Goal: Task Accomplishment & Management: Manage account settings

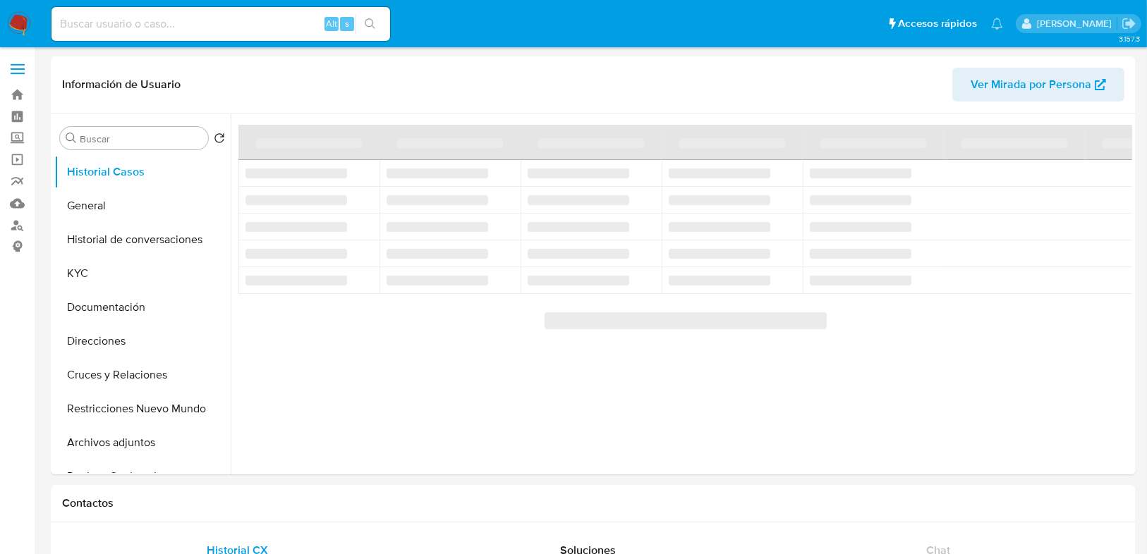
select select "10"
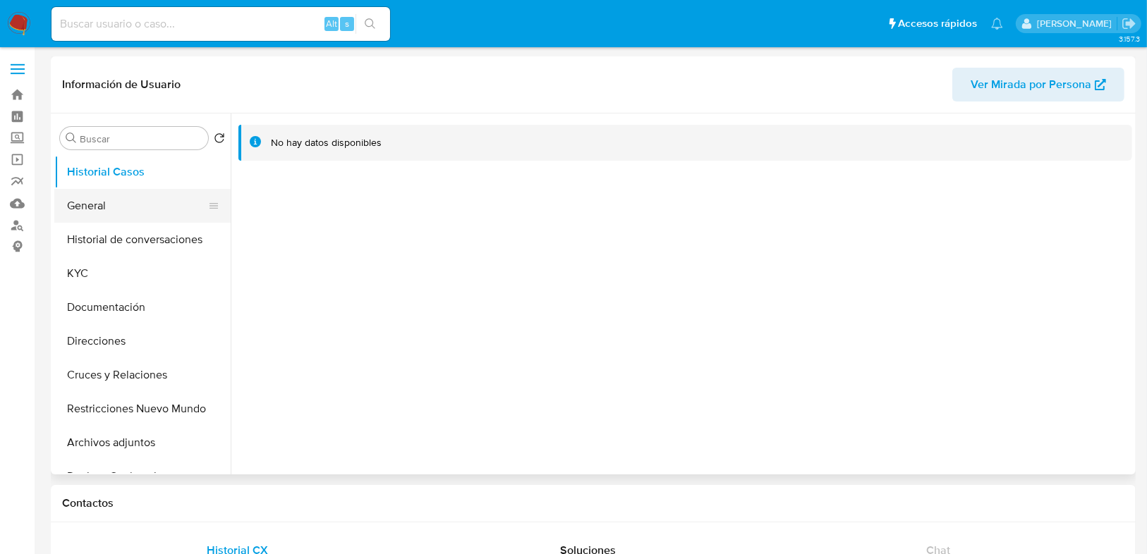
click at [85, 204] on button "General" at bounding box center [136, 206] width 165 height 34
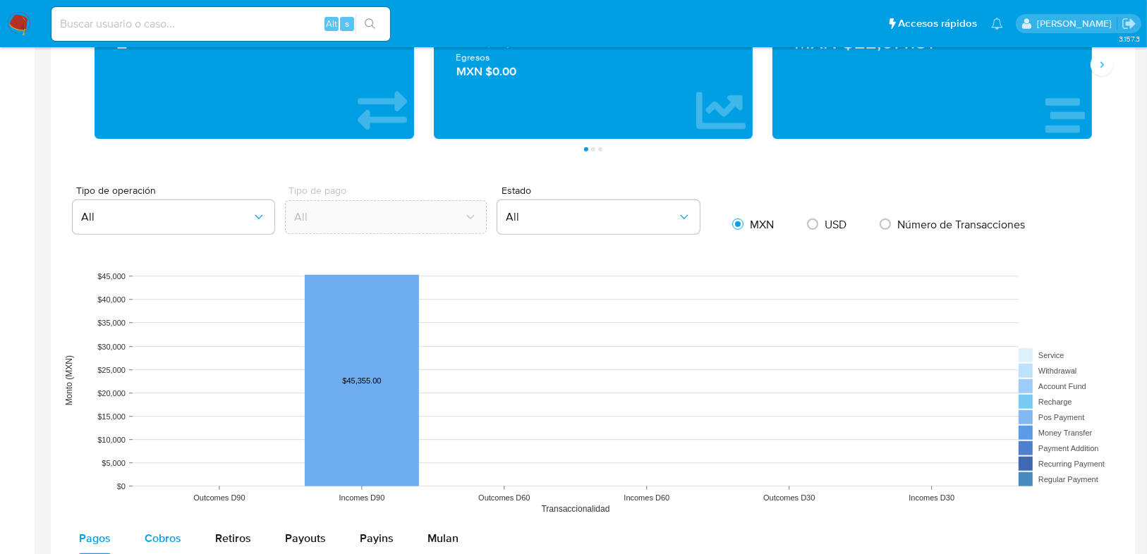
scroll to position [959, 0]
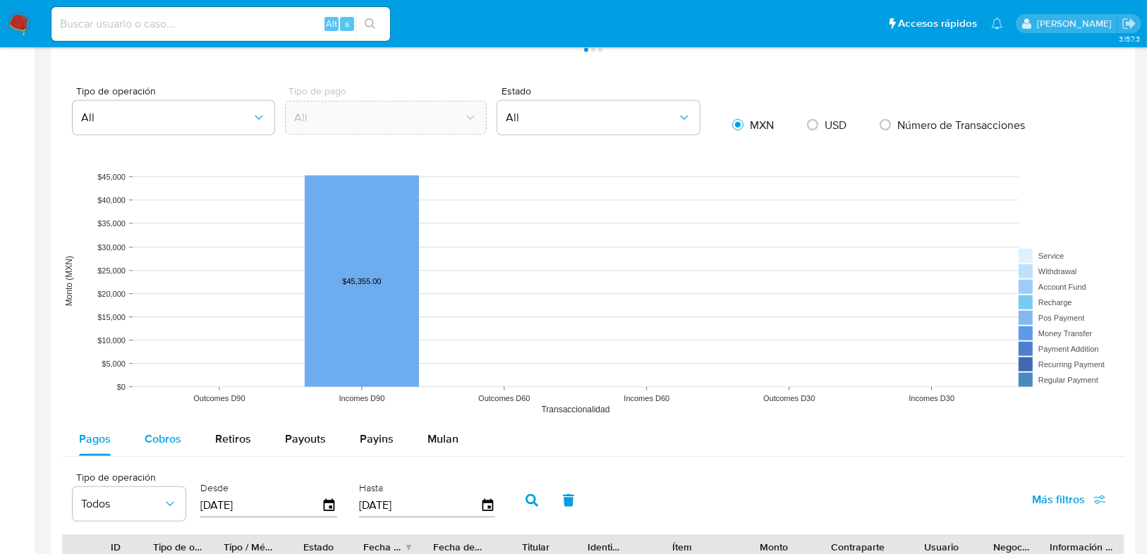
click at [159, 439] on span "Cobros" at bounding box center [163, 439] width 37 height 16
select select "10"
drag, startPoint x: 260, startPoint y: 507, endPoint x: 206, endPoint y: 506, distance: 53.6
click at [206, 506] on input "[DATE]" at bounding box center [260, 505] width 121 height 23
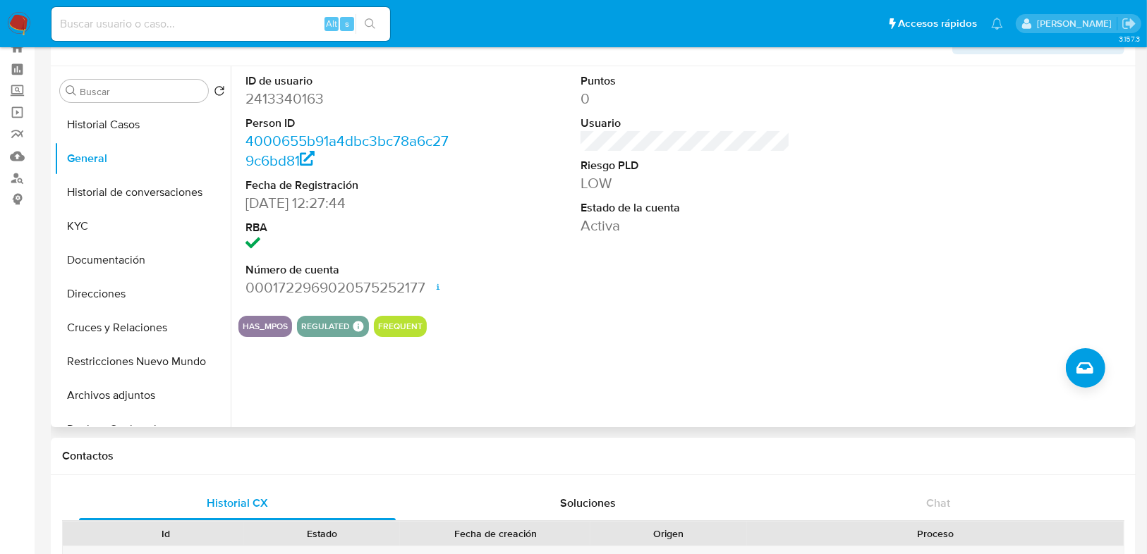
scroll to position [0, 0]
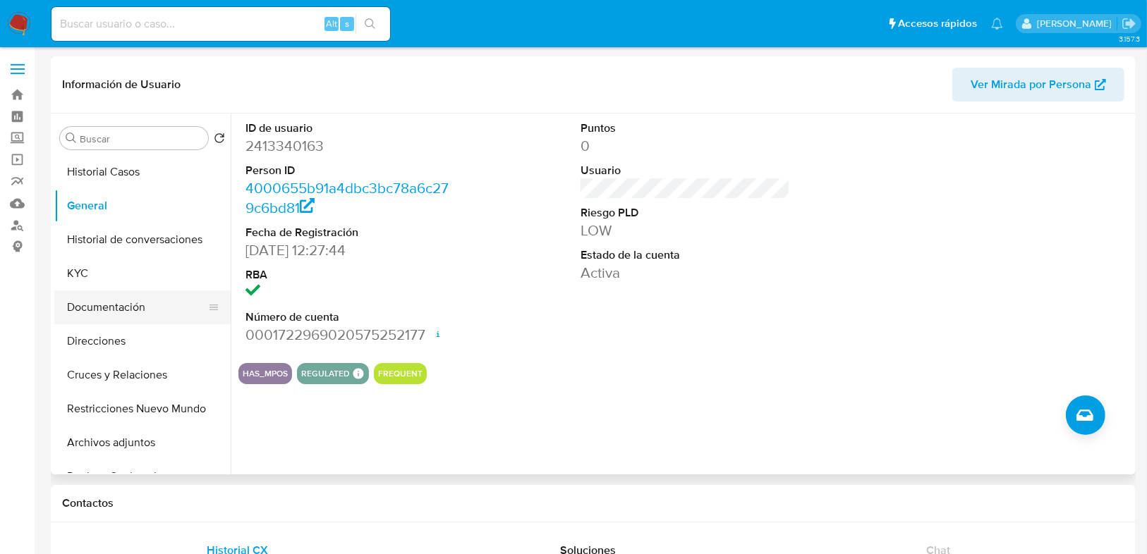
click at [134, 316] on button "Documentación" at bounding box center [136, 308] width 165 height 34
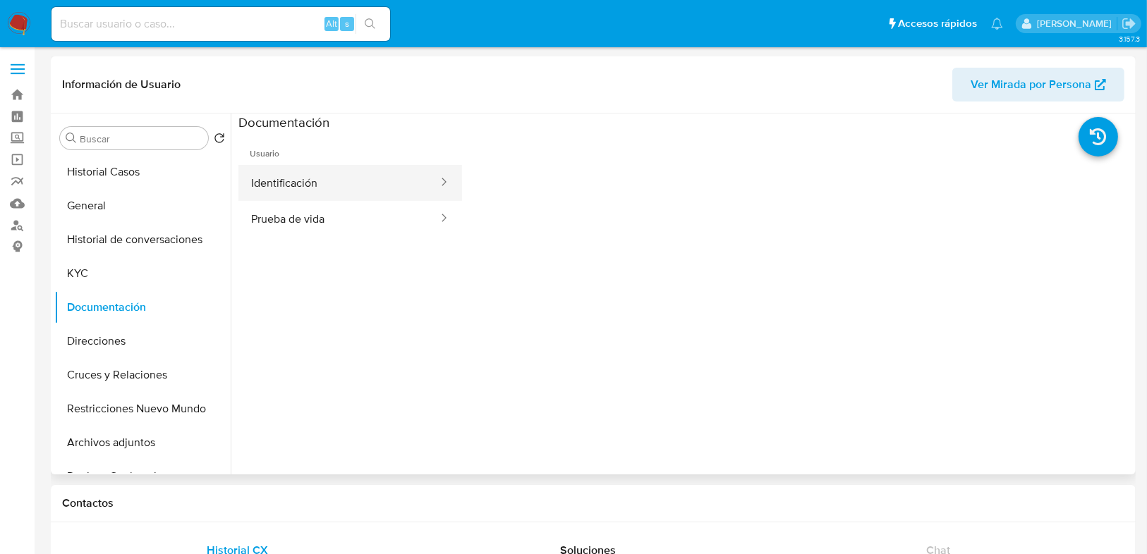
click at [313, 170] on button "Identificación" at bounding box center [338, 183] width 201 height 36
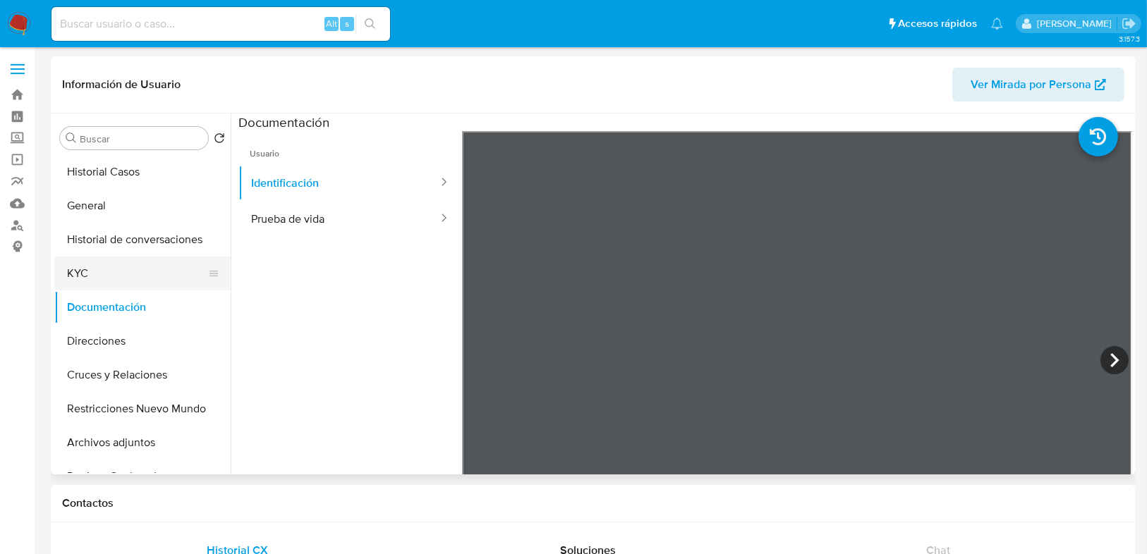
click at [98, 276] on button "KYC" at bounding box center [136, 274] width 165 height 34
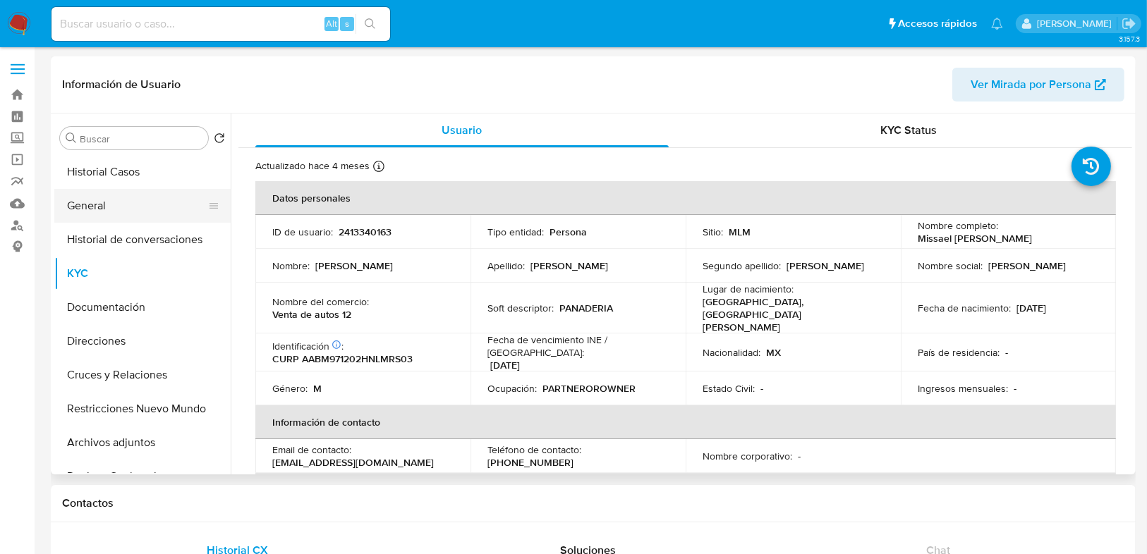
click at [85, 195] on button "General" at bounding box center [136, 206] width 165 height 34
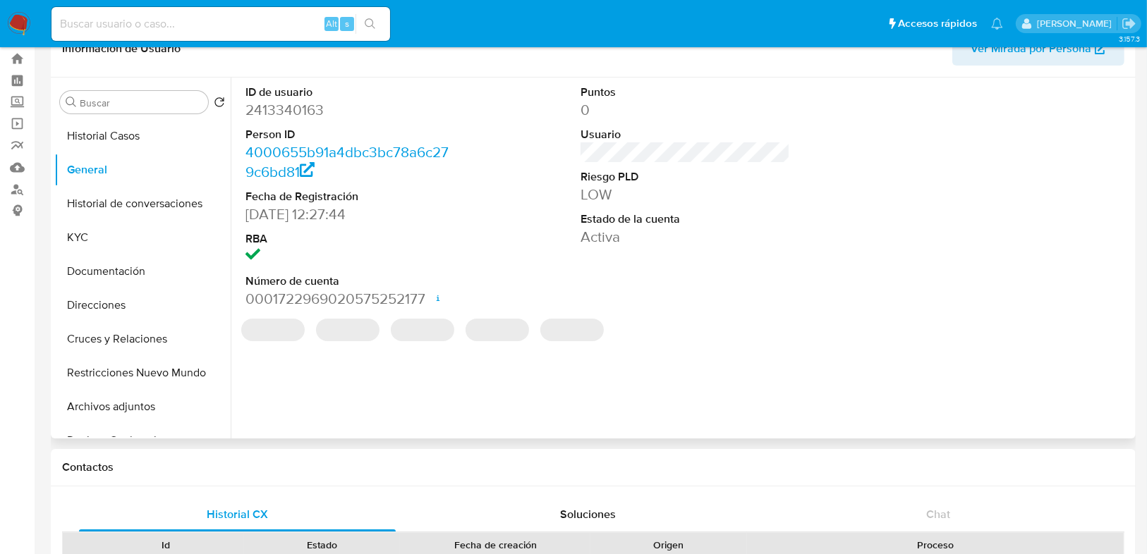
scroll to position [56, 0]
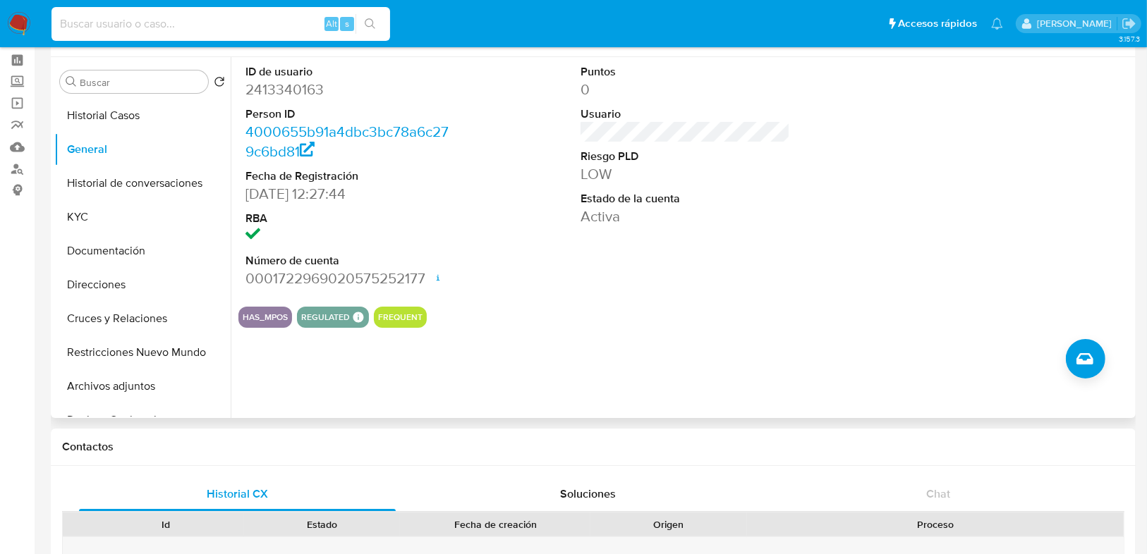
drag, startPoint x: 77, startPoint y: 22, endPoint x: 261, endPoint y: 49, distance: 186.1
click at [78, 22] on input at bounding box center [220, 24] width 338 height 18
paste input "• 1969343077"
click at [83, 24] on input "• 1969343077" at bounding box center [220, 24] width 338 height 18
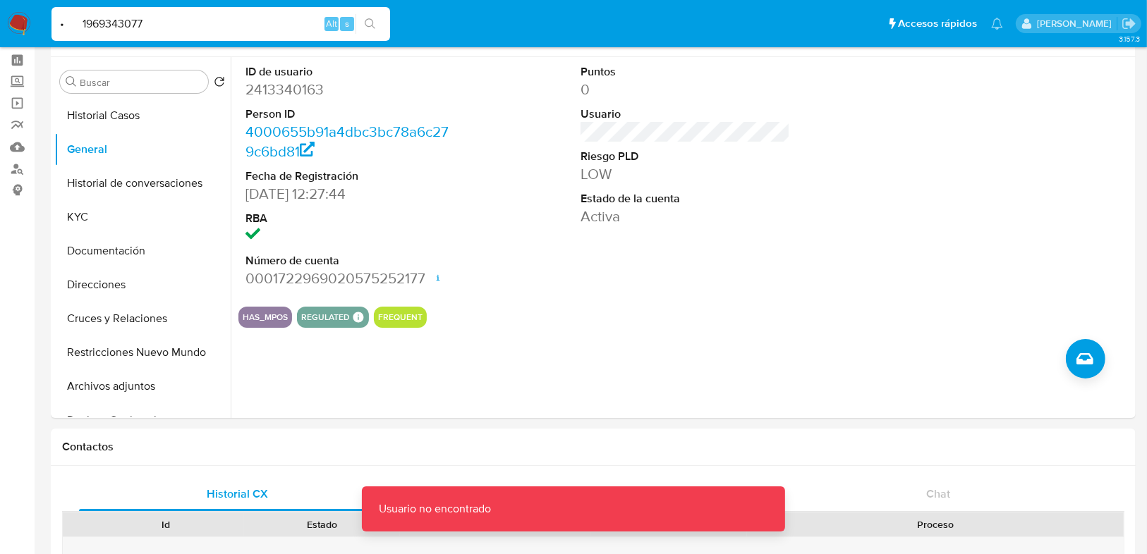
click at [85, 25] on input "• 1969343077" at bounding box center [220, 24] width 338 height 18
click at [83, 25] on input "• 1969343077" at bounding box center [220, 24] width 338 height 18
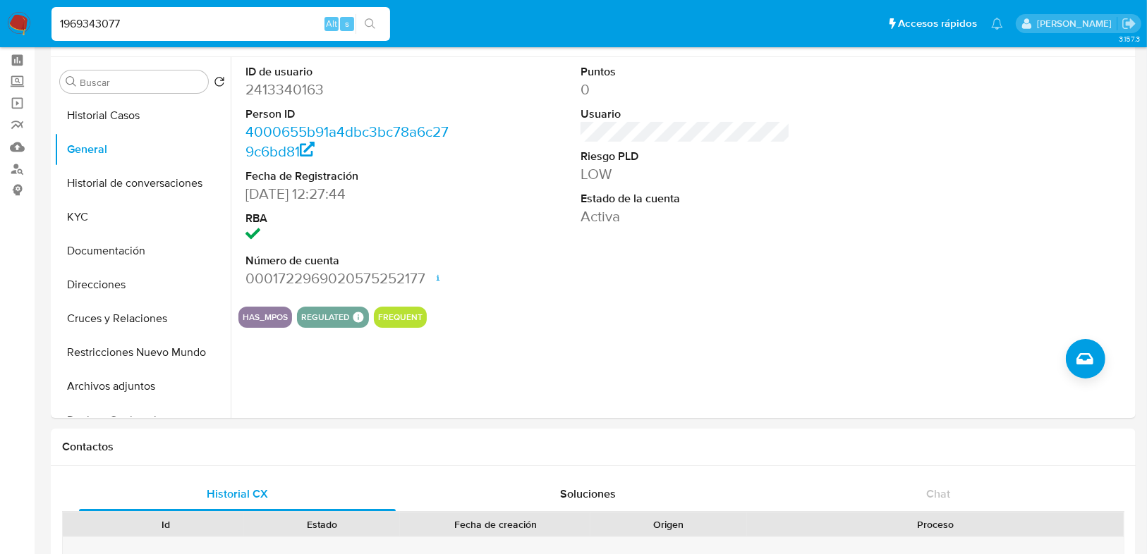
click at [158, 25] on input "1969343077" at bounding box center [220, 24] width 338 height 18
type input "1969343077"
click at [377, 28] on button "search-icon" at bounding box center [369, 24] width 29 height 20
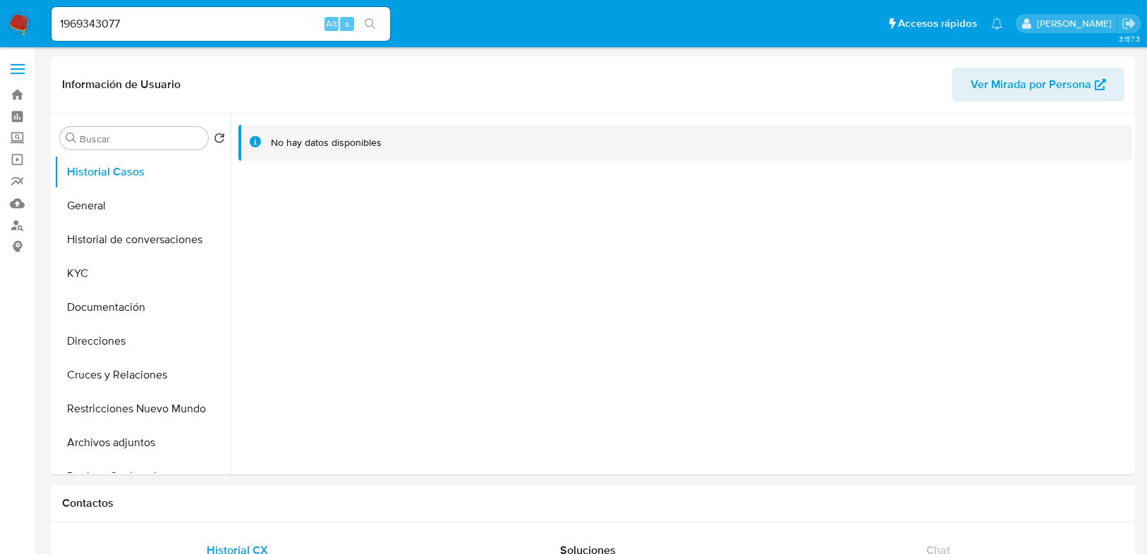
select select "10"
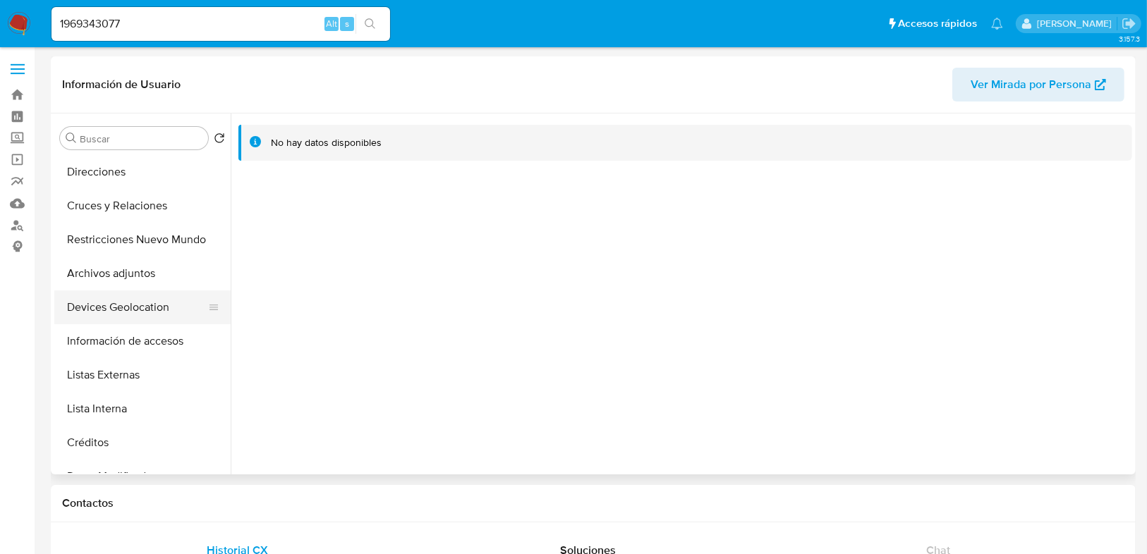
click at [143, 317] on button "Devices Geolocation" at bounding box center [136, 308] width 165 height 34
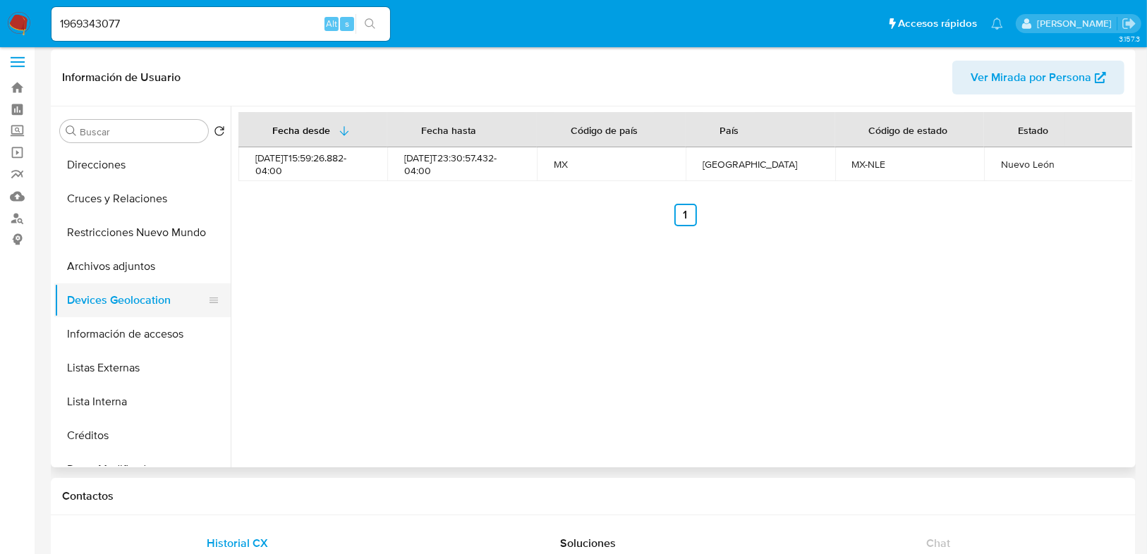
scroll to position [0, 0]
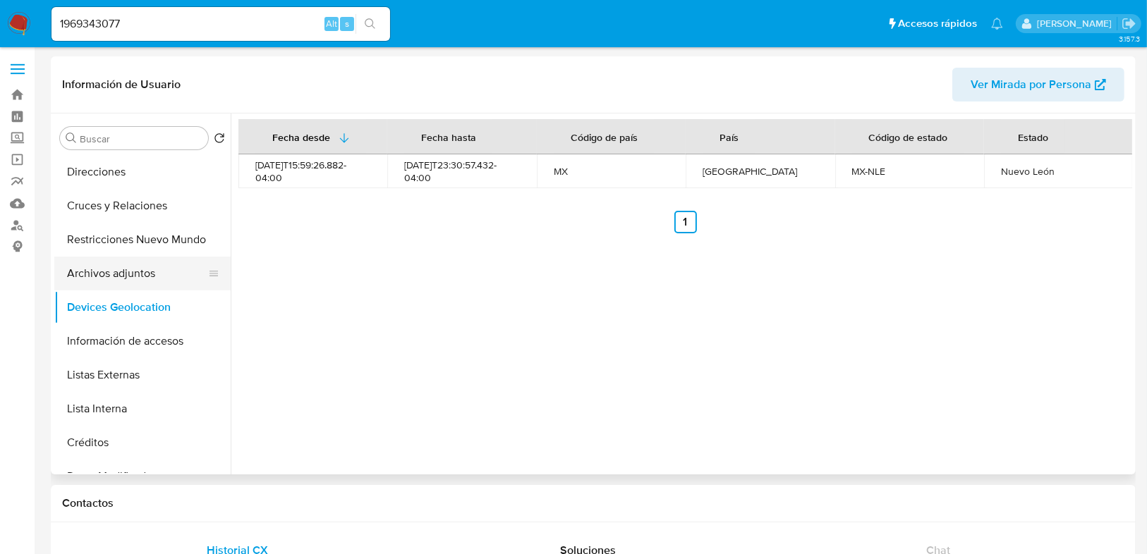
click at [118, 277] on button "Archivos adjuntos" at bounding box center [136, 274] width 165 height 34
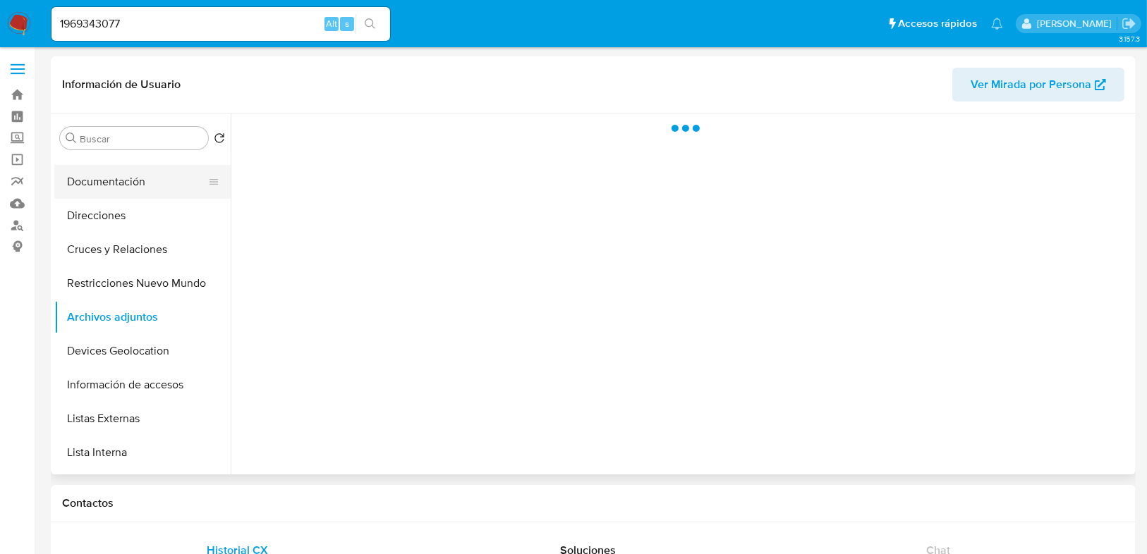
scroll to position [56, 0]
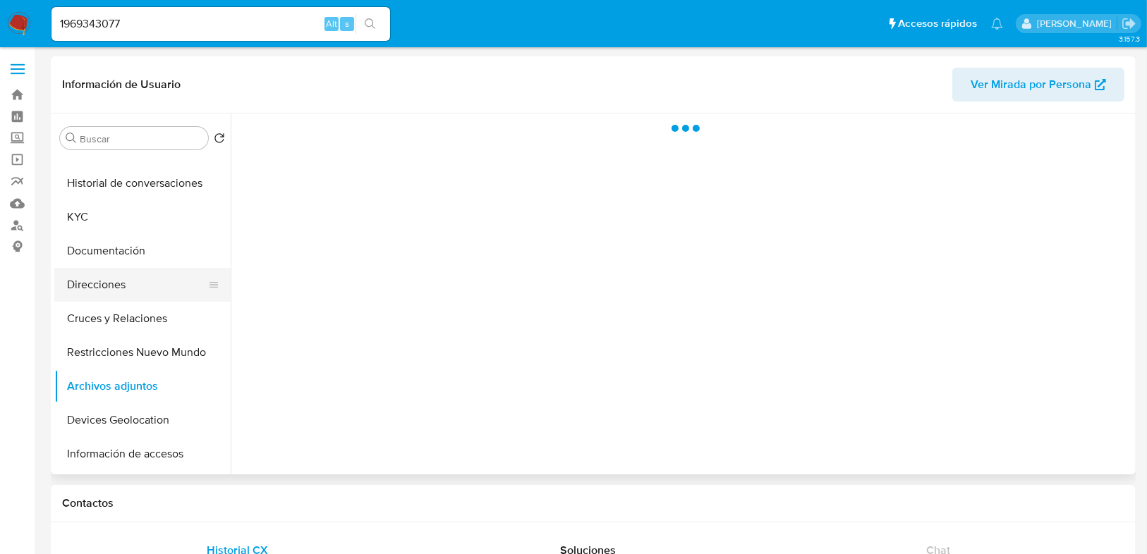
click at [118, 280] on button "Direcciones" at bounding box center [136, 285] width 165 height 34
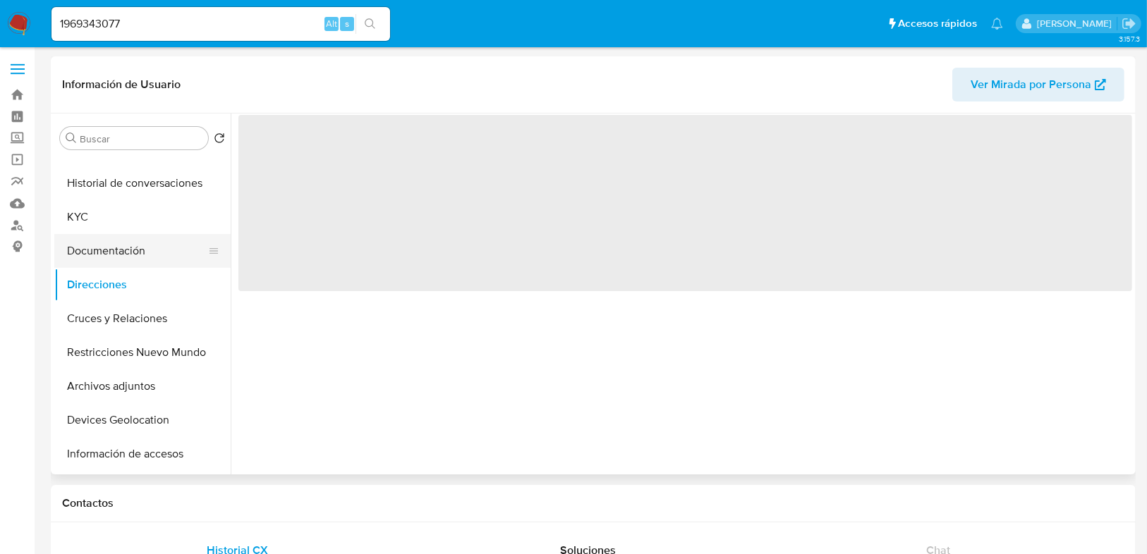
click at [127, 252] on button "Documentación" at bounding box center [136, 251] width 165 height 34
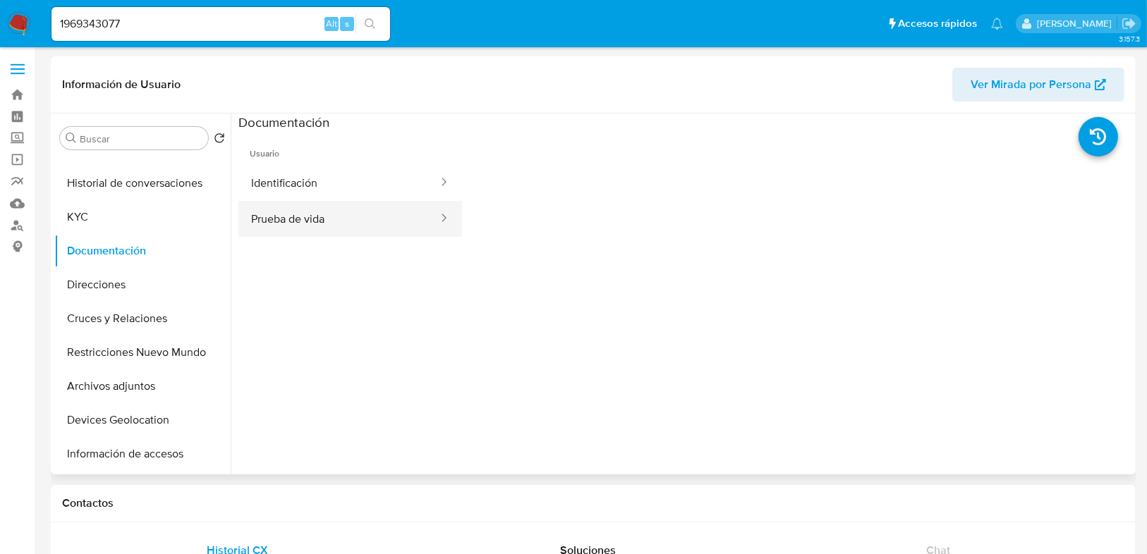
click at [318, 219] on button "Prueba de vida" at bounding box center [338, 219] width 201 height 36
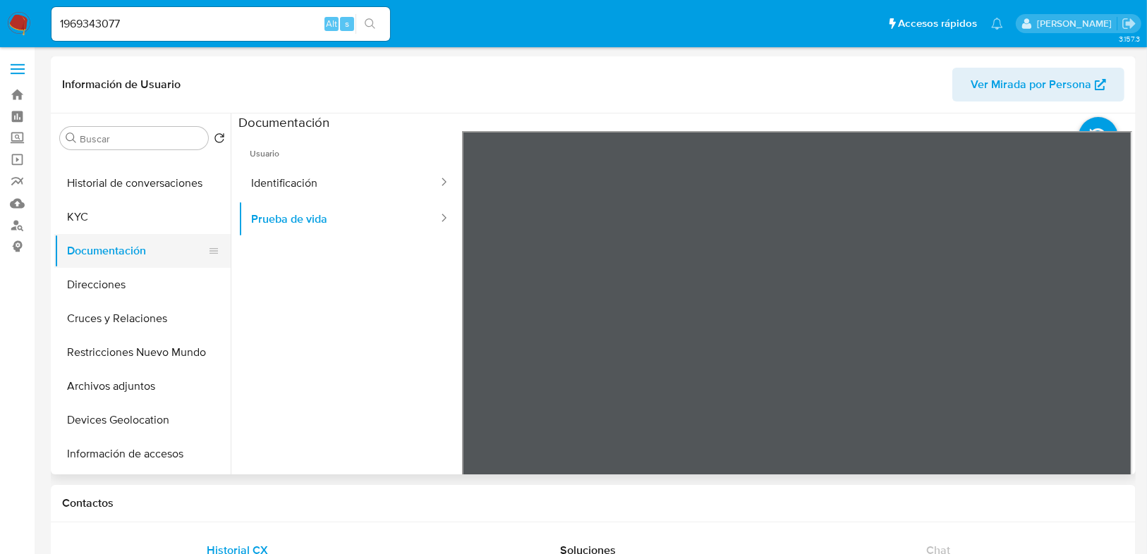
scroll to position [0, 0]
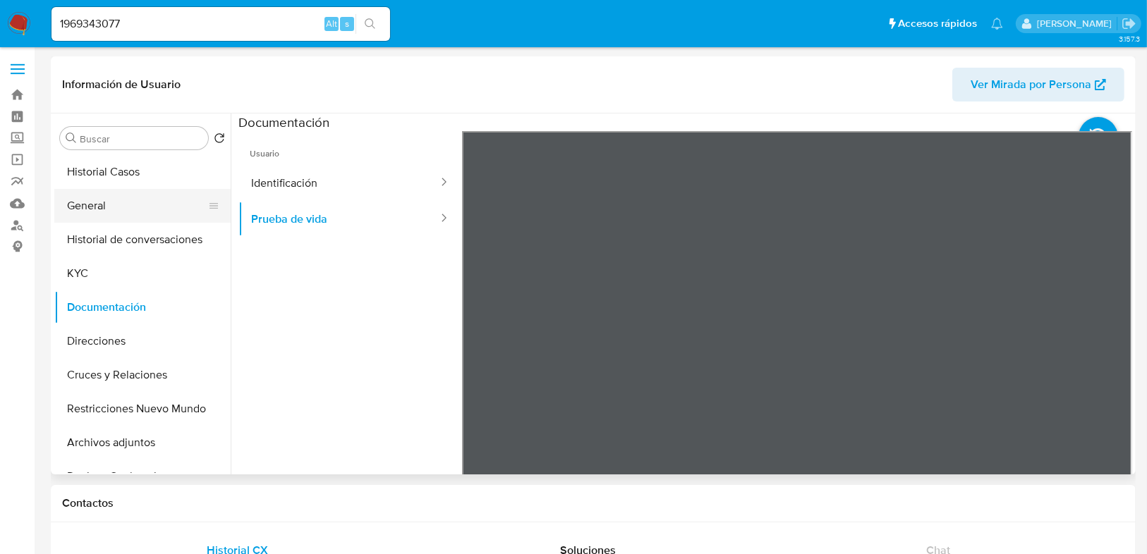
click at [115, 199] on button "General" at bounding box center [136, 206] width 165 height 34
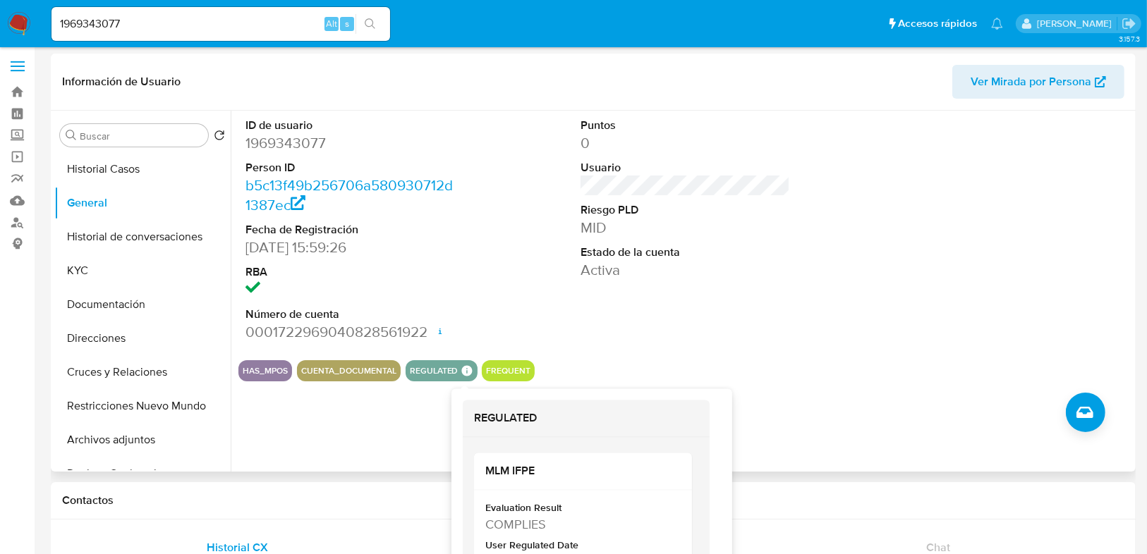
scroll to position [113, 0]
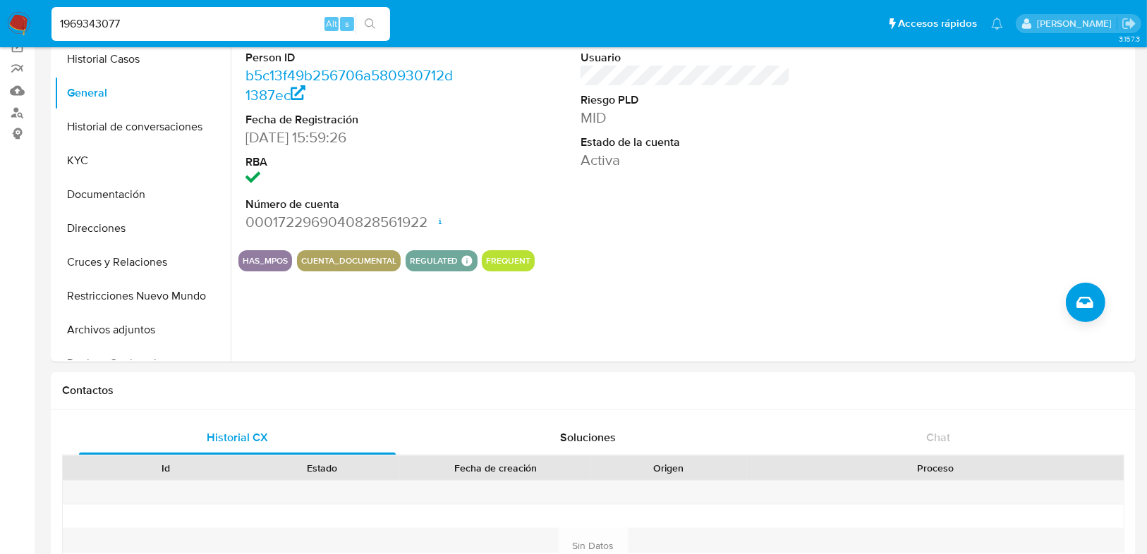
drag, startPoint x: 115, startPoint y: 20, endPoint x: 49, endPoint y: 21, distance: 66.3
click at [47, 20] on ul "Pausado Ver notificaciones 1969343077 Alt s Accesos rápidos Presiona las siguie…" at bounding box center [526, 23] width 965 height 35
paste input "• 1843506571"
click at [80, 25] on input "• 1843506571" at bounding box center [220, 24] width 338 height 18
click at [83, 25] on input "• 1843506571" at bounding box center [220, 24] width 338 height 18
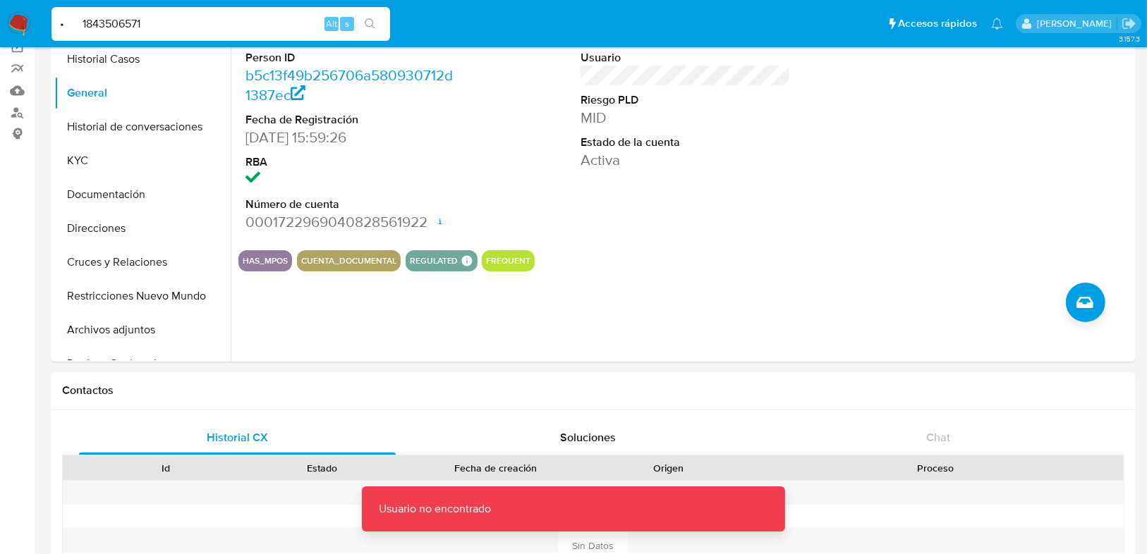
click at [83, 25] on input "• 1843506571" at bounding box center [220, 24] width 338 height 18
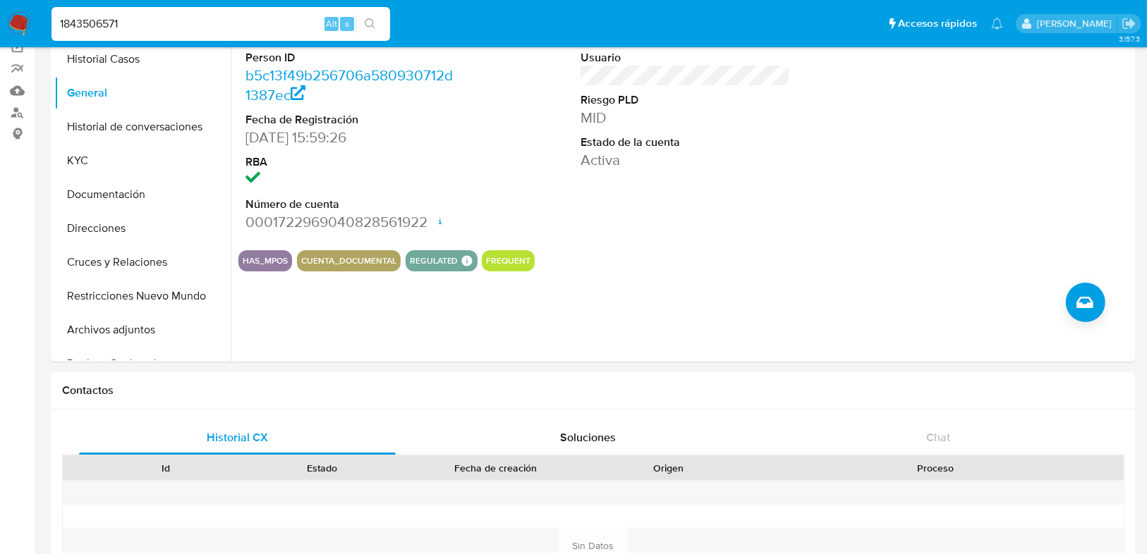
click at [144, 27] on input "1843506571" at bounding box center [220, 24] width 338 height 18
type input "1843506571"
click at [374, 24] on icon "search-icon" at bounding box center [370, 23] width 11 height 11
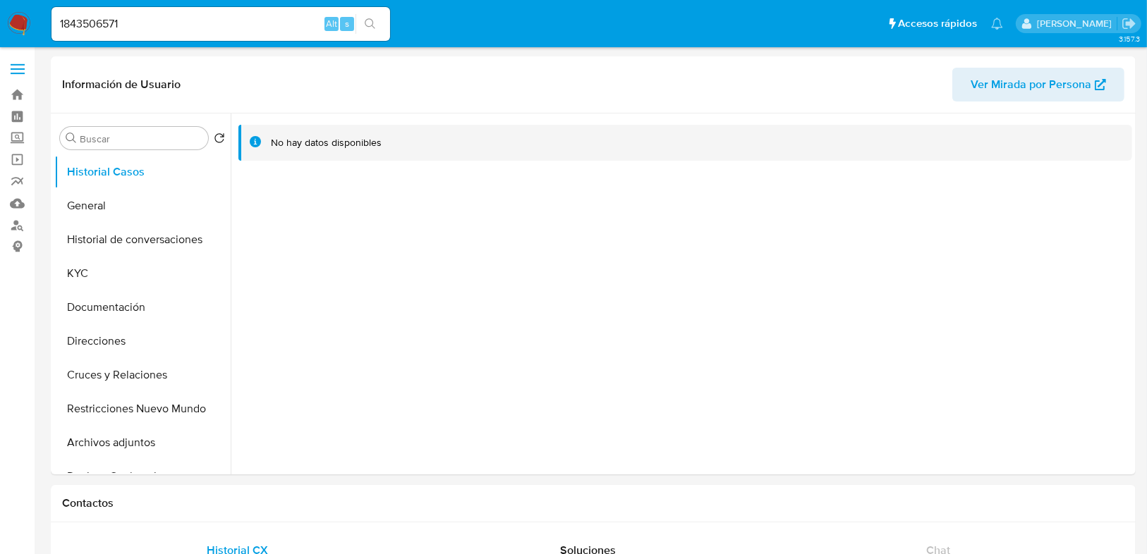
select select "10"
click at [110, 280] on button "KYC" at bounding box center [136, 274] width 165 height 34
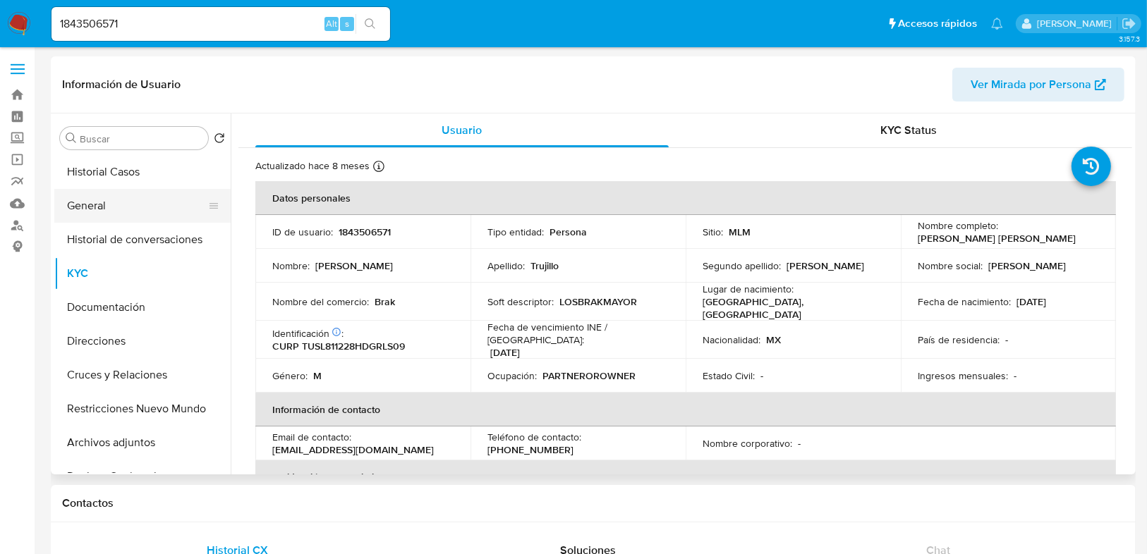
click at [125, 215] on button "General" at bounding box center [136, 206] width 165 height 34
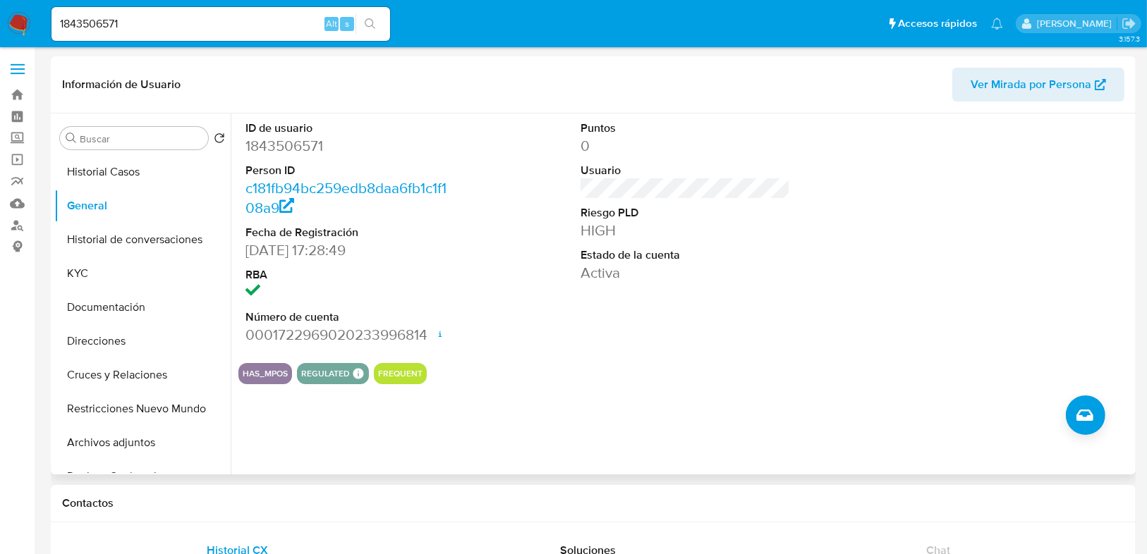
scroll to position [56, 0]
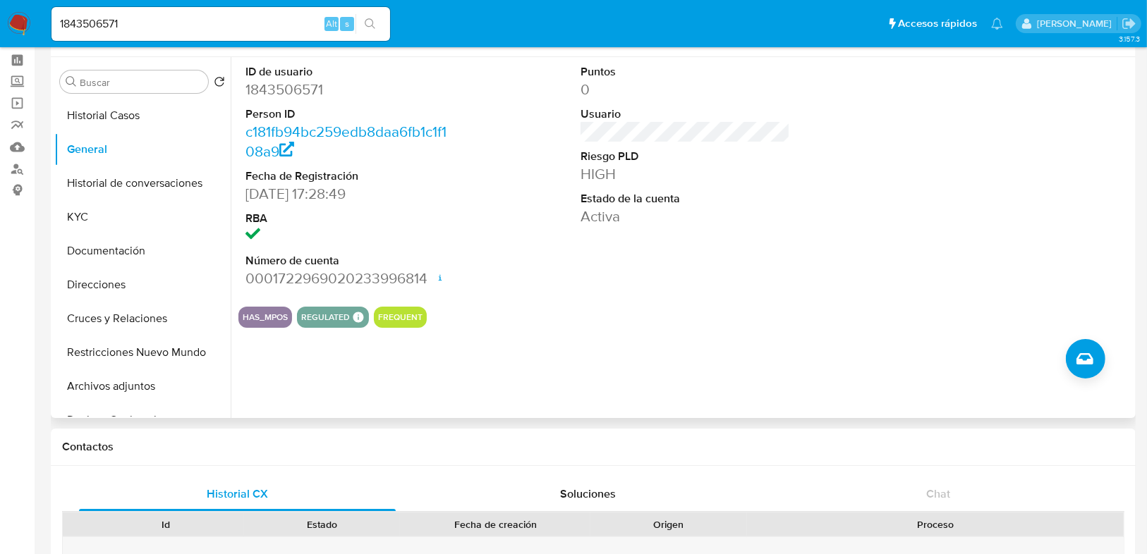
click at [331, 346] on div "ID de usuario 1843506571 Person ID c181fb94bc259edb8daa6fb1c1f108a9 Fecha de Re…" at bounding box center [681, 237] width 901 height 361
drag, startPoint x: 71, startPoint y: 23, endPoint x: 28, endPoint y: 23, distance: 43.0
click at [28, 23] on nav "Pausado Ver notificaciones 1843506571 Alt s Accesos rápidos Presiona las siguie…" at bounding box center [573, 23] width 1147 height 47
paste input "• 2413340163"
click at [83, 27] on input "• 2413340163" at bounding box center [220, 24] width 338 height 18
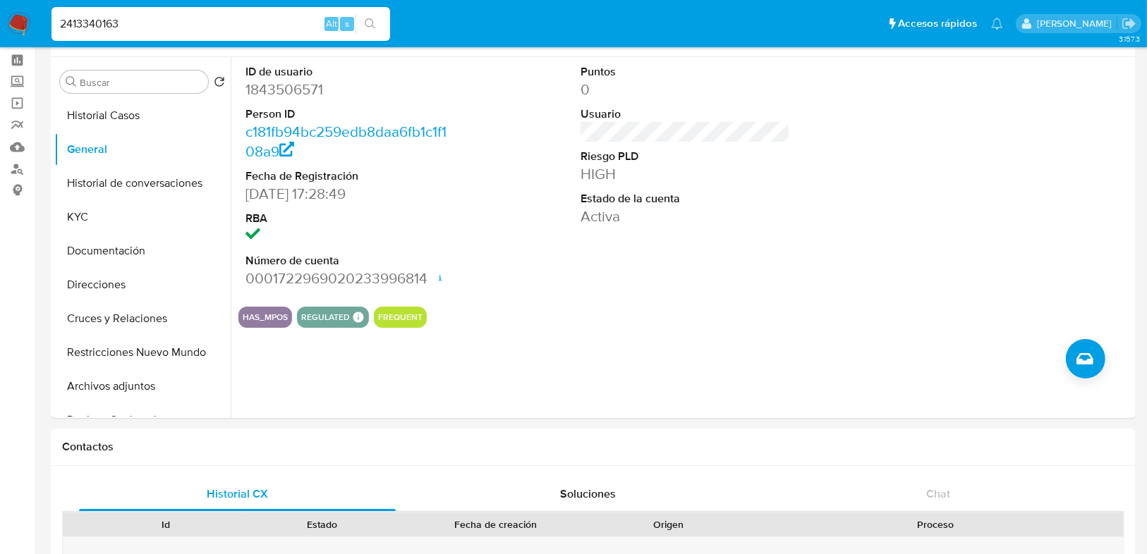
type input "2413340163"
click at [372, 19] on icon "search-icon" at bounding box center [370, 23] width 11 height 11
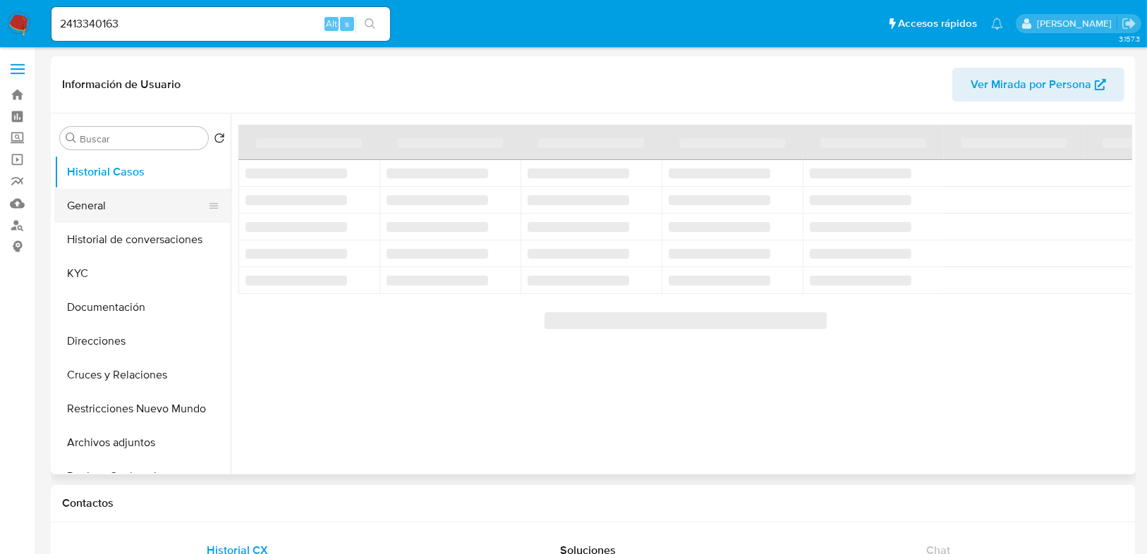
select select "10"
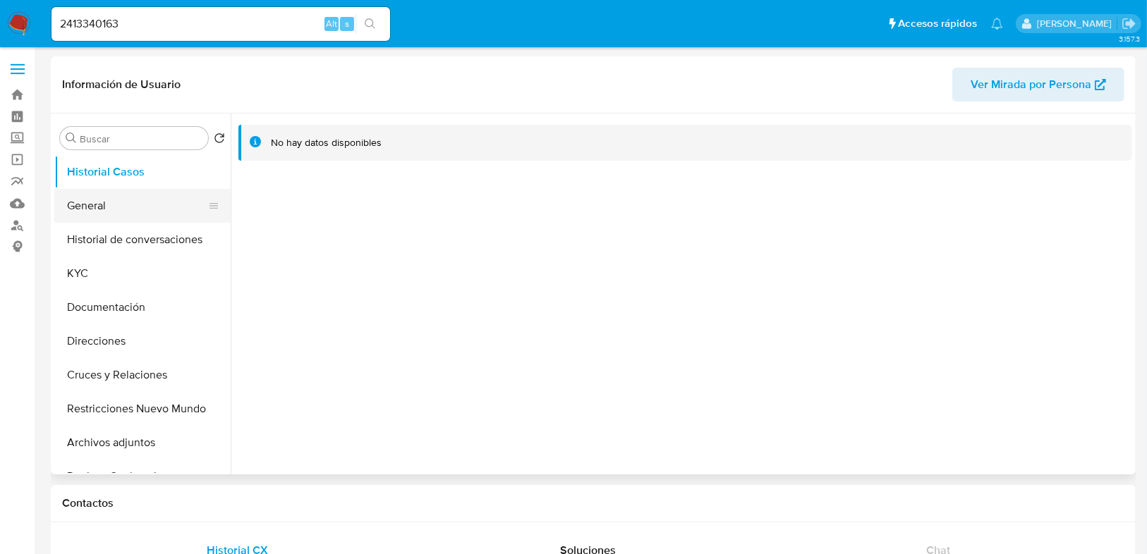
click at [83, 195] on button "General" at bounding box center [136, 206] width 165 height 34
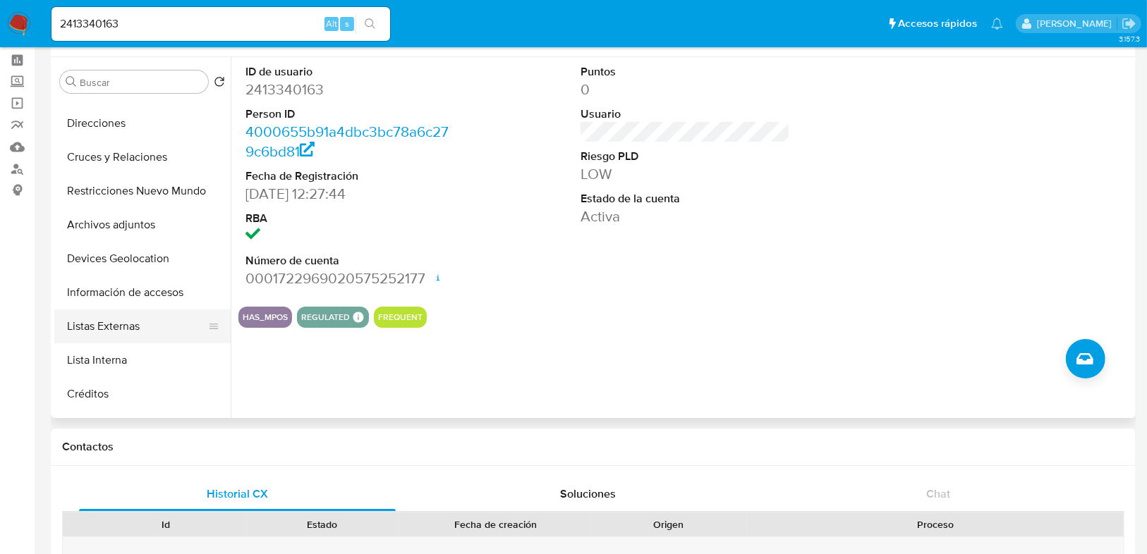
scroll to position [169, 0]
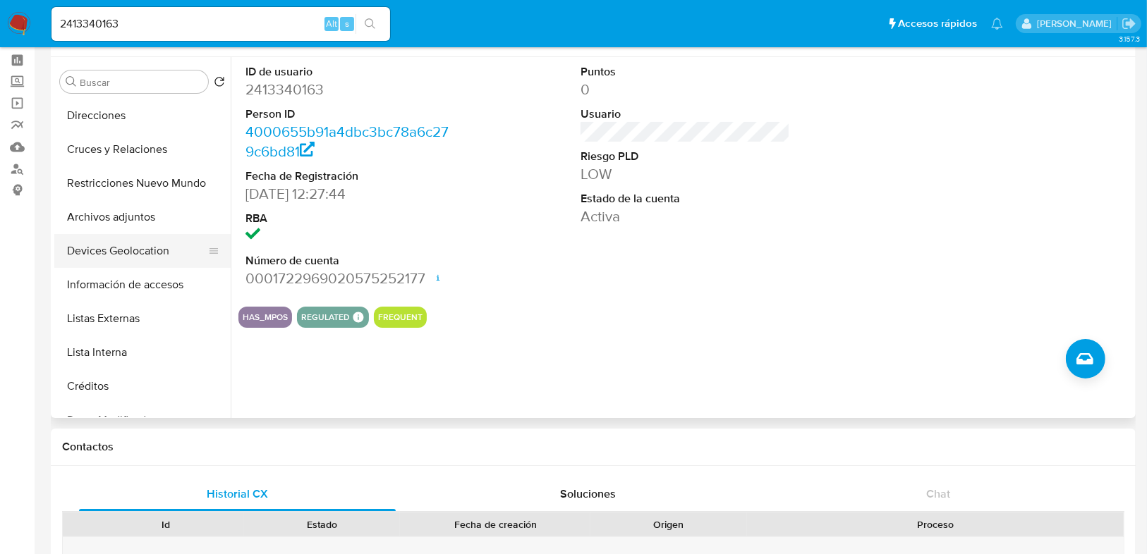
click at [134, 251] on button "Devices Geolocation" at bounding box center [136, 251] width 165 height 34
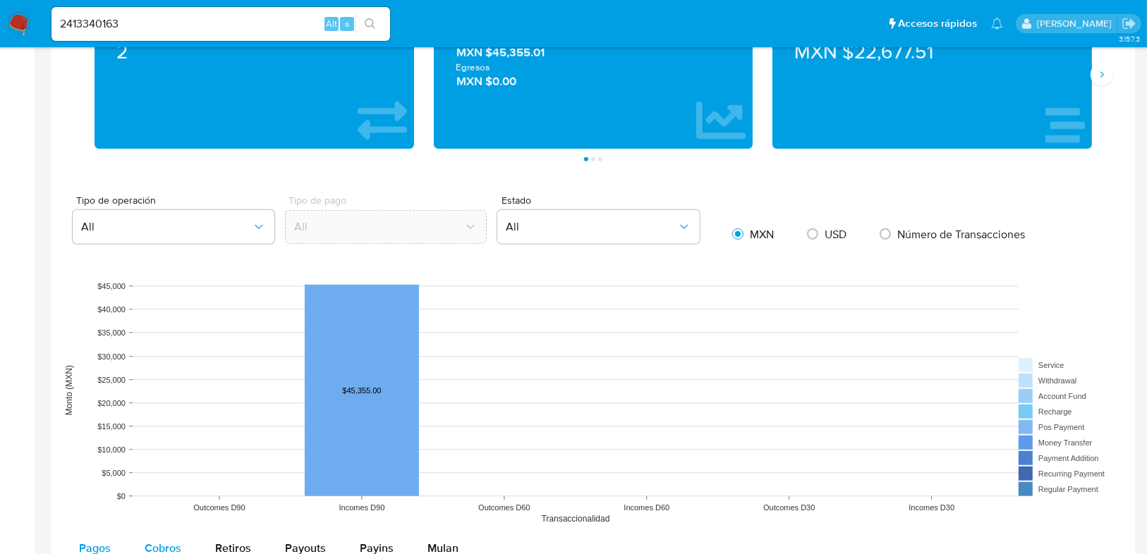
scroll to position [1015, 0]
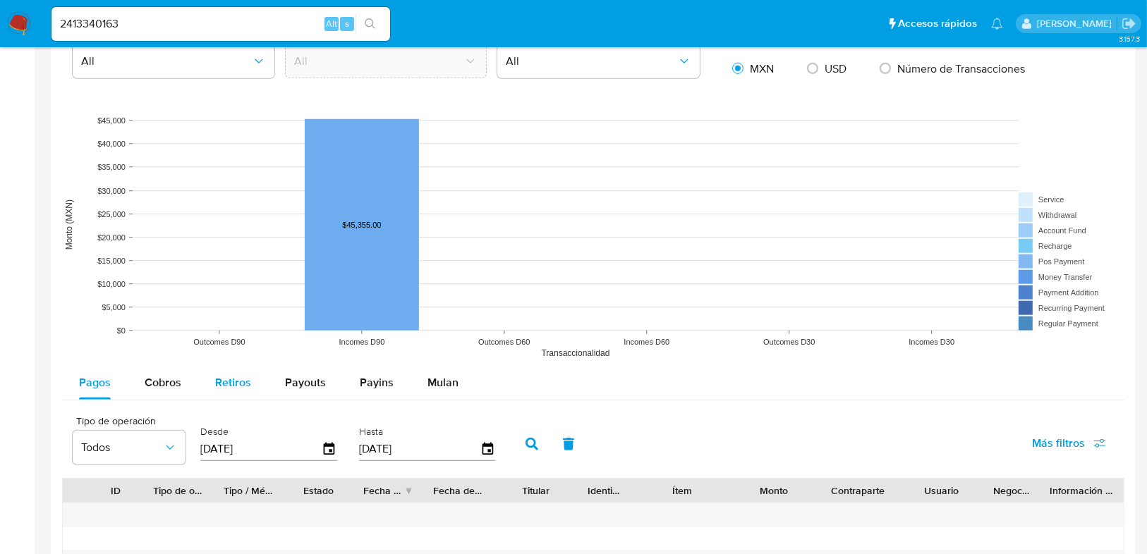
drag, startPoint x: 155, startPoint y: 374, endPoint x: 202, endPoint y: 397, distance: 52.7
click at [159, 378] on span "Cobros" at bounding box center [163, 382] width 37 height 16
select select "10"
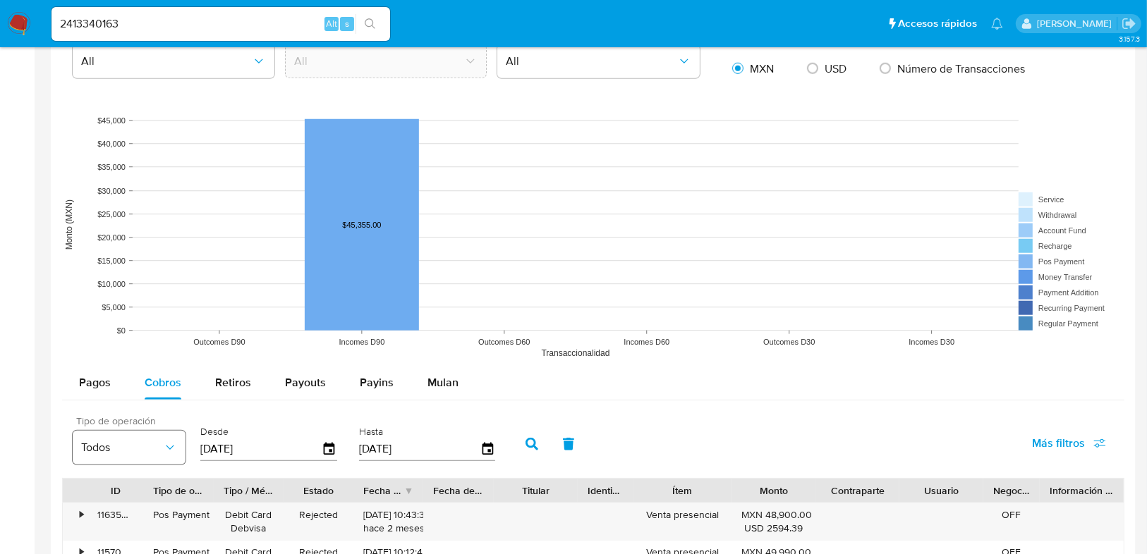
drag, startPoint x: 292, startPoint y: 450, endPoint x: 157, endPoint y: 432, distance: 135.9
click at [157, 432] on div "Tipo de operación Todos Desde 12/06/2025 Hasta 09/09/2025" at bounding box center [288, 443] width 444 height 56
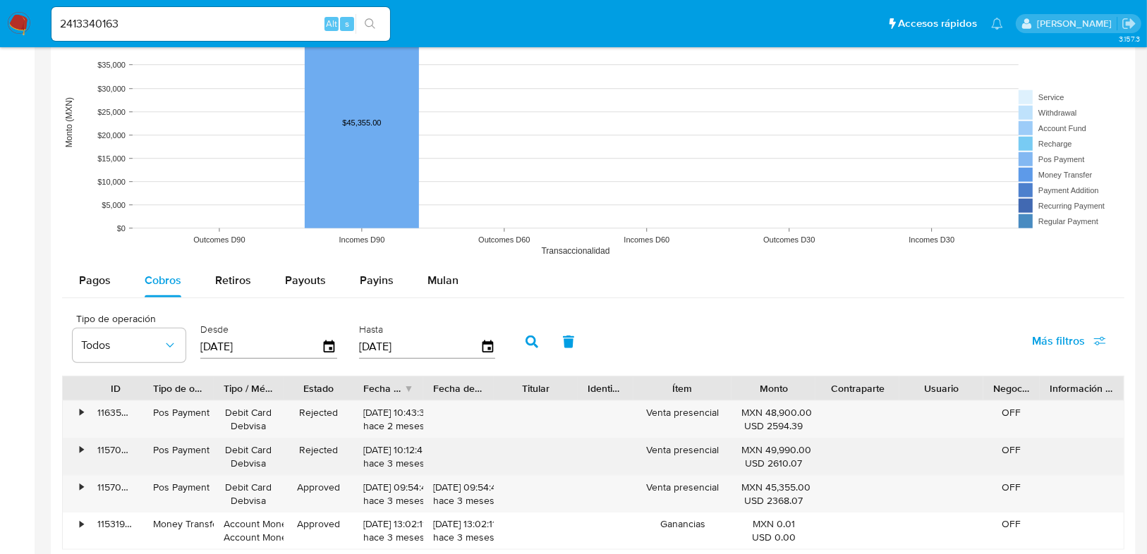
scroll to position [1128, 0]
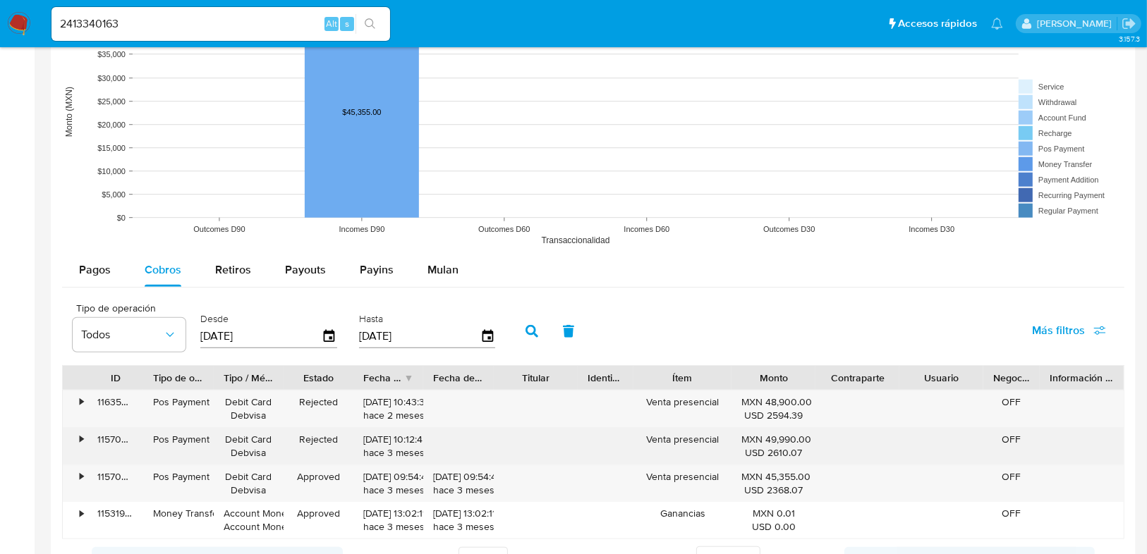
type input "0_/__/____"
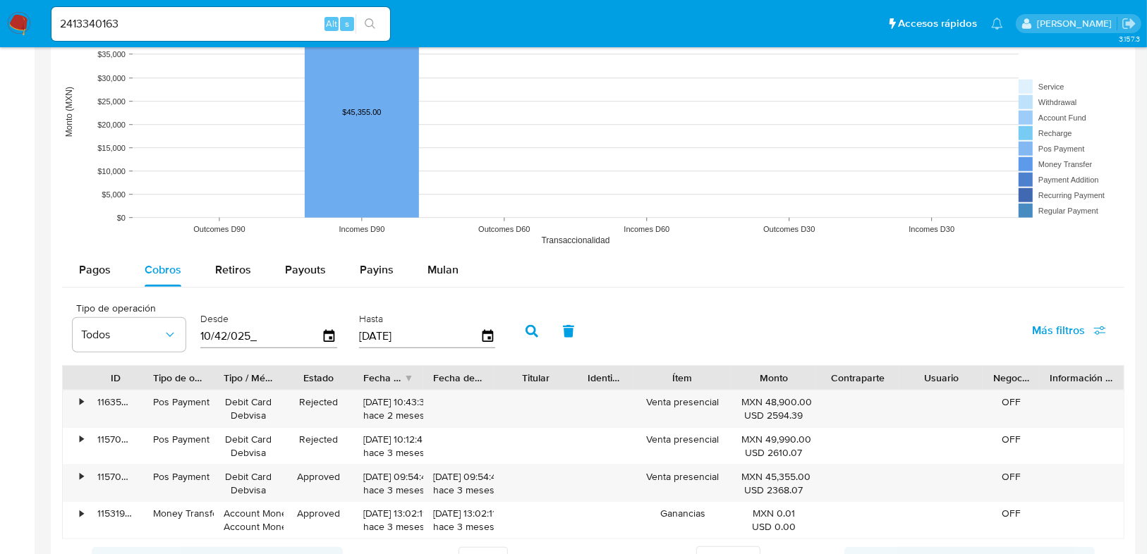
drag, startPoint x: 265, startPoint y: 334, endPoint x: 193, endPoint y: 322, distance: 73.6
click at [193, 322] on div "Tipo de operación Todos Desde 10/42/025_ Hasta 09/09/2025" at bounding box center [288, 330] width 444 height 56
type input "01/04/2025"
click at [520, 327] on button "button" at bounding box center [531, 332] width 37 height 34
click at [381, 375] on div "Fecha de creación" at bounding box center [383, 378] width 40 height 14
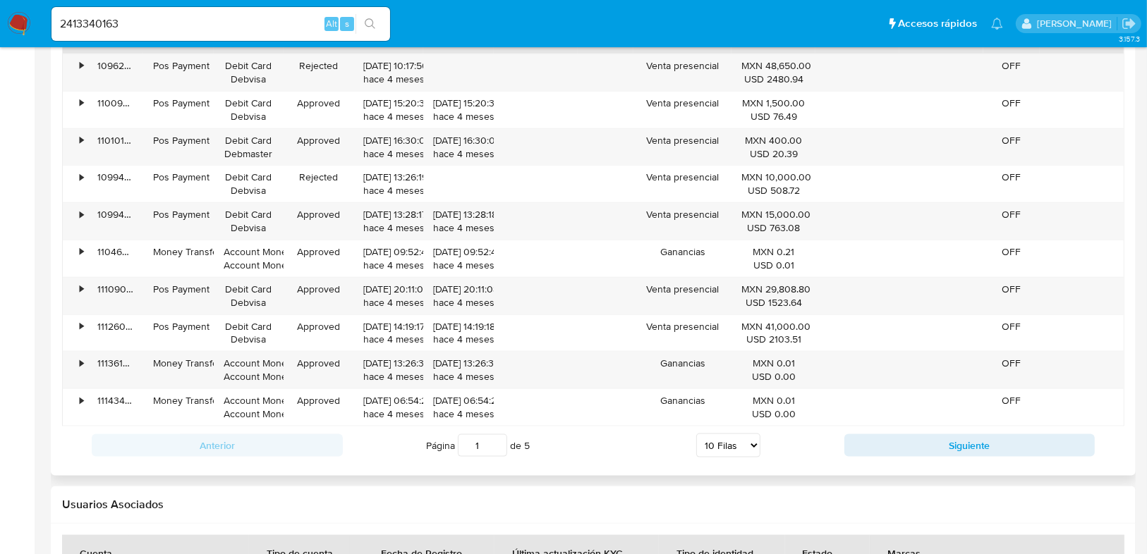
scroll to position [1467, 0]
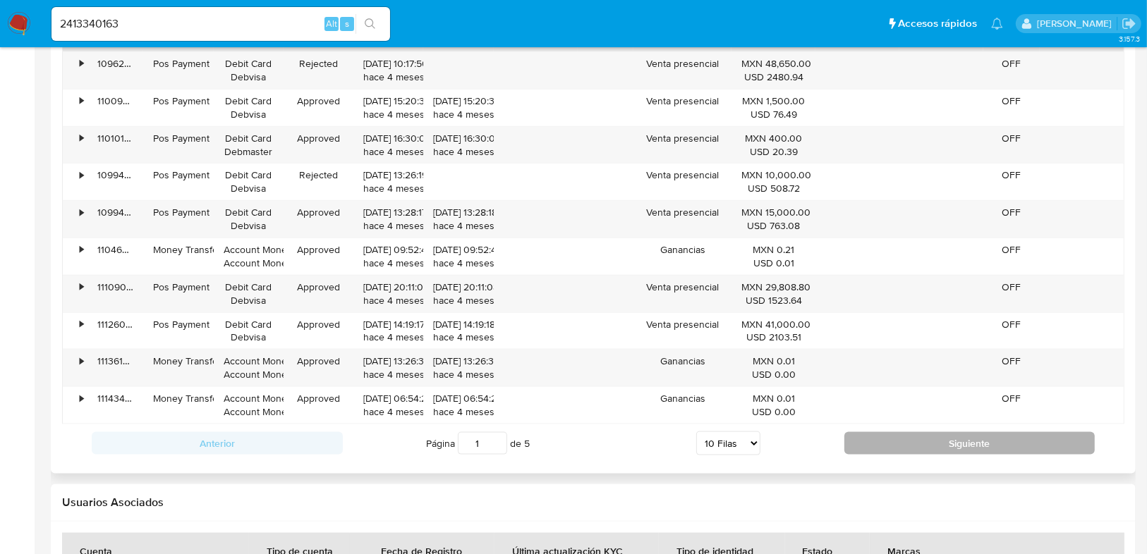
click at [982, 446] on button "Siguiente" at bounding box center [969, 443] width 251 height 23
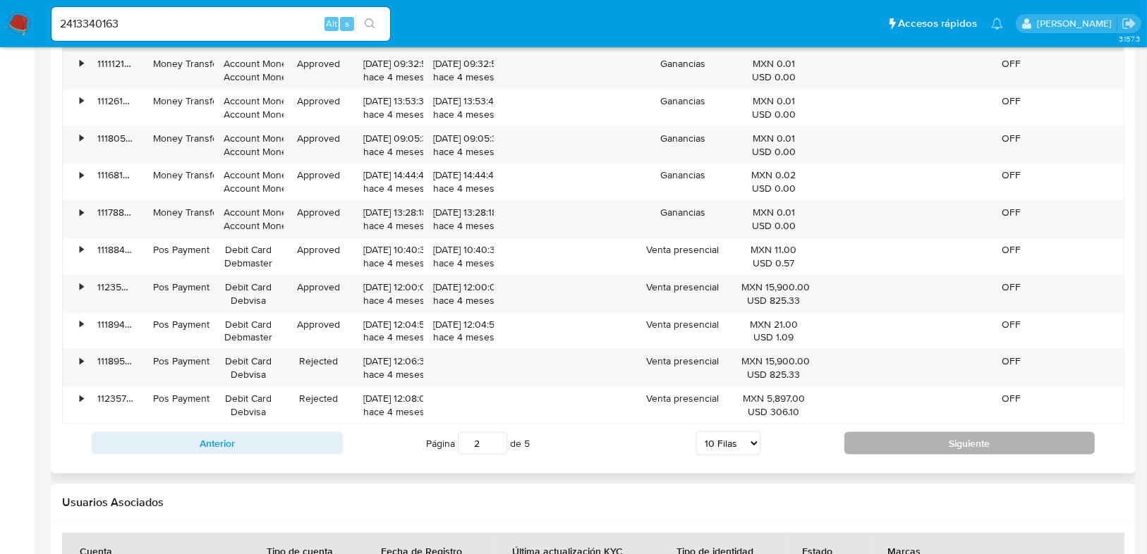
click at [982, 446] on button "Siguiente" at bounding box center [969, 443] width 251 height 23
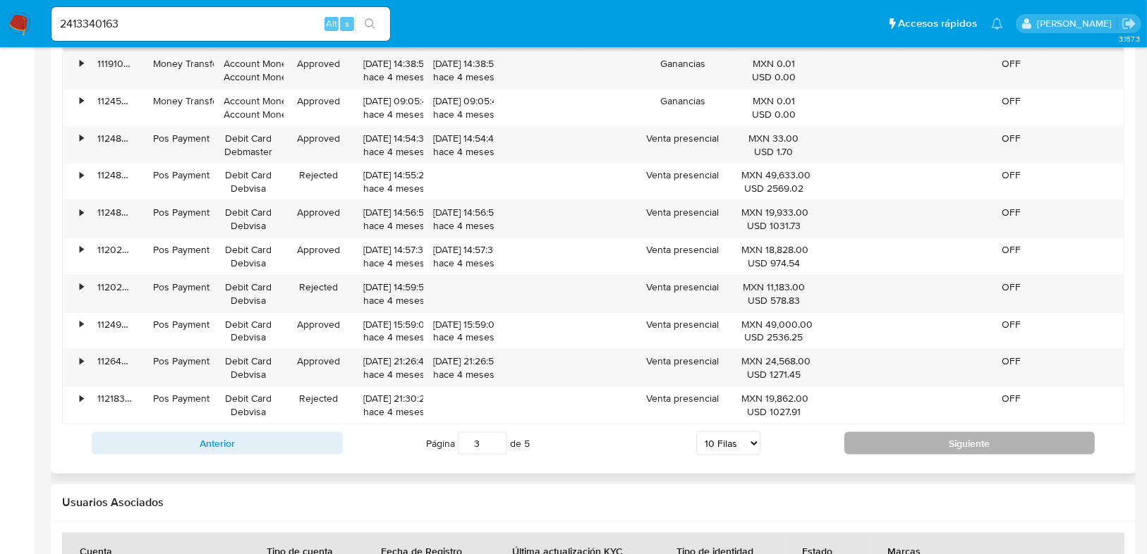
click at [982, 446] on button "Siguiente" at bounding box center [969, 443] width 251 height 23
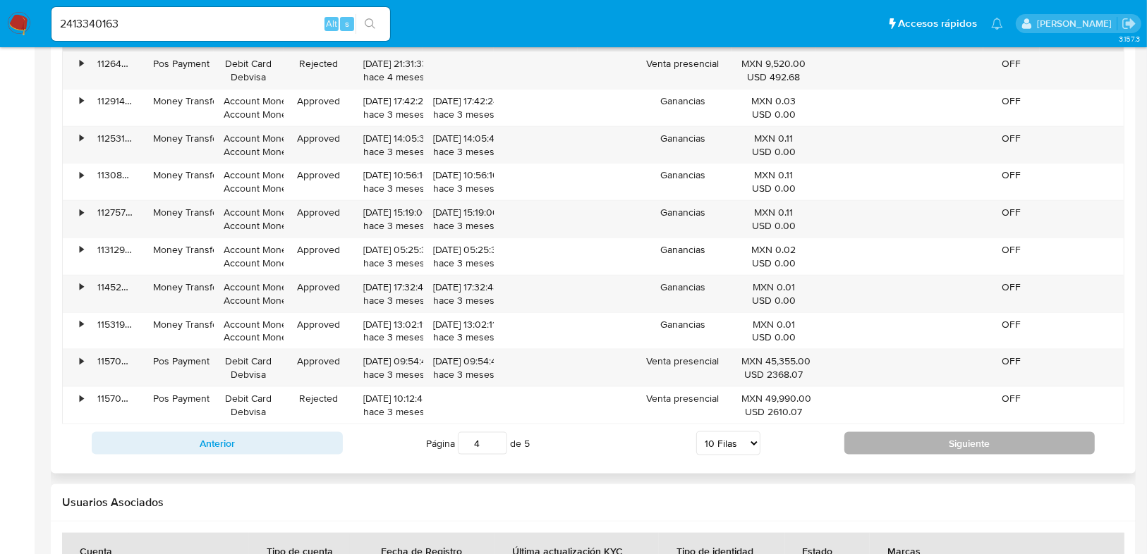
click at [982, 446] on button "Siguiente" at bounding box center [969, 443] width 251 height 23
type input "5"
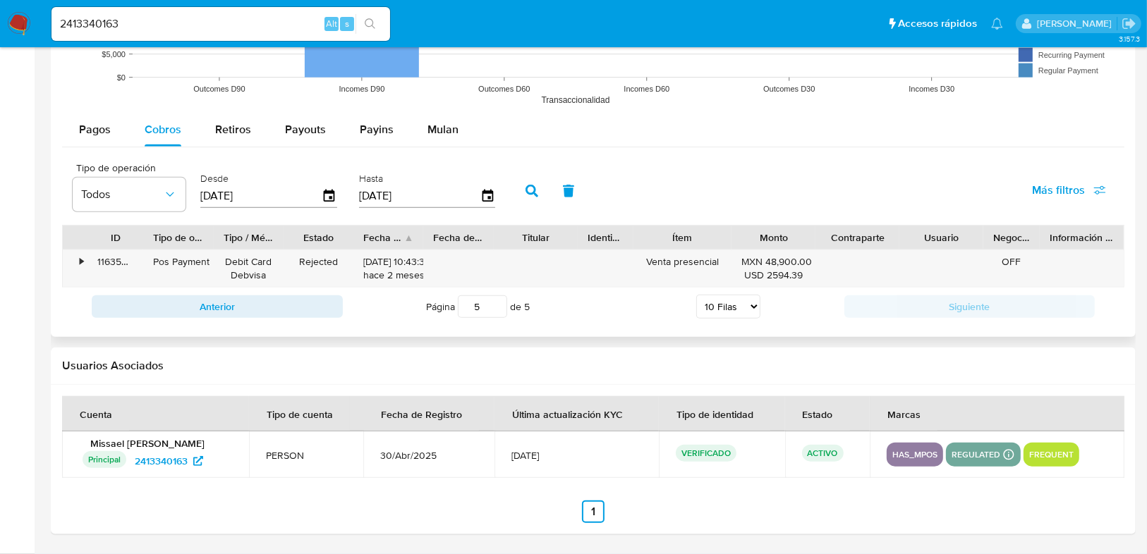
scroll to position [1264, 0]
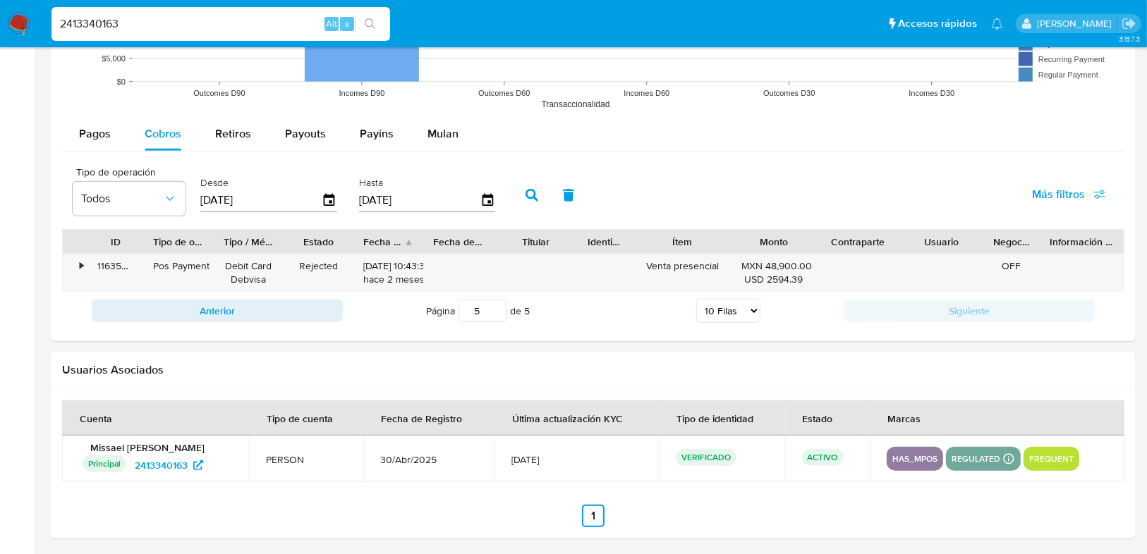
drag, startPoint x: 126, startPoint y: 20, endPoint x: 51, endPoint y: 22, distance: 74.8
click at [38, 20] on nav "Pausado Ver notificaciones 2413340163 Alt s Accesos rápidos Presiona las siguie…" at bounding box center [573, 23] width 1147 height 47
paste input "• 2417611894"
click at [84, 25] on input "• 2417611894" at bounding box center [220, 24] width 338 height 18
click at [192, 30] on input "2417611894" at bounding box center [220, 24] width 338 height 18
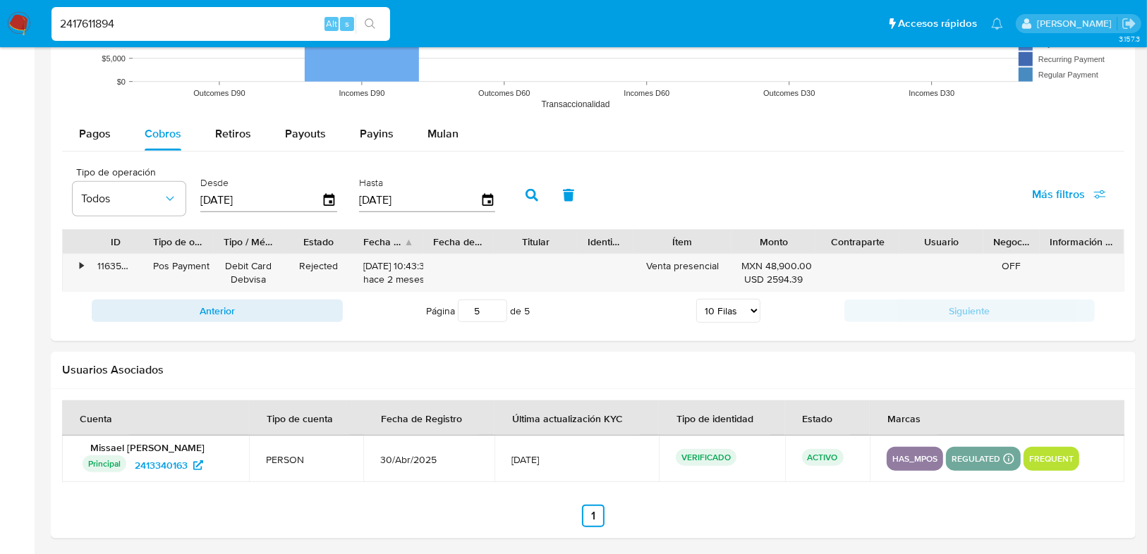
type input "2417611894"
click at [376, 22] on button "search-icon" at bounding box center [369, 24] width 29 height 20
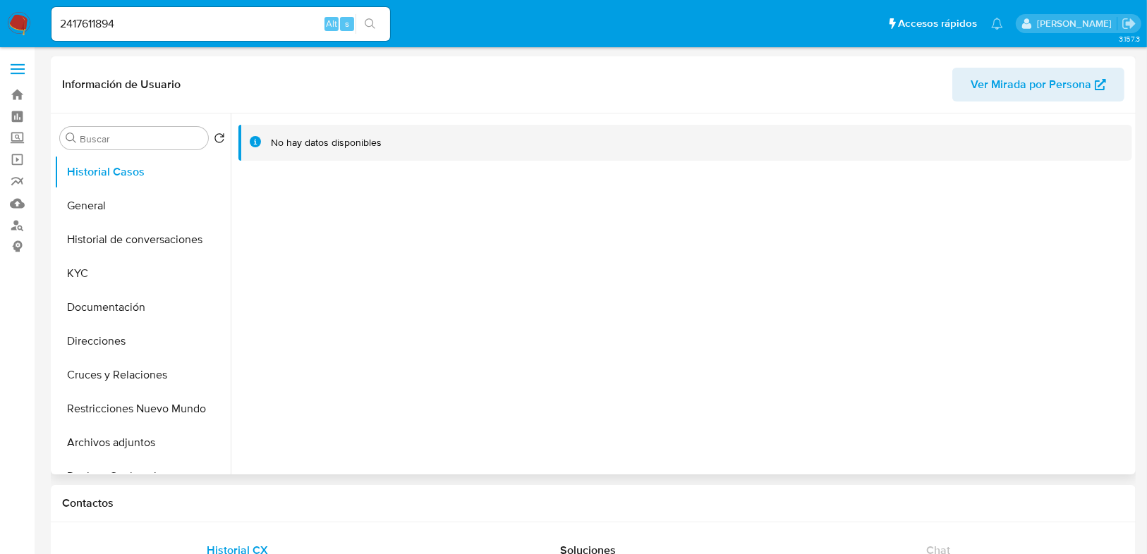
select select "10"
click at [98, 212] on button "General" at bounding box center [136, 206] width 165 height 34
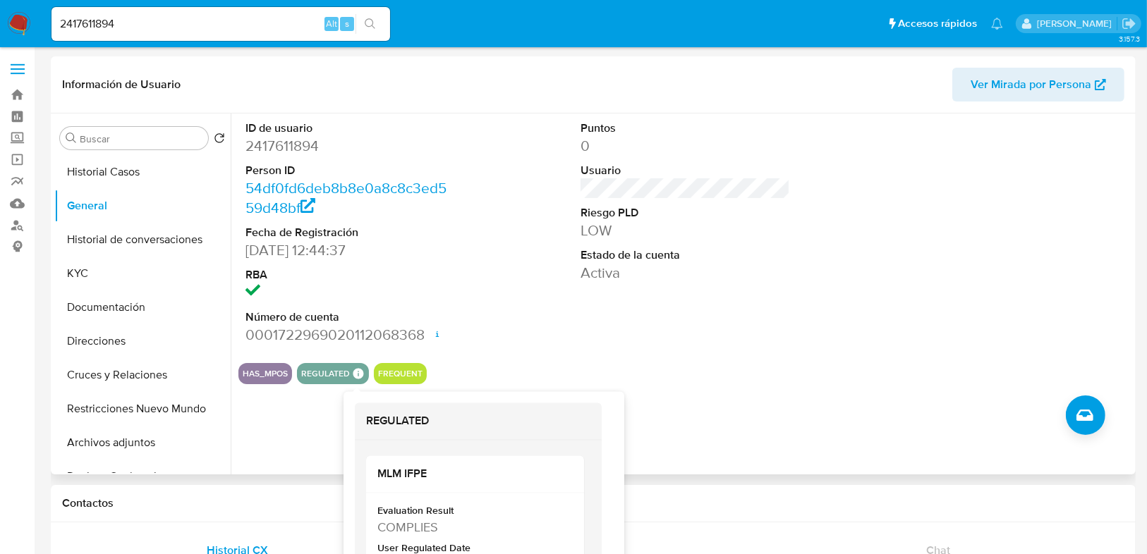
scroll to position [56, 0]
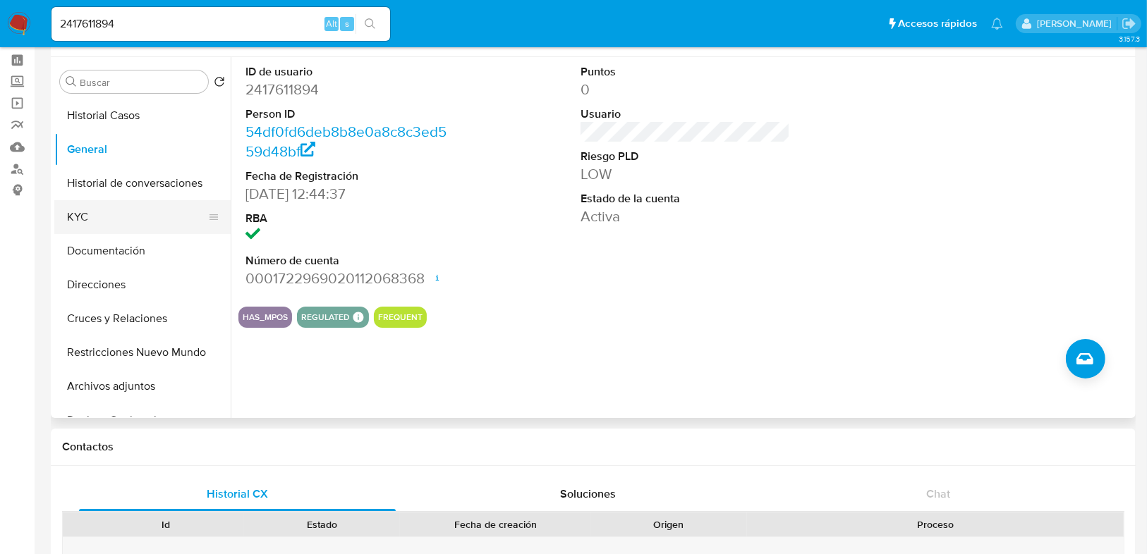
click at [66, 219] on button "KYC" at bounding box center [136, 217] width 165 height 34
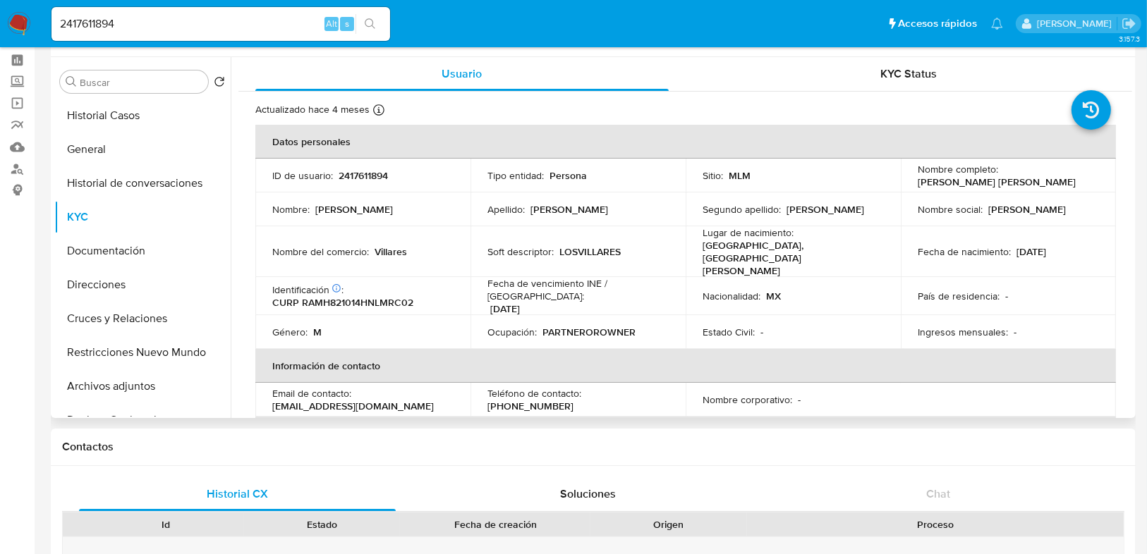
drag, startPoint x: 915, startPoint y: 181, endPoint x: 1066, endPoint y: 180, distance: 150.9
click at [1066, 180] on div "Nombre completo : Hector Fernando Ramirez Morales" at bounding box center [1007, 175] width 181 height 25
copy p "Hector Fernando Ramirez Morales"
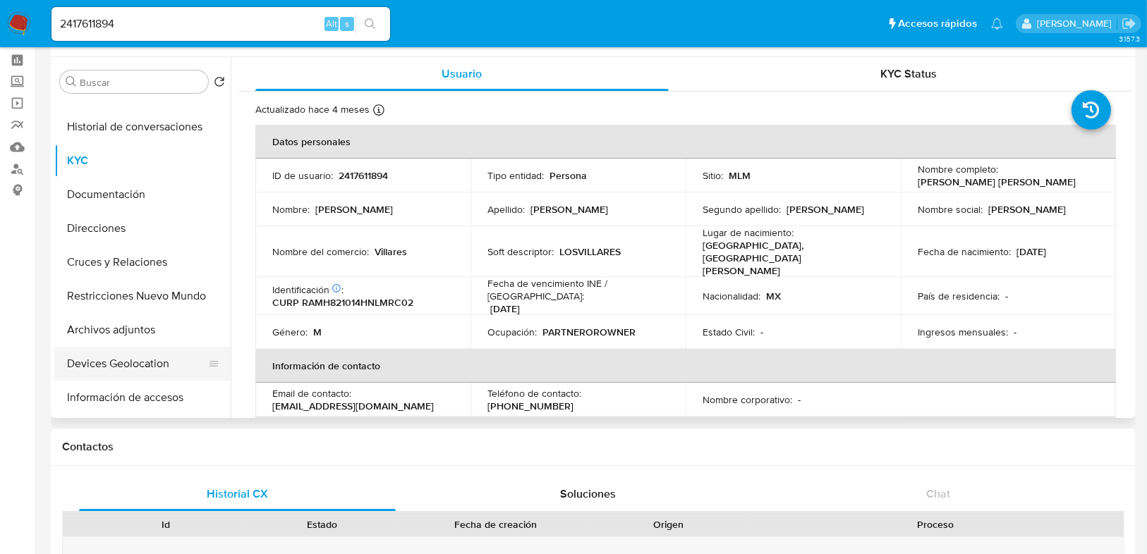
click at [141, 365] on button "Devices Geolocation" at bounding box center [136, 364] width 165 height 34
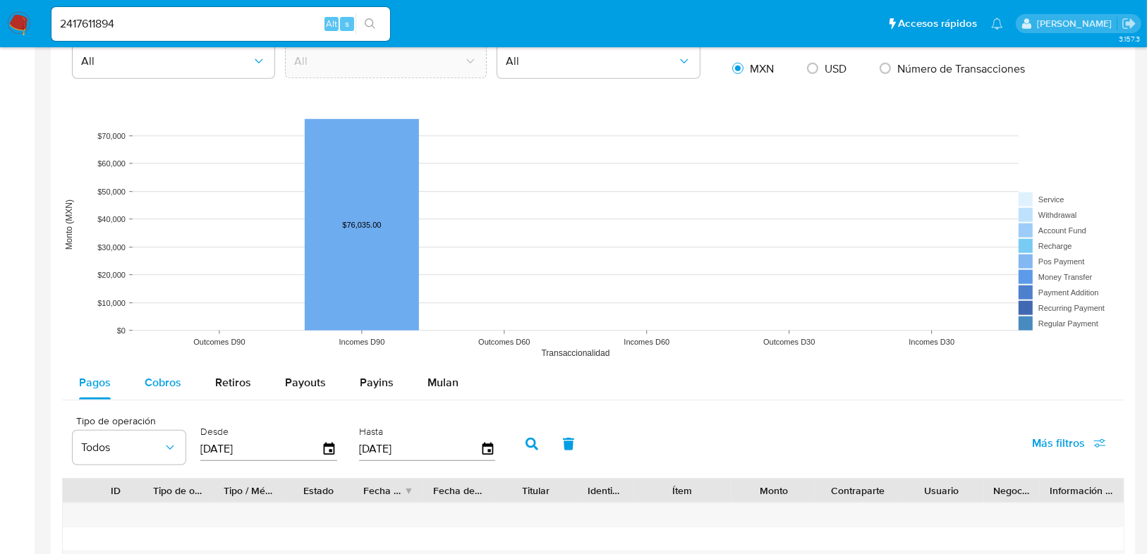
click at [157, 387] on span "Cobros" at bounding box center [163, 382] width 37 height 16
select select "10"
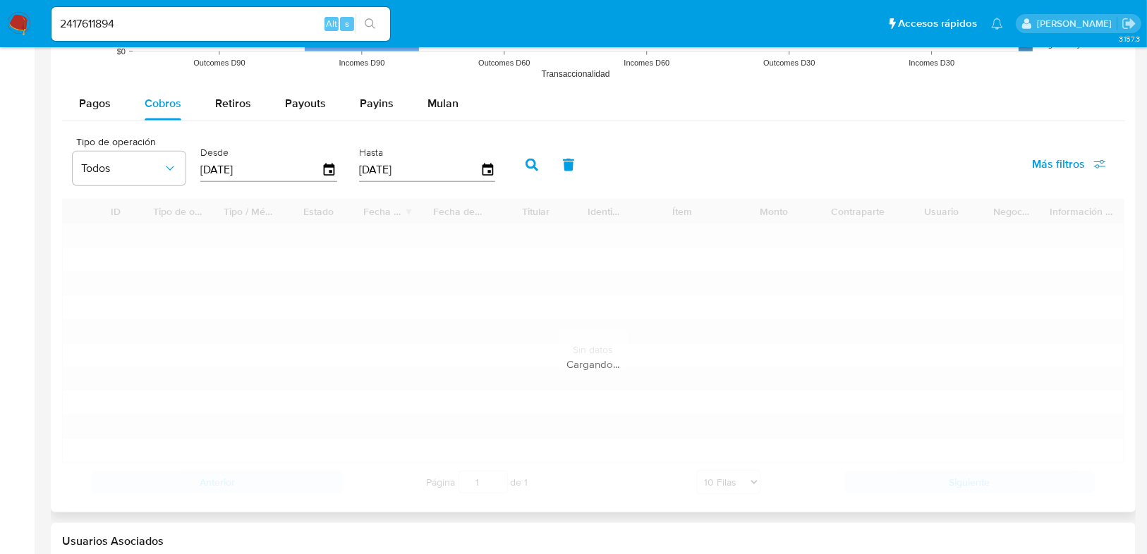
scroll to position [1298, 0]
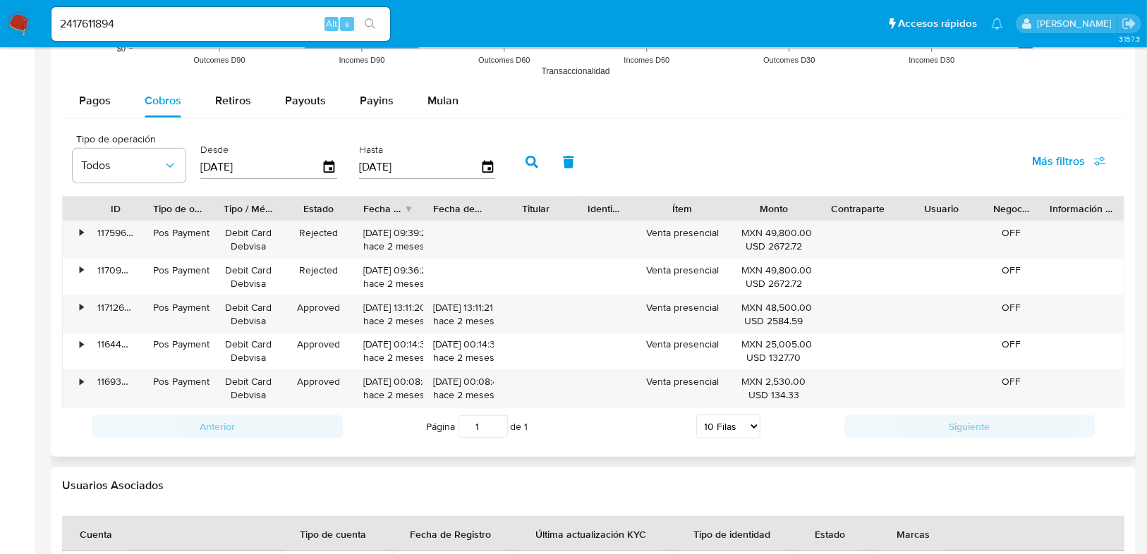
drag, startPoint x: 262, startPoint y: 169, endPoint x: 197, endPoint y: 169, distance: 64.9
click at [197, 169] on div "Desde 12/06/2025" at bounding box center [270, 161] width 147 height 56
type input "0_/__/____"
type input "01/04/2025"
click at [525, 162] on icon "button" at bounding box center [531, 162] width 13 height 13
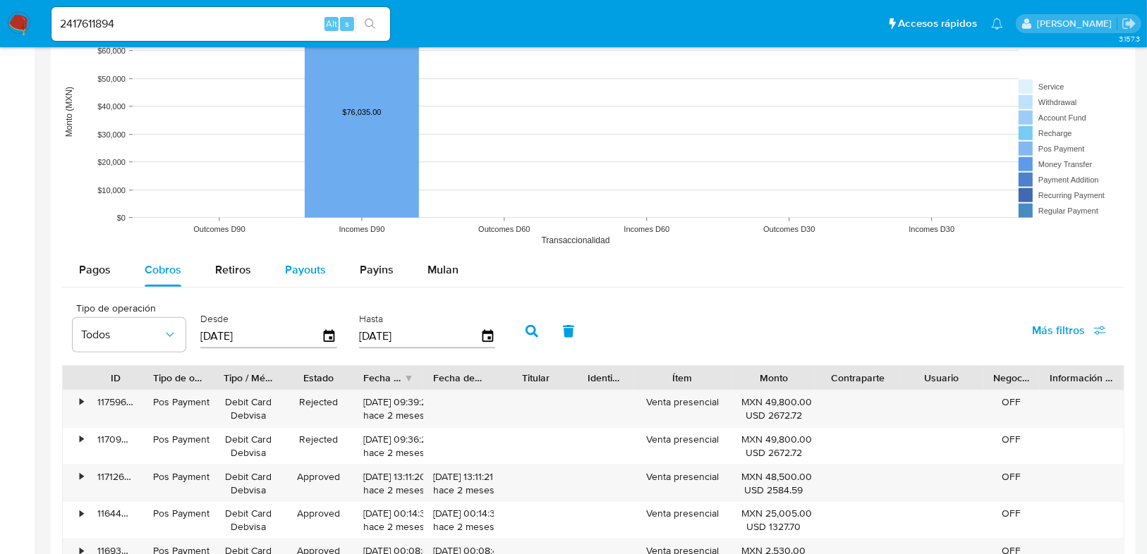
click at [290, 271] on span "Payouts" at bounding box center [305, 270] width 41 height 16
select select "10"
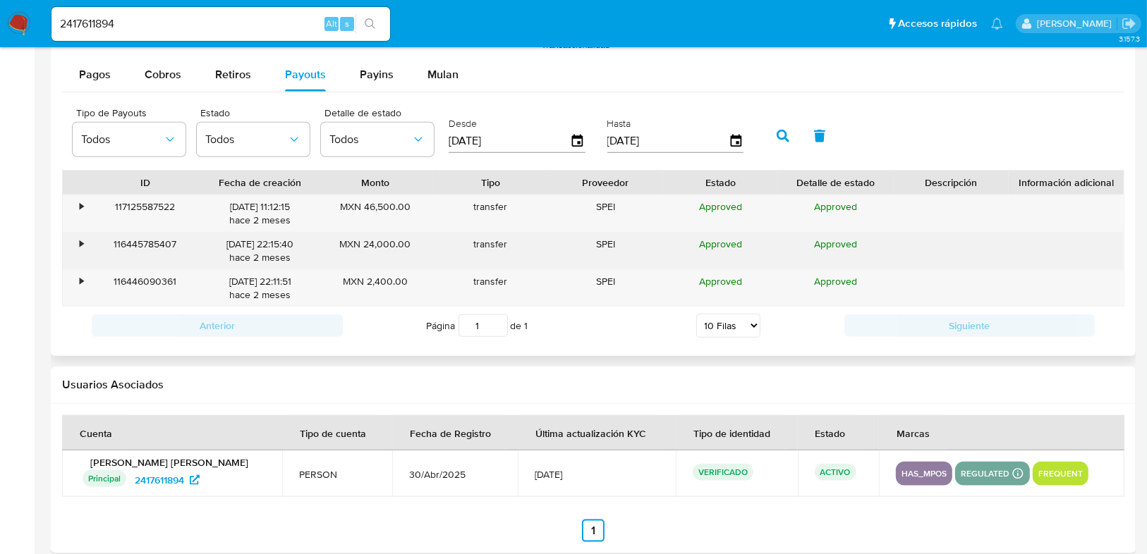
scroll to position [1338, 0]
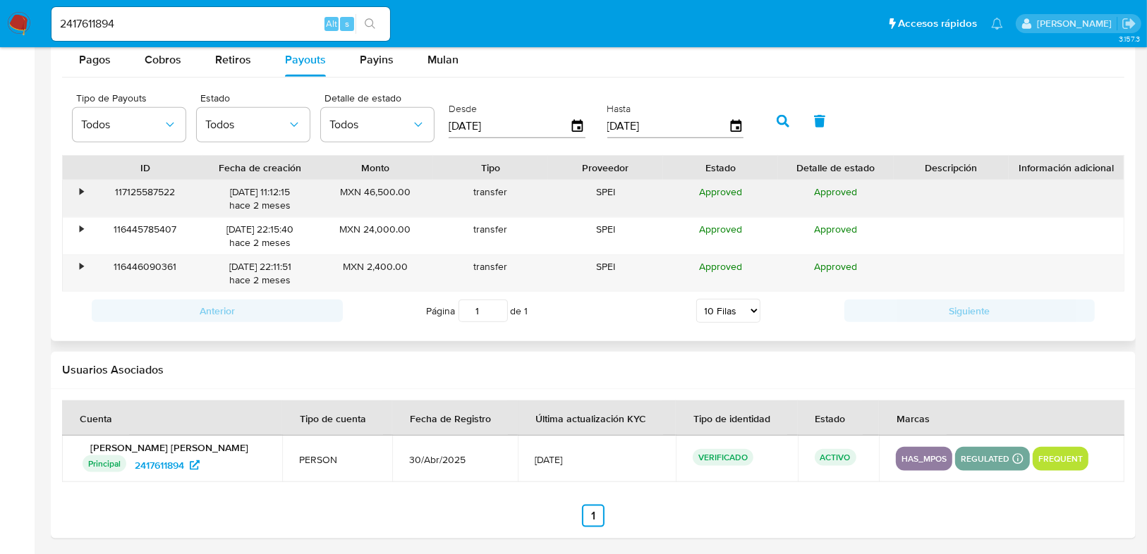
click at [87, 190] on div "117125587522" at bounding box center [144, 199] width 115 height 37
click at [80, 191] on div "•" at bounding box center [82, 191] width 4 height 13
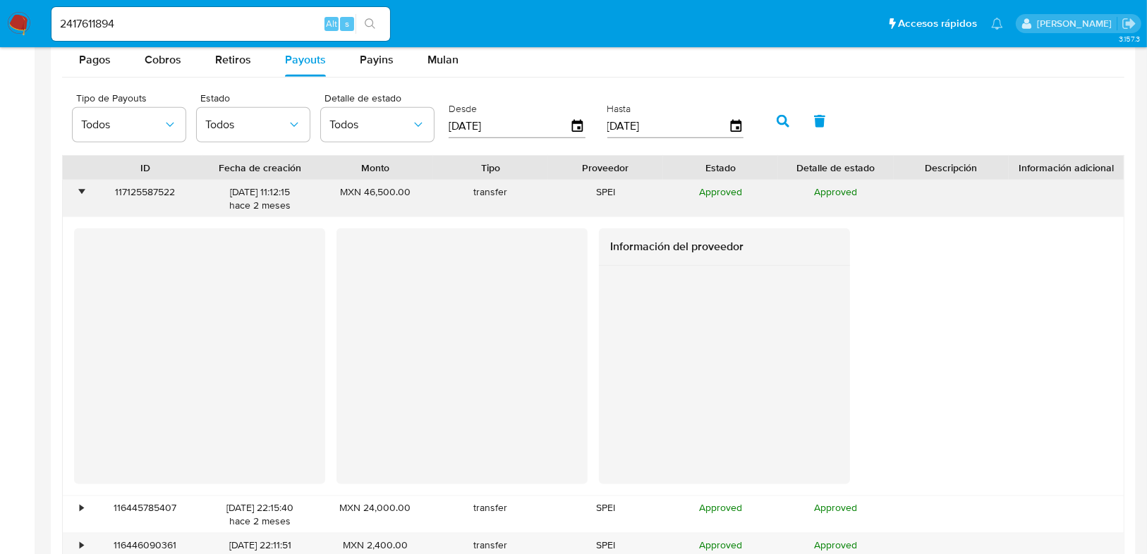
drag, startPoint x: 79, startPoint y: 191, endPoint x: 88, endPoint y: 189, distance: 9.4
click at [80, 191] on div "•" at bounding box center [82, 191] width 4 height 13
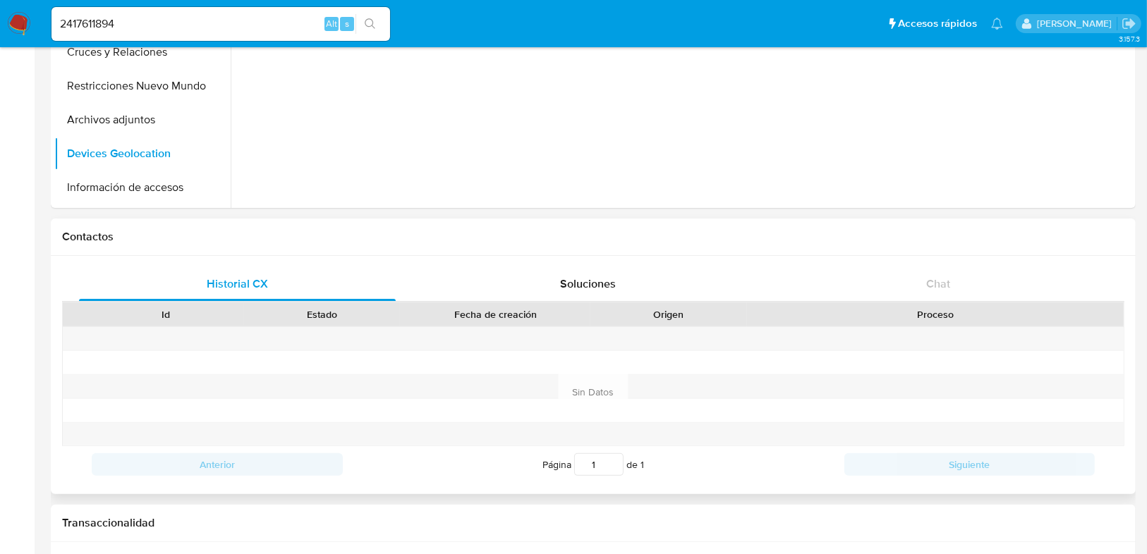
scroll to position [0, 0]
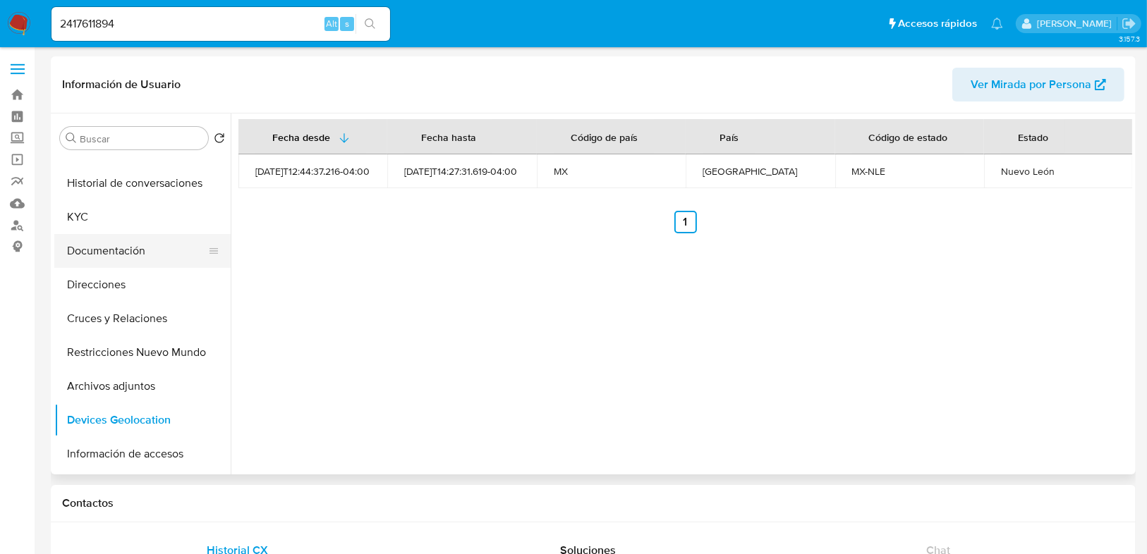
click at [123, 257] on button "Documentación" at bounding box center [136, 251] width 165 height 34
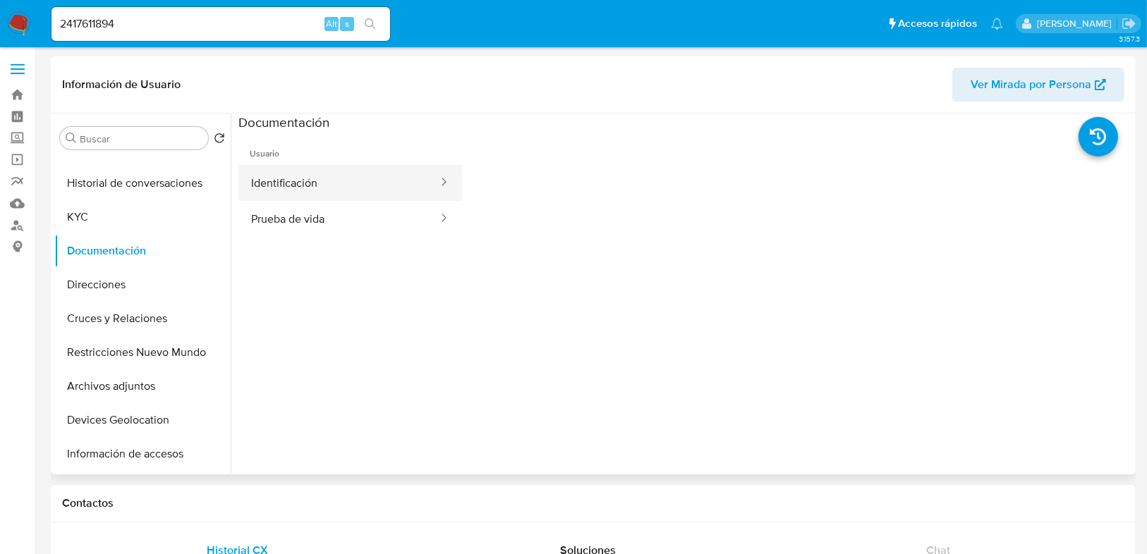
click at [305, 185] on button "Identificación" at bounding box center [338, 183] width 201 height 36
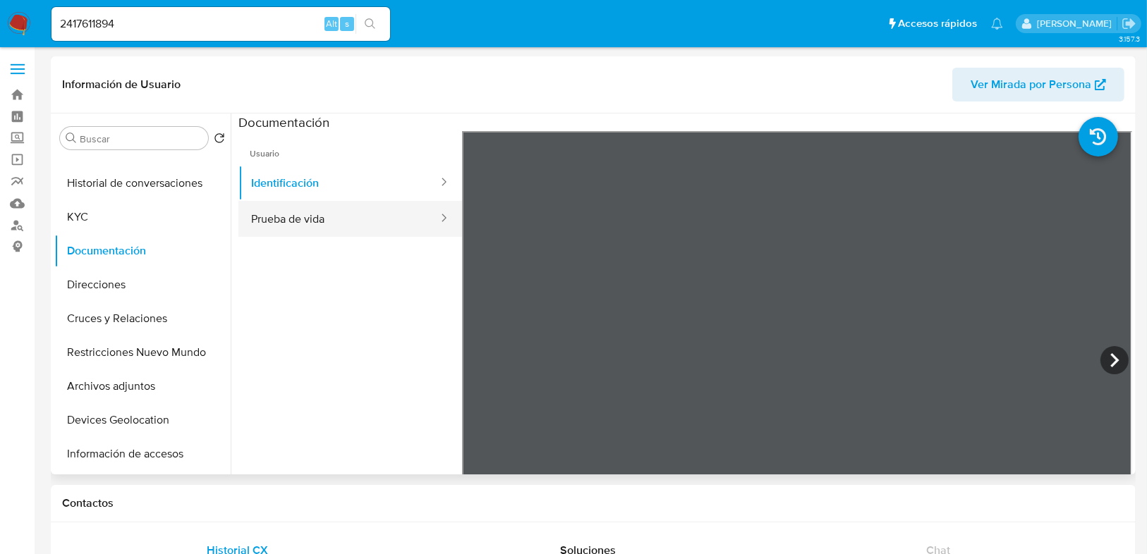
drag, startPoint x: 303, startPoint y: 199, endPoint x: 303, endPoint y: 209, distance: 9.9
click at [304, 199] on button "Identificación" at bounding box center [338, 183] width 201 height 36
click at [303, 209] on button "Prueba de vida" at bounding box center [338, 219] width 201 height 36
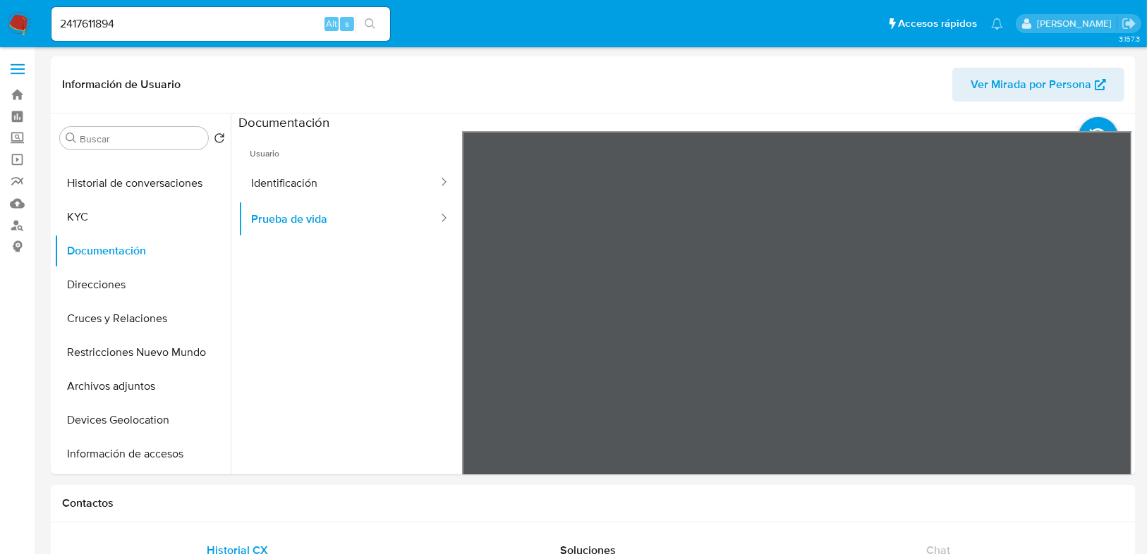
drag, startPoint x: 141, startPoint y: 33, endPoint x: 143, endPoint y: 22, distance: 11.5
click at [141, 32] on div "2417611894 Alt s" at bounding box center [220, 24] width 338 height 34
click at [144, 20] on input "2417611894" at bounding box center [220, 24] width 338 height 18
drag, startPoint x: 145, startPoint y: 26, endPoint x: 54, endPoint y: 26, distance: 90.3
click at [54, 26] on input "2417611894" at bounding box center [220, 24] width 338 height 18
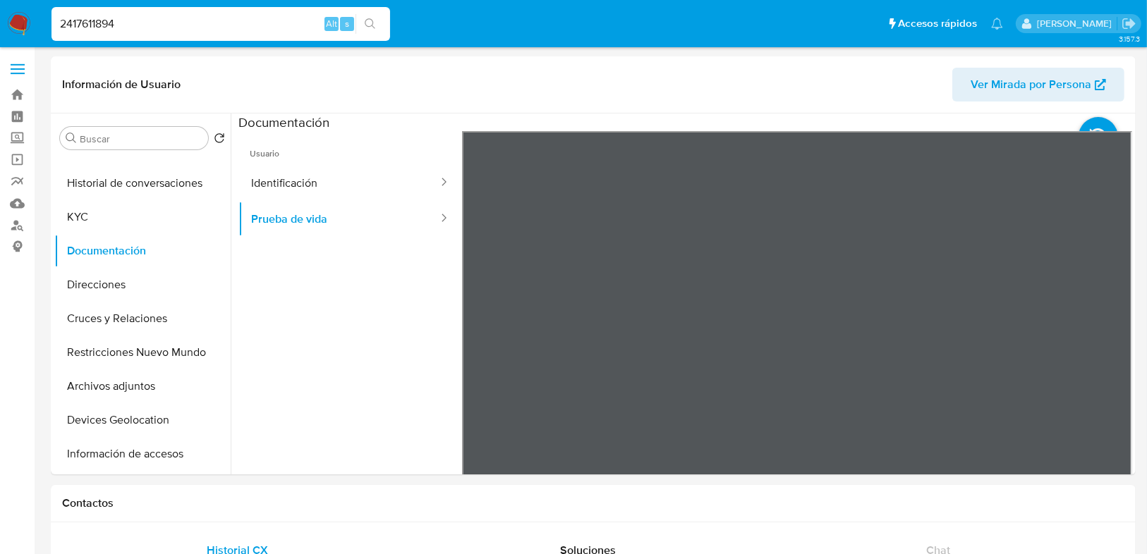
paste input "• 1637001045"
click at [82, 29] on input "• 1637001045" at bounding box center [220, 24] width 338 height 18
type input "1637001045"
click at [366, 23] on icon "search-icon" at bounding box center [370, 23] width 11 height 11
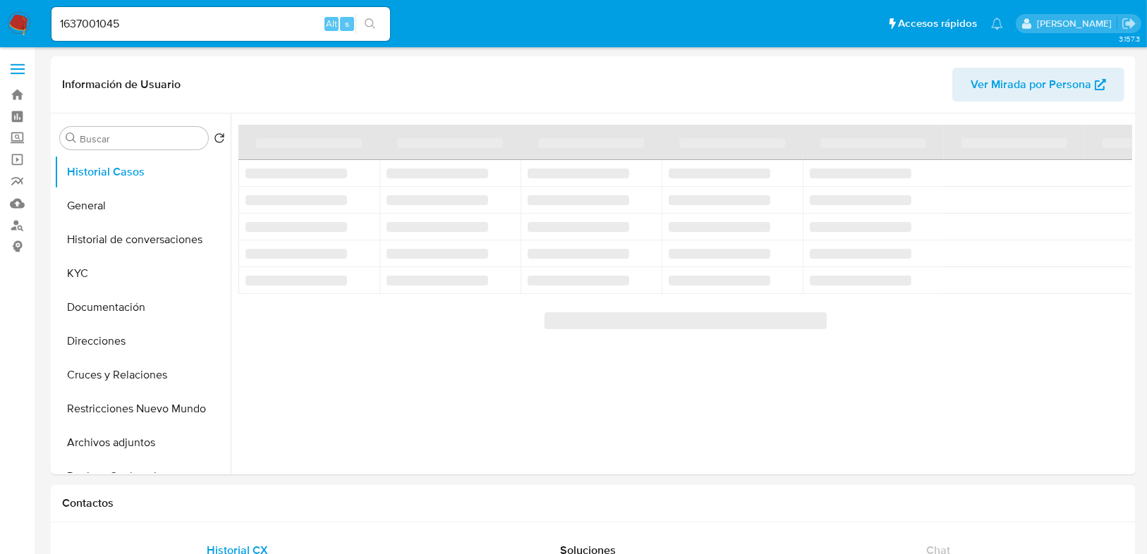
select select "10"
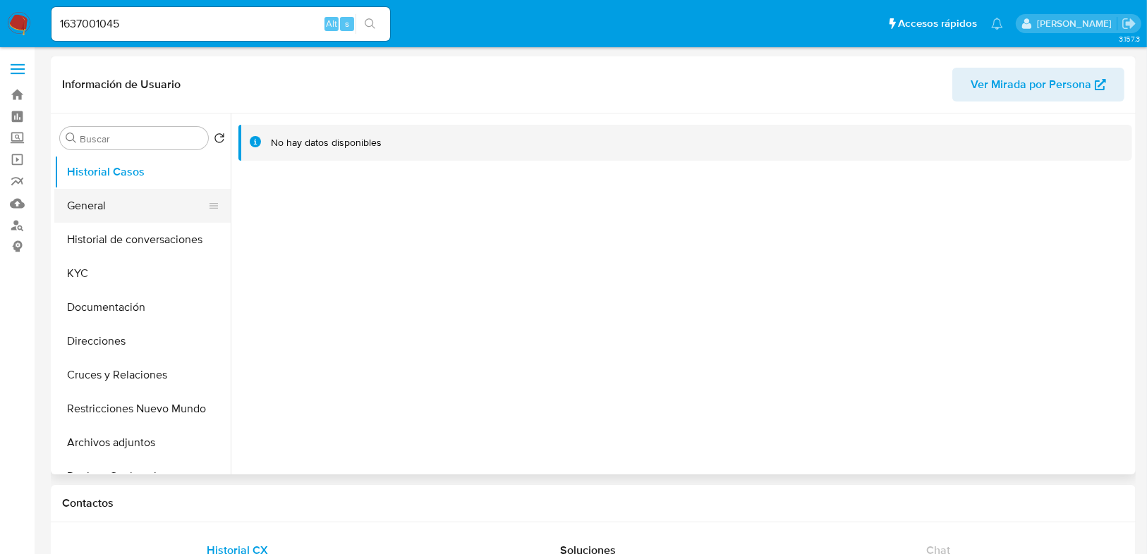
click at [104, 206] on button "General" at bounding box center [136, 206] width 165 height 34
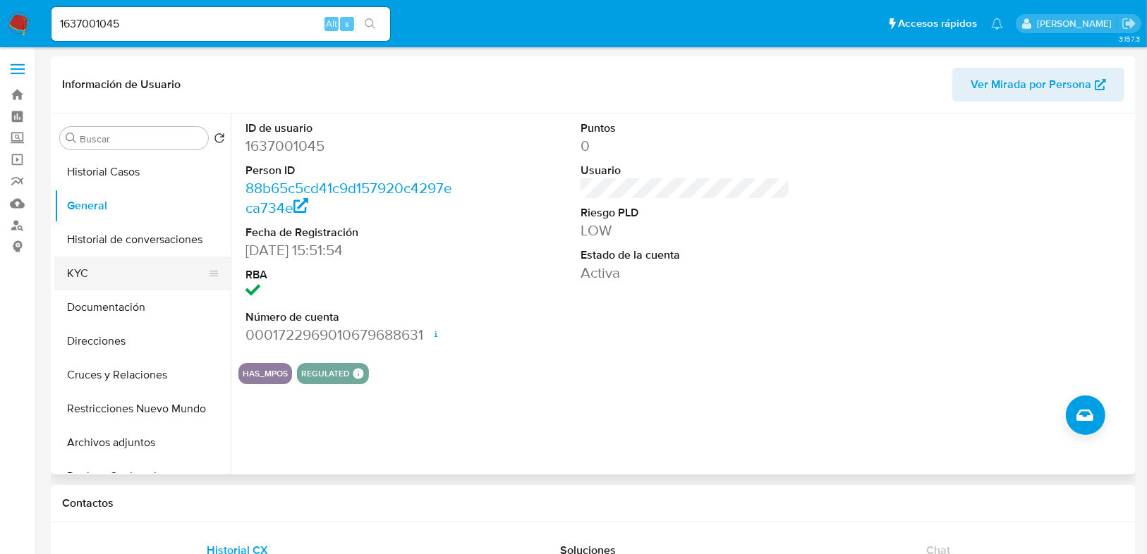
click at [85, 279] on button "KYC" at bounding box center [136, 274] width 165 height 34
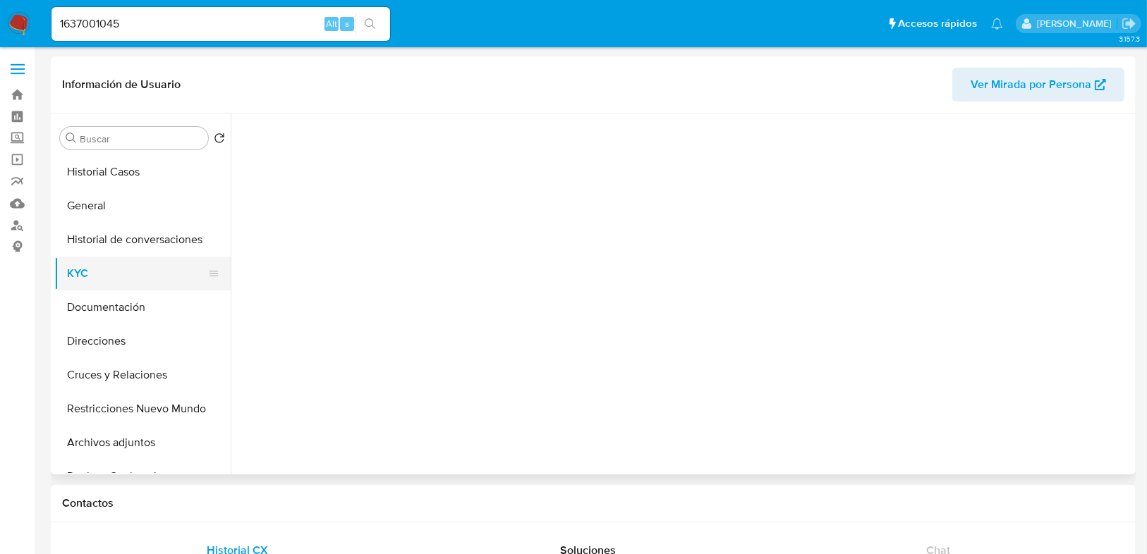
click at [85, 279] on button "KYC" at bounding box center [136, 274] width 165 height 34
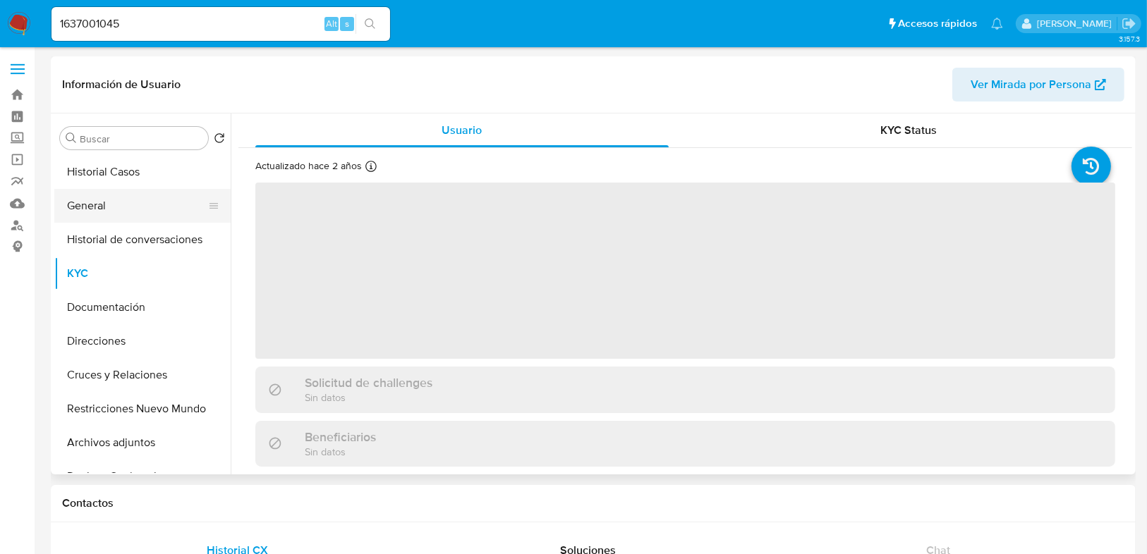
click at [98, 200] on button "General" at bounding box center [136, 206] width 165 height 34
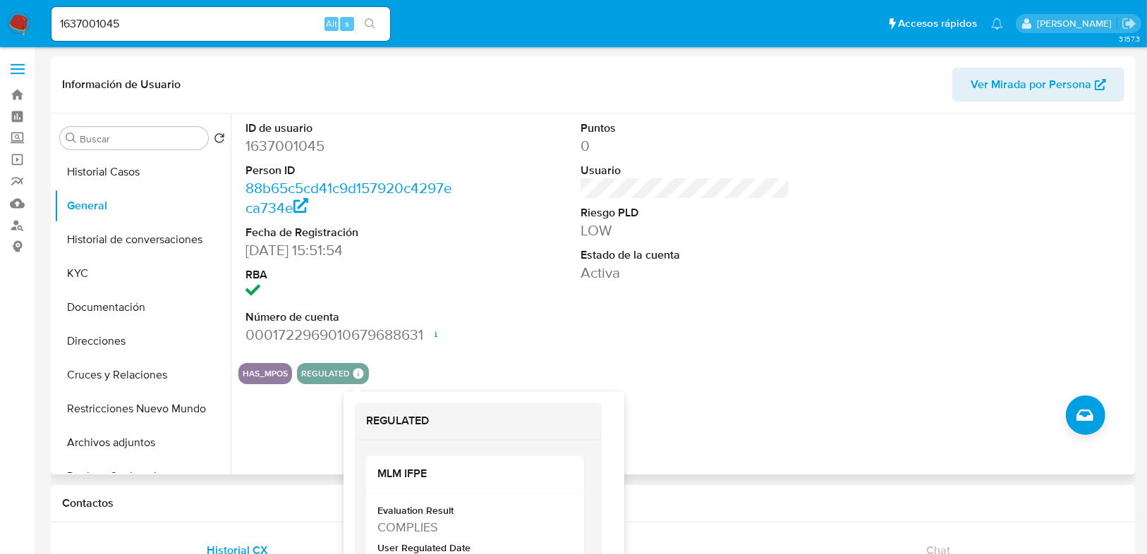
scroll to position [56, 0]
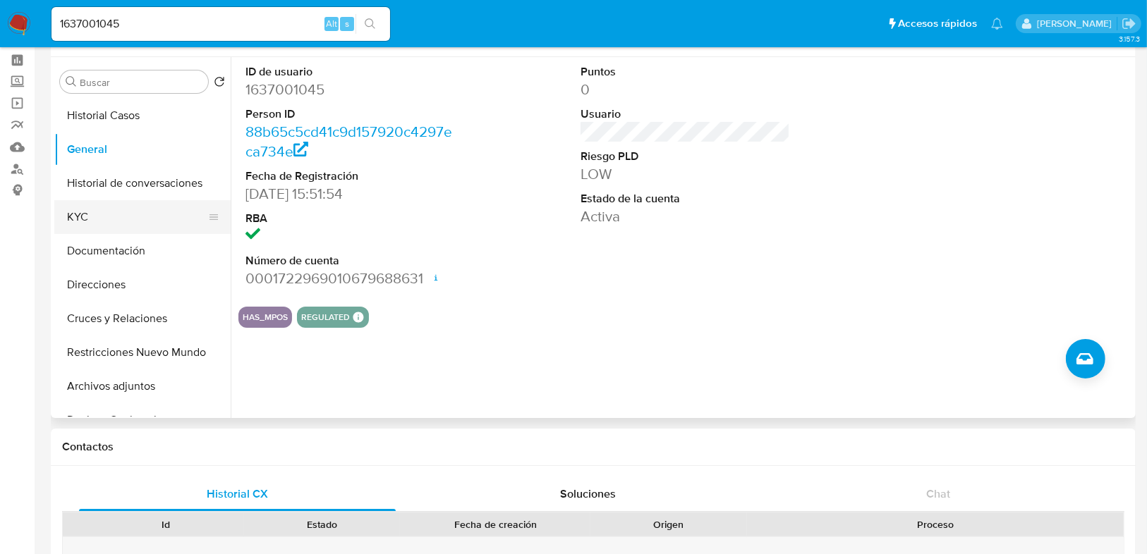
click at [97, 231] on button "KYC" at bounding box center [136, 217] width 165 height 34
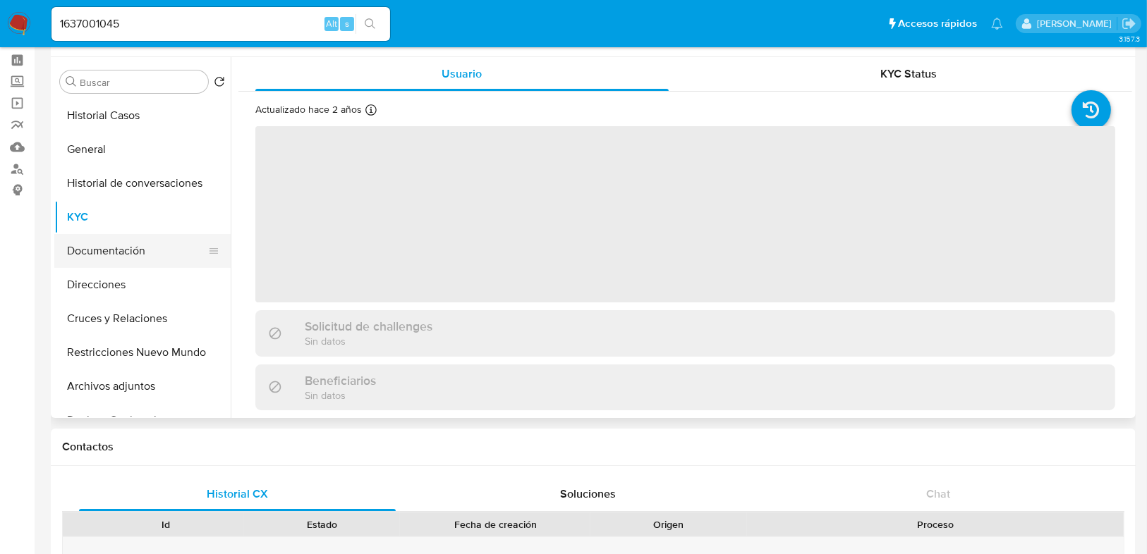
click at [102, 249] on button "Documentación" at bounding box center [136, 251] width 165 height 34
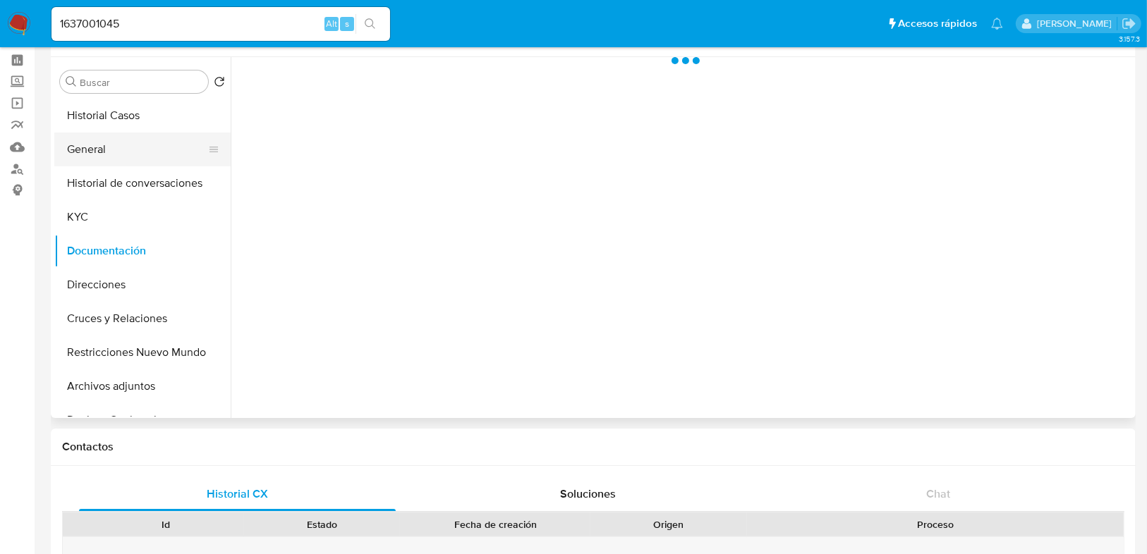
click at [102, 149] on button "General" at bounding box center [136, 150] width 165 height 34
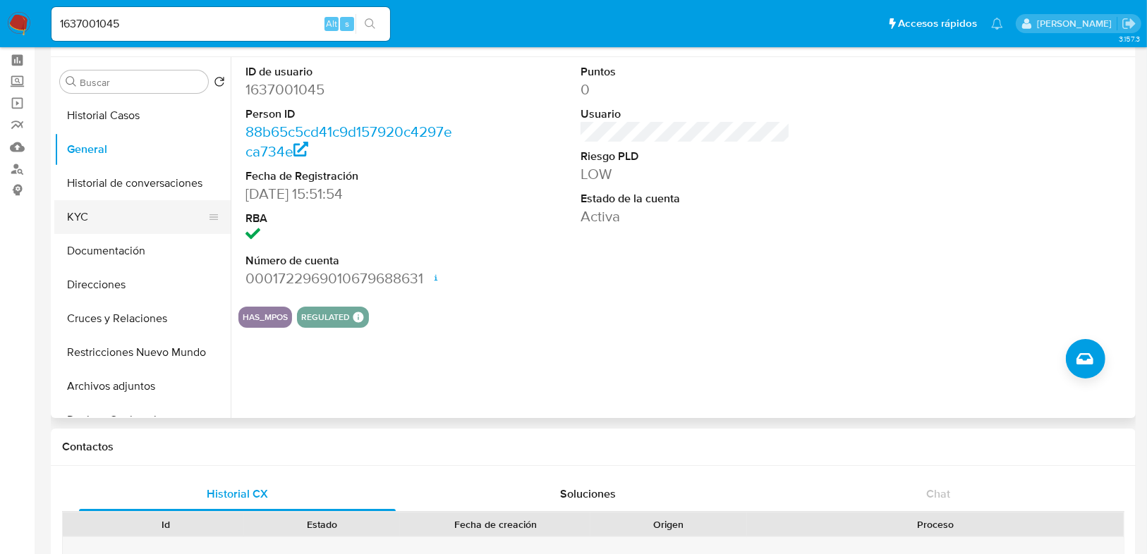
click at [118, 217] on button "KYC" at bounding box center [136, 217] width 165 height 34
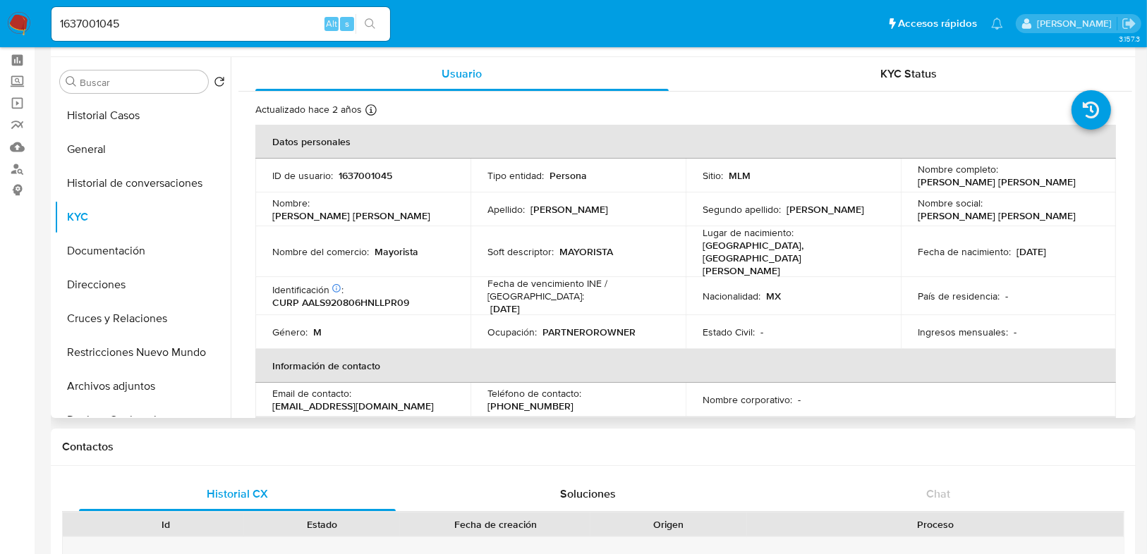
drag, startPoint x: 913, startPoint y: 185, endPoint x: 1066, endPoint y: 188, distance: 152.4
click at [1066, 188] on div "Nombre completo : Sergio Eduardo Almaguer Lopez" at bounding box center [1007, 175] width 181 height 25
copy p "Sergio Eduardo Almaguer Lopez"
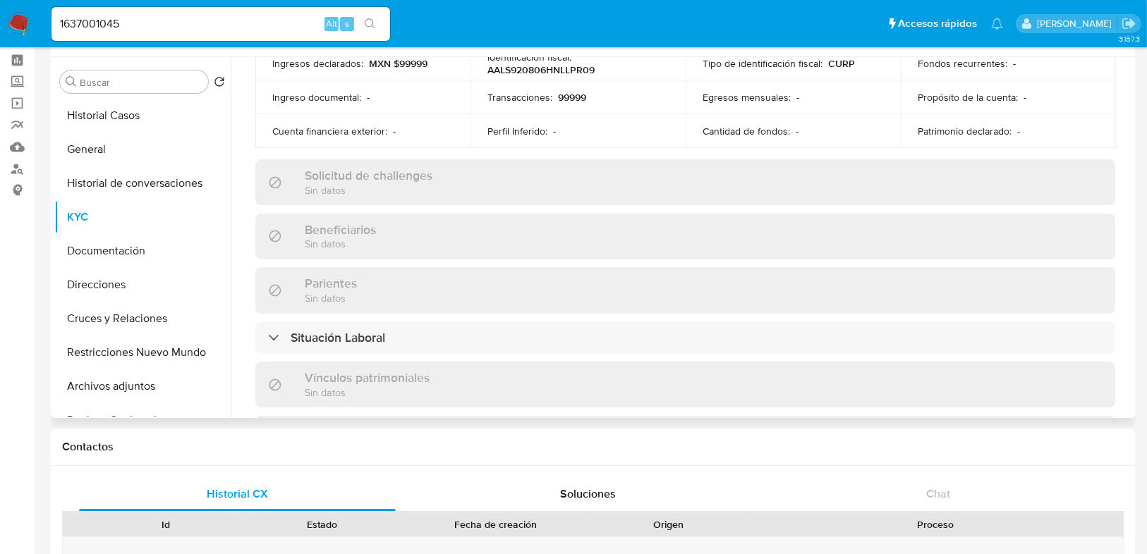
scroll to position [677, 0]
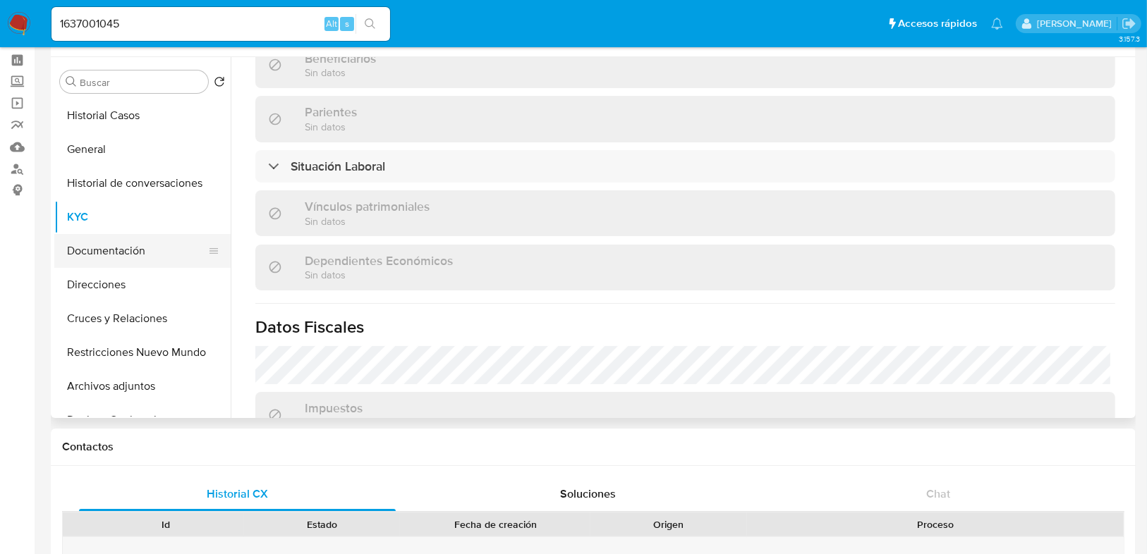
drag, startPoint x: 136, startPoint y: 241, endPoint x: 149, endPoint y: 243, distance: 12.9
click at [135, 244] on button "Documentación" at bounding box center [136, 251] width 165 height 34
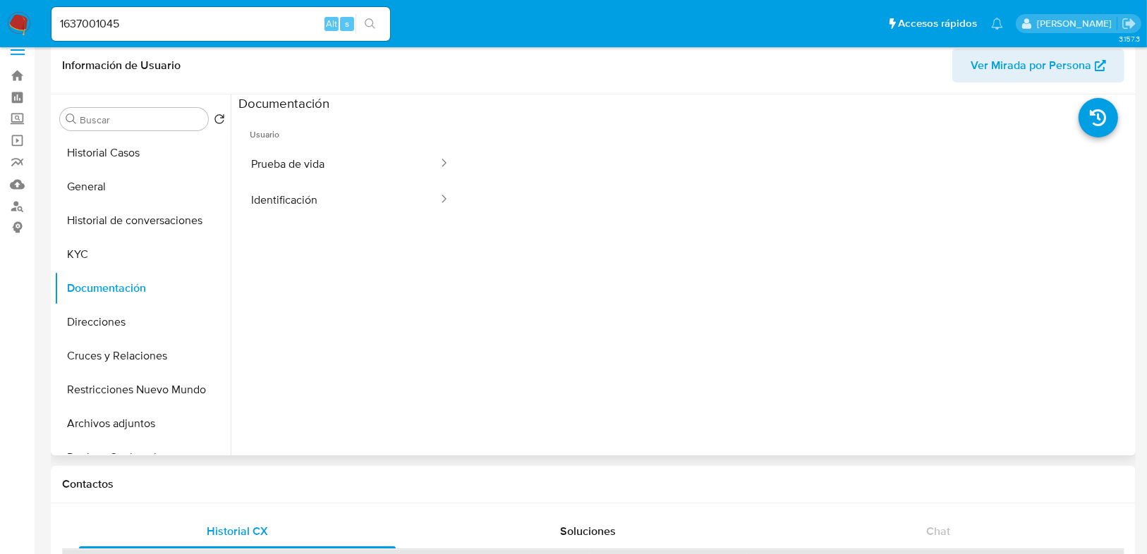
scroll to position [0, 0]
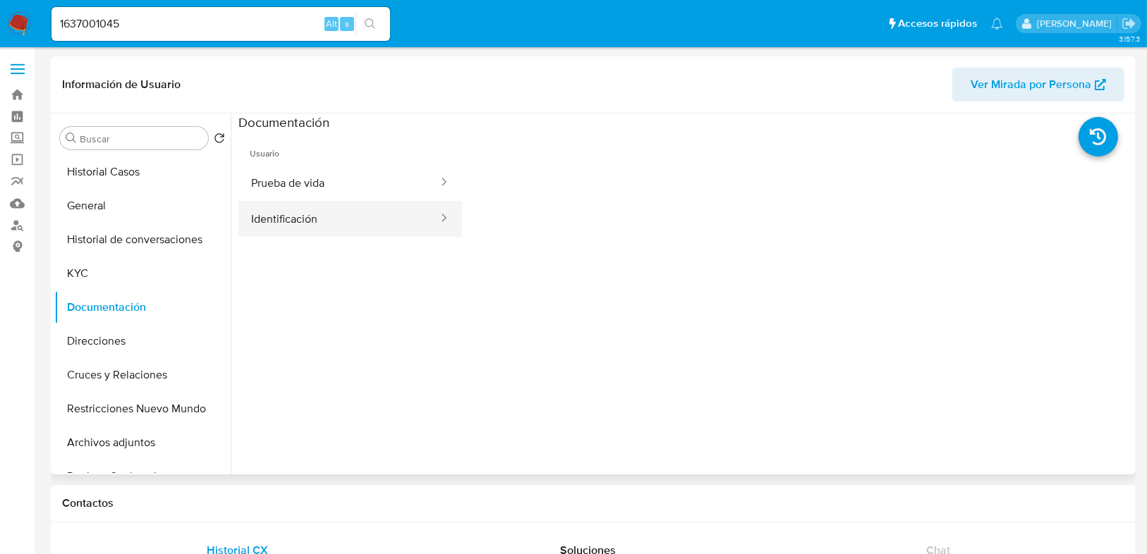
drag, startPoint x: 304, startPoint y: 183, endPoint x: 413, endPoint y: 212, distance: 112.9
click at [305, 185] on button "Prueba de vida" at bounding box center [338, 183] width 201 height 36
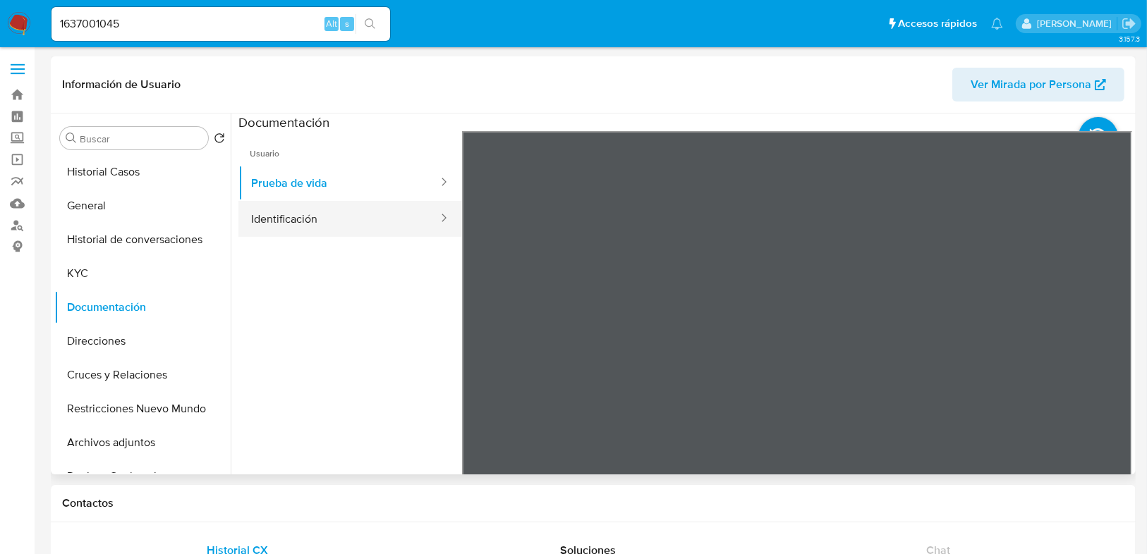
click at [290, 213] on button "Identificación" at bounding box center [338, 219] width 201 height 36
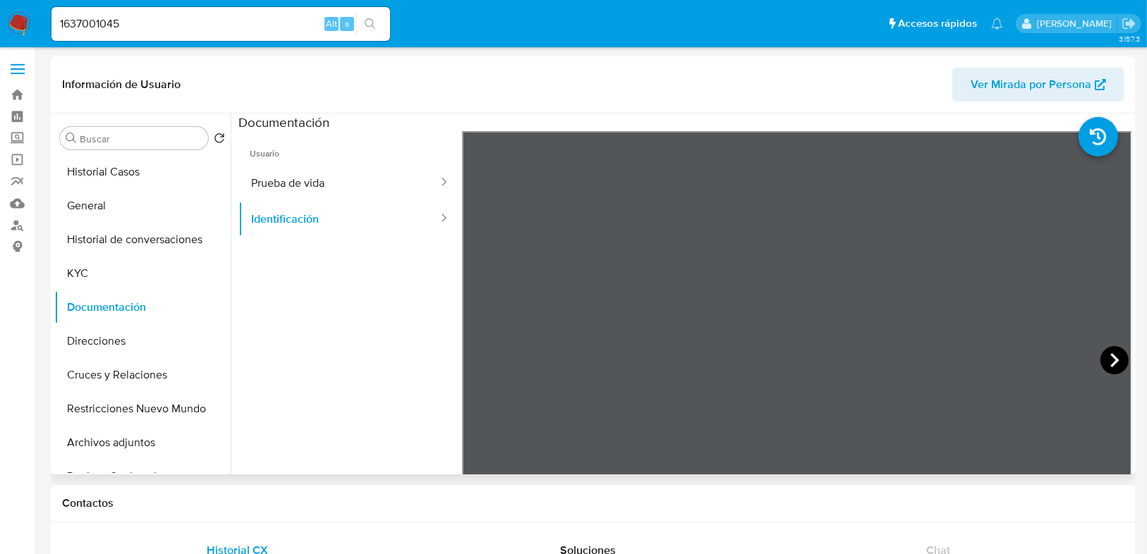
click at [1106, 352] on icon at bounding box center [1114, 360] width 28 height 28
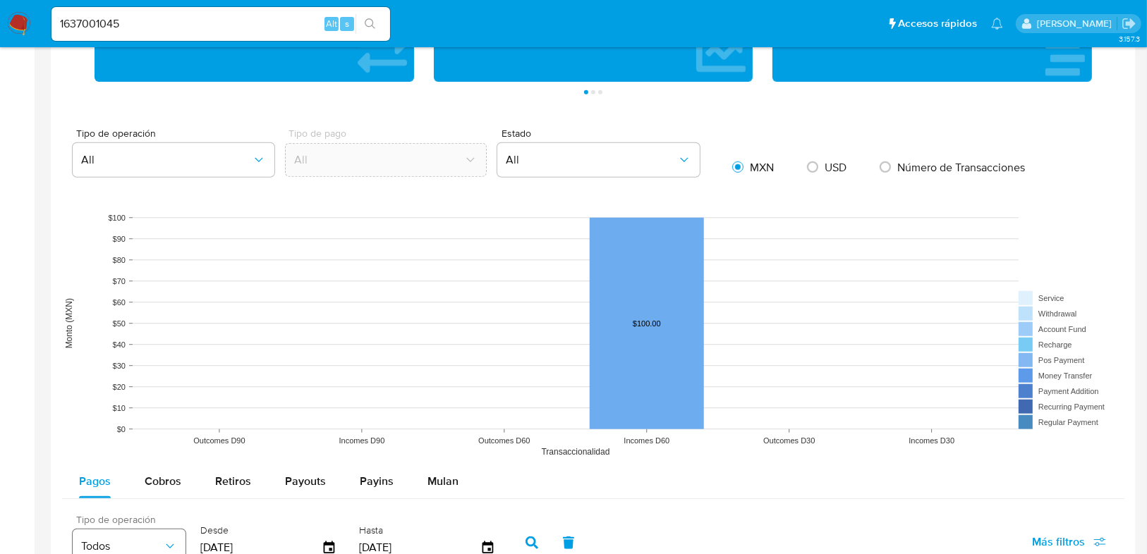
scroll to position [1015, 0]
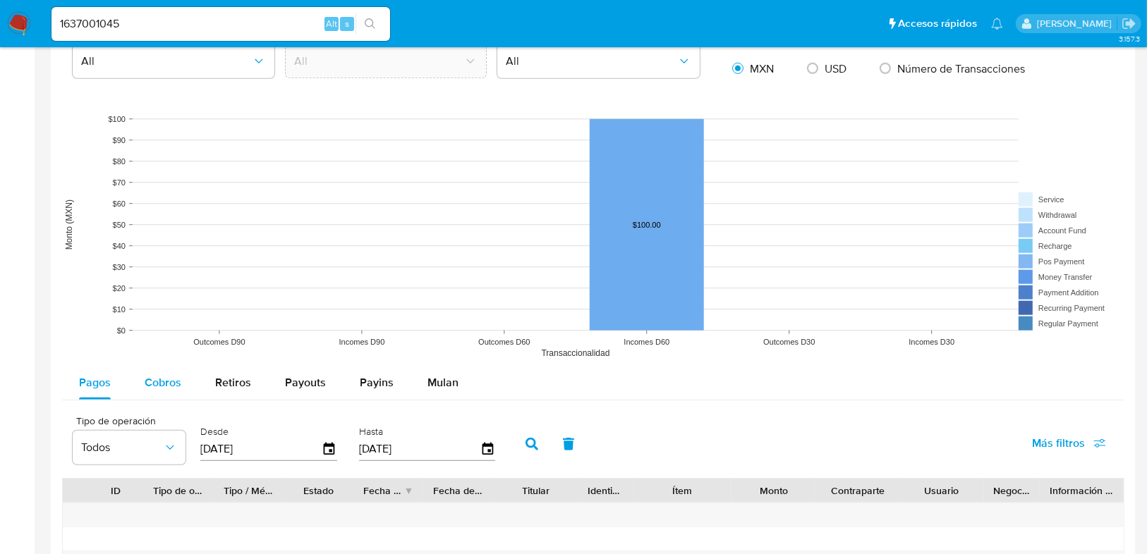
click at [170, 378] on span "Cobros" at bounding box center [163, 382] width 37 height 16
select select "10"
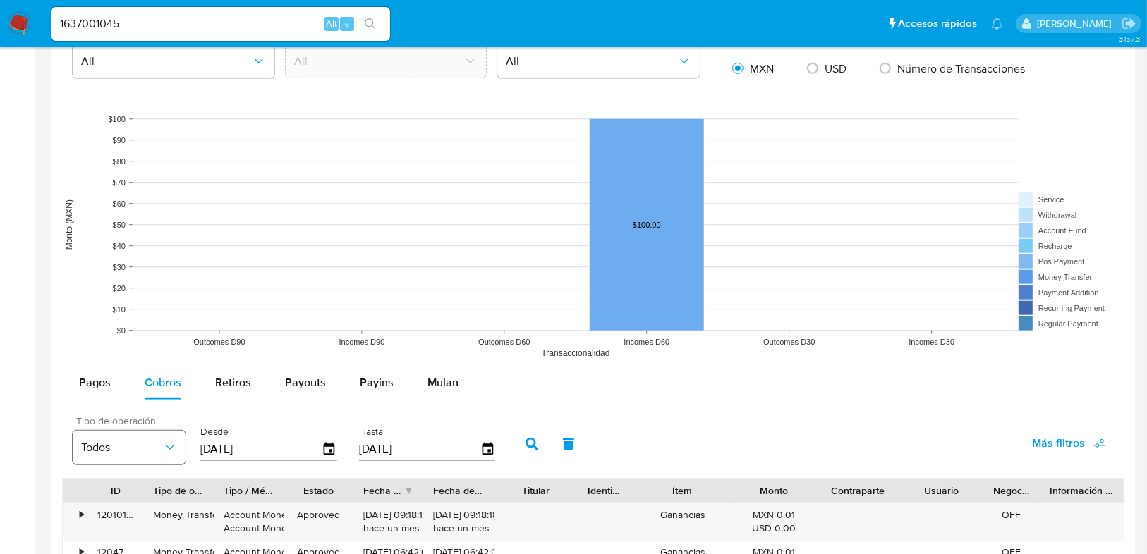
drag, startPoint x: 218, startPoint y: 441, endPoint x: 184, endPoint y: 437, distance: 34.0
click at [184, 437] on div "Tipo de operación Todos Desde 12/06/2025 Hasta 09/09/2025" at bounding box center [288, 443] width 444 height 56
type input "0_/__/____"
type input "01/01/2025"
click at [525, 439] on icon "button" at bounding box center [531, 444] width 13 height 13
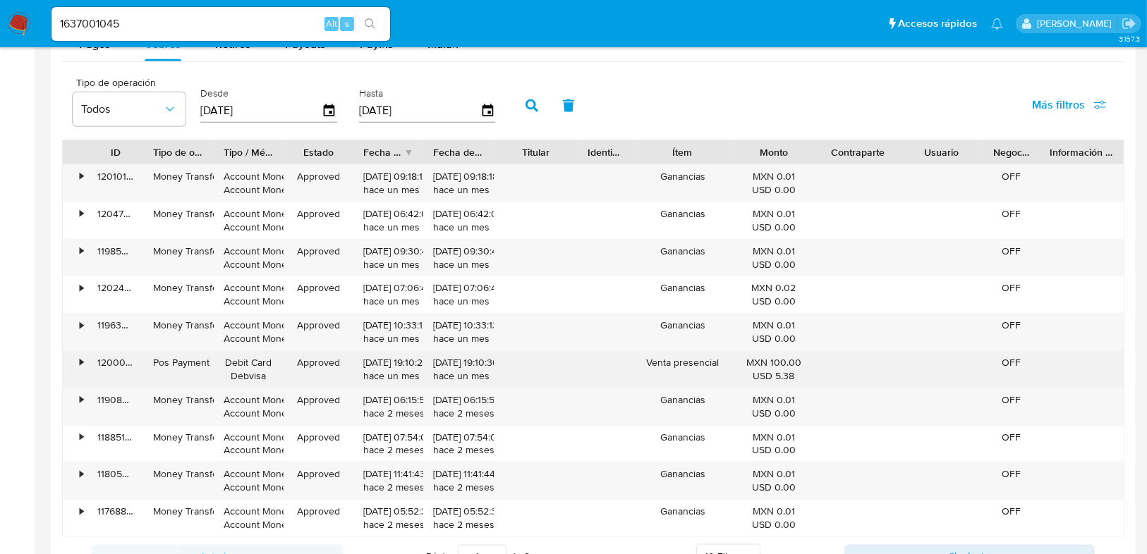
scroll to position [1410, 0]
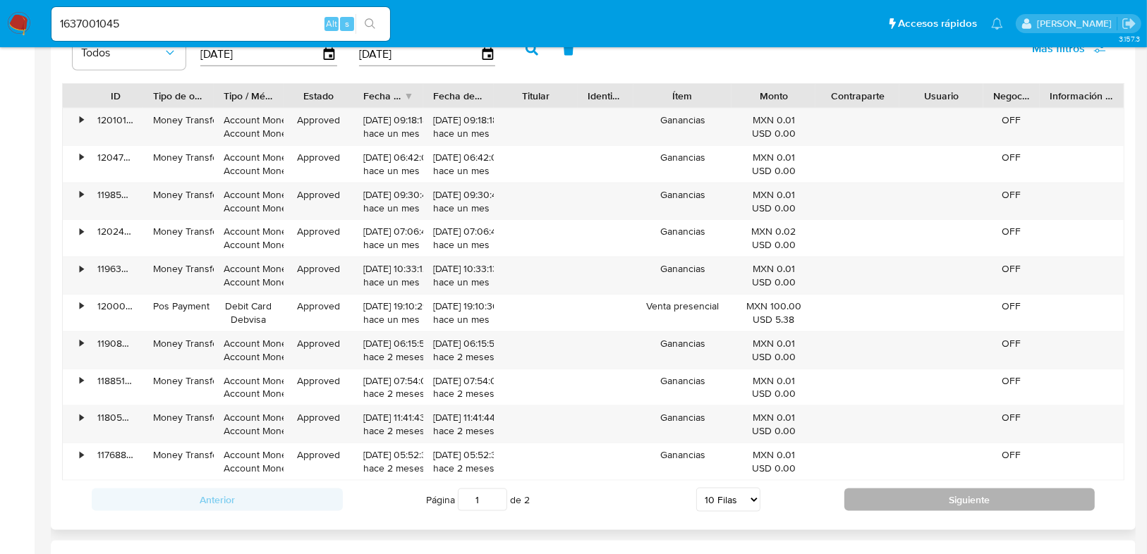
click at [937, 497] on button "Siguiente" at bounding box center [969, 500] width 251 height 23
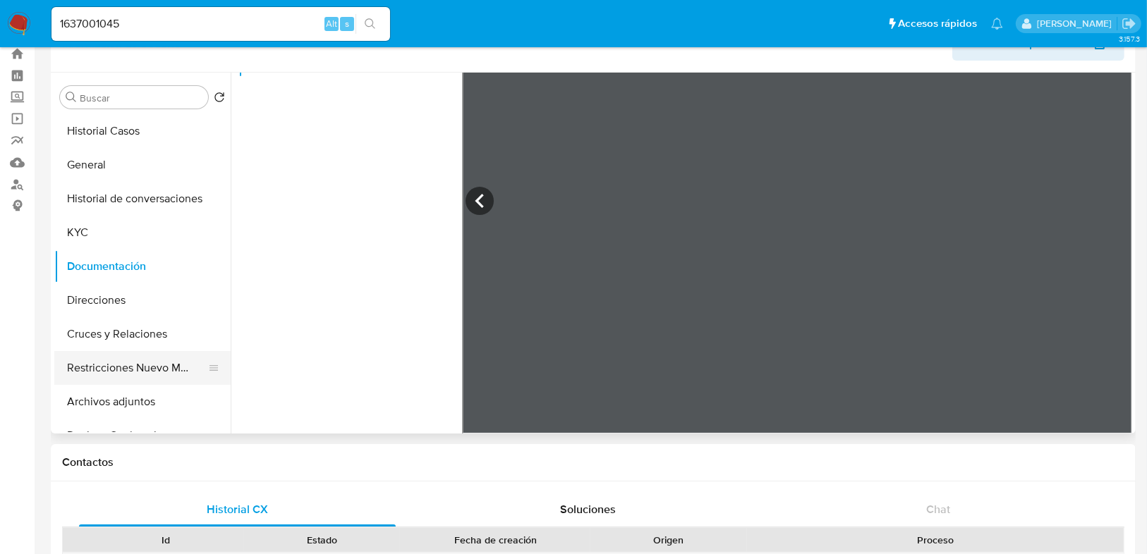
scroll to position [113, 0]
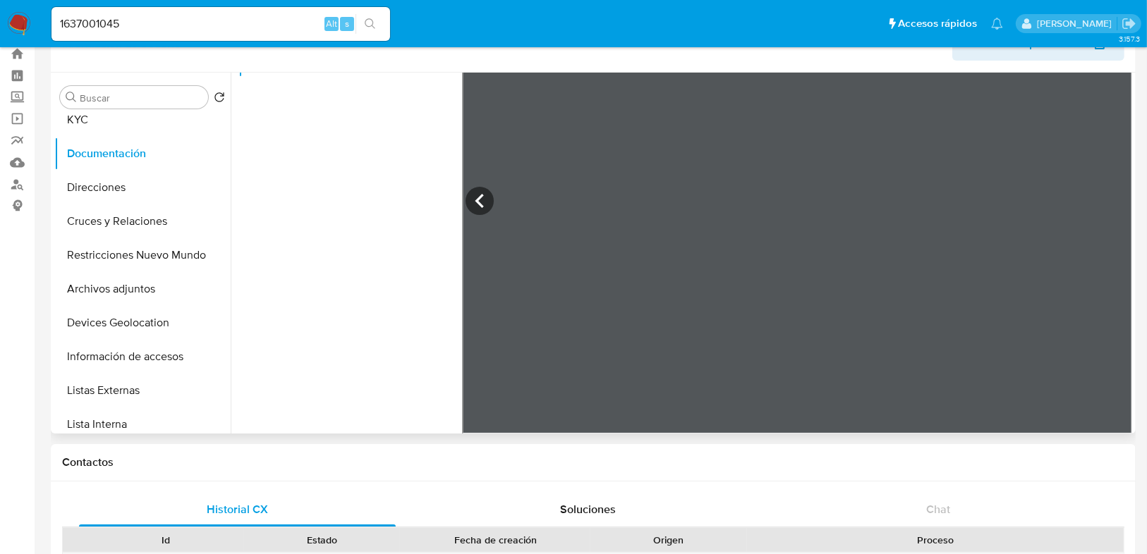
drag, startPoint x: 138, startPoint y: 324, endPoint x: 226, endPoint y: 303, distance: 90.7
click at [139, 324] on button "Devices Geolocation" at bounding box center [142, 323] width 176 height 34
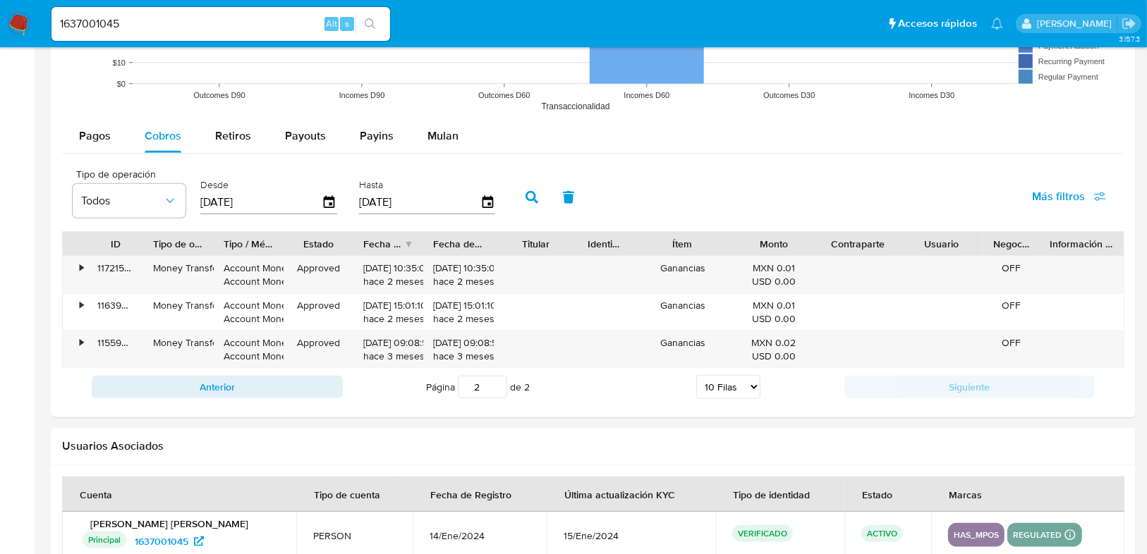
scroll to position [1282, 0]
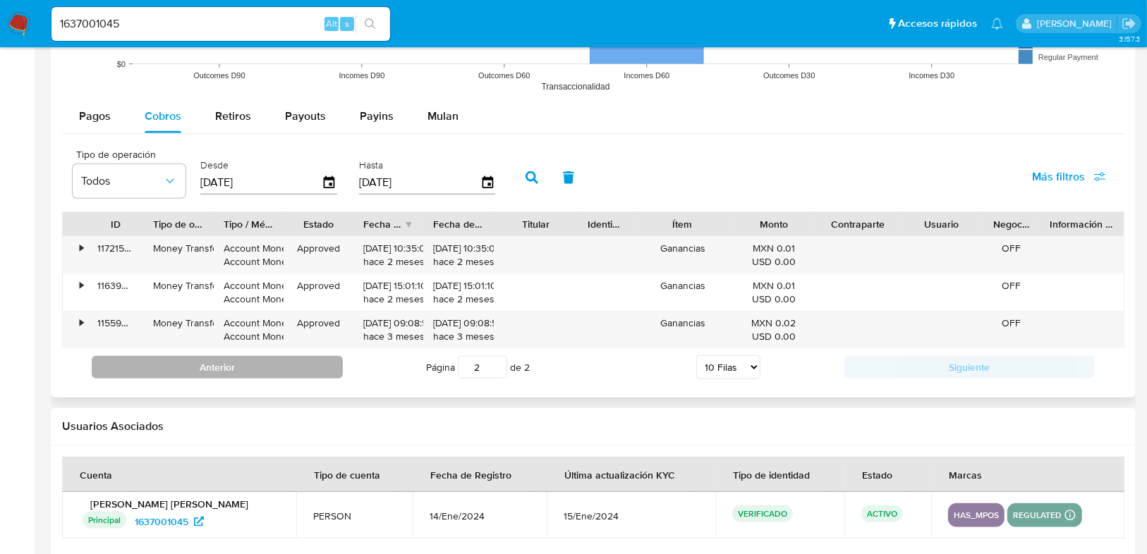
click at [205, 357] on button "Anterior" at bounding box center [217, 367] width 251 height 23
type input "1"
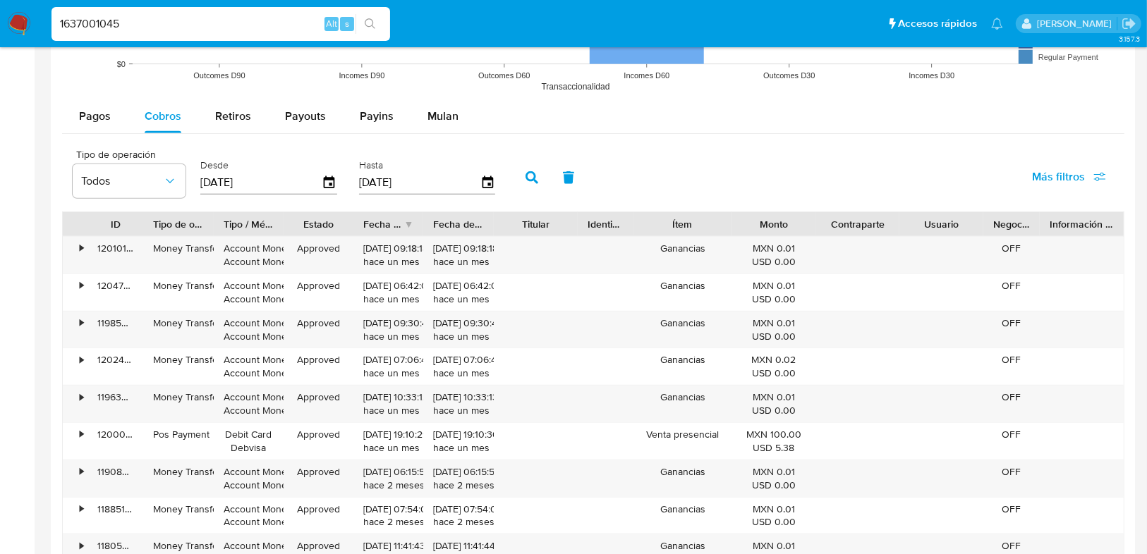
drag, startPoint x: 138, startPoint y: 25, endPoint x: 60, endPoint y: 25, distance: 78.3
click at [60, 25] on input "1637001045" at bounding box center [220, 24] width 338 height 18
paste input "• 1910155356"
click at [82, 25] on input "• 1910155356" at bounding box center [220, 24] width 338 height 18
click at [165, 25] on input "1910155356" at bounding box center [220, 24] width 338 height 18
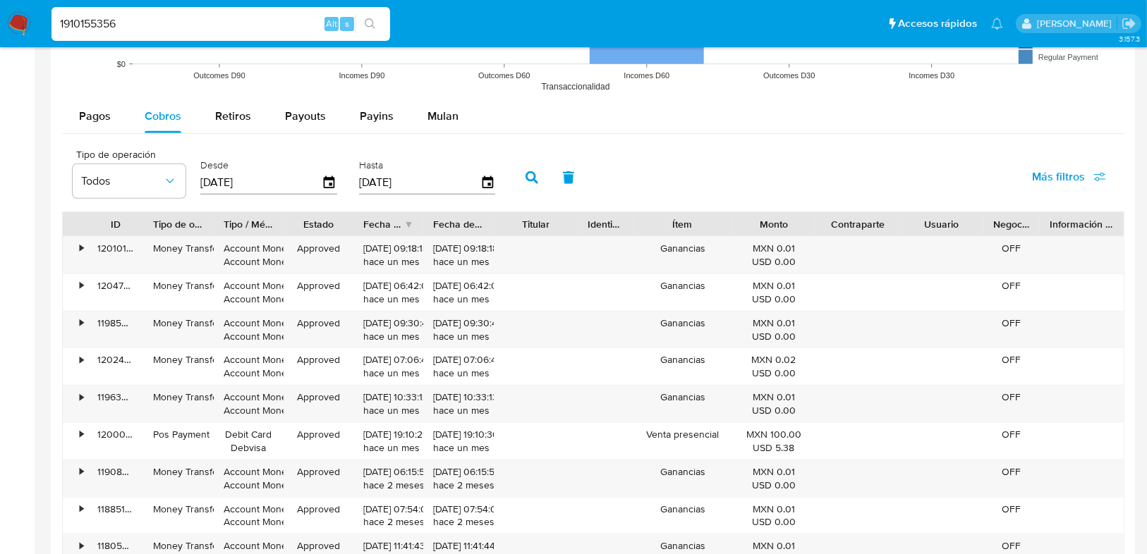
type input "1910155356"
click at [376, 19] on button "search-icon" at bounding box center [369, 24] width 29 height 20
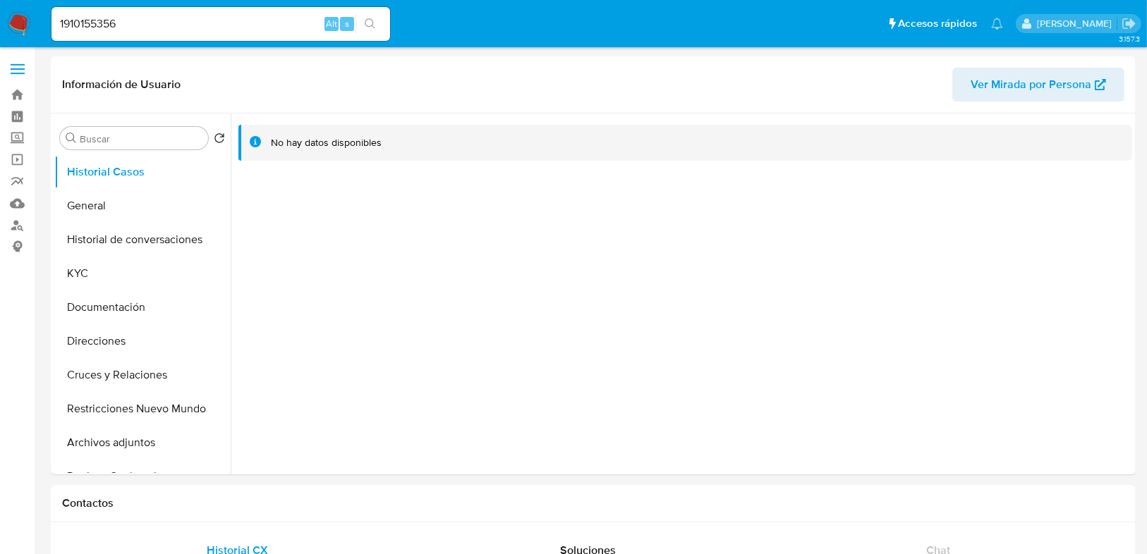
select select "10"
click at [87, 267] on button "KYC" at bounding box center [136, 274] width 165 height 34
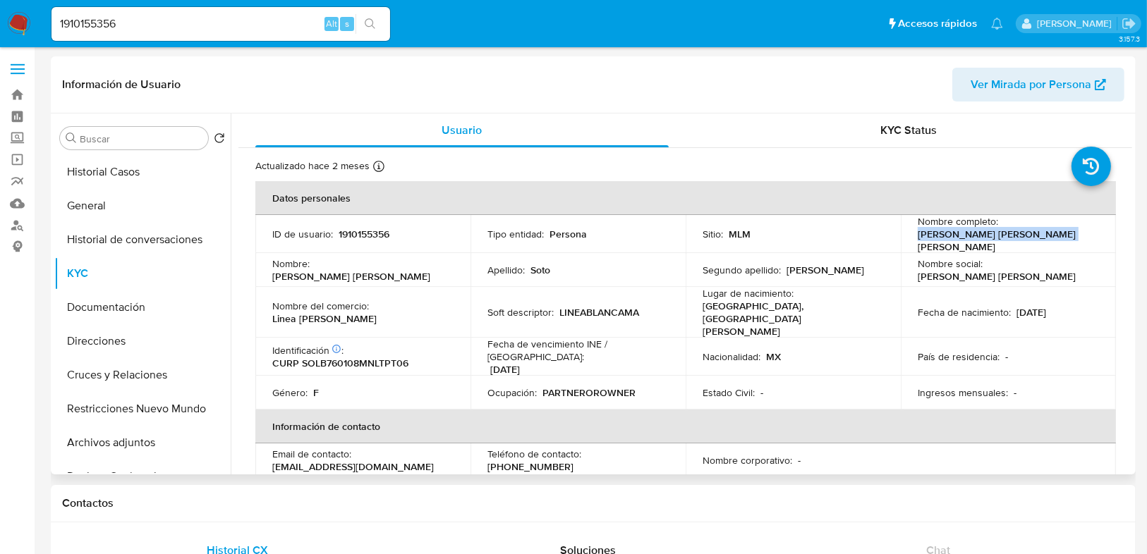
drag, startPoint x: 914, startPoint y: 240, endPoint x: 1067, endPoint y: 236, distance: 153.1
click at [1067, 236] on div "Nombre completo : Beatriz Elizabeth Soto Lopez" at bounding box center [1007, 234] width 181 height 38
copy p "Beatriz Elizabeth Soto Lopez"
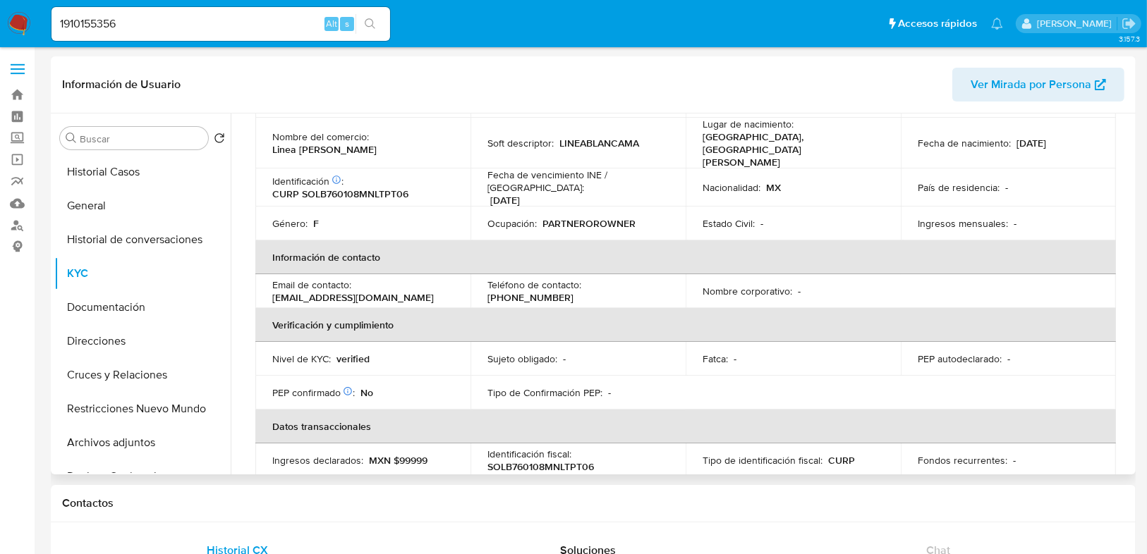
scroll to position [113, 0]
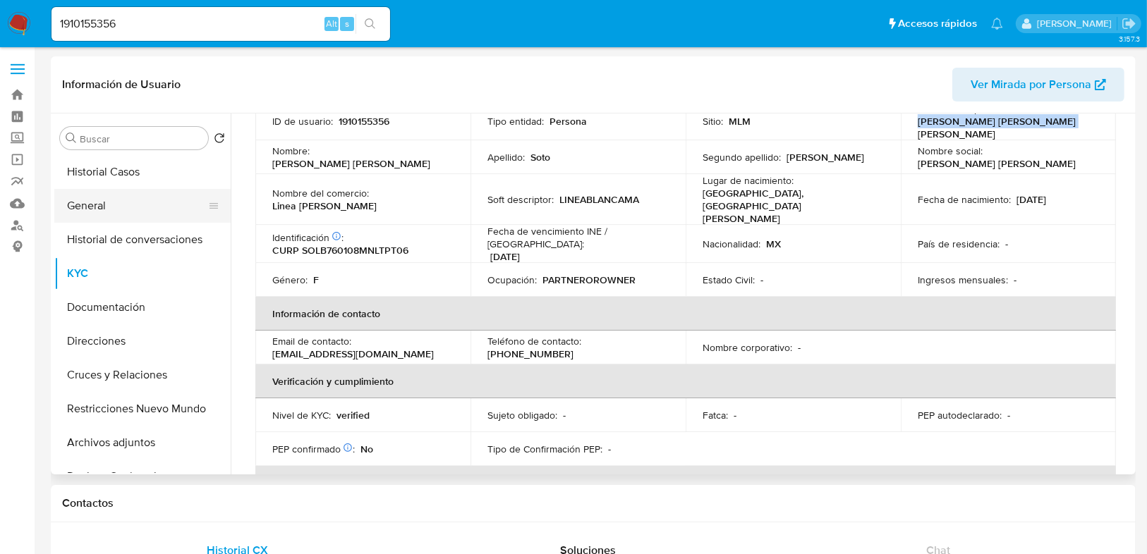
click at [116, 203] on button "General" at bounding box center [136, 206] width 165 height 34
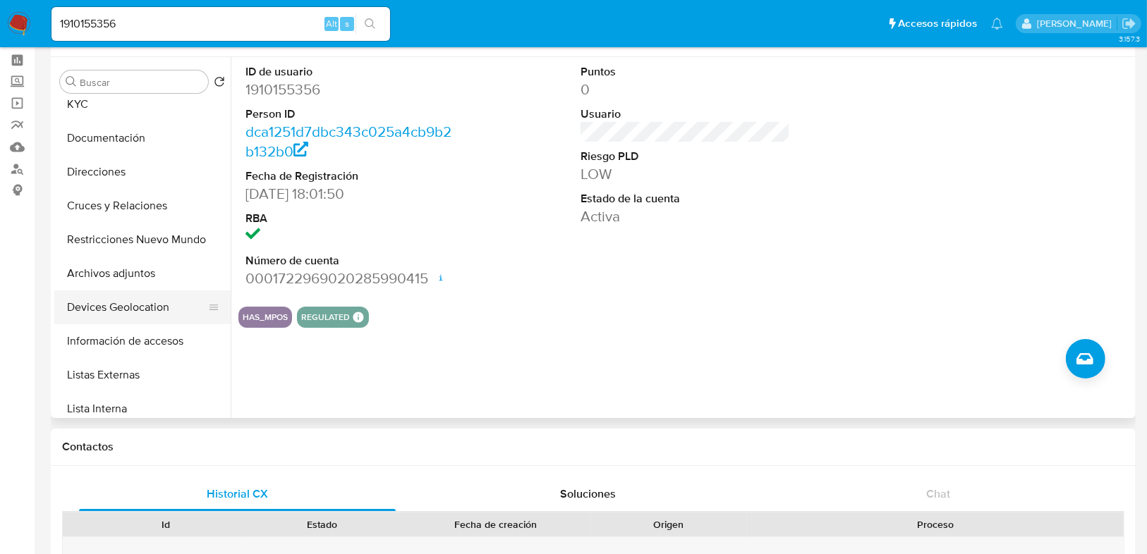
click at [129, 307] on button "Devices Geolocation" at bounding box center [136, 308] width 165 height 34
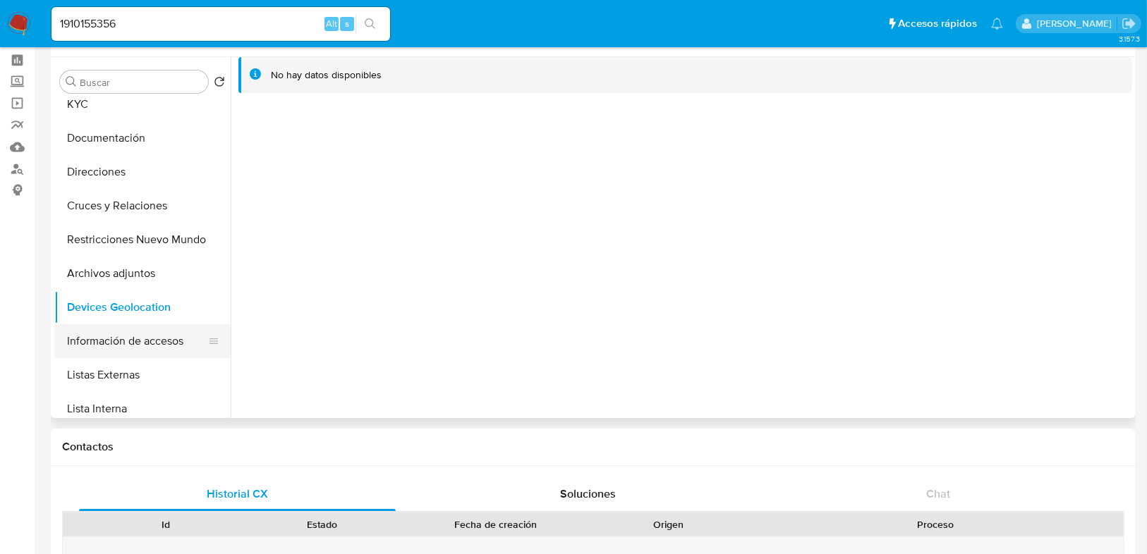
click at [144, 336] on button "Información de accesos" at bounding box center [136, 341] width 165 height 34
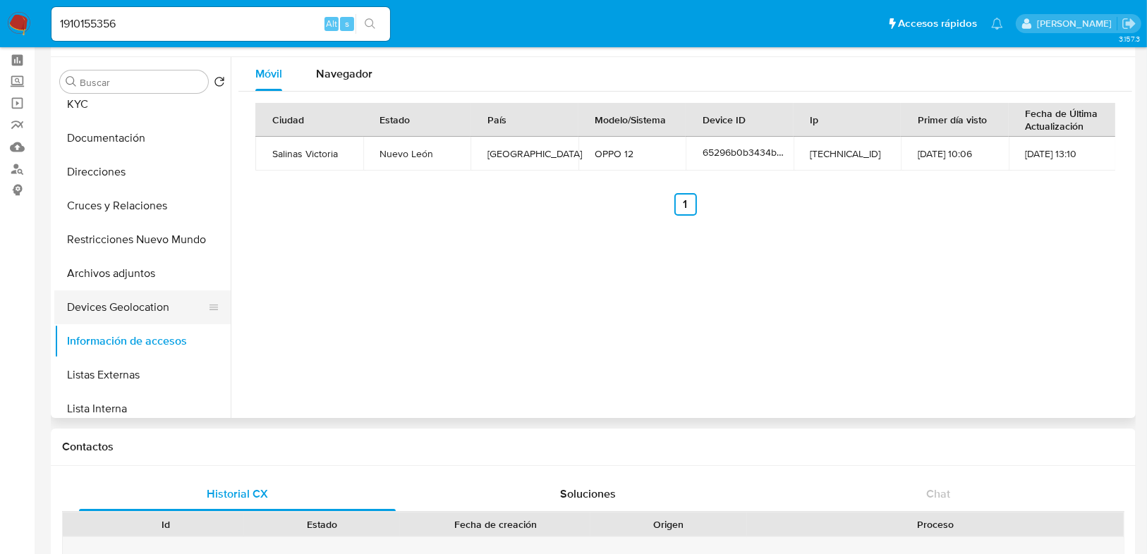
click at [142, 310] on button "Devices Geolocation" at bounding box center [136, 308] width 165 height 34
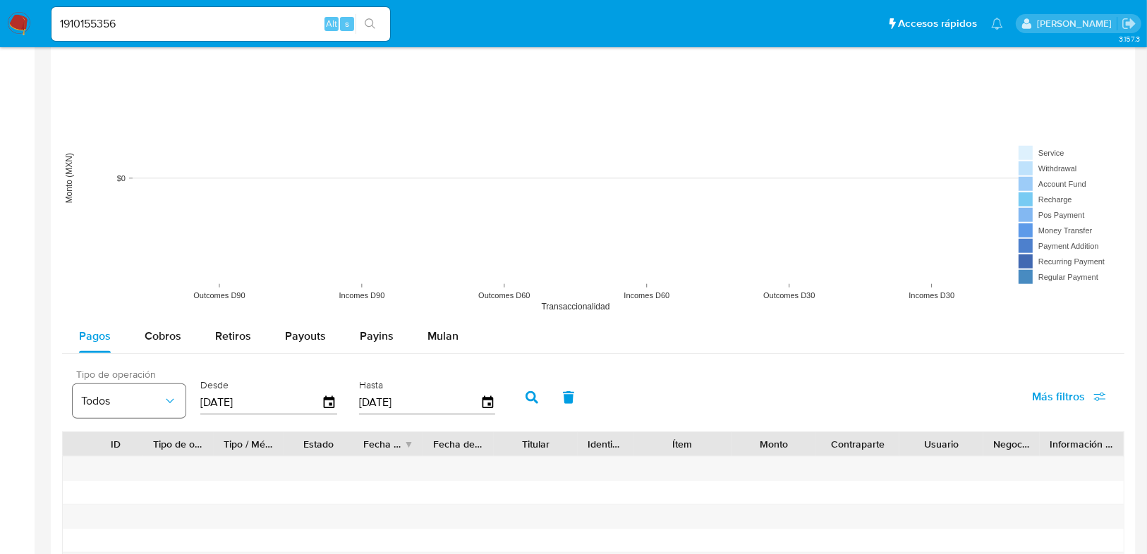
scroll to position [1072, 0]
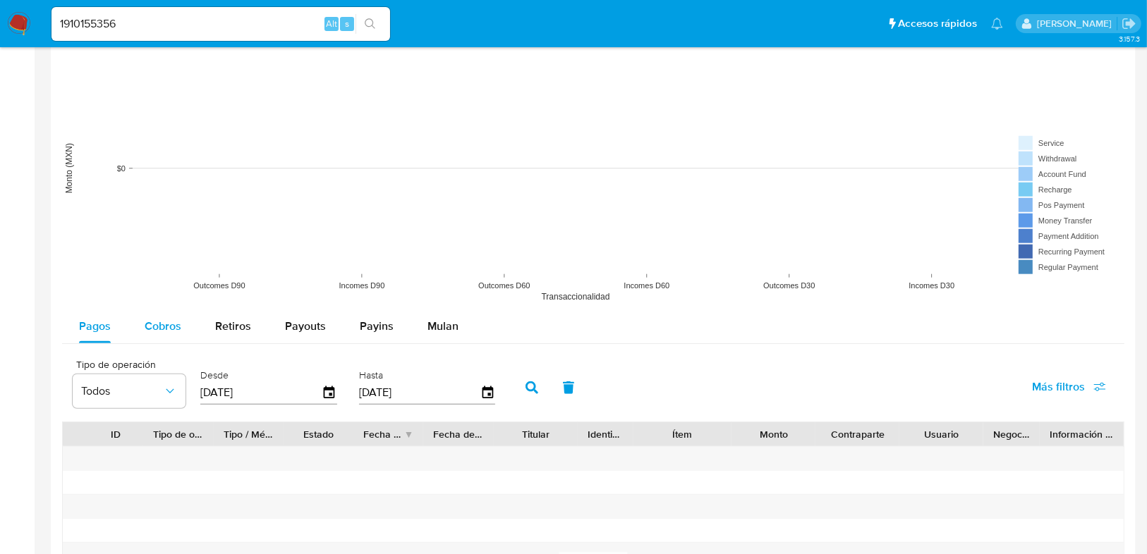
click at [170, 331] on span "Cobros" at bounding box center [163, 326] width 37 height 16
select select "10"
drag, startPoint x: 221, startPoint y: 389, endPoint x: 171, endPoint y: 389, distance: 49.4
click at [171, 389] on div "Tipo de operación Todos Desde 12/06/2025 Hasta 09/09/2025" at bounding box center [288, 386] width 444 height 56
type input "0_/__/____"
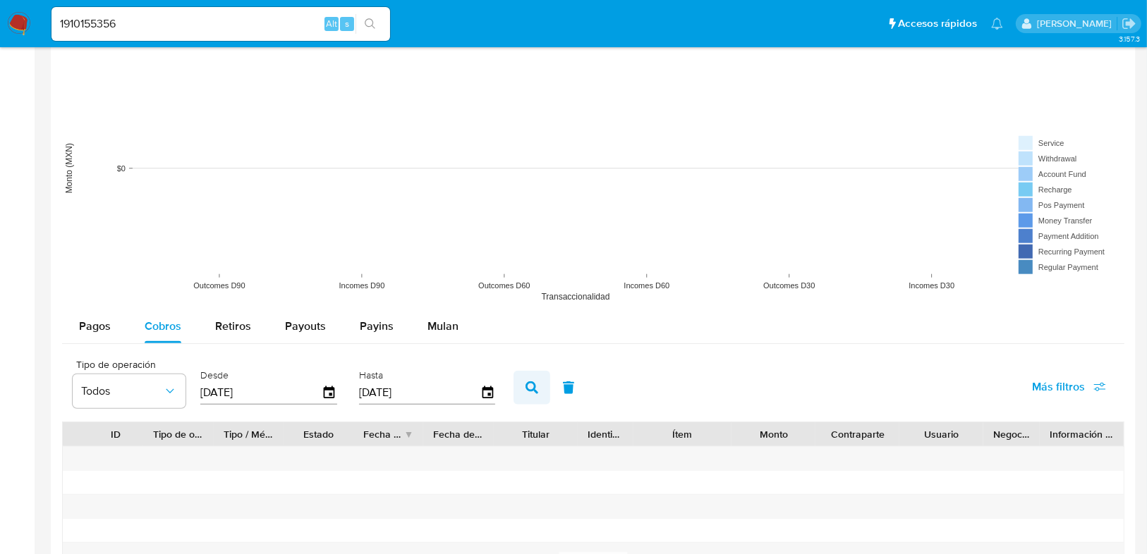
type input "01/01/2025"
click at [527, 383] on icon "button" at bounding box center [531, 388] width 13 height 13
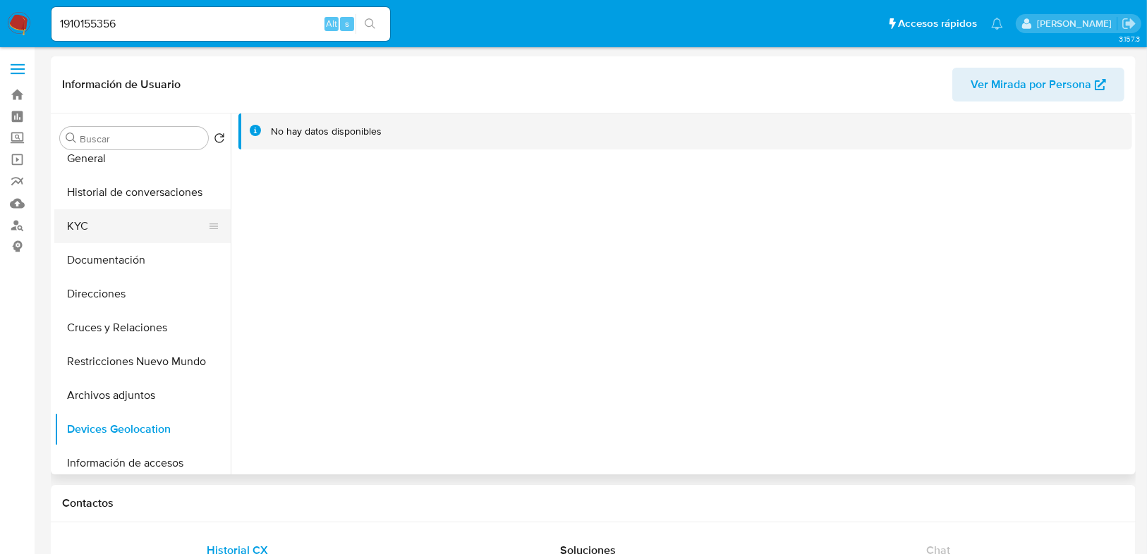
scroll to position [0, 0]
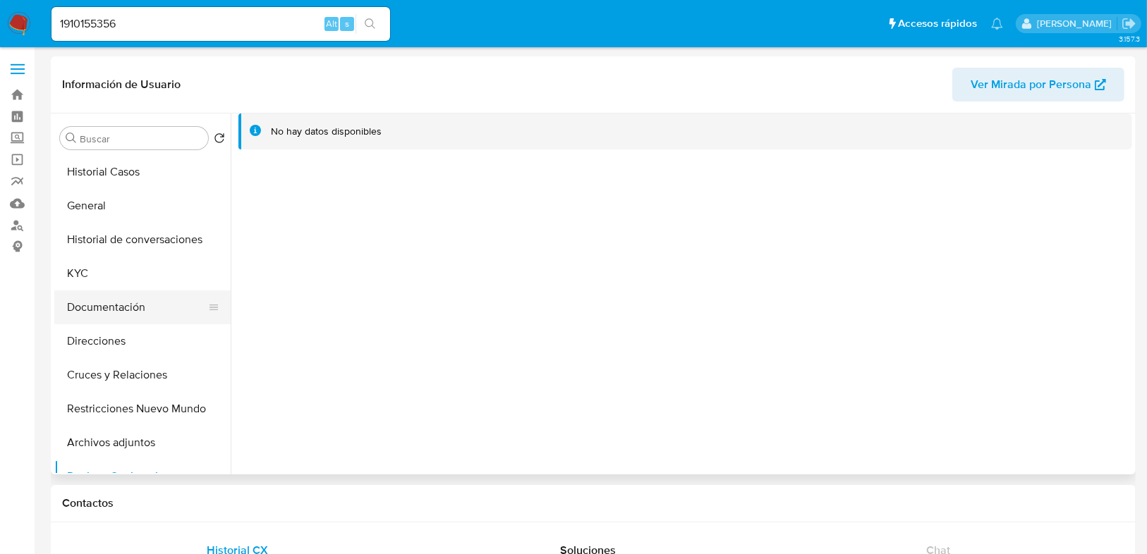
click at [112, 314] on button "Documentación" at bounding box center [136, 308] width 165 height 34
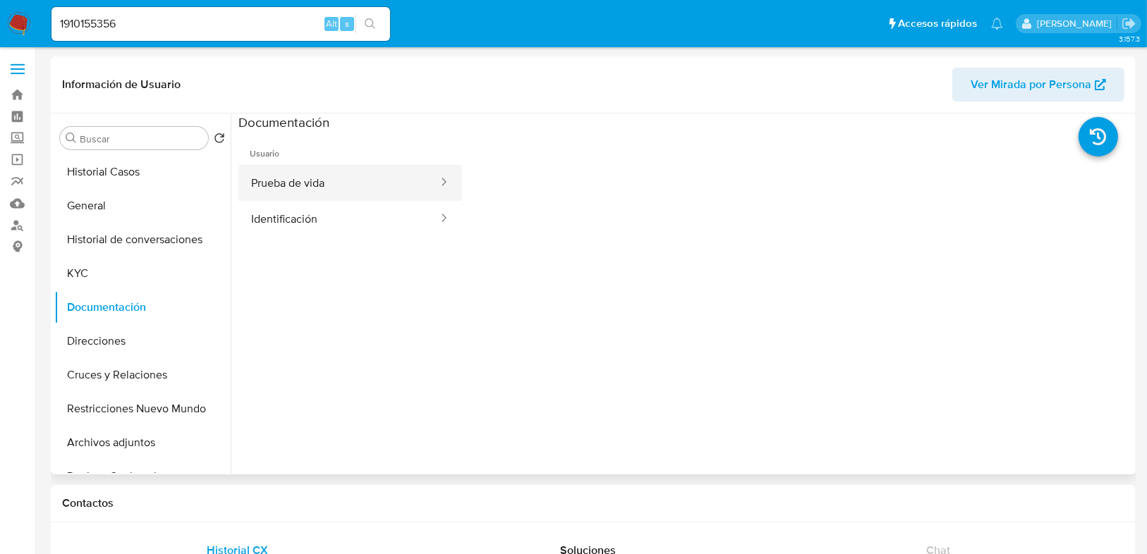
click at [288, 176] on button "Prueba de vida" at bounding box center [338, 183] width 201 height 36
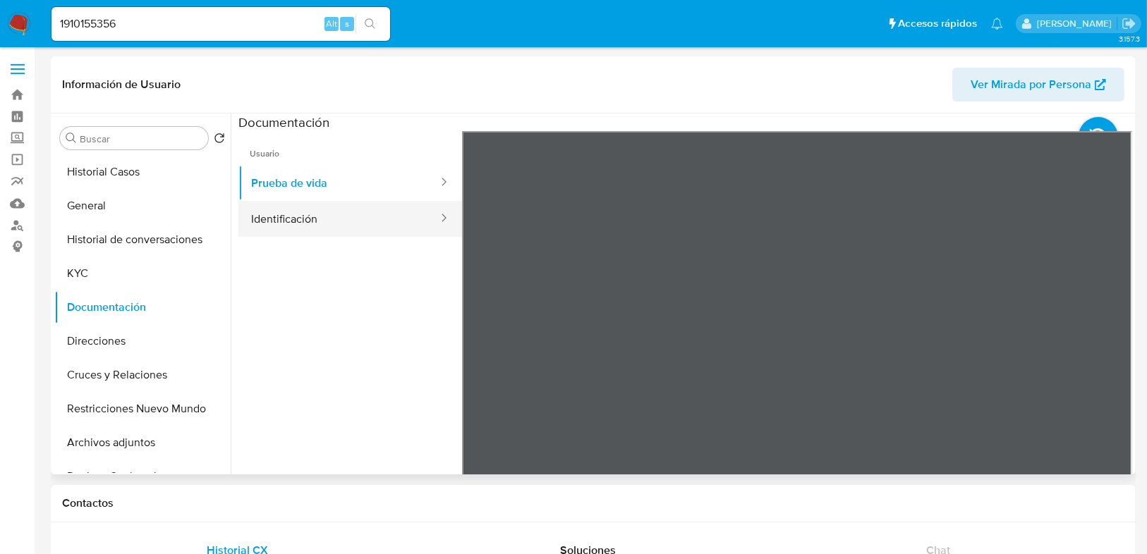
click at [313, 225] on button "Identificación" at bounding box center [338, 219] width 201 height 36
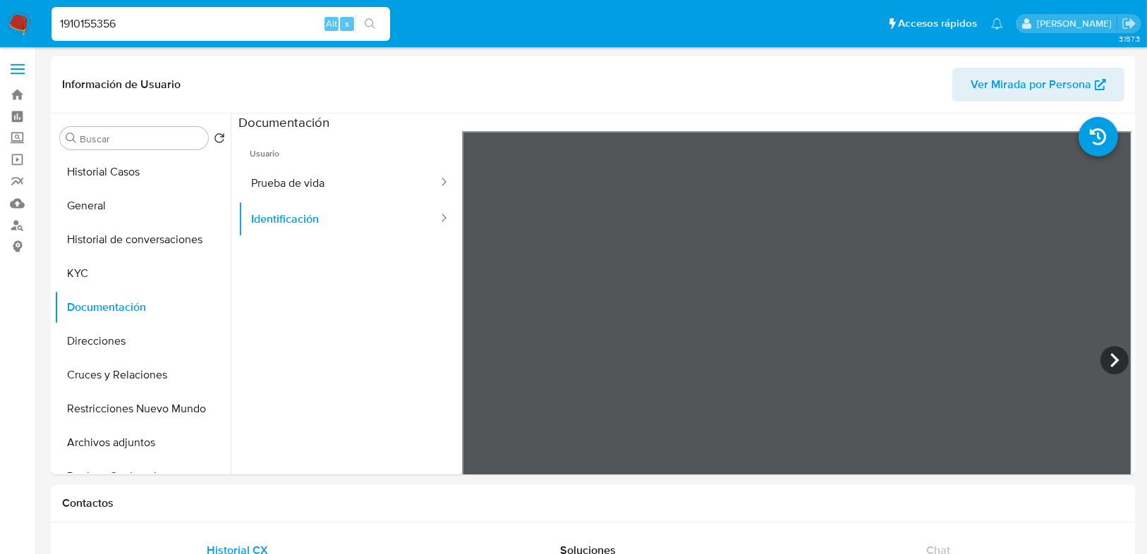
drag, startPoint x: 140, startPoint y: 29, endPoint x: 147, endPoint y: 18, distance: 13.3
click at [140, 28] on input "1910155356" at bounding box center [220, 24] width 338 height 18
drag, startPoint x: 147, startPoint y: 18, endPoint x: 1, endPoint y: 18, distance: 146.0
paste input "• 1969346751"
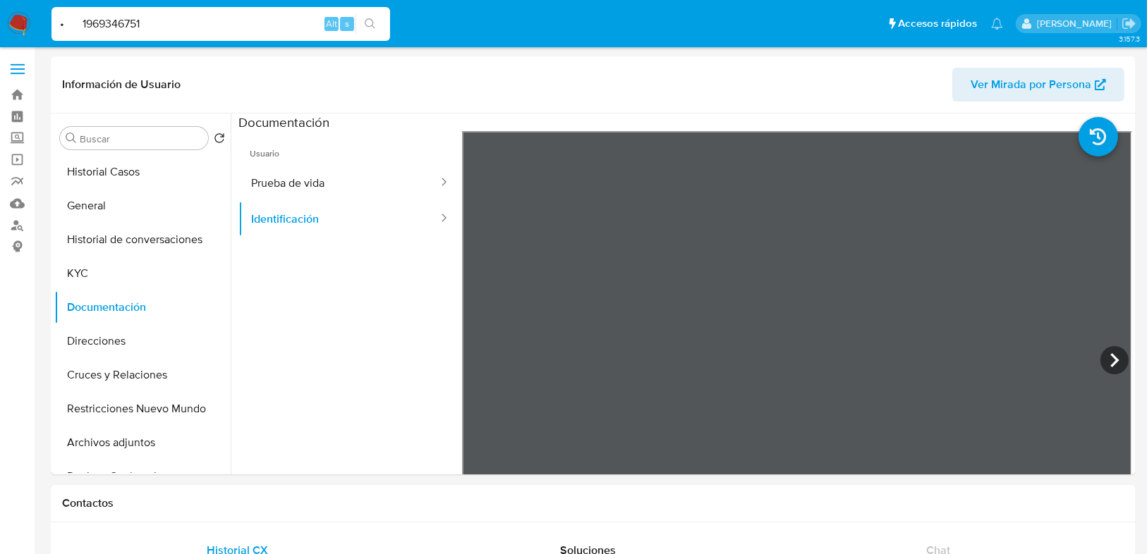
drag, startPoint x: 211, startPoint y: 25, endPoint x: 70, endPoint y: 24, distance: 141.0
click at [70, 23] on input "• 1969346751" at bounding box center [220, 24] width 338 height 18
click at [83, 30] on input "• 1969346751" at bounding box center [220, 24] width 338 height 18
click at [86, 25] on input "• 1969346751" at bounding box center [220, 24] width 338 height 18
click at [83, 25] on input "• 1969346751" at bounding box center [220, 24] width 338 height 18
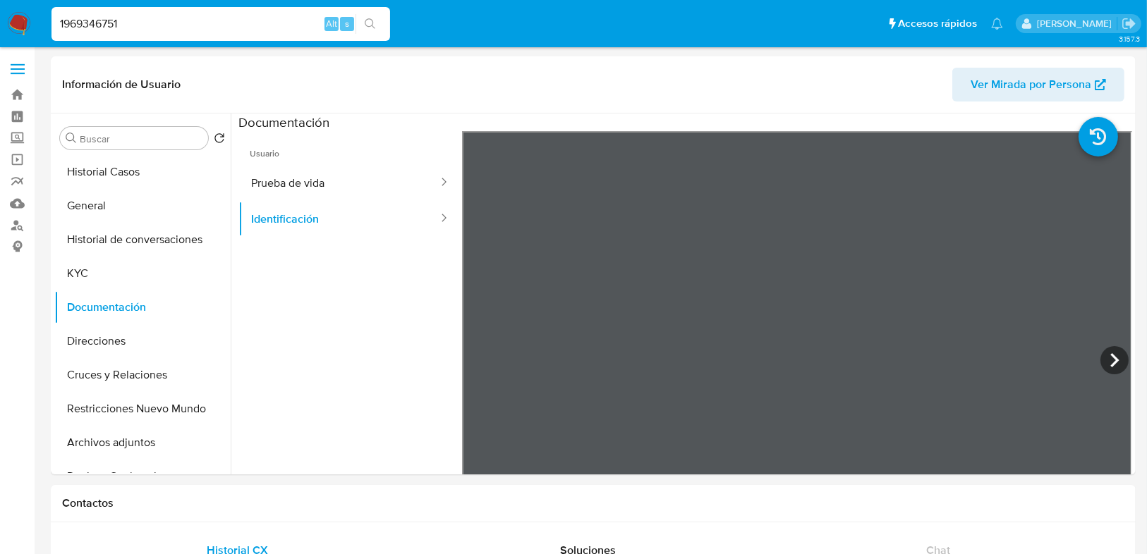
click at [260, 21] on input "1969346751" at bounding box center [220, 24] width 338 height 18
type input "1969346751"
click at [368, 23] on icon "search-icon" at bounding box center [370, 23] width 11 height 11
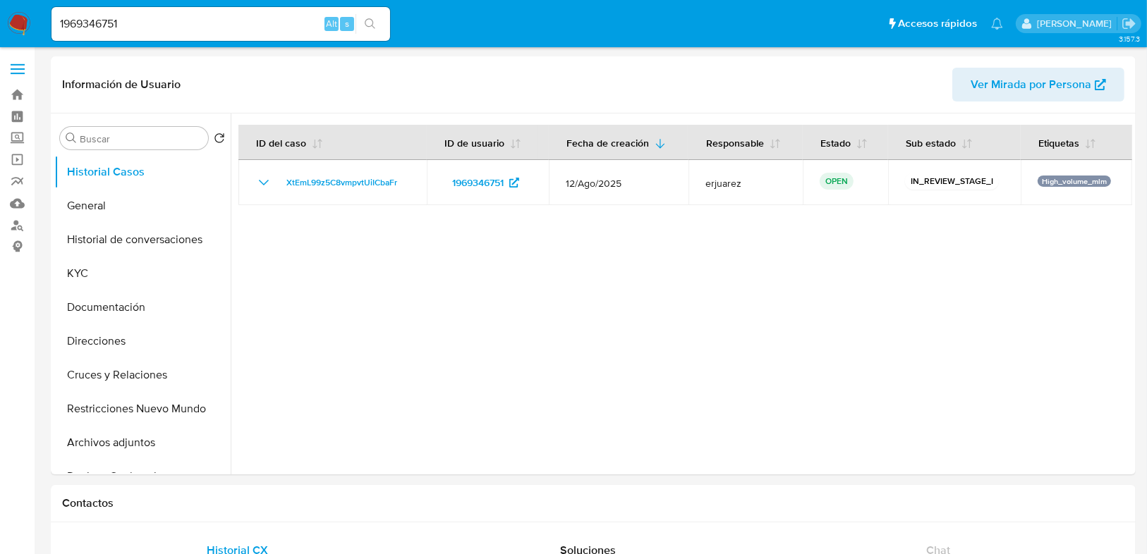
select select "10"
click at [122, 386] on button "Cruces y Relaciones" at bounding box center [136, 375] width 165 height 34
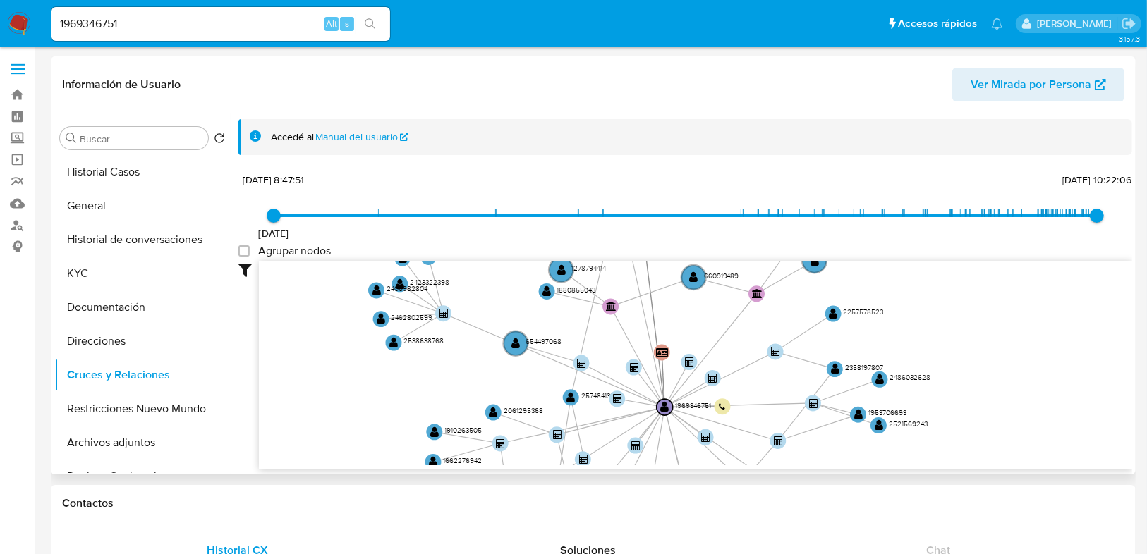
drag, startPoint x: 719, startPoint y: 389, endPoint x: 634, endPoint y: 191, distance: 215.1
click at [633, 185] on div "1/2/2023 1/2/2023, 8:47:51 30/8/2025, 10:22:06 Agrupar nodos Filtros Confianza …" at bounding box center [684, 320] width 893 height 300
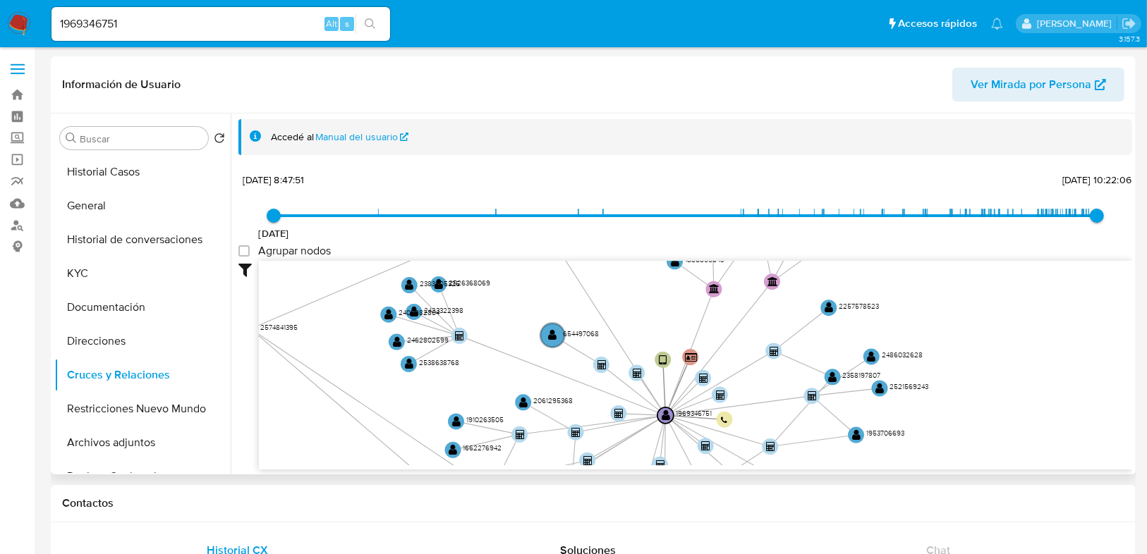
drag, startPoint x: 539, startPoint y: 394, endPoint x: 253, endPoint y: 328, distance: 293.7
click at [253, 328] on div "Filtros Confianza alta Device Tarjeta Persona validada Teléfono validado Confia…" at bounding box center [684, 365] width 893 height 209
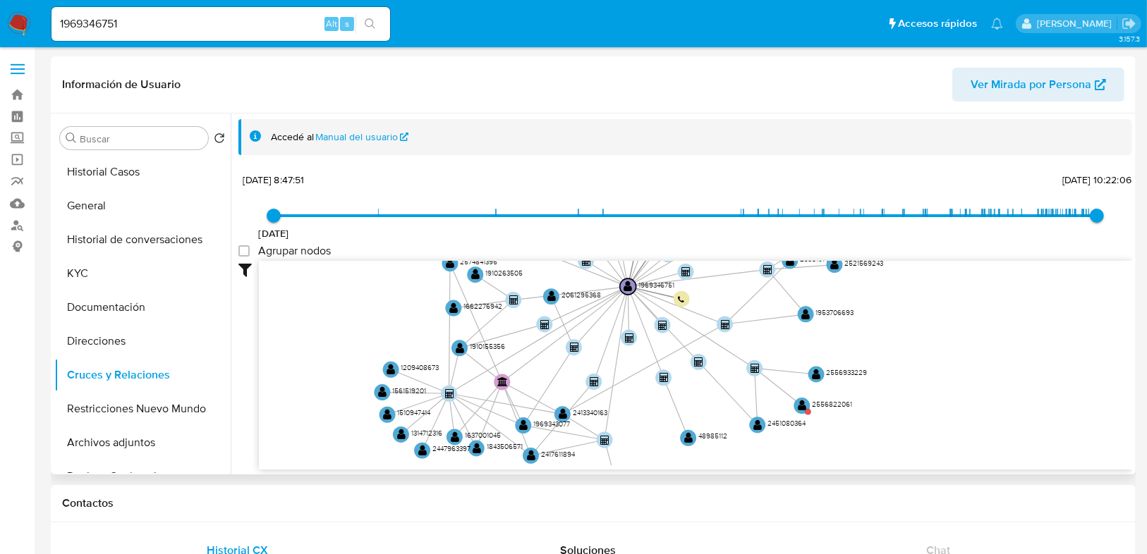
drag, startPoint x: 338, startPoint y: 346, endPoint x: 295, endPoint y: 221, distance: 132.9
click at [295, 221] on div "1/2/2023 1/2/2023, 8:47:51 30/8/2025, 10:22:06 Agrupar nodos Filtros Confianza …" at bounding box center [684, 320] width 893 height 300
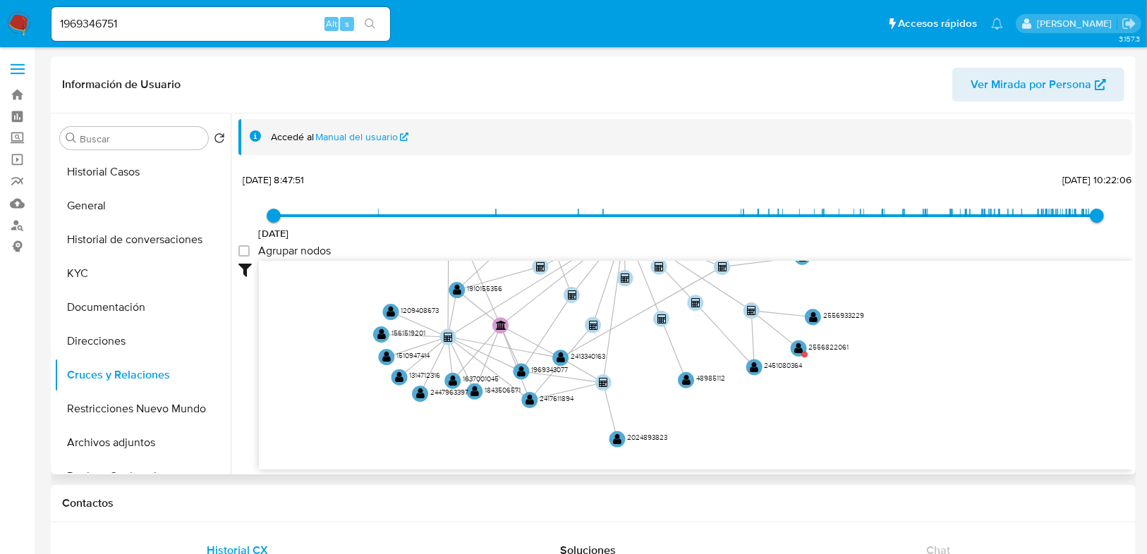
drag, startPoint x: 355, startPoint y: 431, endPoint x: 341, endPoint y: 361, distance: 71.1
click at [346, 363] on icon "device-66d3766dc3bde677e3dbe0f9  user-1969346751  1969346751 person-55d03f456…" at bounding box center [695, 363] width 873 height 205
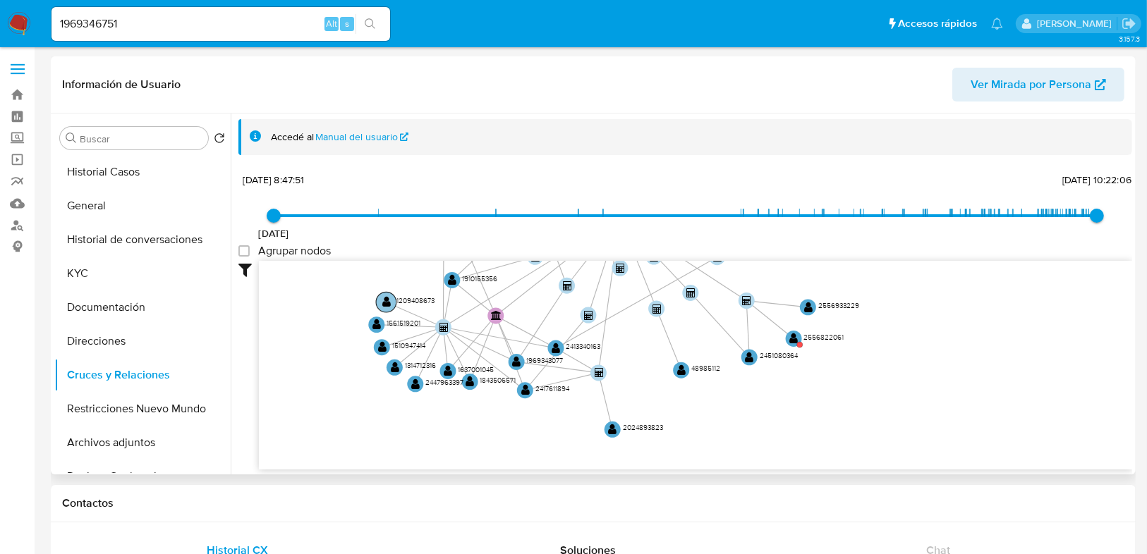
click at [385, 298] on text "" at bounding box center [386, 302] width 8 height 11
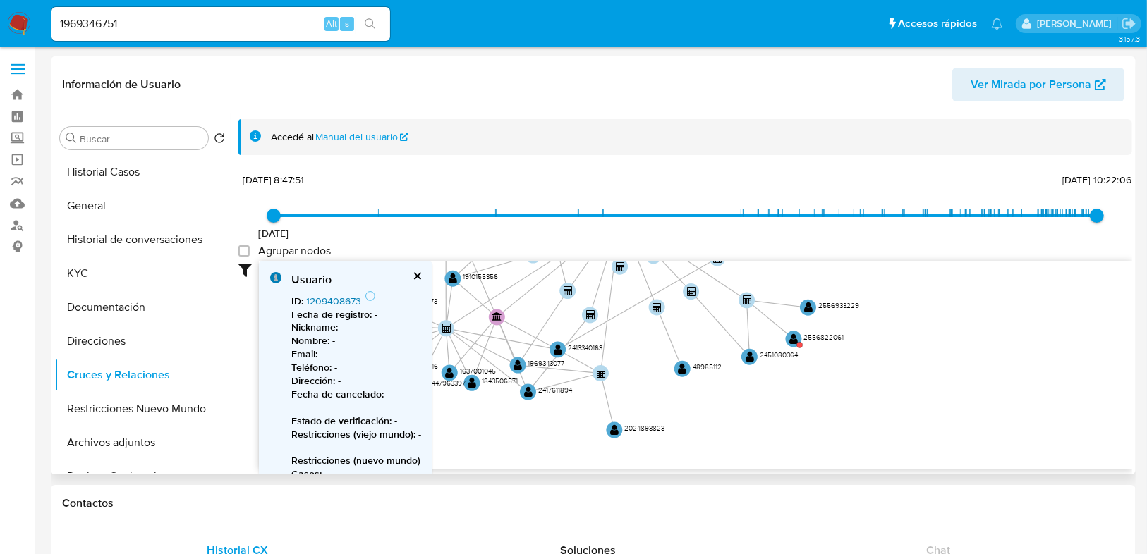
click at [347, 294] on link "1209408673" at bounding box center [333, 301] width 55 height 14
click at [415, 276] on button "cerrar" at bounding box center [416, 276] width 9 height 9
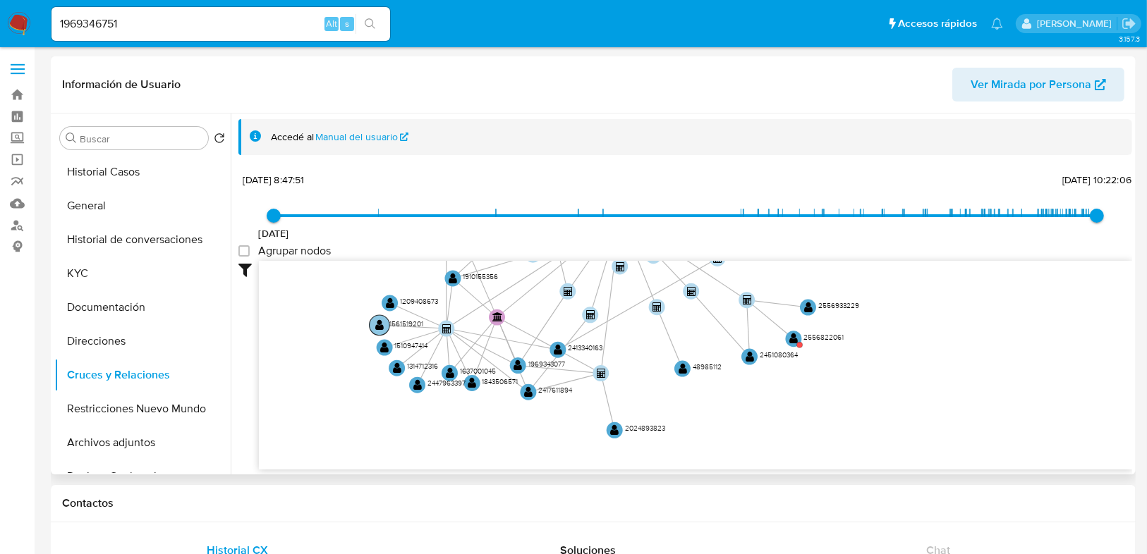
click at [377, 327] on text "" at bounding box center [379, 324] width 8 height 11
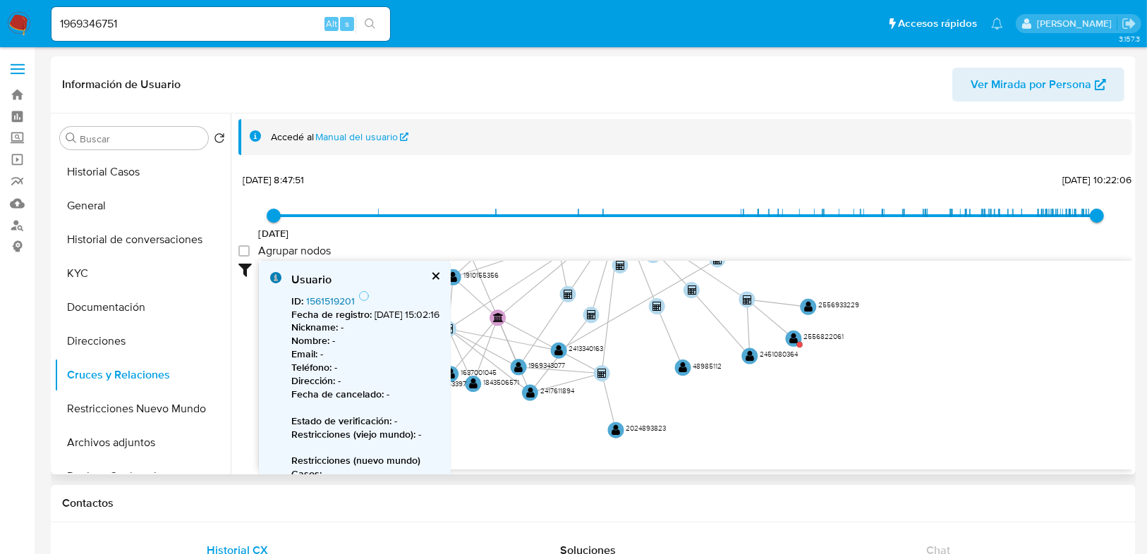
click at [327, 300] on link "1561519201" at bounding box center [330, 301] width 49 height 14
click at [563, 343] on circle at bounding box center [559, 351] width 20 height 20
click at [558, 349] on text "" at bounding box center [559, 351] width 8 height 11
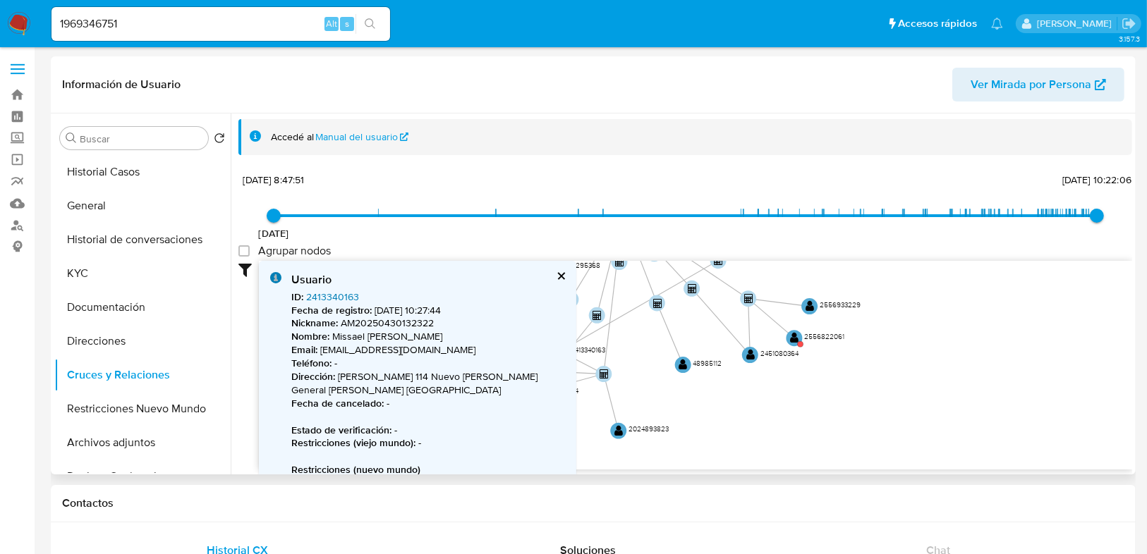
click at [324, 292] on link "2413340163" at bounding box center [332, 297] width 53 height 14
click at [750, 350] on text "" at bounding box center [750, 354] width 8 height 11
click at [754, 355] on circle at bounding box center [750, 355] width 20 height 20
click at [320, 288] on div "Usuario ID : 2451080364 Fecha de registro : 19/5/2025, 19:07:57 Nickname : DA20…" at bounding box center [428, 427] width 274 height 311
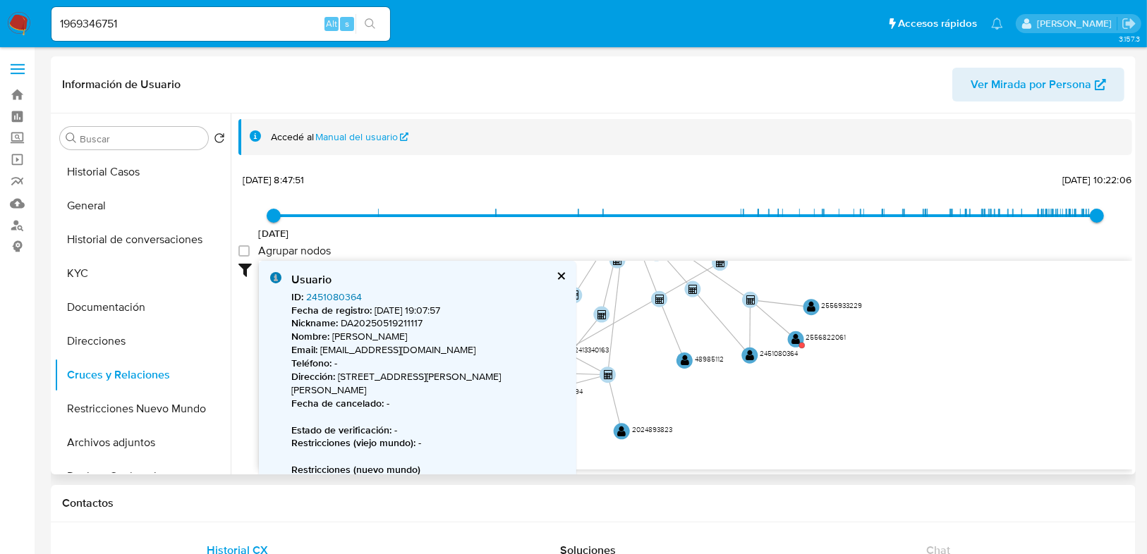
click at [322, 296] on link "2451080364" at bounding box center [334, 297] width 56 height 14
click at [7, 24] on img at bounding box center [19, 24] width 24 height 24
click at [12, 24] on img at bounding box center [19, 24] width 24 height 24
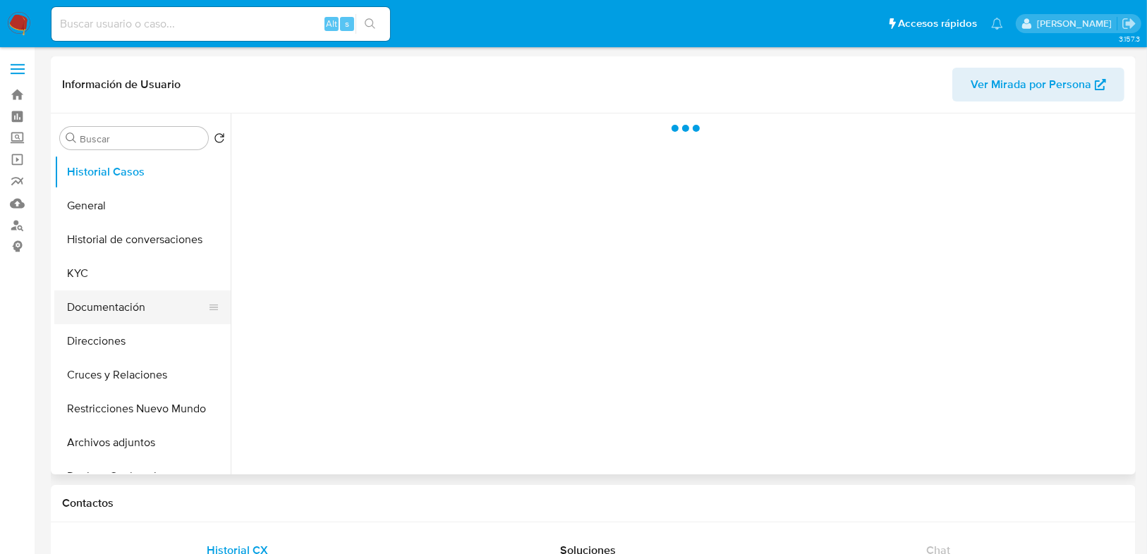
click at [120, 305] on button "Documentación" at bounding box center [136, 308] width 165 height 34
select select "10"
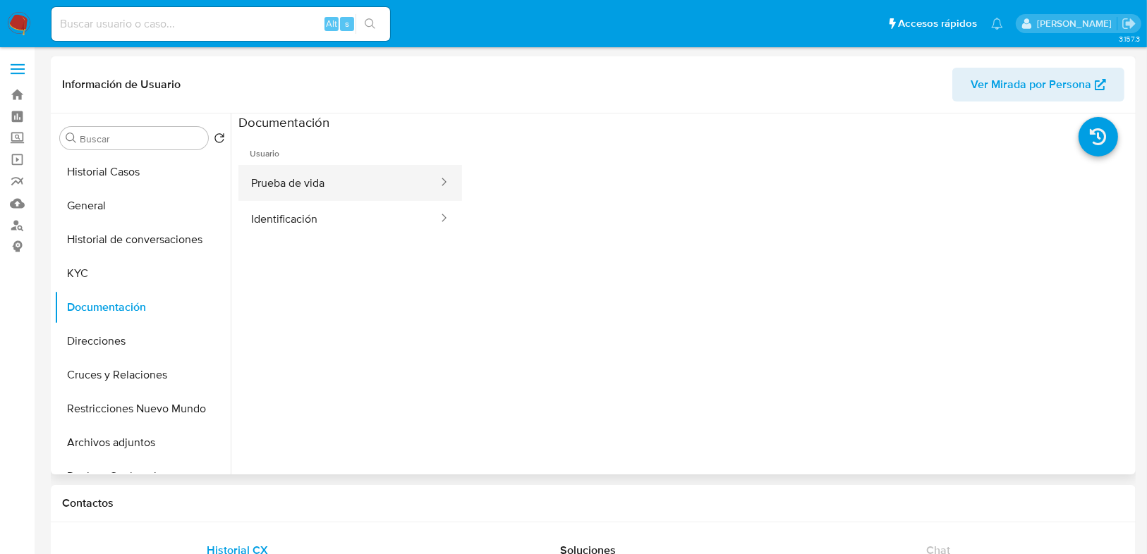
click at [324, 182] on button "Prueba de vida" at bounding box center [338, 183] width 201 height 36
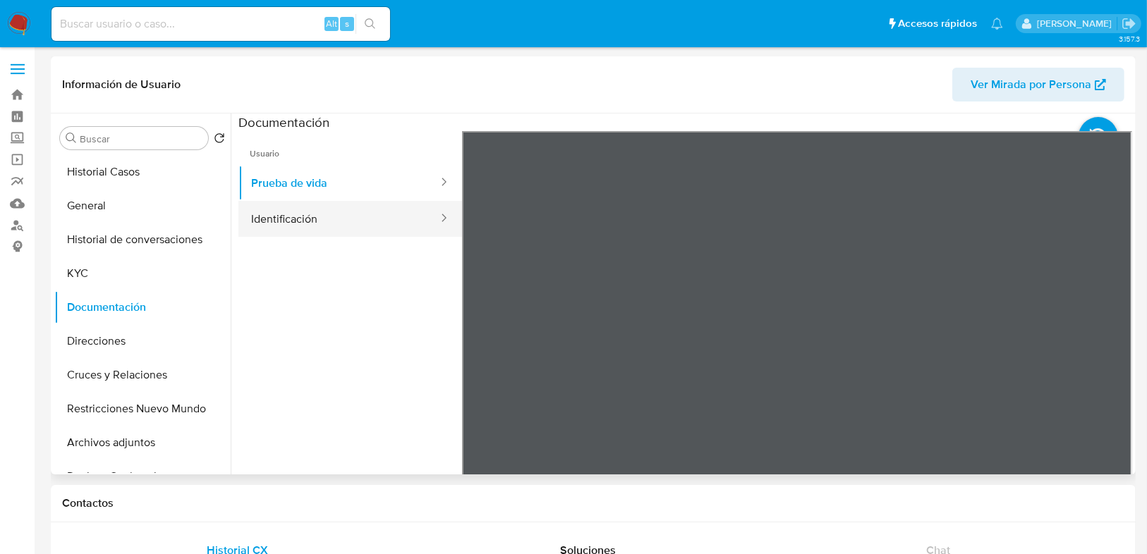
click at [305, 209] on button "Identificación" at bounding box center [338, 219] width 201 height 36
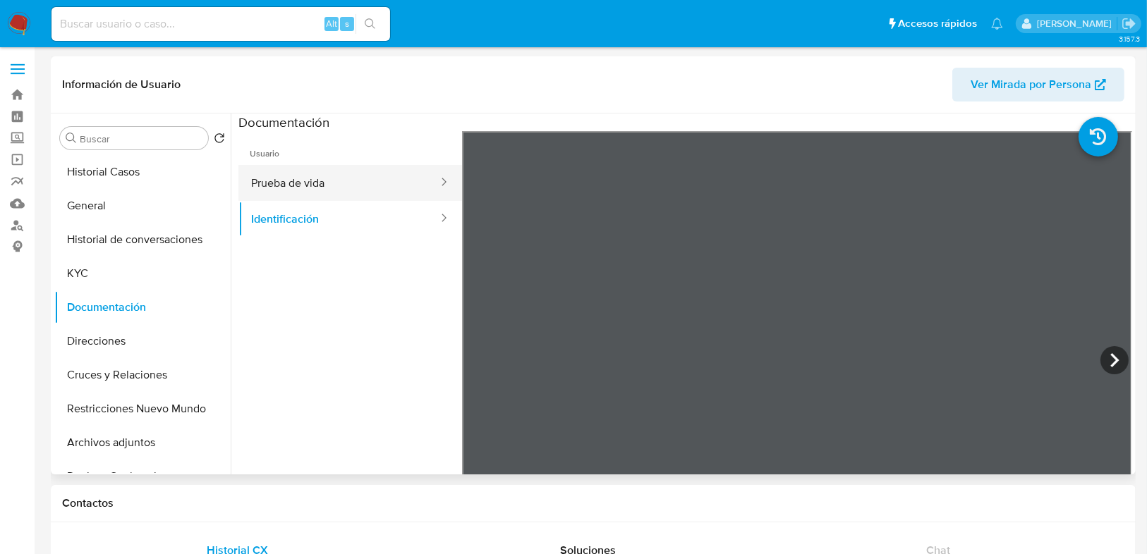
click at [310, 193] on button "Prueba de vida" at bounding box center [338, 183] width 201 height 36
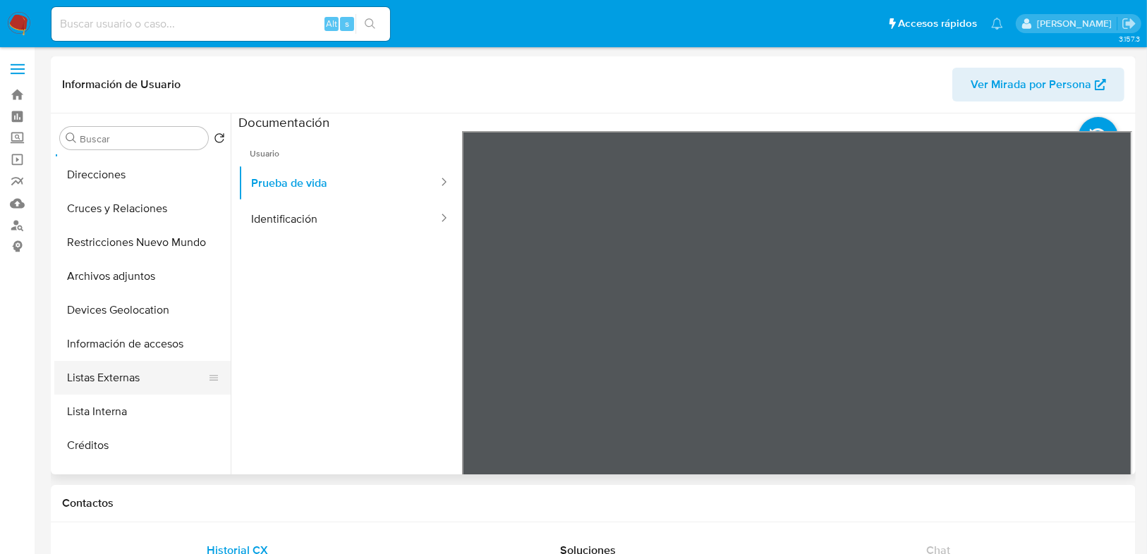
scroll to position [169, 0]
click at [120, 307] on button "Devices Geolocation" at bounding box center [136, 308] width 165 height 34
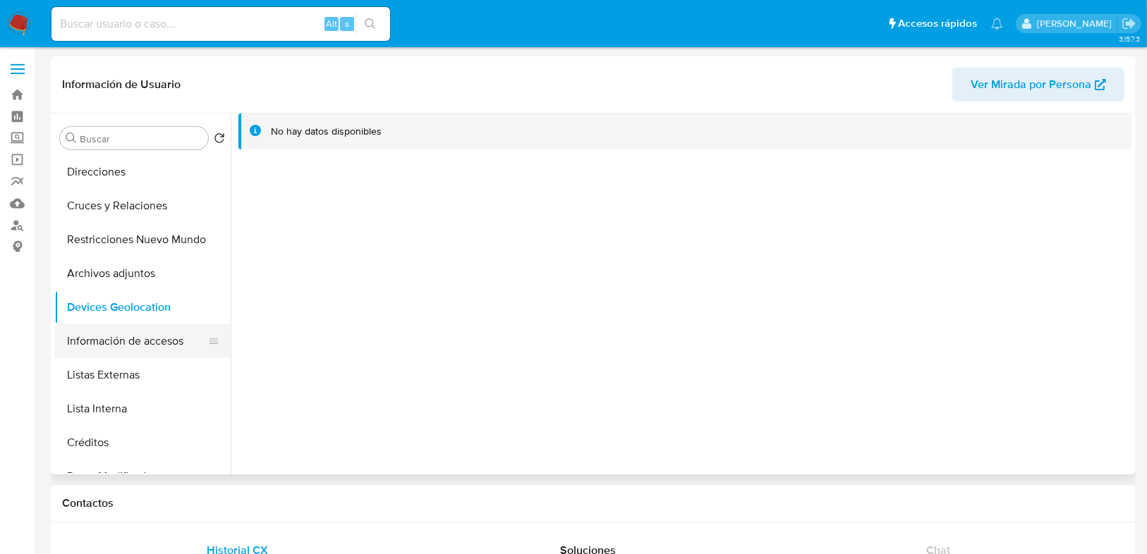
click at [128, 341] on button "Información de accesos" at bounding box center [136, 341] width 165 height 34
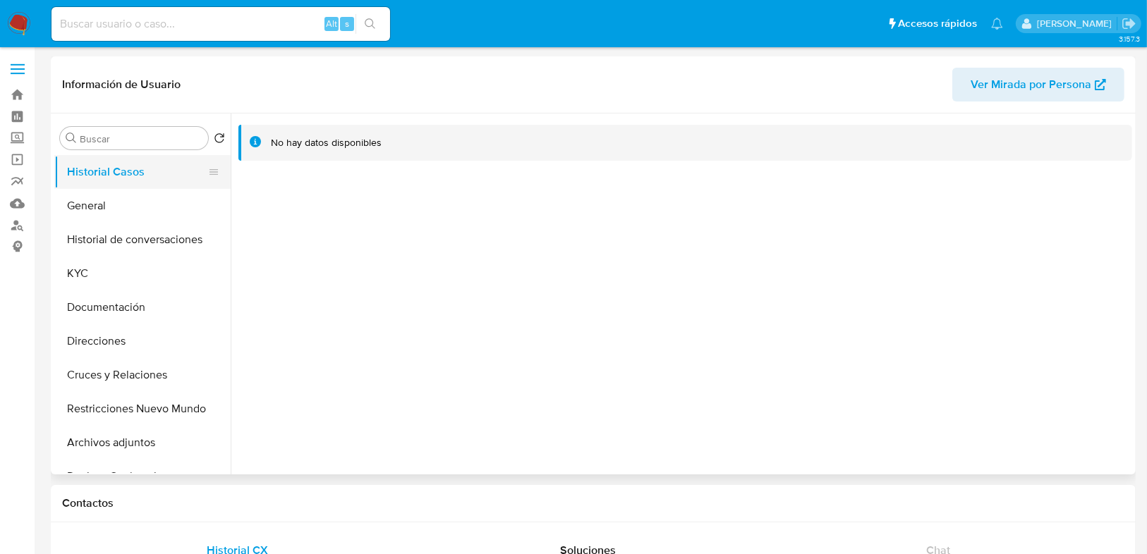
select select "10"
click at [116, 213] on button "General" at bounding box center [136, 206] width 165 height 34
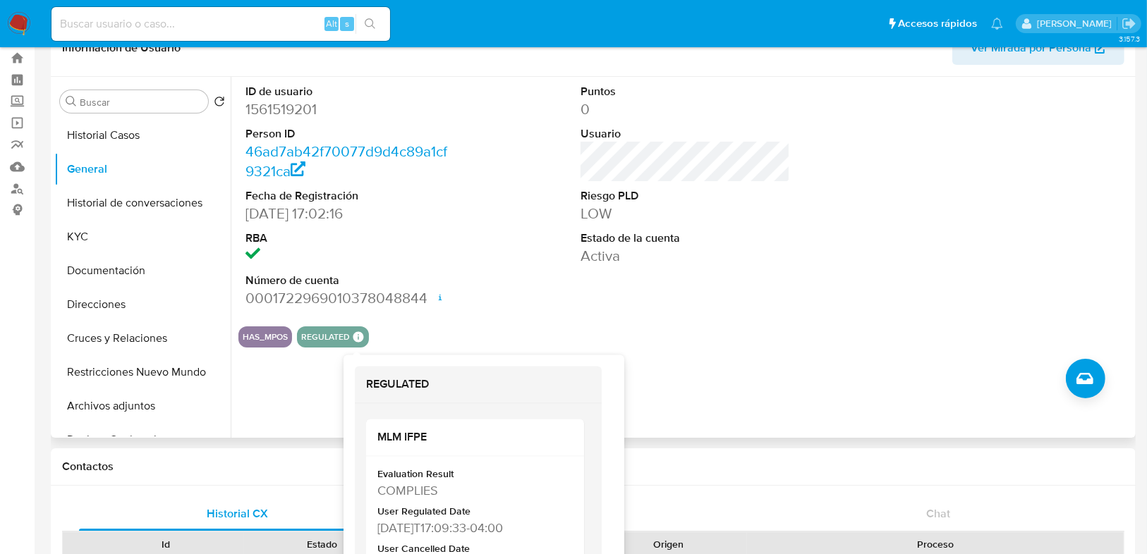
scroll to position [56, 0]
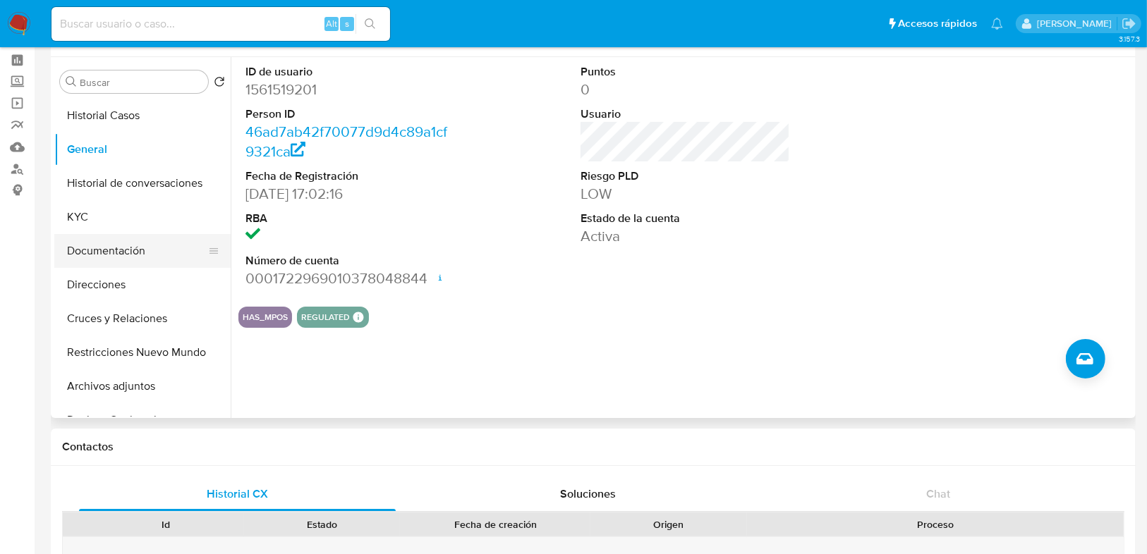
click at [137, 243] on button "Documentación" at bounding box center [136, 251] width 165 height 34
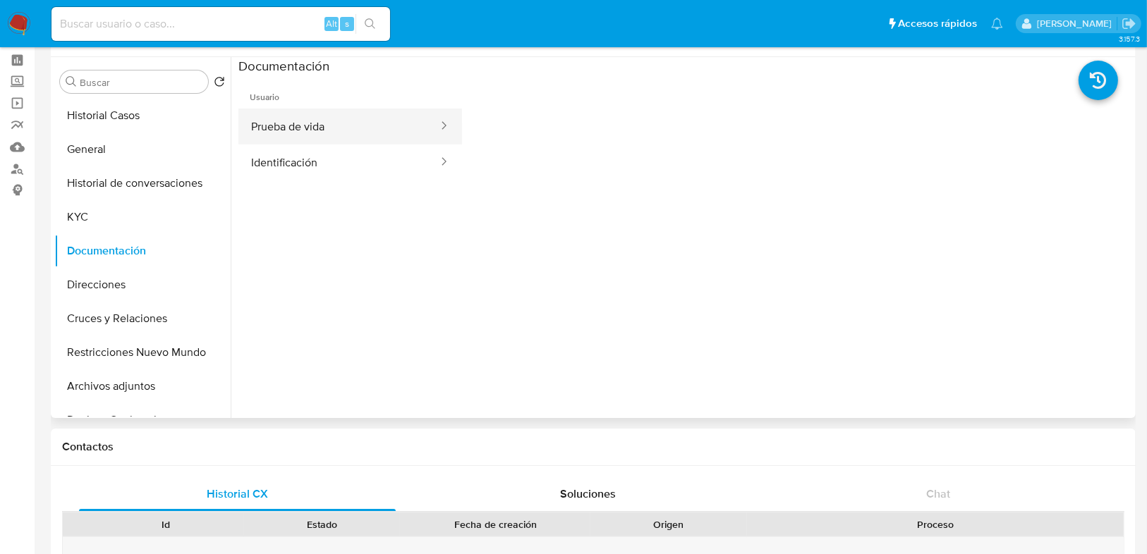
click at [313, 131] on button "Prueba de vida" at bounding box center [338, 127] width 201 height 36
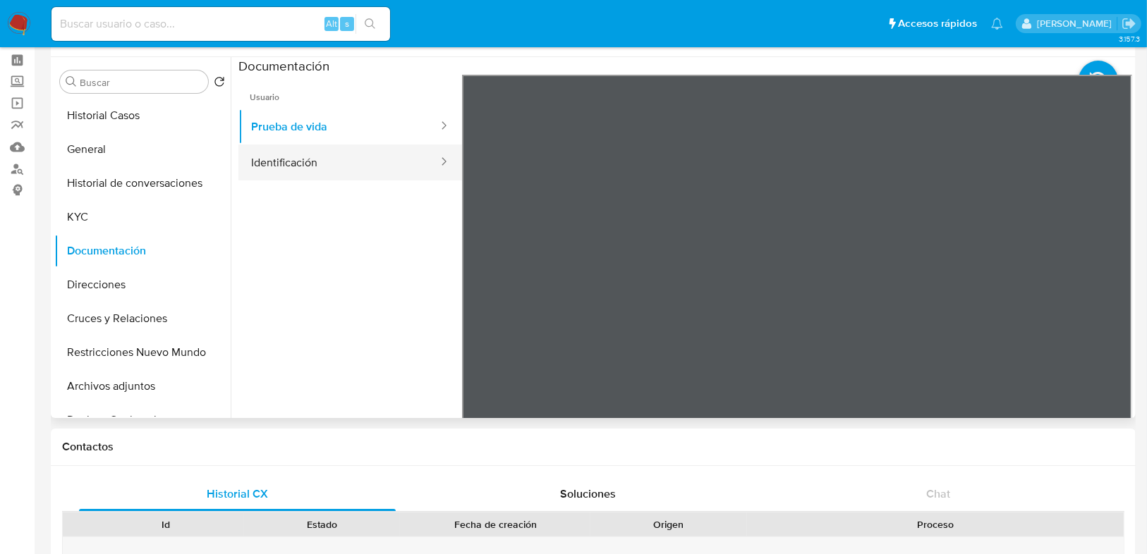
click at [283, 161] on button "Identificación" at bounding box center [338, 163] width 201 height 36
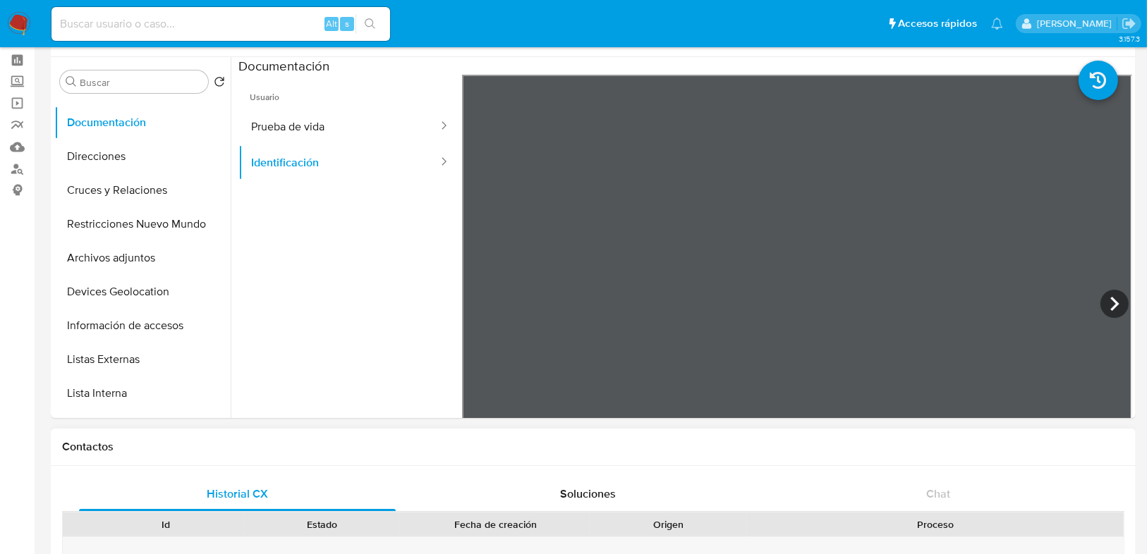
scroll to position [282, 0]
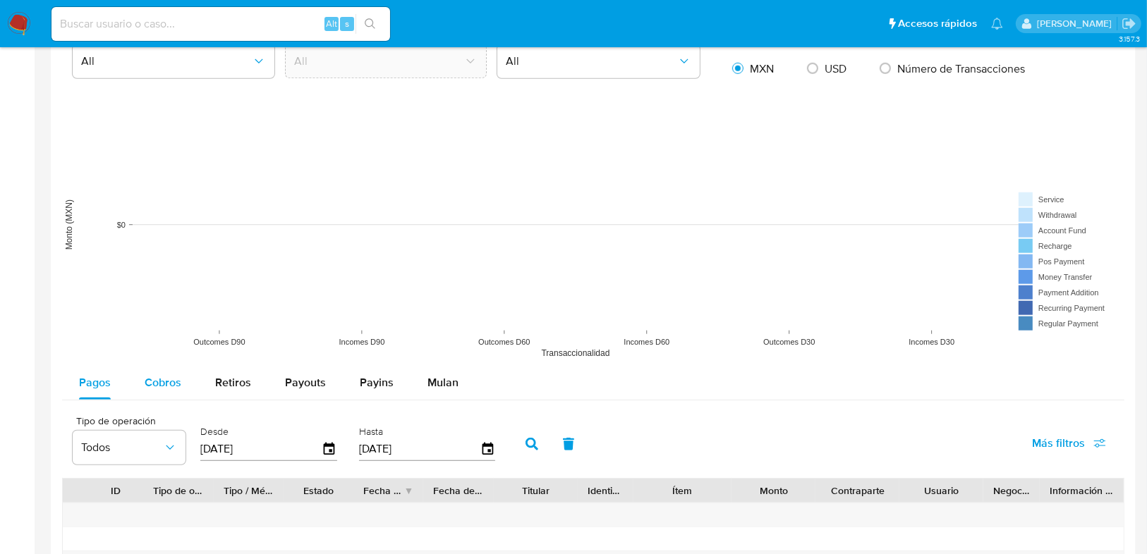
click at [170, 379] on span "Cobros" at bounding box center [163, 382] width 37 height 16
select select "10"
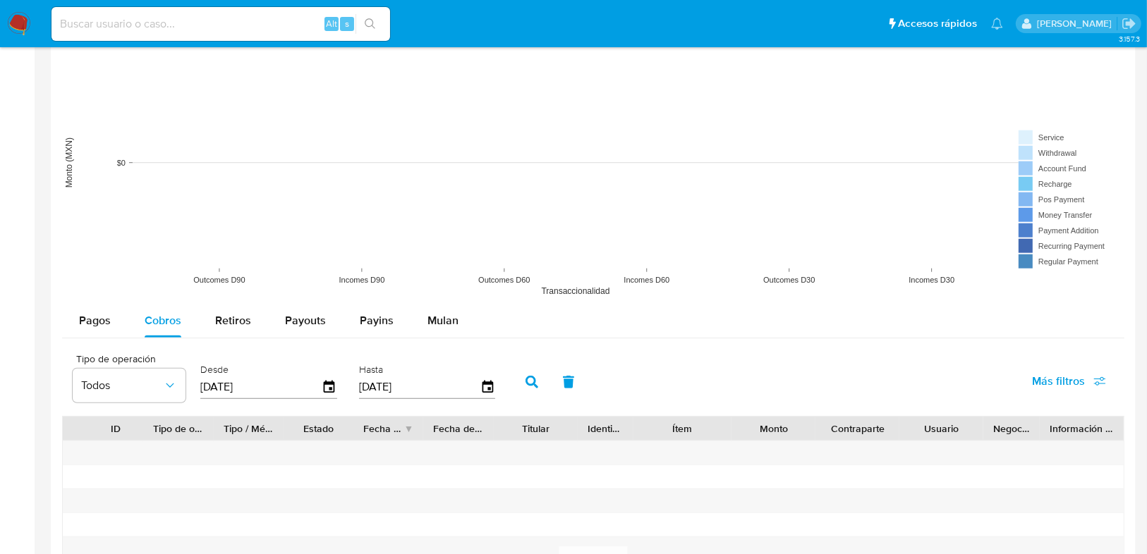
scroll to position [1185, 0]
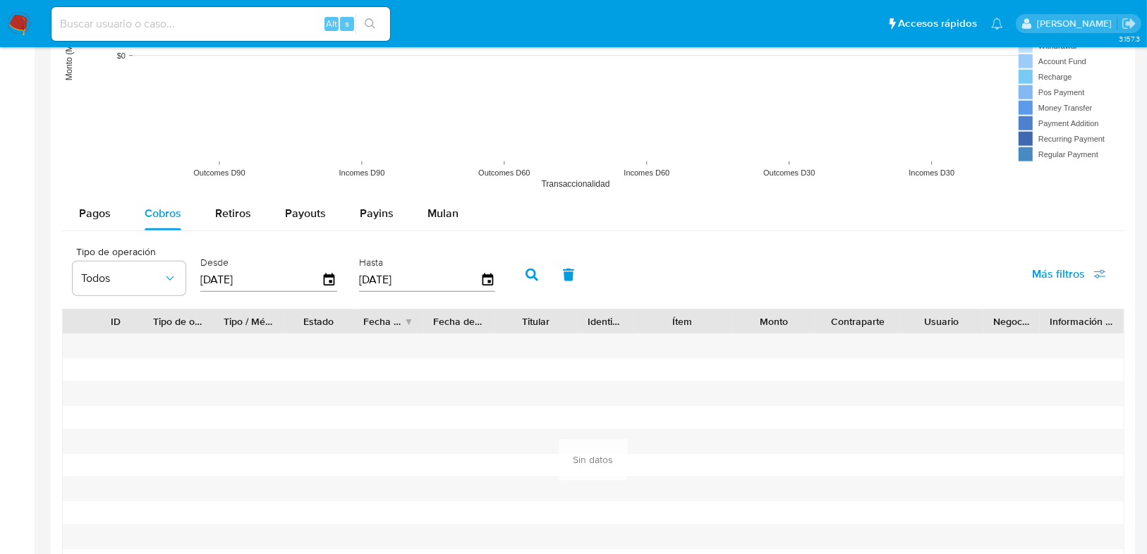
drag, startPoint x: 260, startPoint y: 280, endPoint x: 192, endPoint y: 276, distance: 67.8
click at [192, 276] on div "Tipo de operación Todos Desde 12/06/2025 Hasta 09/09/2025" at bounding box center [288, 273] width 444 height 56
type input "0_/__/____"
type input "01/01/2025"
click at [525, 273] on icon "button" at bounding box center [531, 275] width 13 height 13
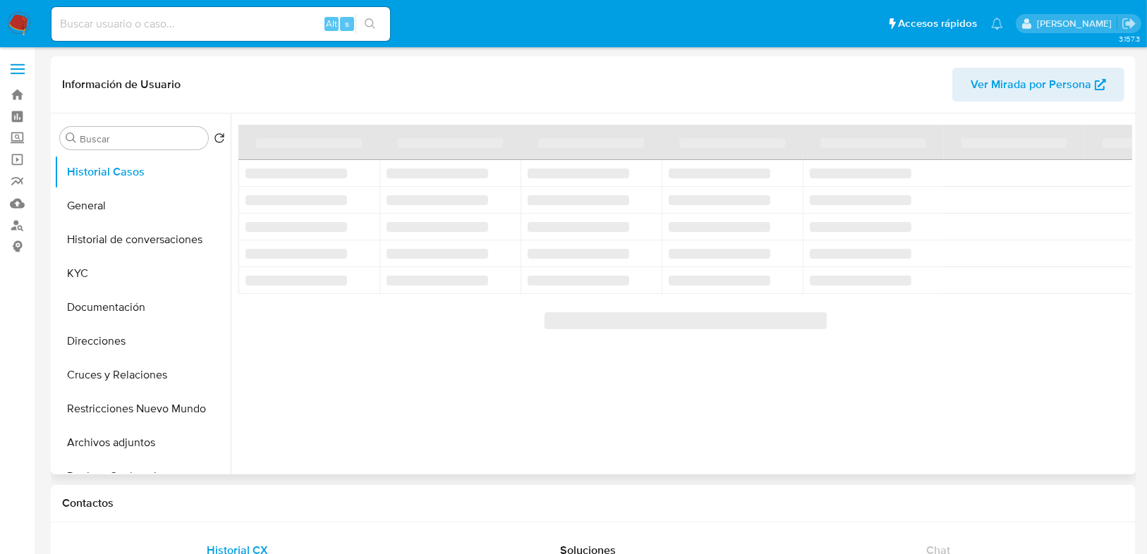
select select "10"
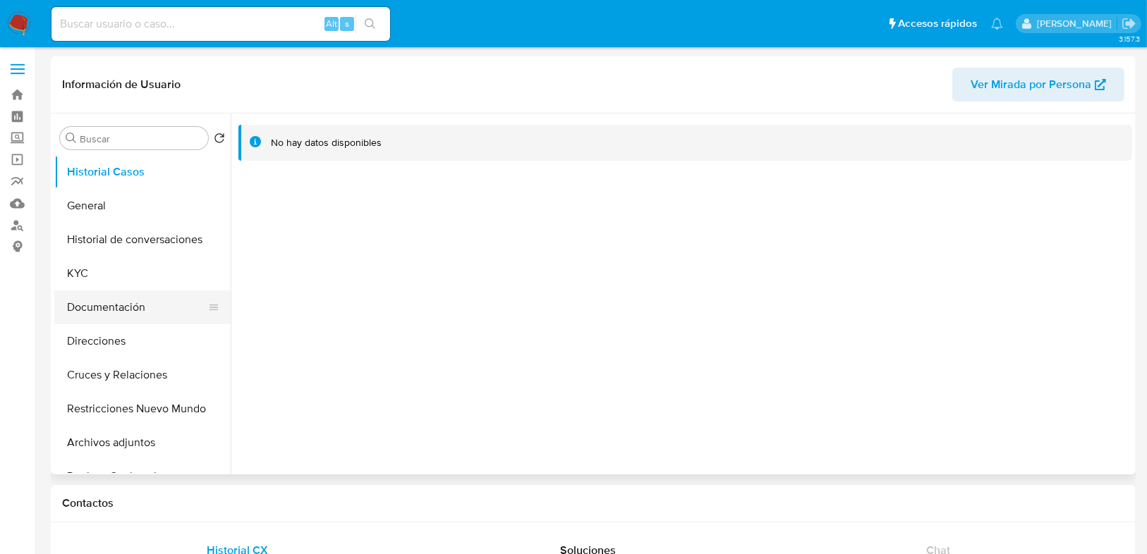
click at [116, 305] on button "Documentación" at bounding box center [136, 308] width 165 height 34
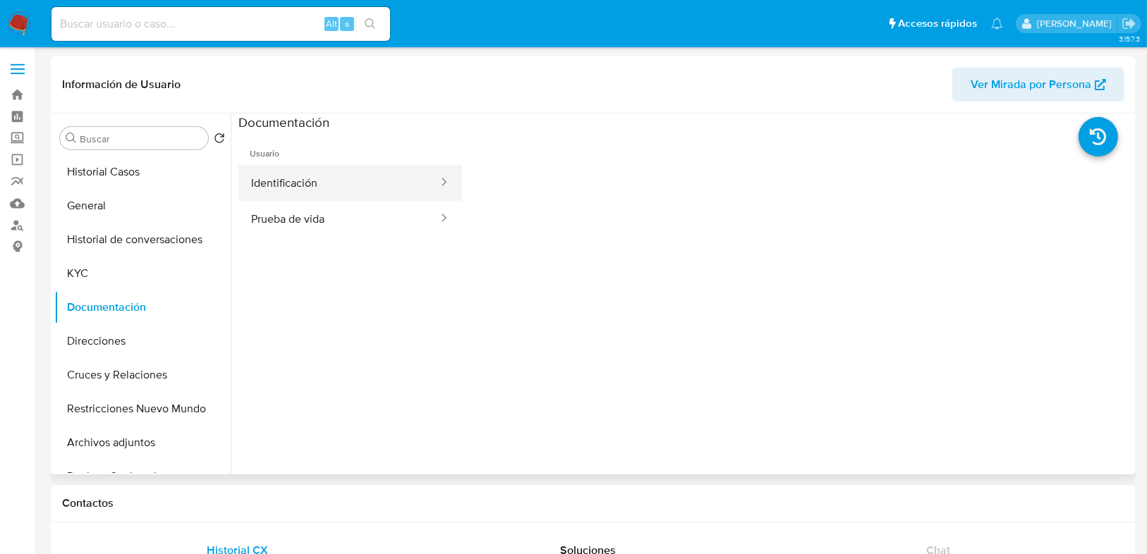
click at [324, 188] on button "Identificación" at bounding box center [338, 183] width 201 height 36
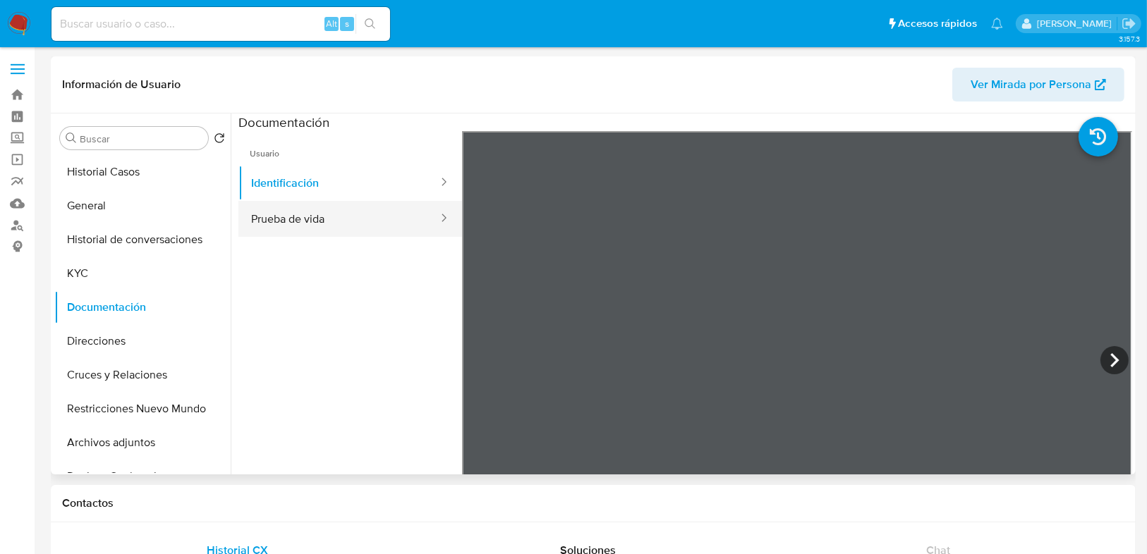
click at [339, 221] on button "Prueba de vida" at bounding box center [338, 219] width 201 height 36
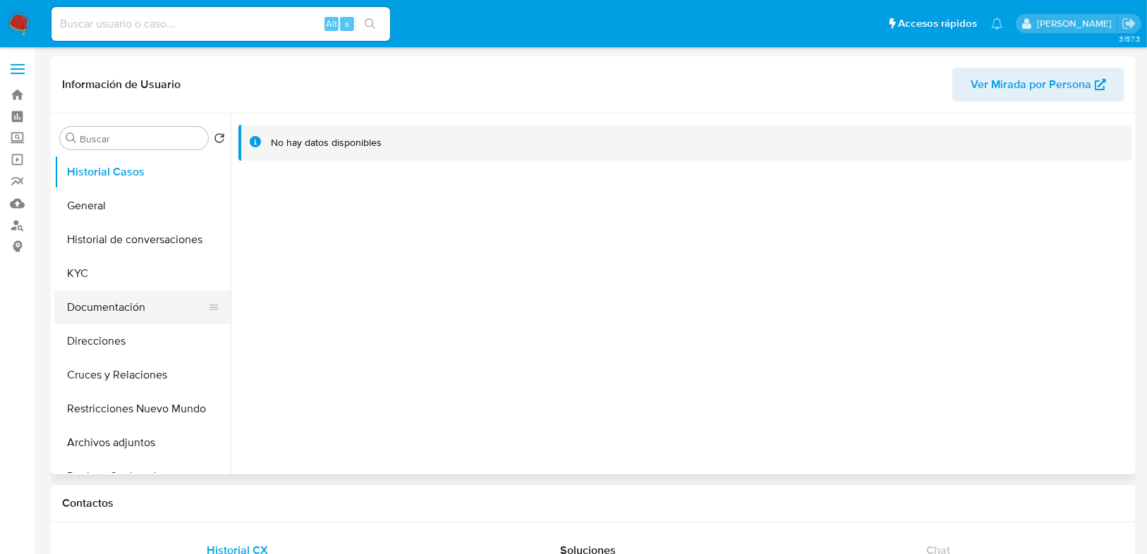
select select "10"
drag, startPoint x: 96, startPoint y: 309, endPoint x: 164, endPoint y: 289, distance: 70.5
click at [97, 309] on button "Documentación" at bounding box center [142, 308] width 176 height 34
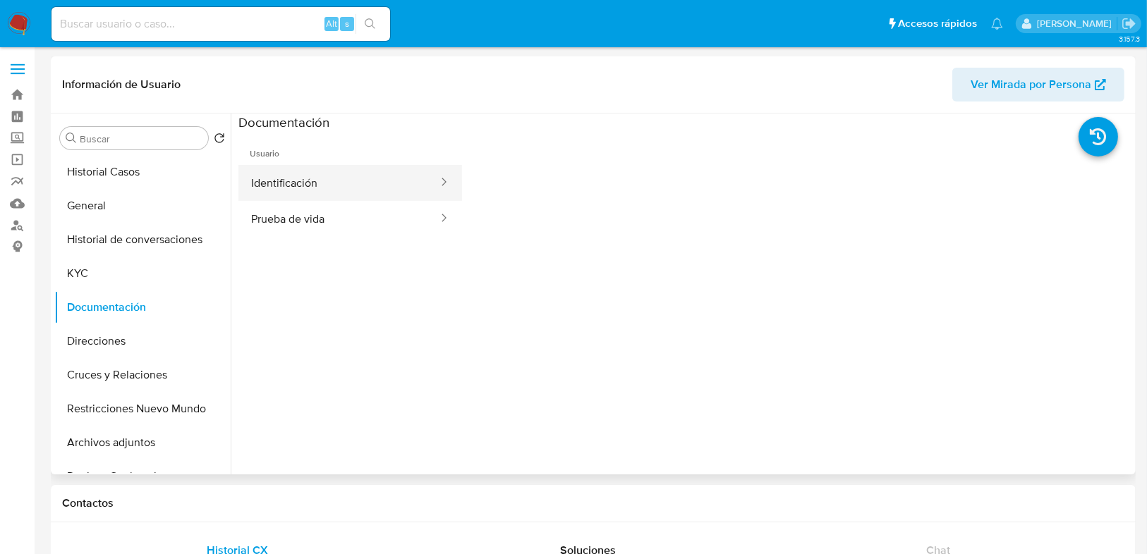
click at [278, 196] on button "Identificación" at bounding box center [338, 183] width 201 height 36
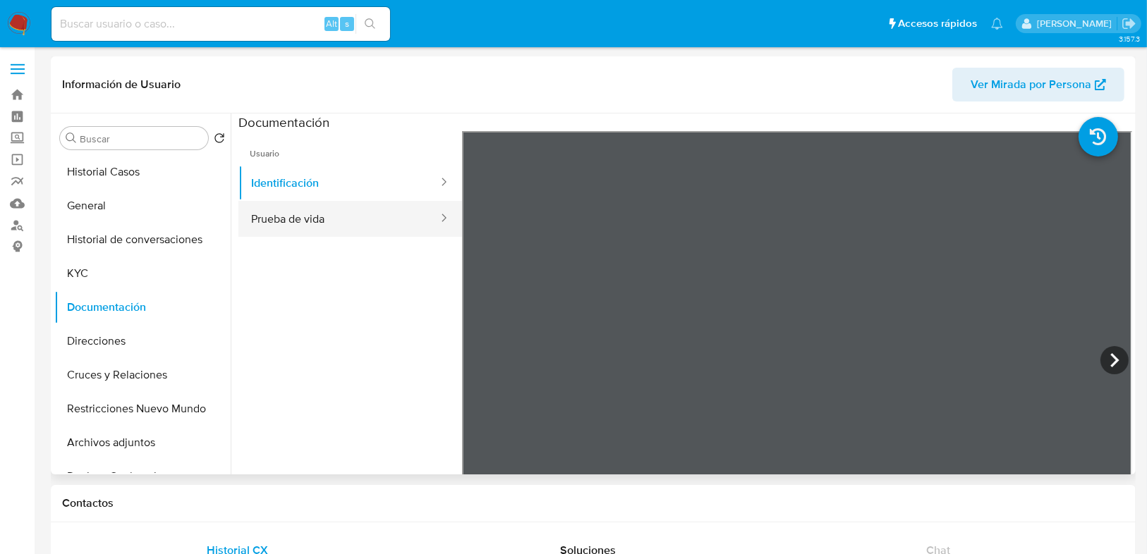
click at [300, 219] on button "Prueba de vida" at bounding box center [338, 219] width 201 height 36
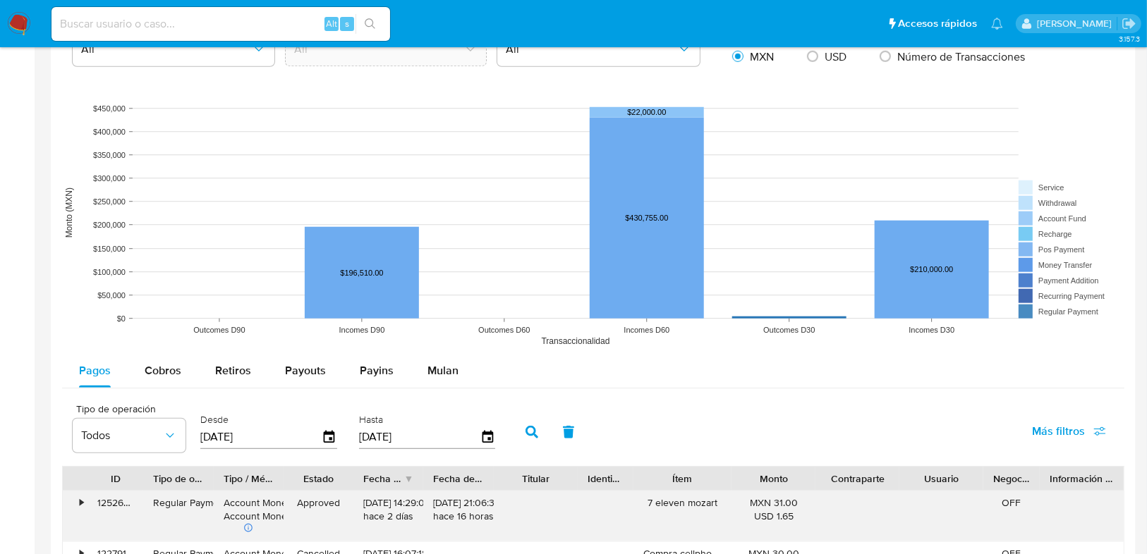
scroll to position [1128, 0]
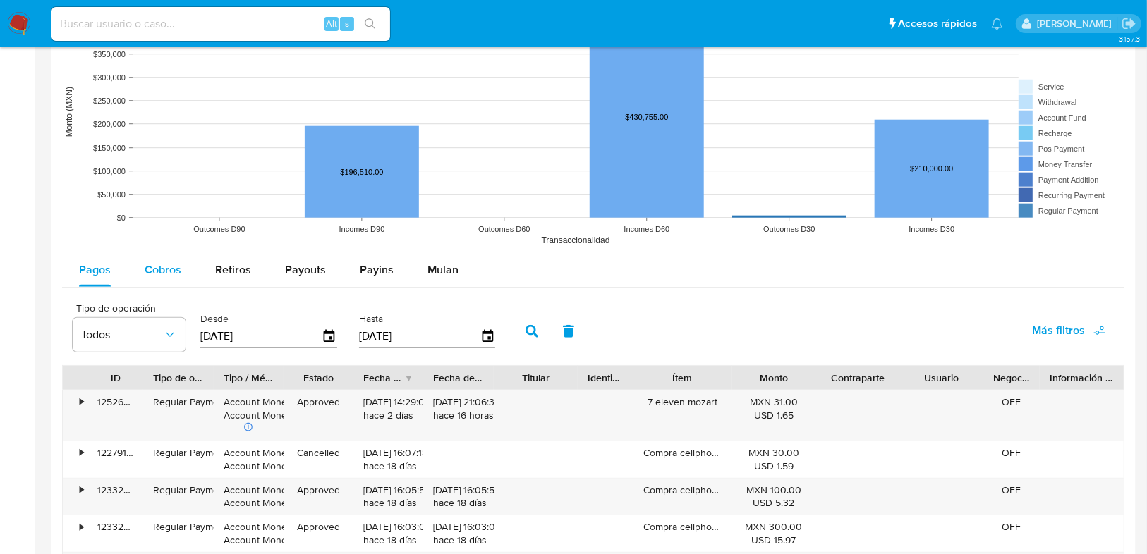
click at [163, 274] on span "Cobros" at bounding box center [163, 270] width 37 height 16
select select "10"
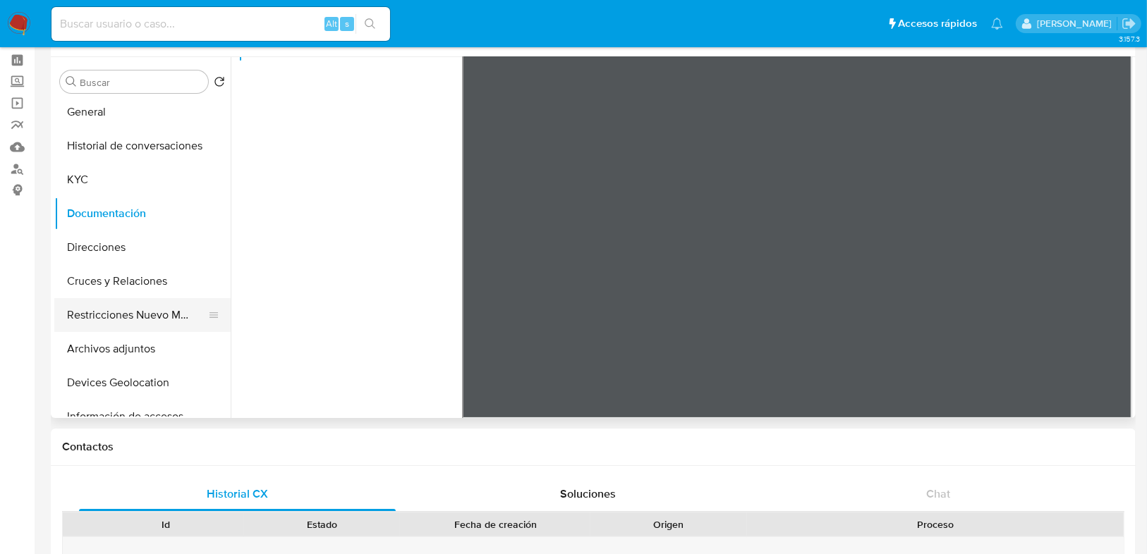
scroll to position [113, 0]
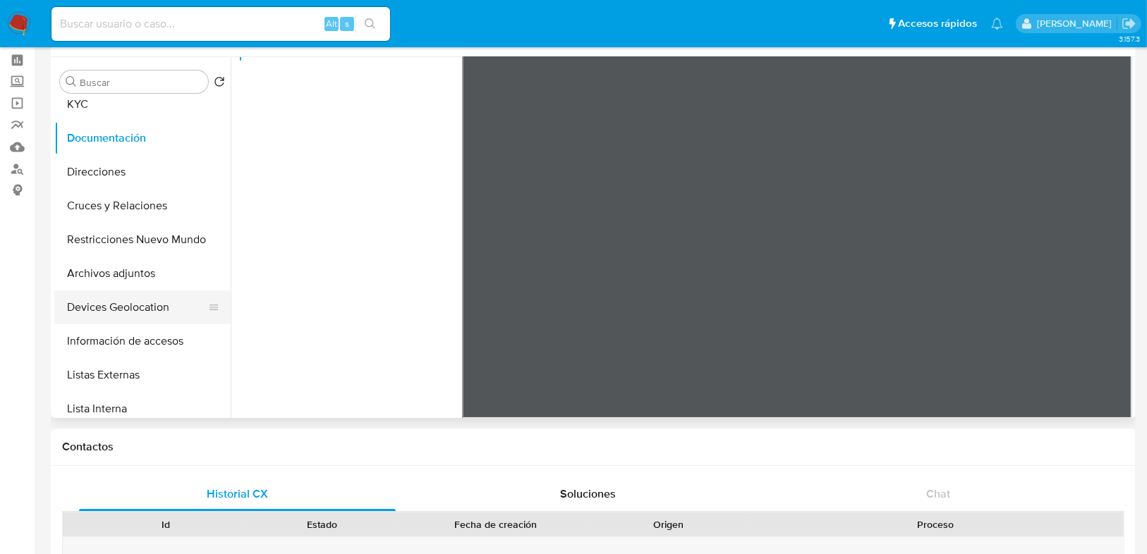
click at [136, 305] on button "Devices Geolocation" at bounding box center [136, 308] width 165 height 34
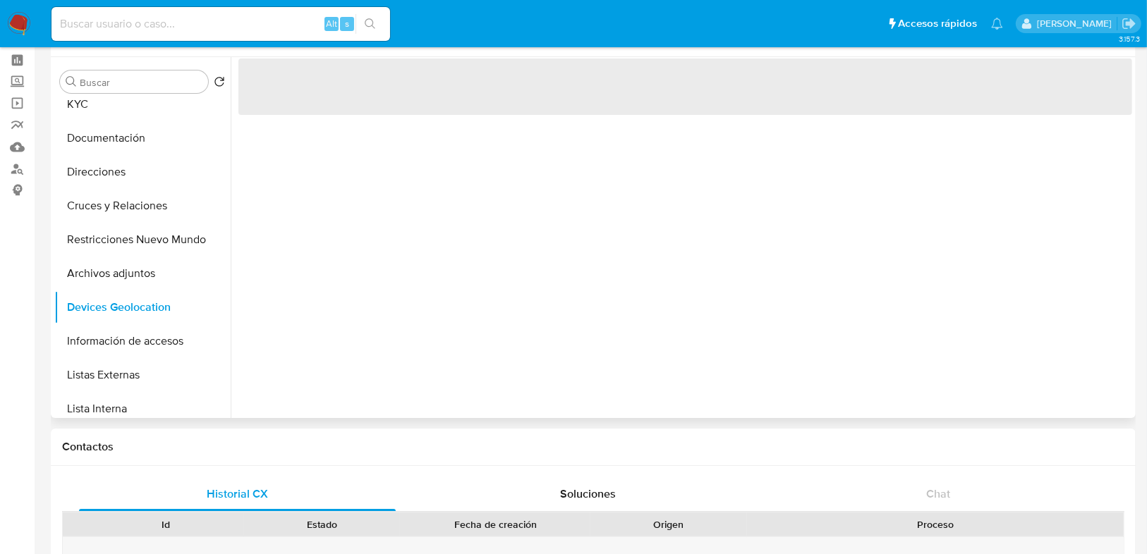
scroll to position [0, 0]
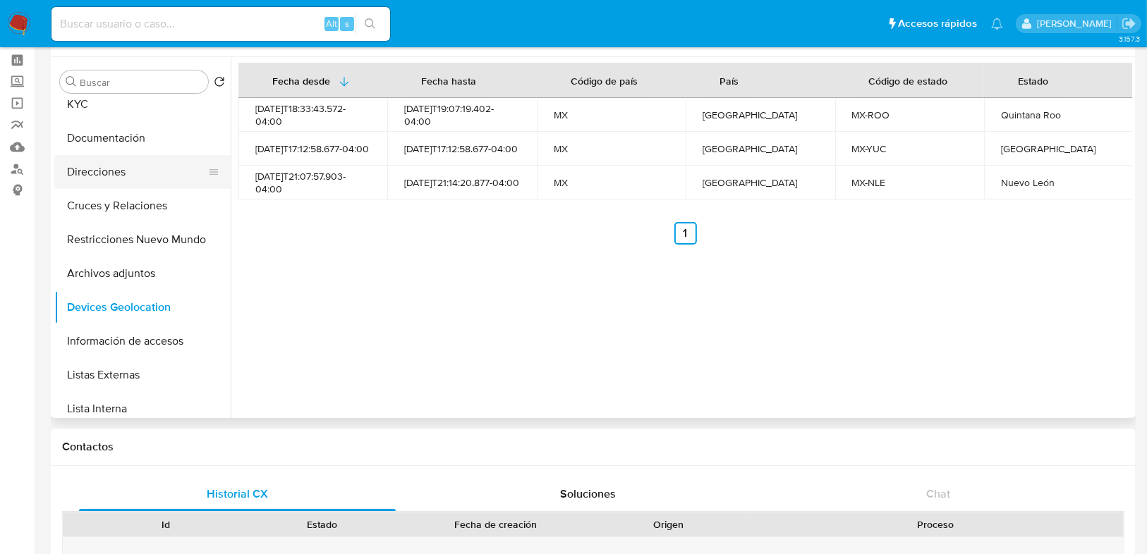
click at [111, 172] on button "Direcciones" at bounding box center [136, 172] width 165 height 34
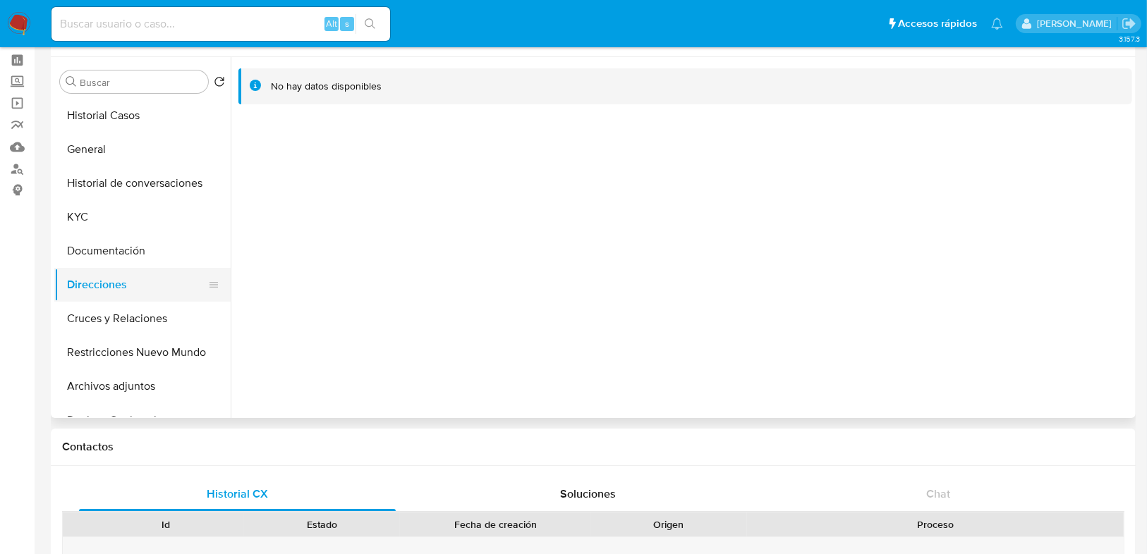
click at [121, 270] on button "Direcciones" at bounding box center [136, 285] width 165 height 34
click at [125, 257] on button "Documentación" at bounding box center [136, 251] width 165 height 34
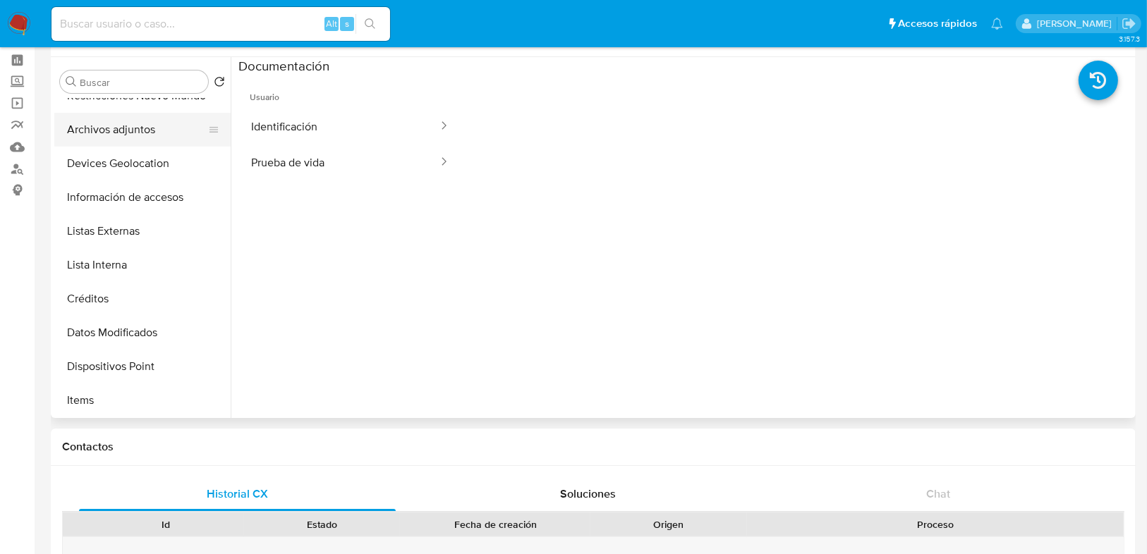
scroll to position [201, 0]
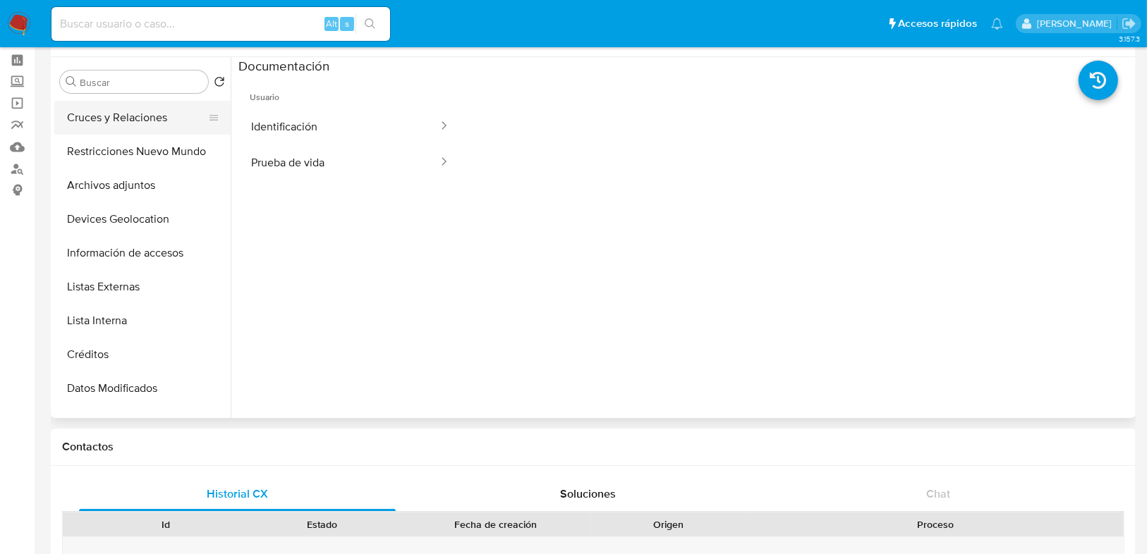
click at [130, 118] on button "Cruces y Relaciones" at bounding box center [136, 118] width 165 height 34
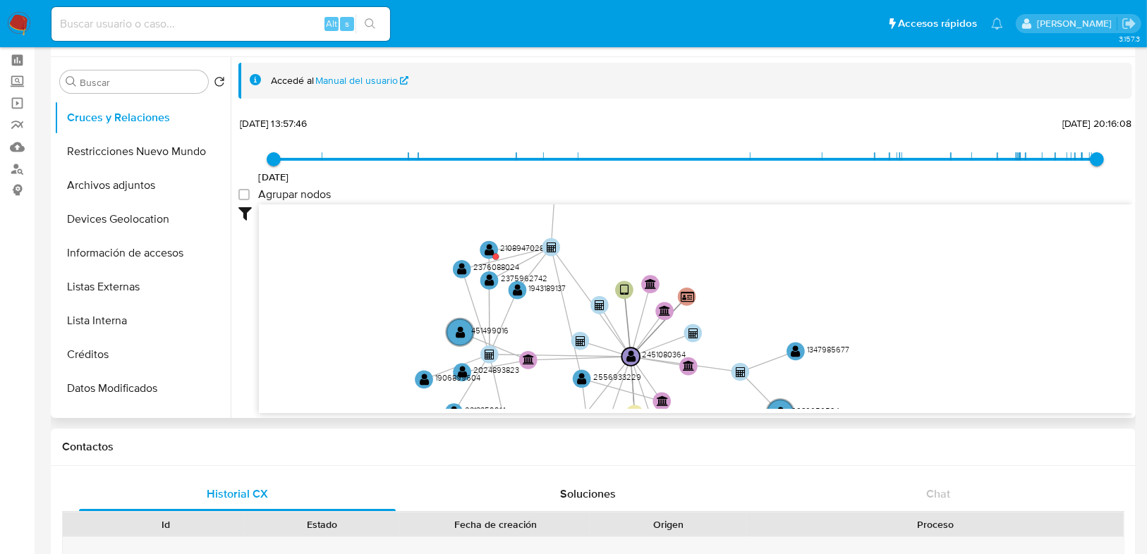
drag, startPoint x: 392, startPoint y: 336, endPoint x: 384, endPoint y: 353, distance: 18.6
click at [384, 353] on icon "user-2451080364  2451080364 device-682bd5ed8b0584b5dc1565f8  person-e2b5798ef…" at bounding box center [695, 307] width 873 height 205
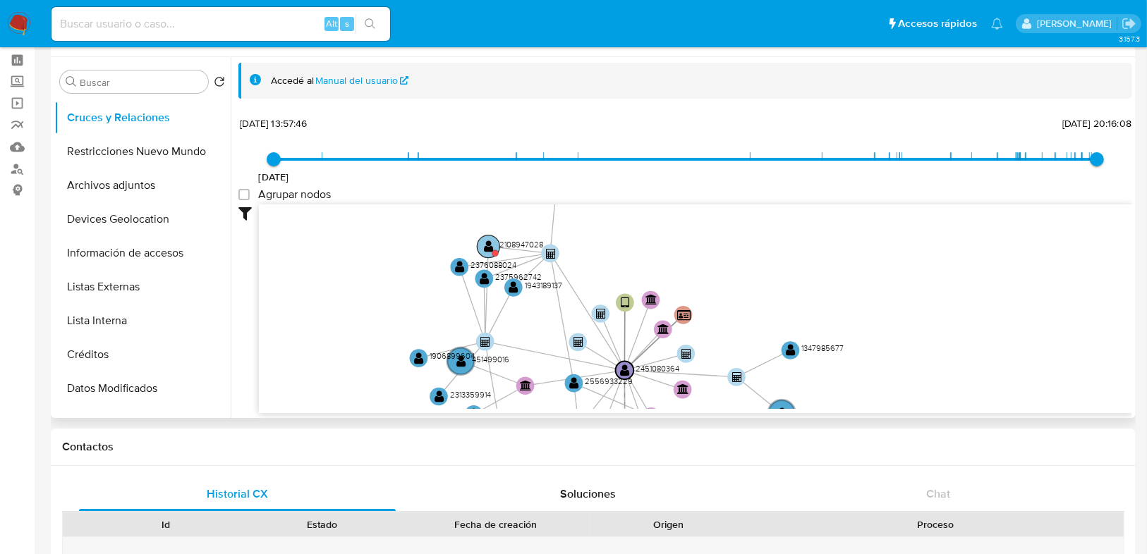
click at [489, 245] on text "" at bounding box center [489, 246] width 10 height 13
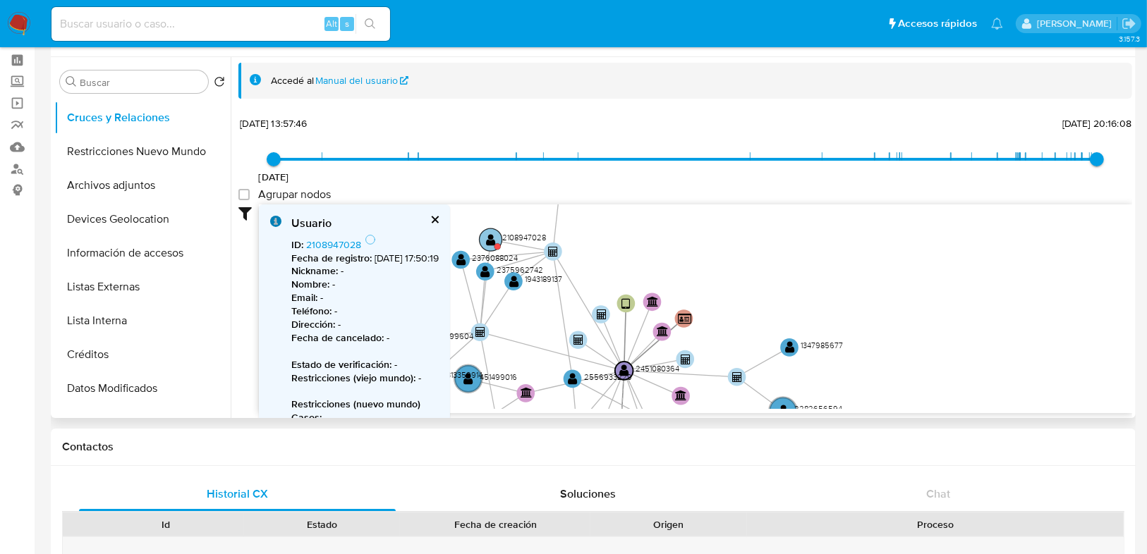
click at [490, 240] on text "" at bounding box center [491, 239] width 10 height 13
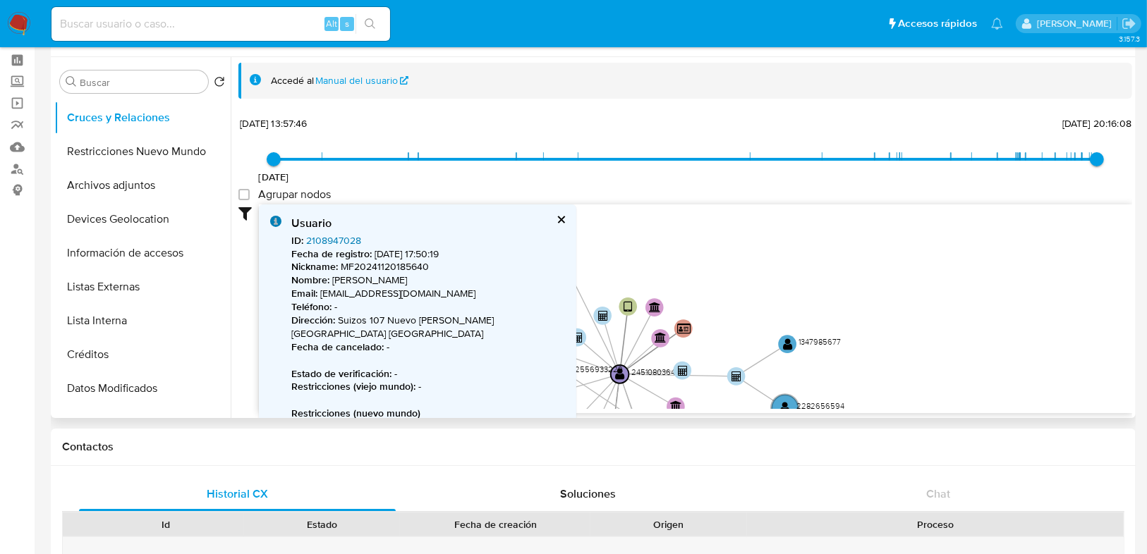
click at [329, 236] on link "2108947028" at bounding box center [333, 240] width 55 height 14
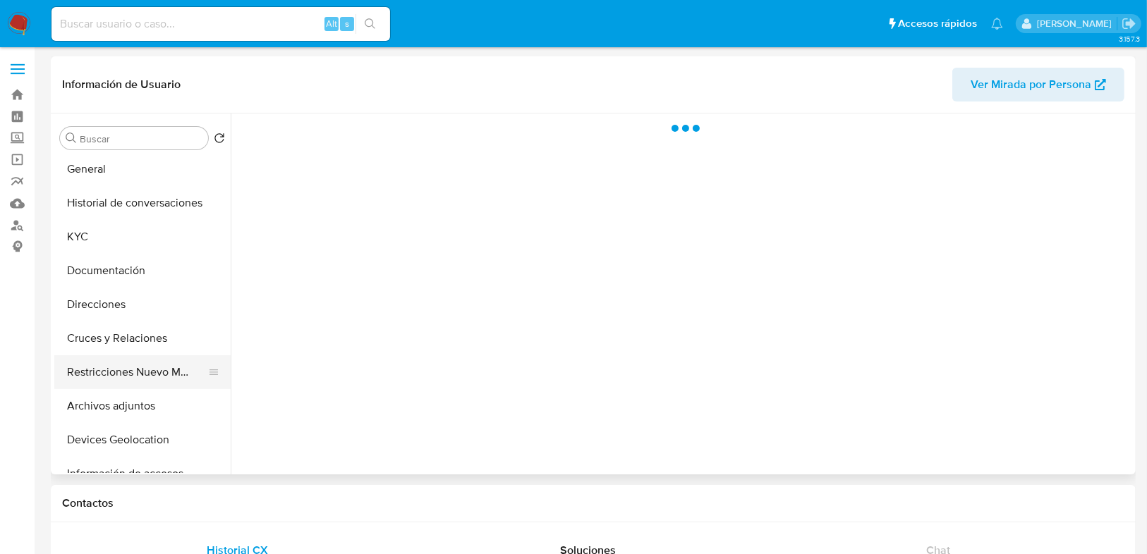
scroll to position [56, 0]
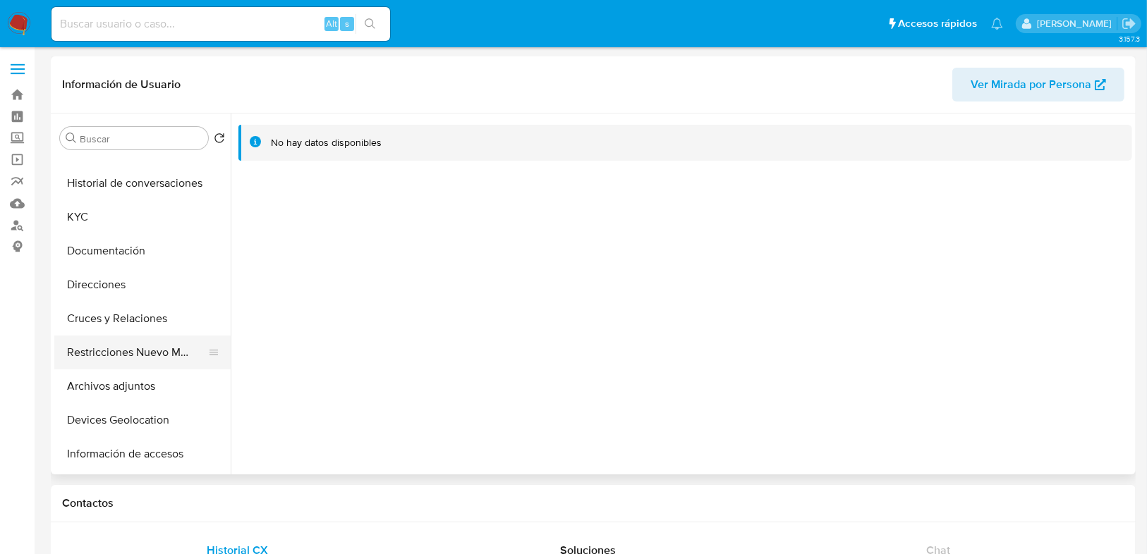
select select "10"
click at [140, 246] on button "Documentación" at bounding box center [136, 251] width 165 height 34
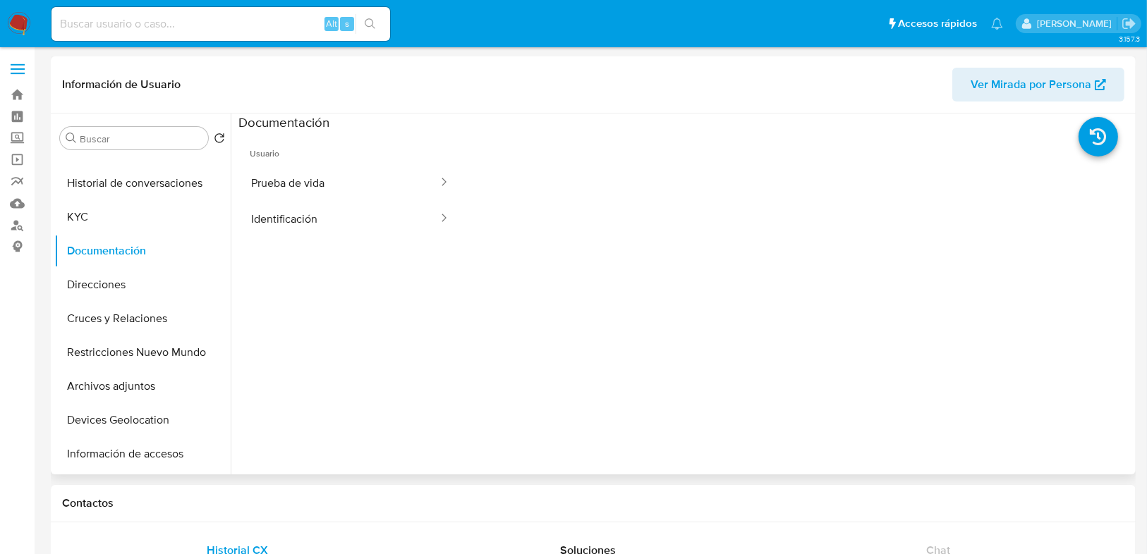
click at [282, 215] on button "Identificación" at bounding box center [338, 219] width 201 height 36
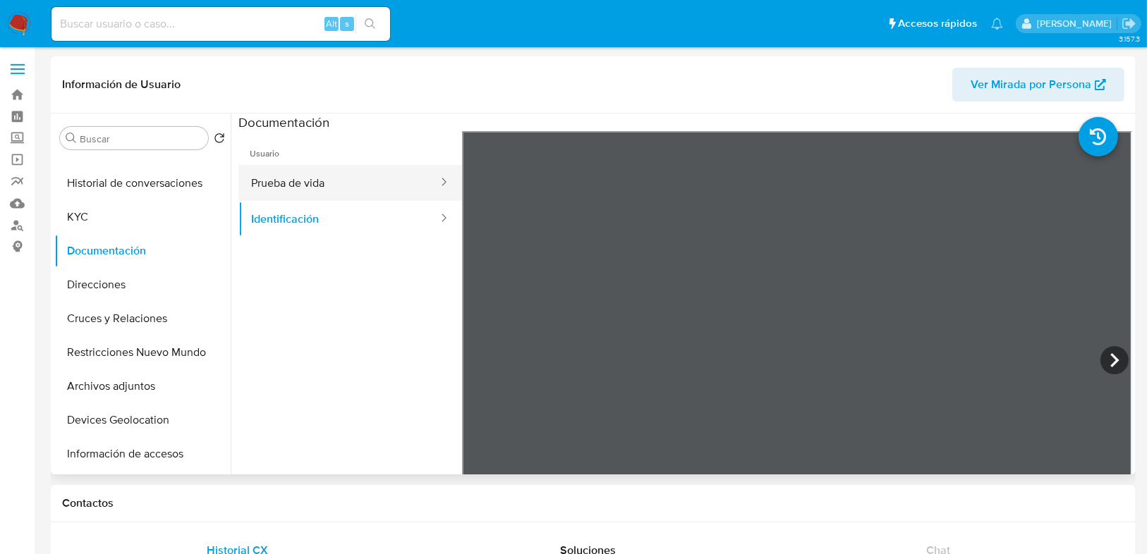
click at [310, 195] on button "Prueba de vida" at bounding box center [338, 183] width 201 height 36
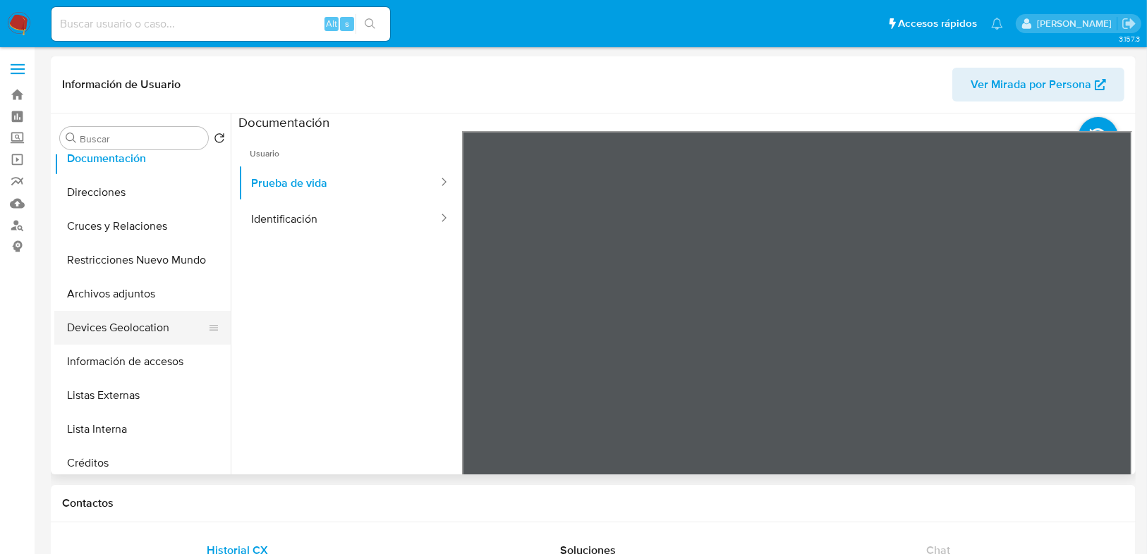
scroll to position [169, 0]
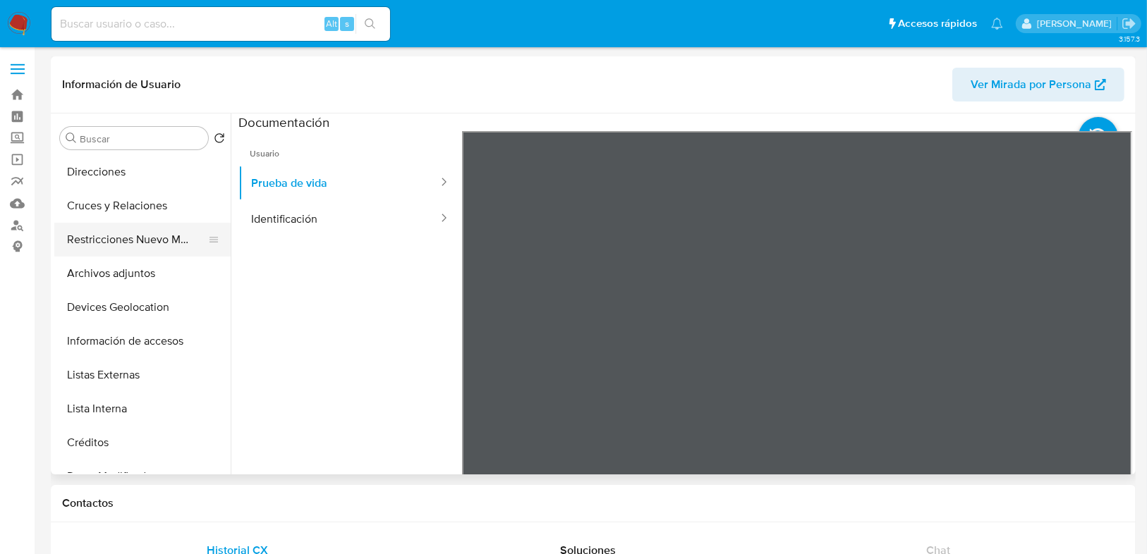
click at [163, 240] on button "Restricciones Nuevo Mundo" at bounding box center [136, 240] width 165 height 34
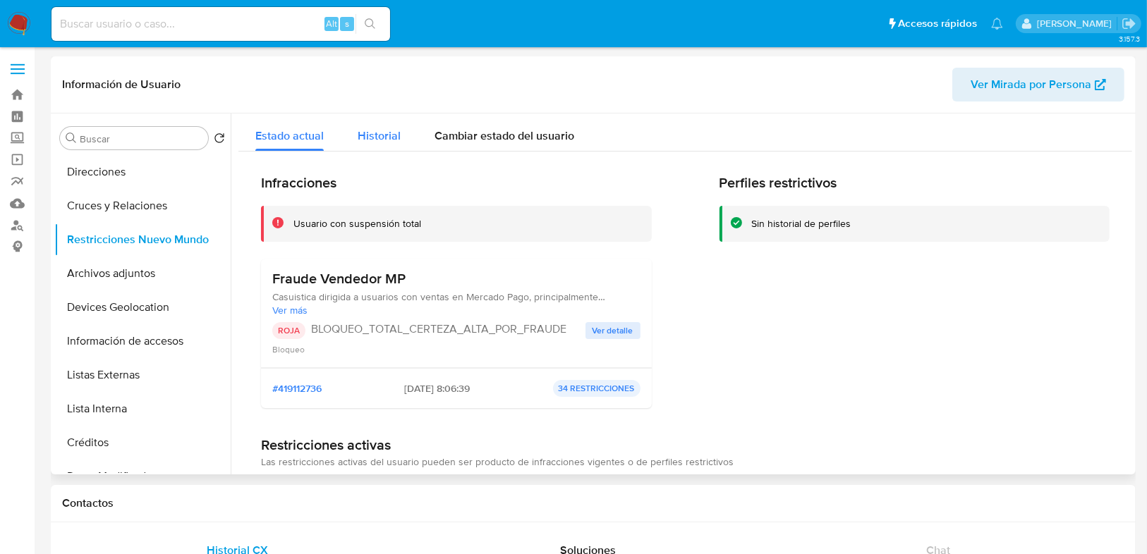
click at [372, 130] on span "Historial" at bounding box center [379, 136] width 43 height 16
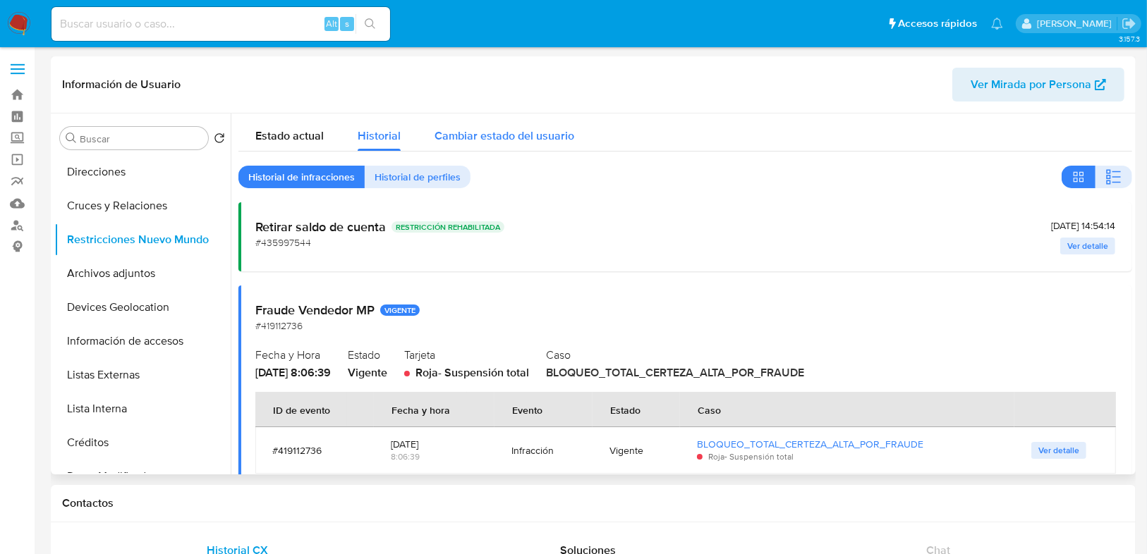
click at [458, 142] on span "Cambiar estado del usuario" at bounding box center [504, 136] width 140 height 16
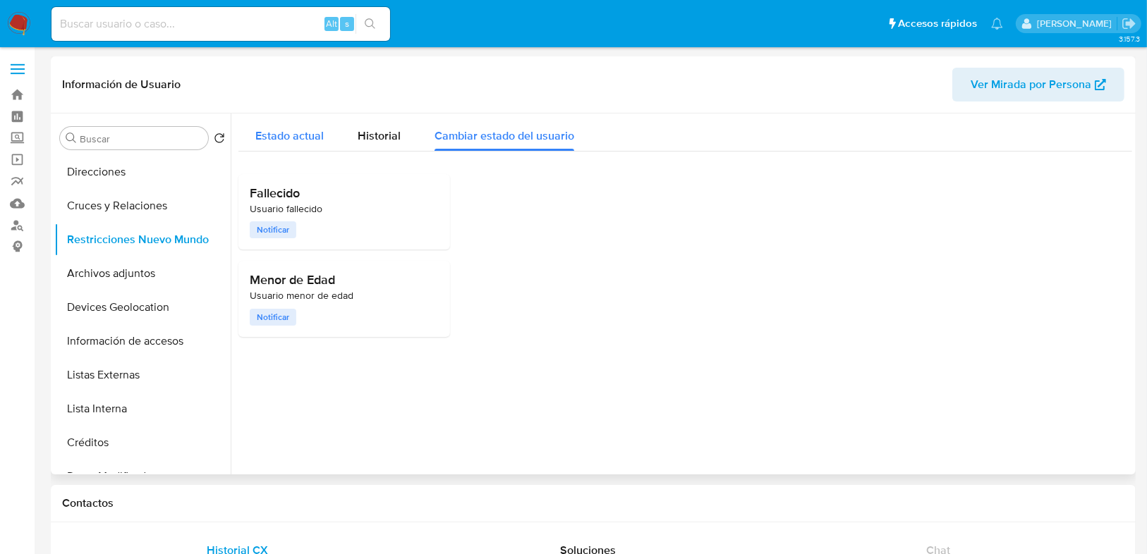
click at [309, 136] on span "Estado actual" at bounding box center [289, 136] width 68 height 16
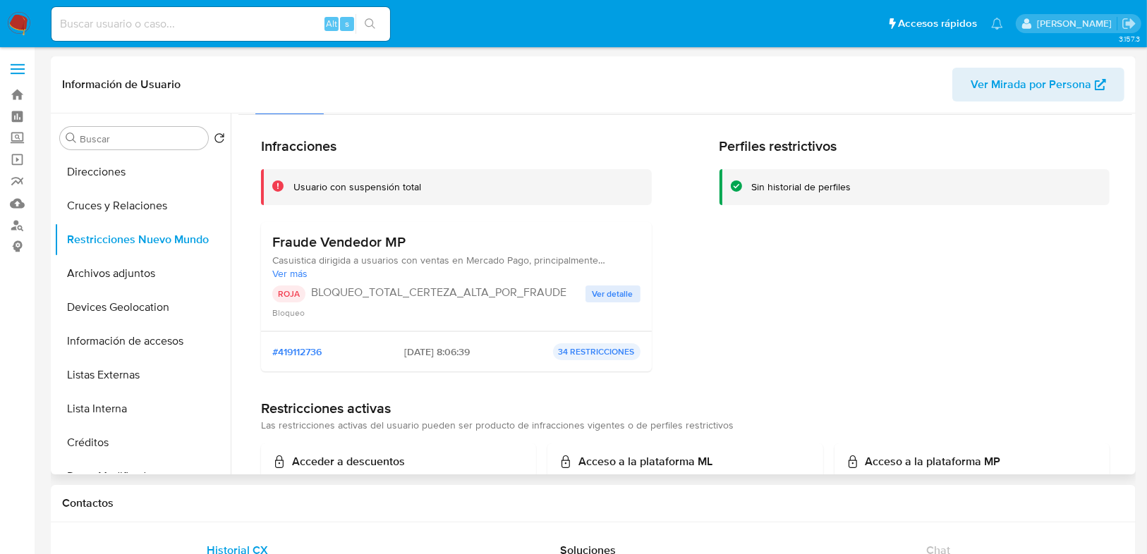
scroll to position [56, 0]
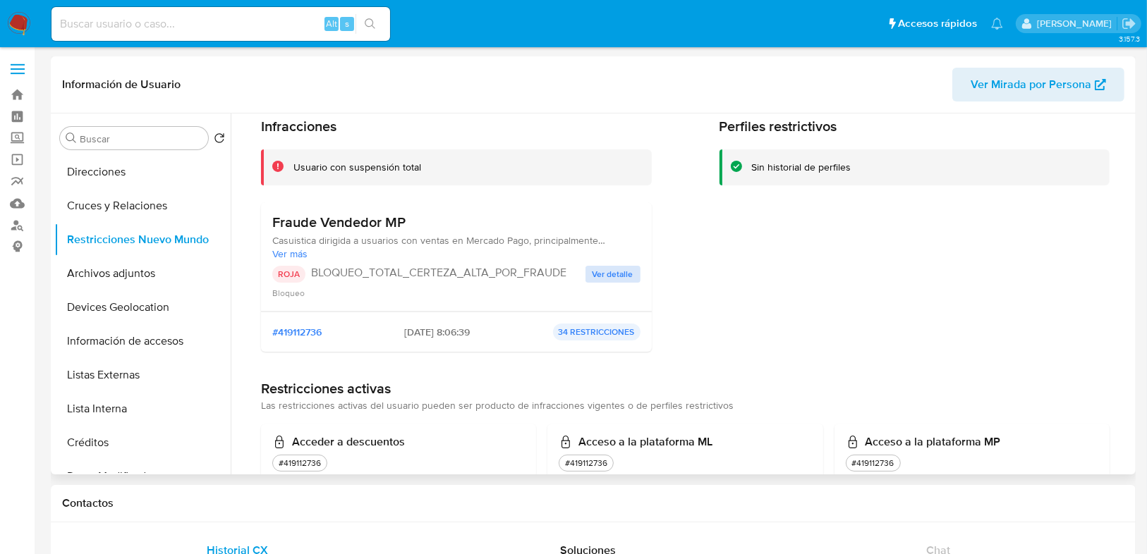
click at [615, 276] on span "Ver detalle" at bounding box center [612, 274] width 41 height 14
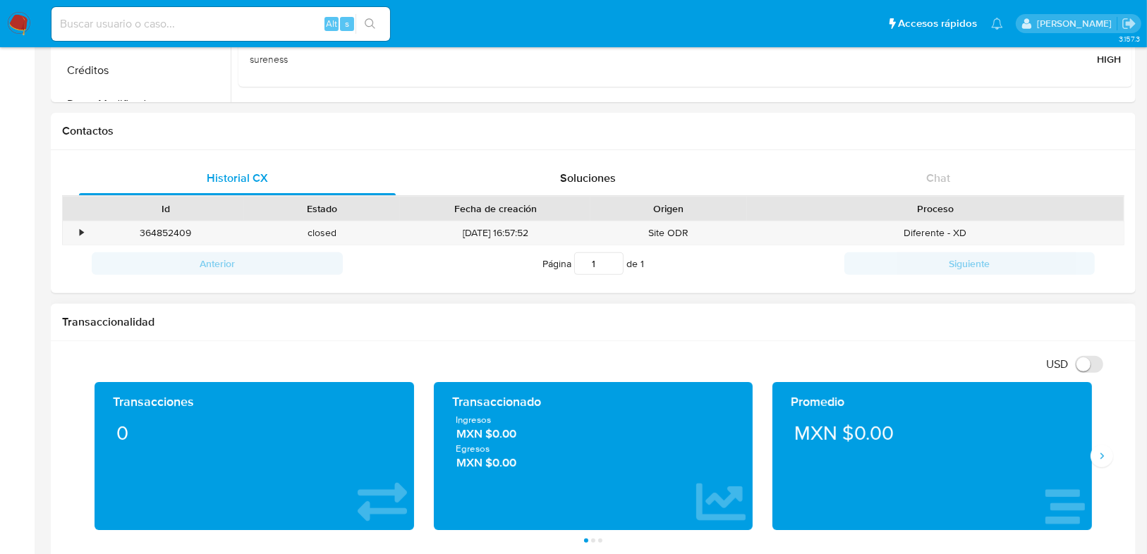
scroll to position [395, 0]
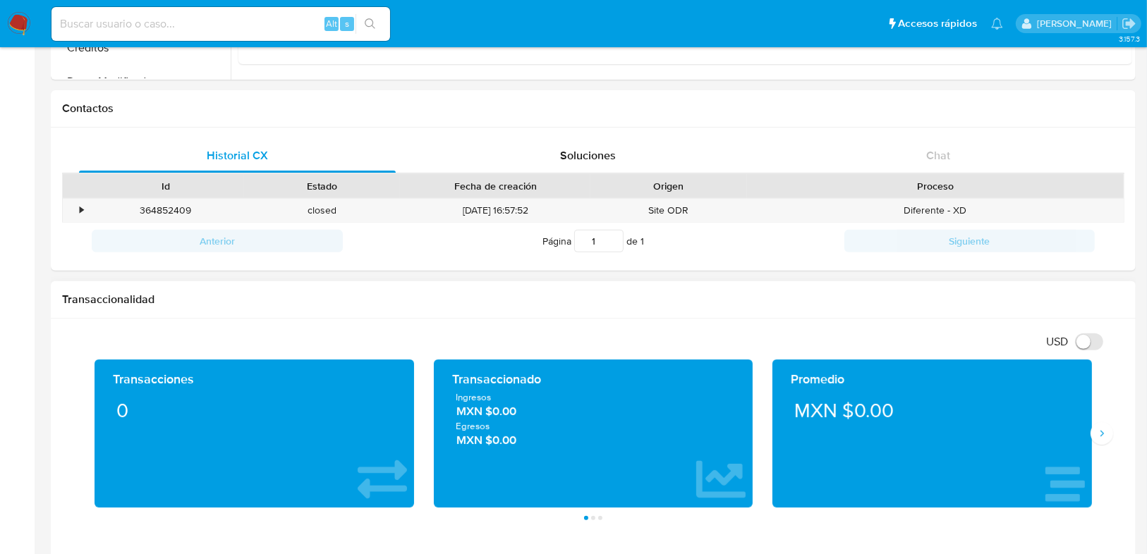
drag, startPoint x: 916, startPoint y: 296, endPoint x: 907, endPoint y: 295, distance: 9.2
click at [916, 296] on h1 "Transaccionalidad" at bounding box center [593, 300] width 1062 height 14
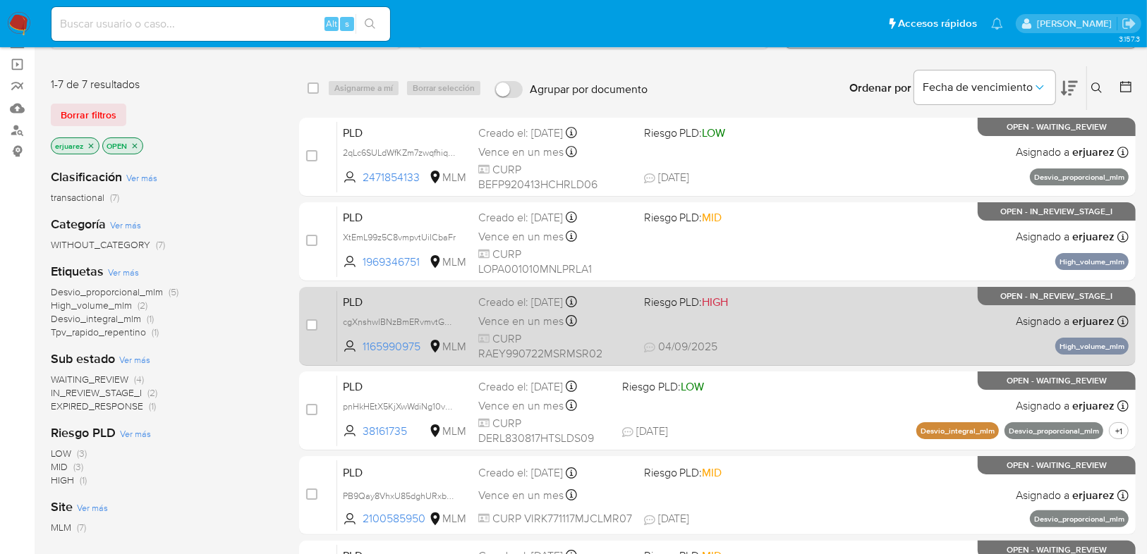
scroll to position [113, 0]
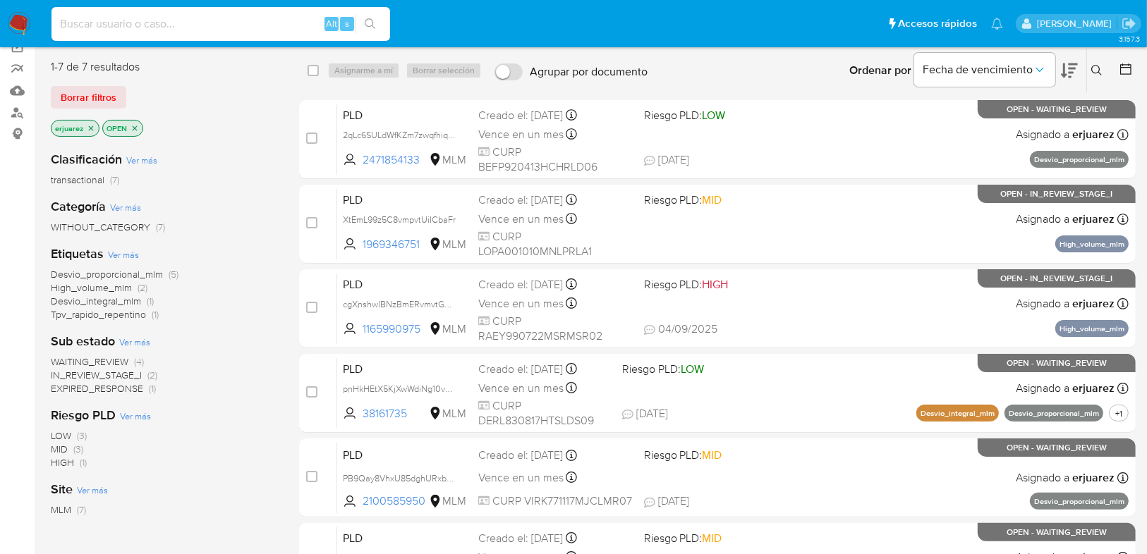
drag, startPoint x: 168, startPoint y: 15, endPoint x: 168, endPoint y: 23, distance: 7.8
click at [168, 23] on input at bounding box center [220, 24] width 338 height 18
click at [166, 26] on input at bounding box center [220, 24] width 338 height 18
click at [99, 377] on span "IN_REVIEW_STAGE_I" at bounding box center [96, 375] width 91 height 14
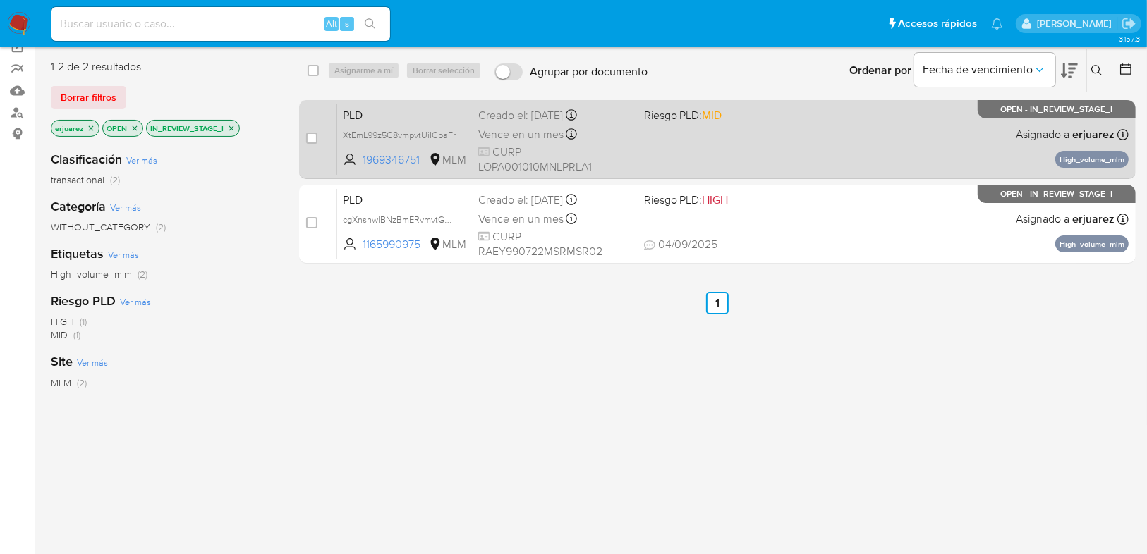
click at [715, 142] on div "PLD XtEmL99z5C8vmpvtUiICbaFr 1969346751 MLM Riesgo PLD: MID Creado el: 12/08/20…" at bounding box center [732, 139] width 791 height 71
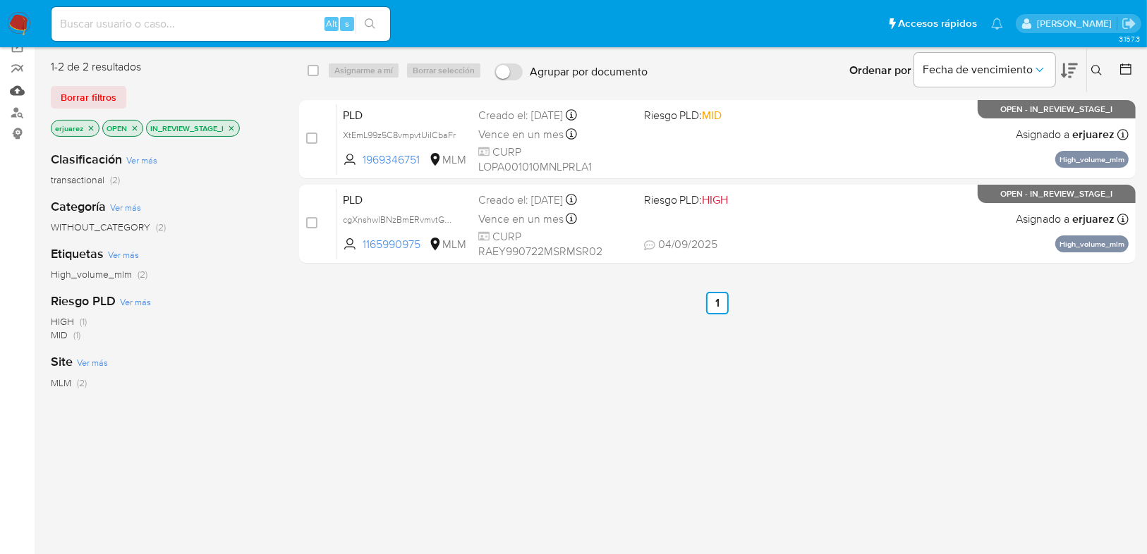
click at [17, 92] on link "Mulan" at bounding box center [84, 91] width 168 height 22
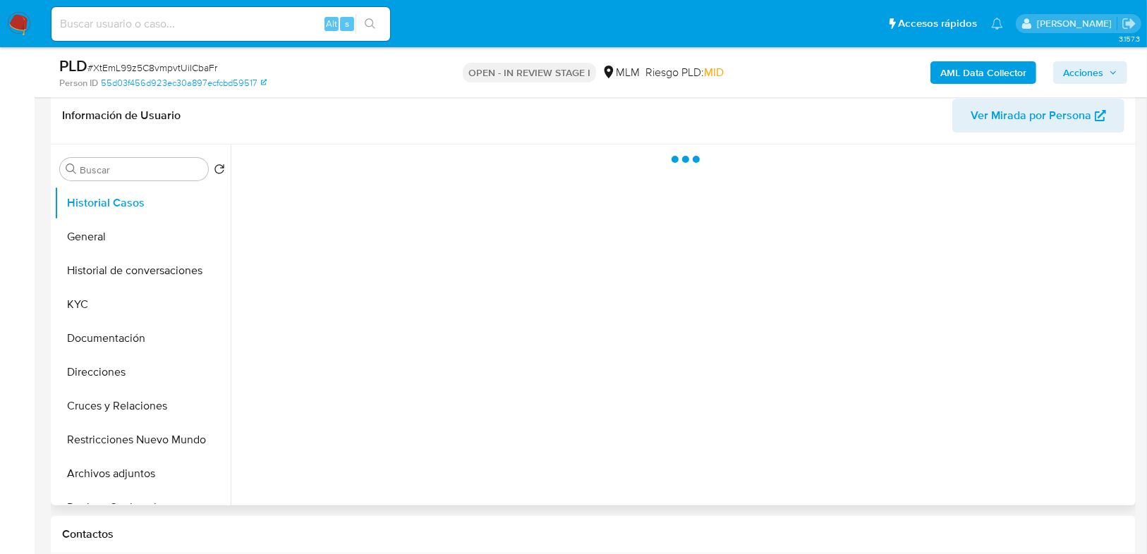
scroll to position [226, 0]
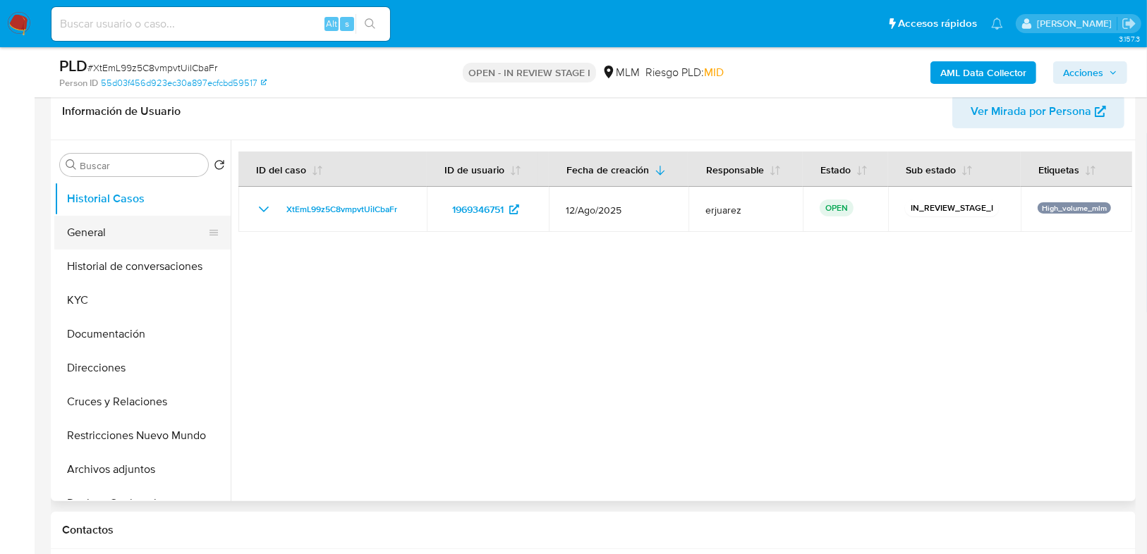
select select "10"
click at [116, 228] on button "General" at bounding box center [136, 233] width 165 height 34
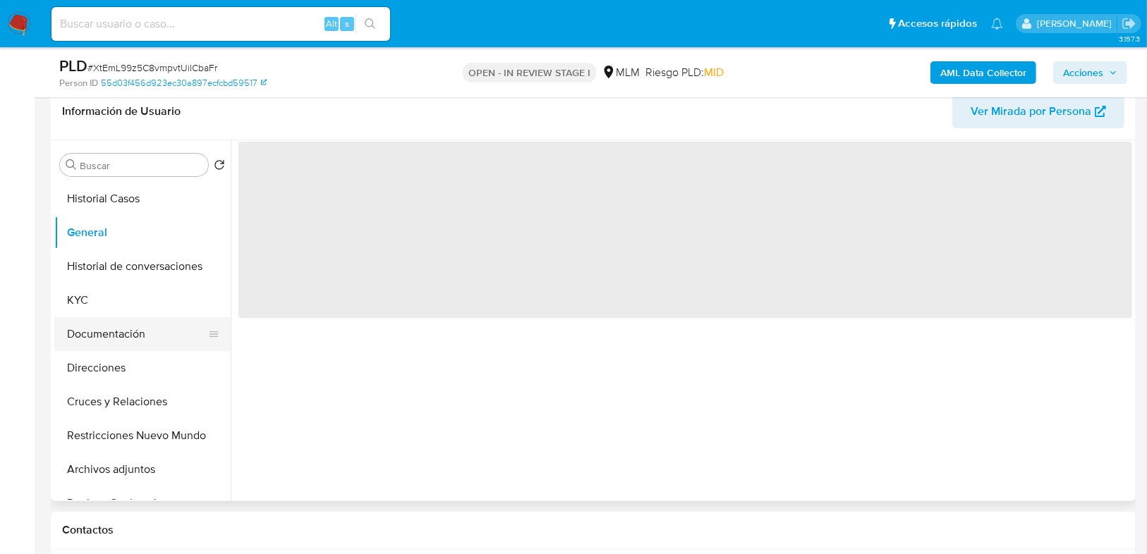
click at [141, 336] on button "Documentación" at bounding box center [136, 334] width 165 height 34
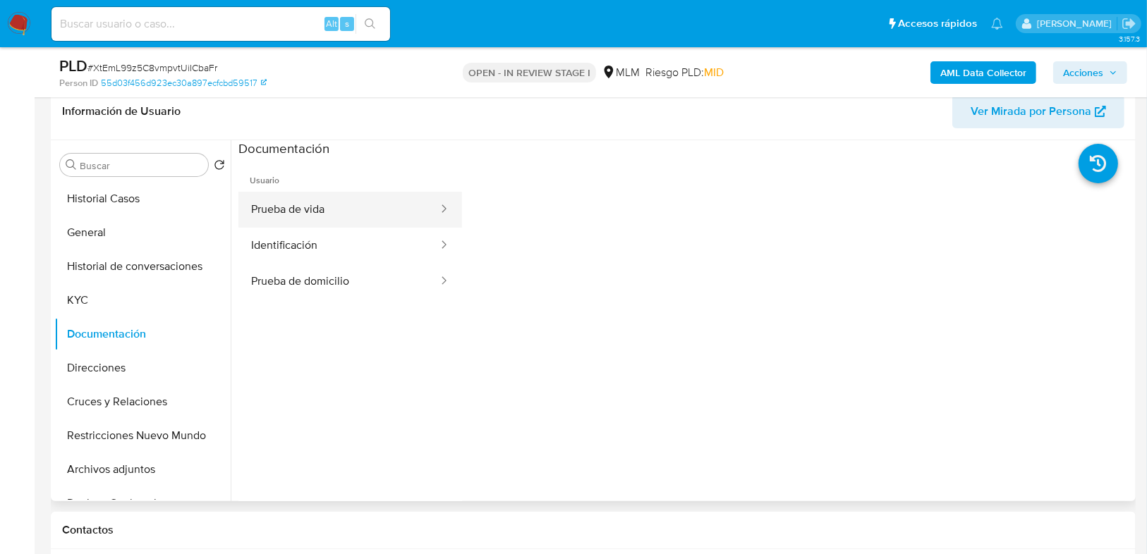
click at [296, 204] on button "Prueba de vida" at bounding box center [338, 210] width 201 height 36
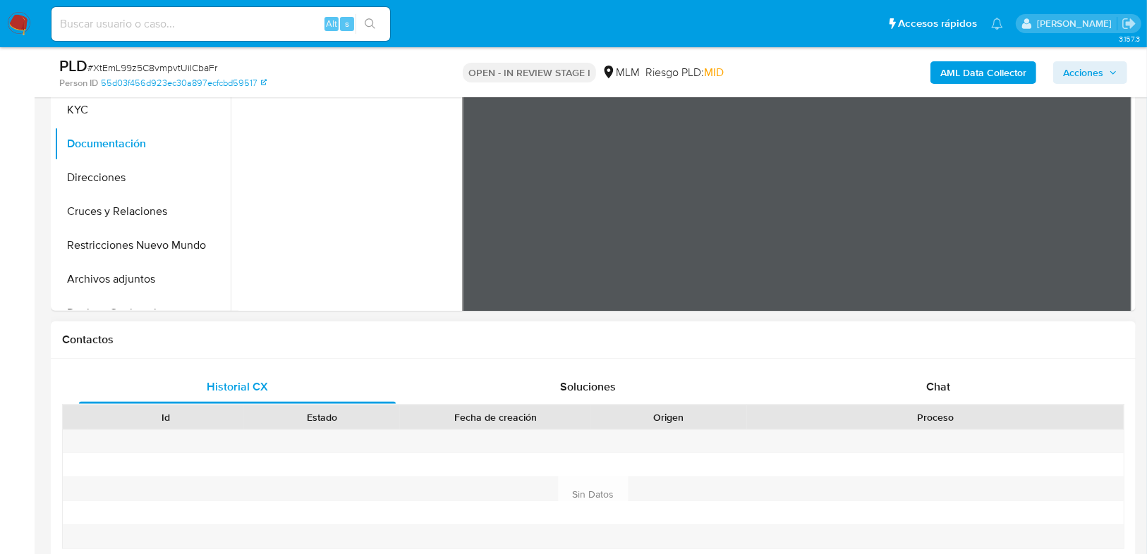
scroll to position [564, 0]
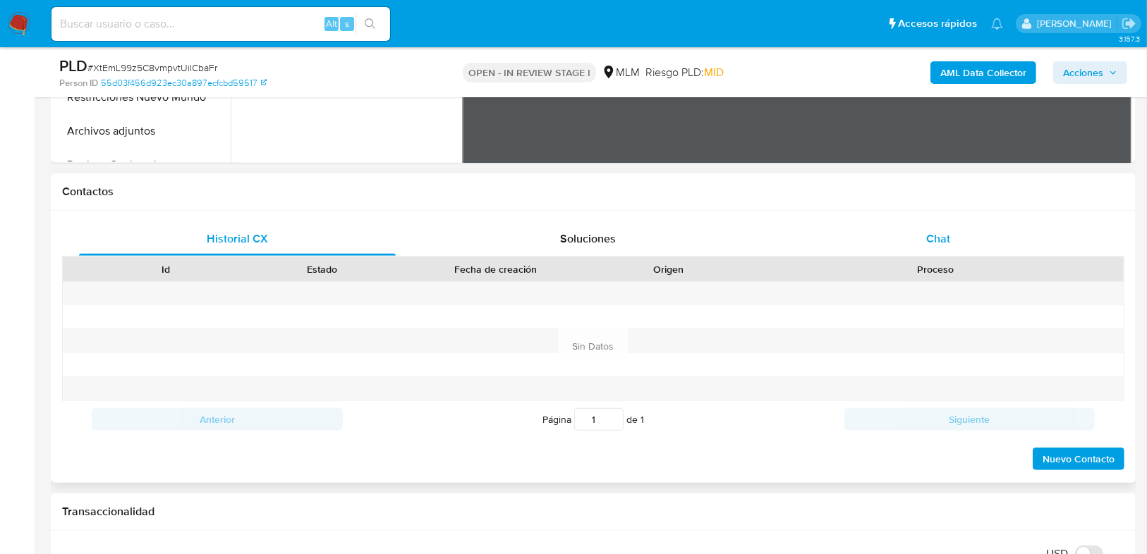
click at [915, 228] on div "Chat" at bounding box center [938, 239] width 317 height 34
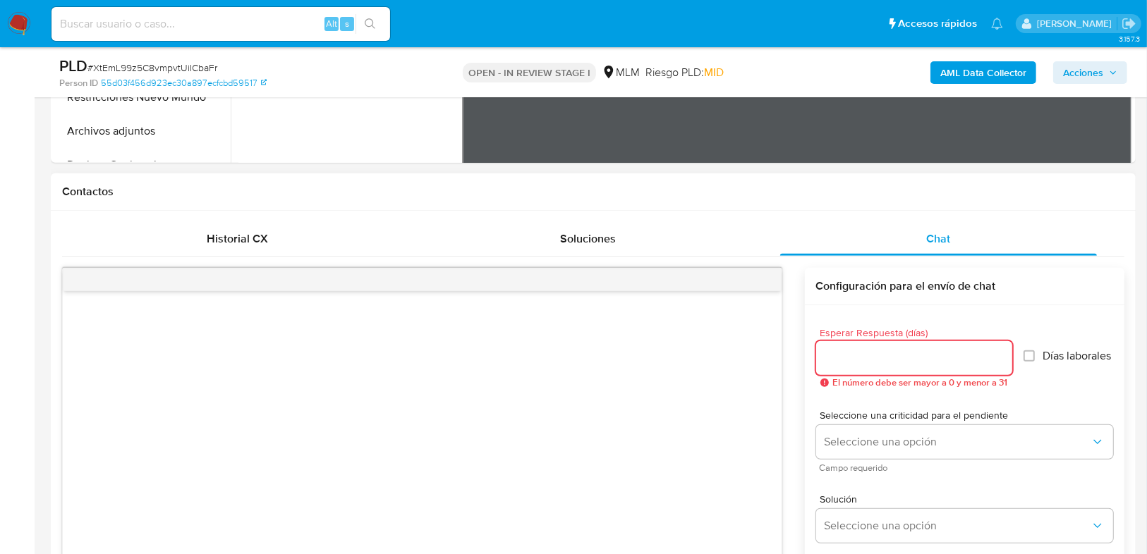
click at [869, 358] on input "Esperar Respuesta (días)" at bounding box center [914, 358] width 196 height 18
type input "6"
type input "5"
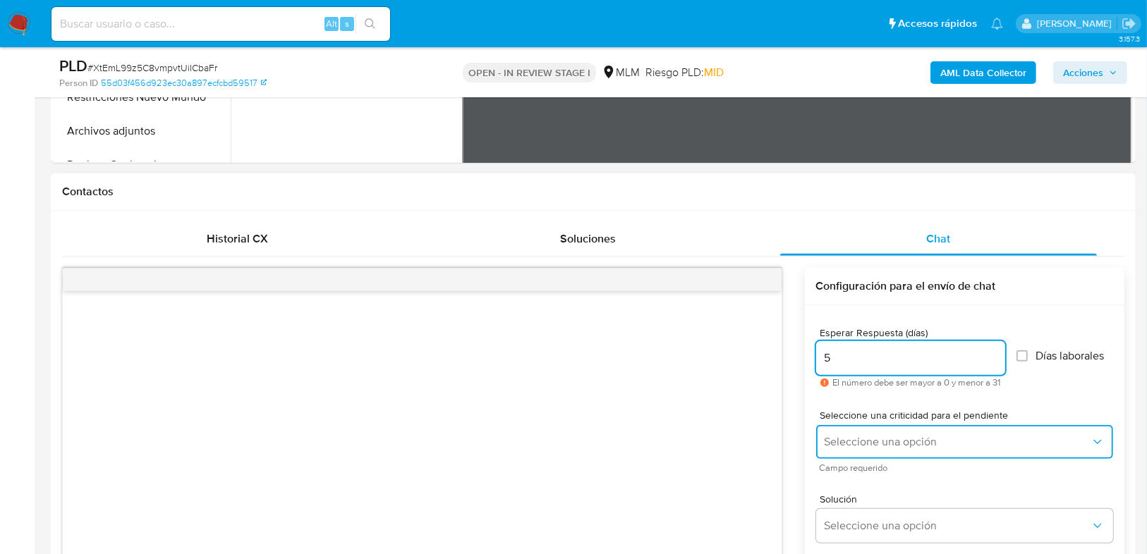
click at [871, 449] on button "Seleccione una opción" at bounding box center [964, 442] width 297 height 34
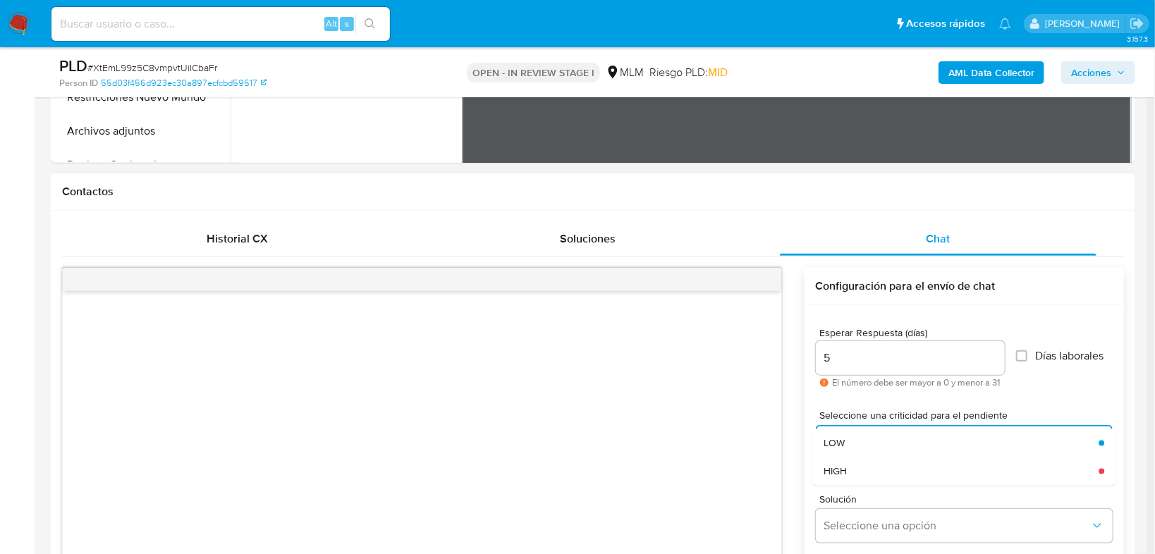
drag, startPoint x: 884, startPoint y: 467, endPoint x: 884, endPoint y: 486, distance: 19.1
click at [884, 469] on div "HIGH" at bounding box center [957, 471] width 267 height 28
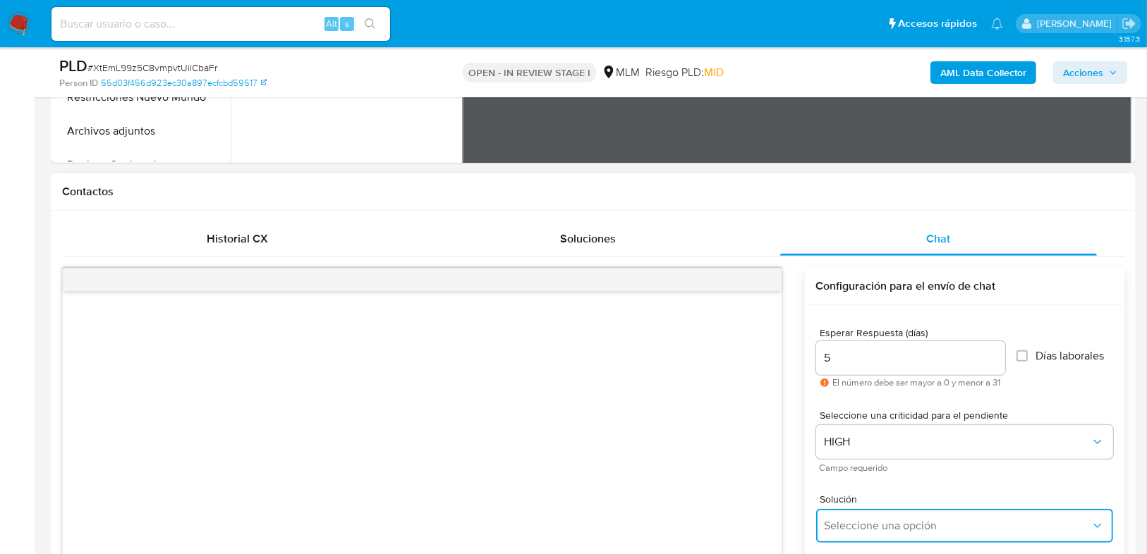
click at [881, 526] on span "Seleccione una opción" at bounding box center [957, 526] width 266 height 14
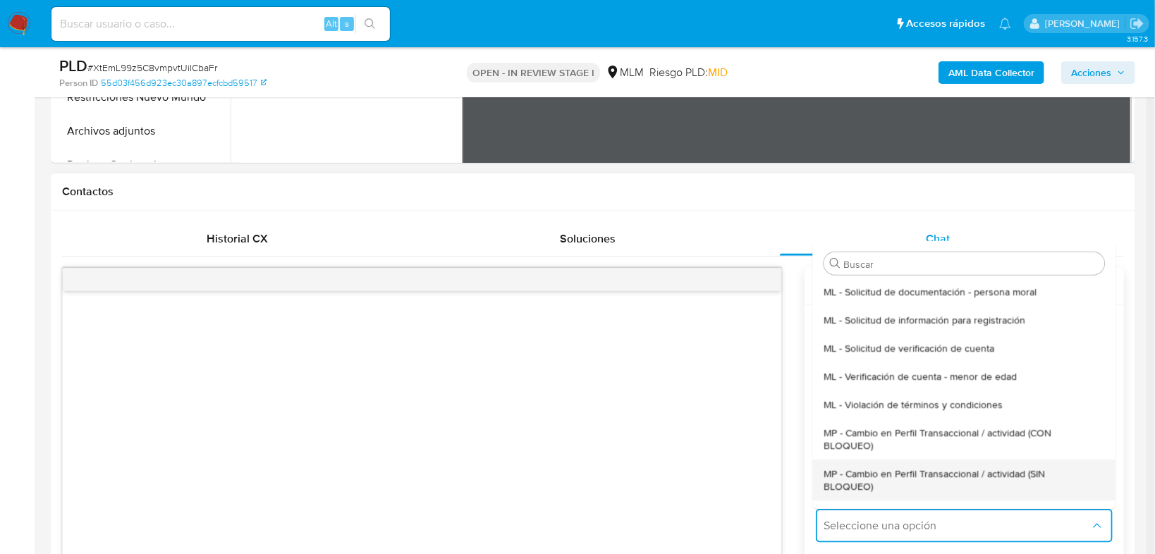
click at [950, 470] on span "MP - Cambio en Perfil Transaccional / actividad (SIN BLOQUEO)" at bounding box center [960, 480] width 272 height 25
type textarea "Estimado ,Te comunicamos que se ha identificado un cambio en el uso habitual de…"
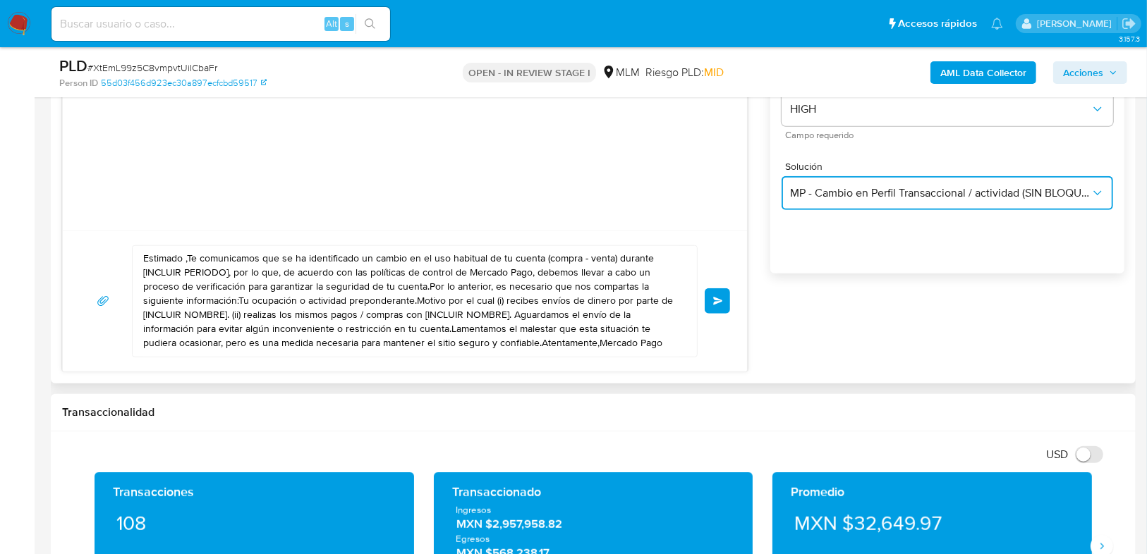
scroll to position [903, 0]
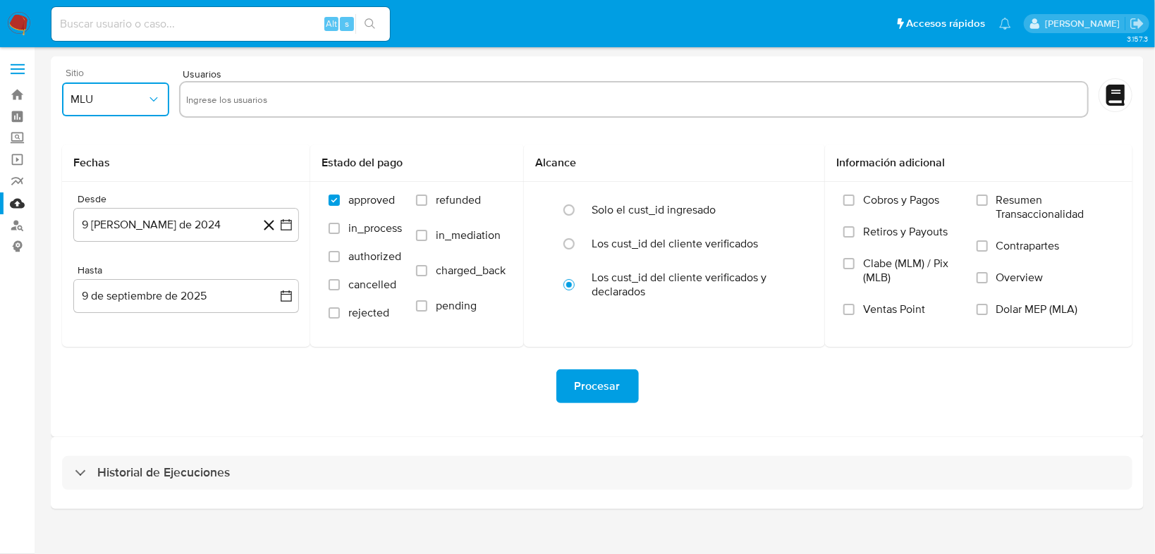
drag, startPoint x: 118, startPoint y: 102, endPoint x: 113, endPoint y: 110, distance: 9.2
click at [115, 105] on span "MLU" at bounding box center [109, 99] width 76 height 14
drag, startPoint x: 84, startPoint y: 309, endPoint x: 92, endPoint y: 298, distance: 14.1
click at [88, 303] on span "MLM" at bounding box center [83, 307] width 24 height 14
click at [219, 94] on input "text" at bounding box center [634, 99] width 896 height 23
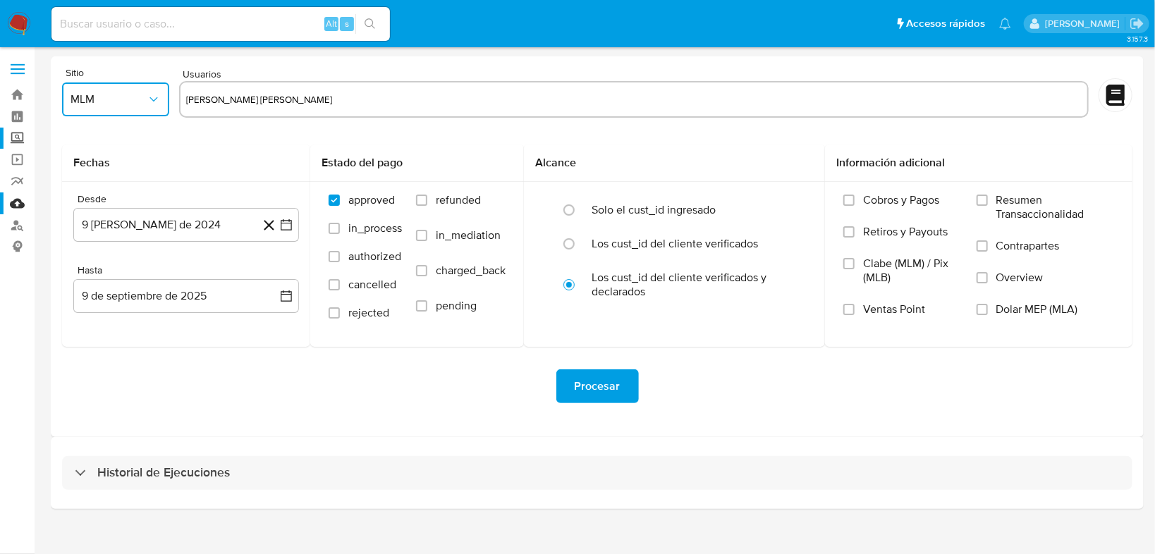
type input "[PERSON_NAME] [PERSON_NAME]"
click at [6, 140] on label "Screening" at bounding box center [84, 139] width 168 height 22
click at [0, 0] on input "Screening" at bounding box center [0, 0] width 0 height 0
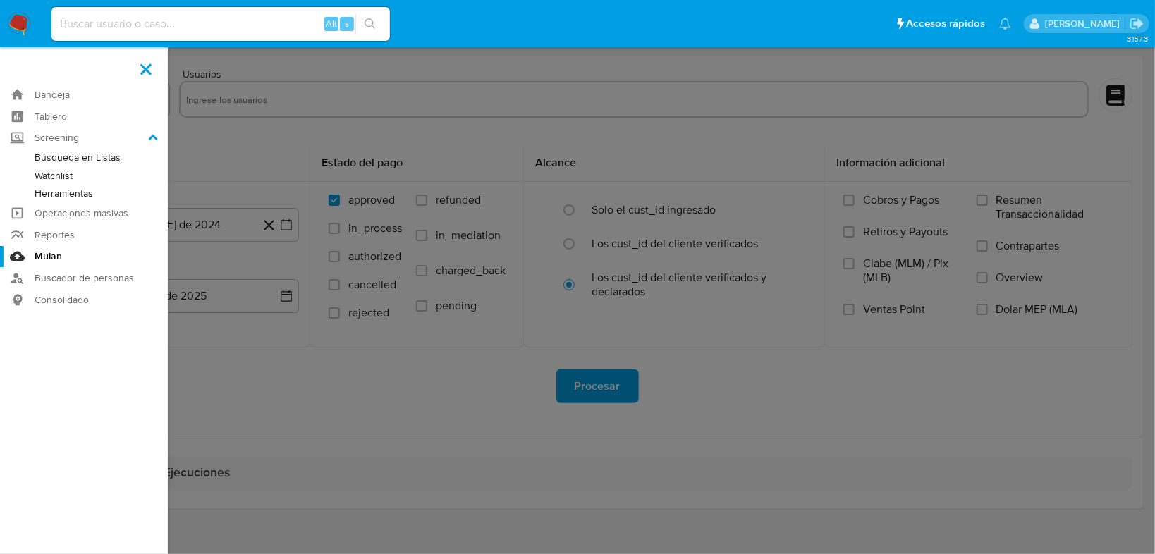
click at [68, 194] on link "Herramientas" at bounding box center [84, 194] width 168 height 18
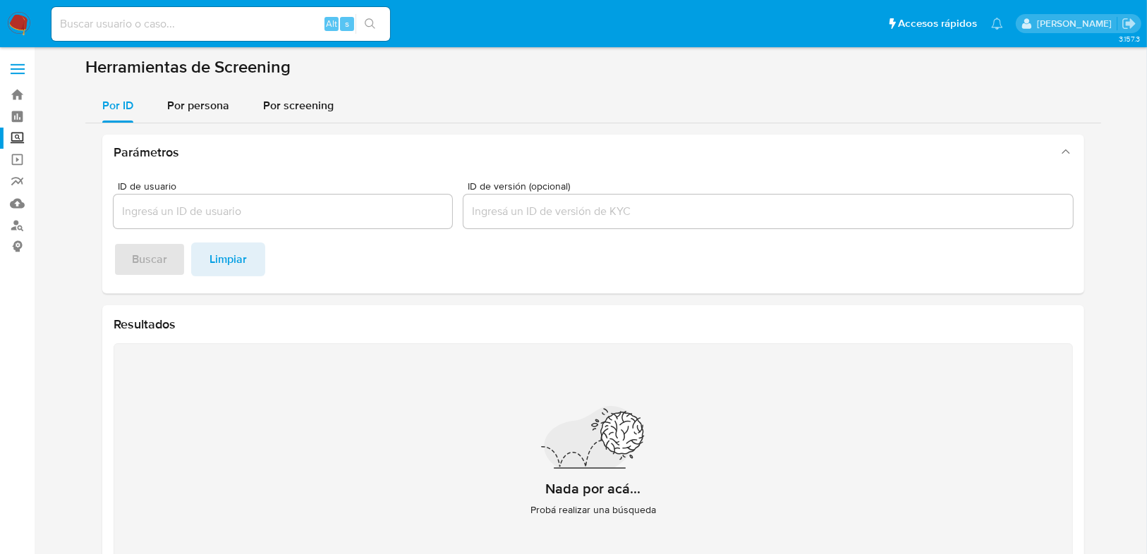
drag, startPoint x: 190, startPoint y: 106, endPoint x: 192, endPoint y: 123, distance: 17.7
click at [190, 106] on span "Por persona" at bounding box center [198, 105] width 62 height 16
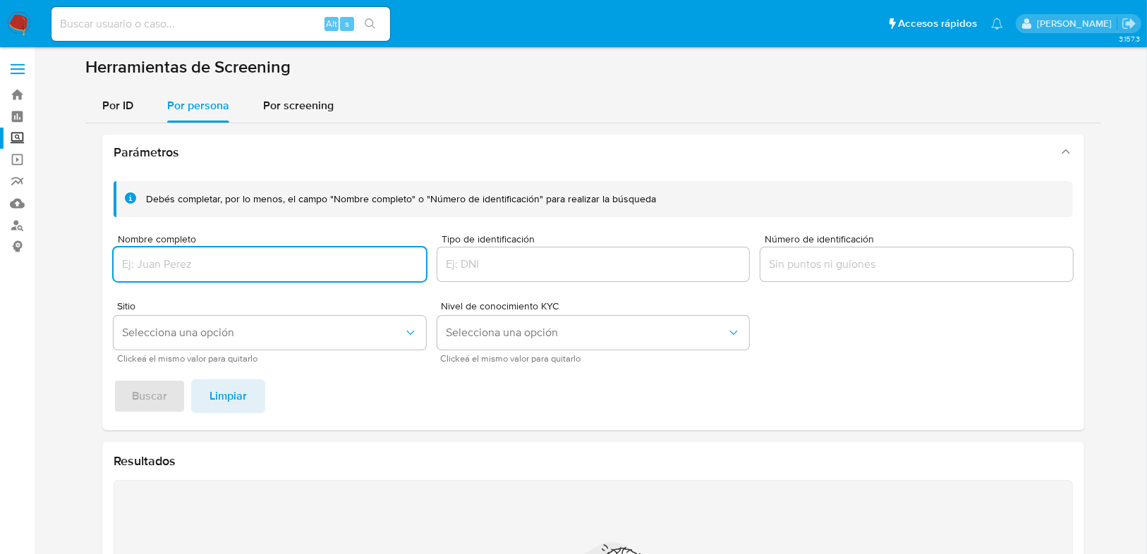
drag, startPoint x: 196, startPoint y: 259, endPoint x: 193, endPoint y: 268, distance: 9.8
click at [196, 260] on input "Nombre completo" at bounding box center [270, 264] width 312 height 18
type input "[PERSON_NAME] [PERSON_NAME]"
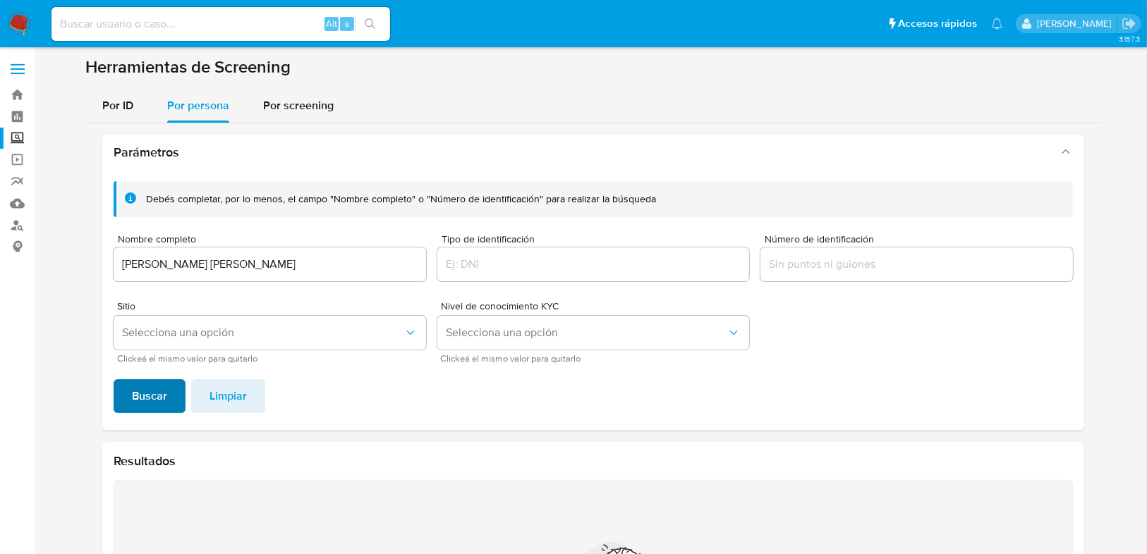
click at [152, 393] on span "Buscar" at bounding box center [149, 396] width 35 height 31
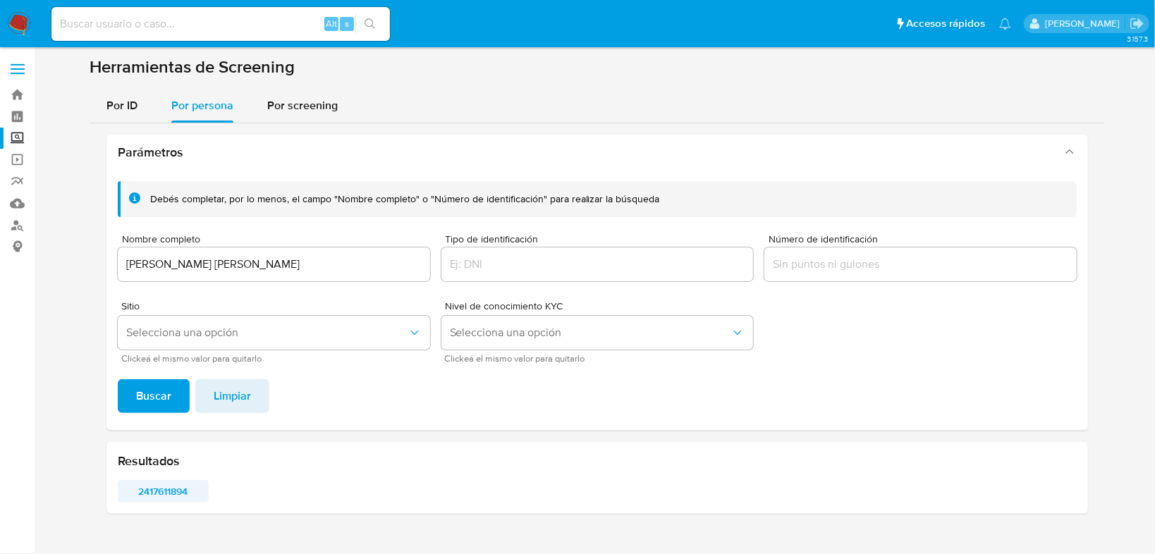
click at [154, 492] on span "2417611894" at bounding box center [163, 492] width 71 height 20
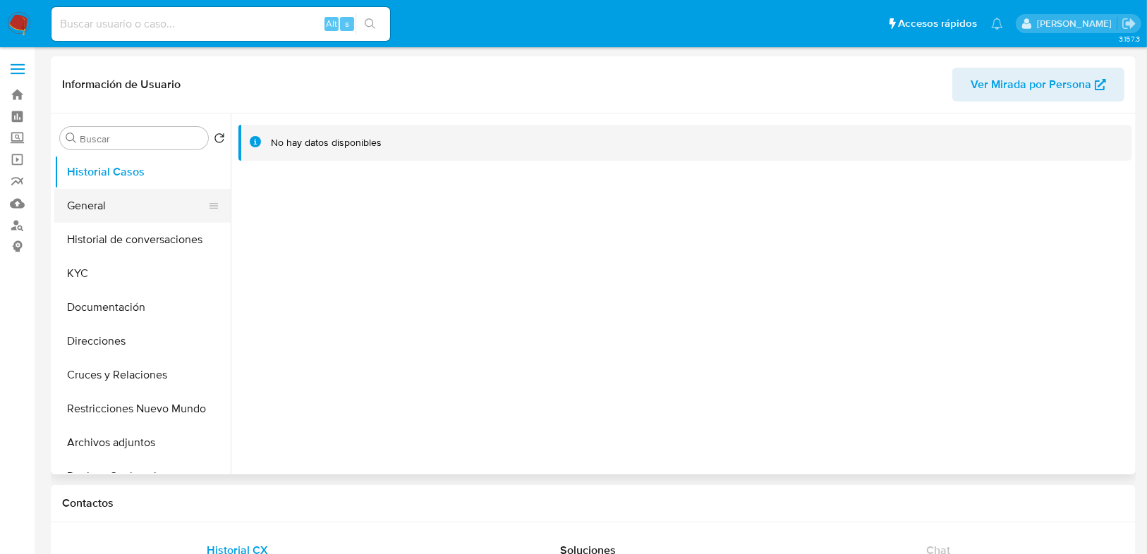
select select "10"
click at [102, 201] on button "General" at bounding box center [136, 206] width 165 height 34
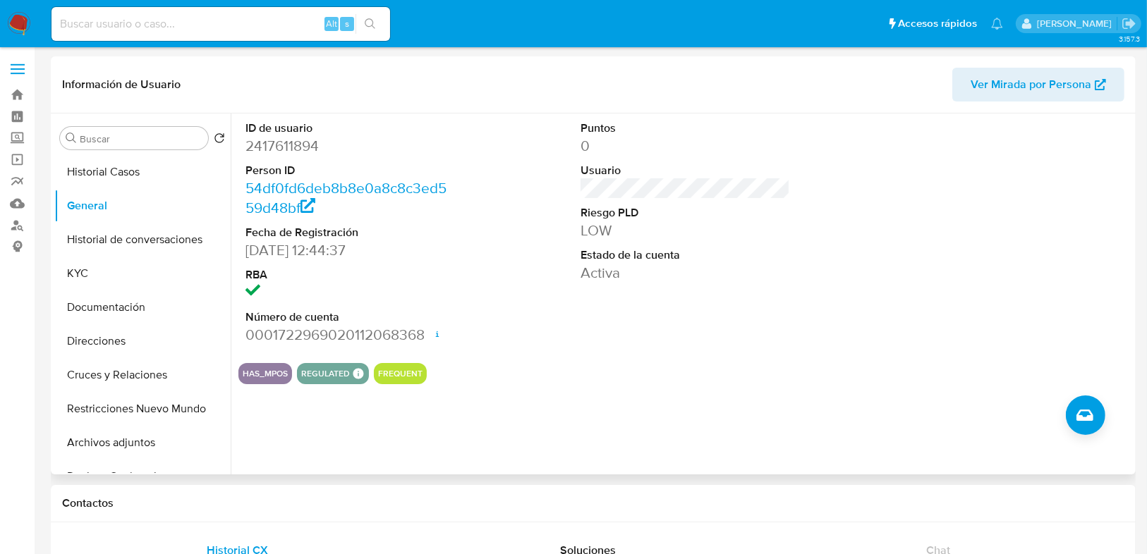
scroll to position [56, 0]
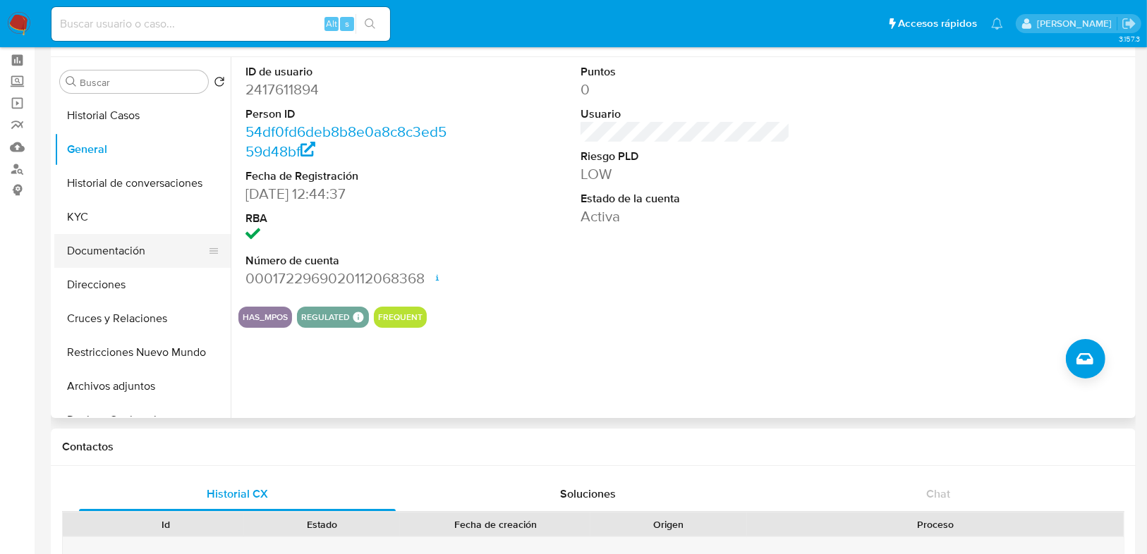
click at [105, 249] on button "Documentación" at bounding box center [136, 251] width 165 height 34
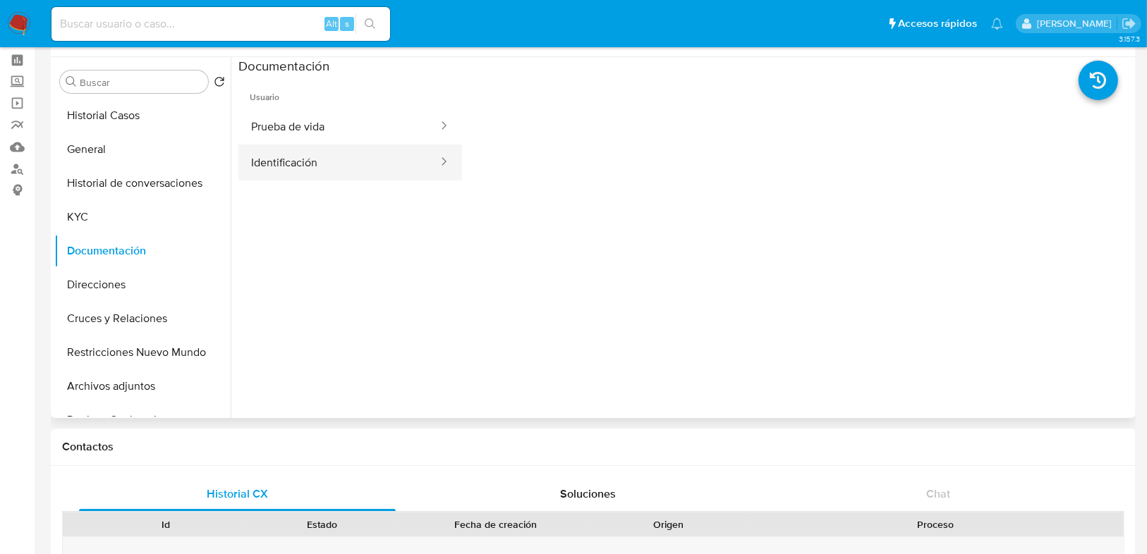
click at [276, 167] on button "Identificación" at bounding box center [338, 163] width 201 height 36
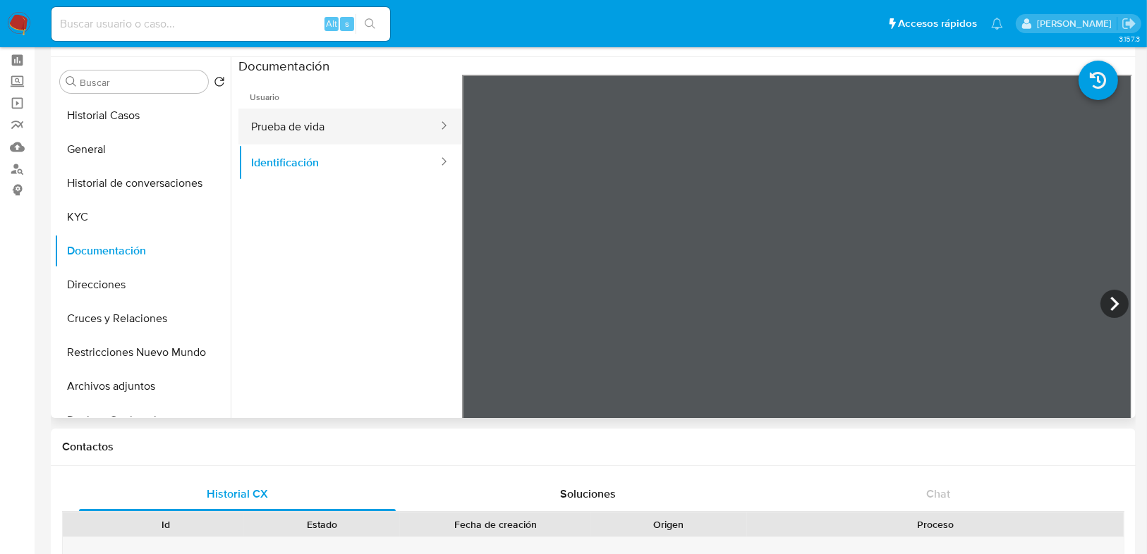
click at [314, 130] on button "Prueba de vida" at bounding box center [338, 127] width 201 height 36
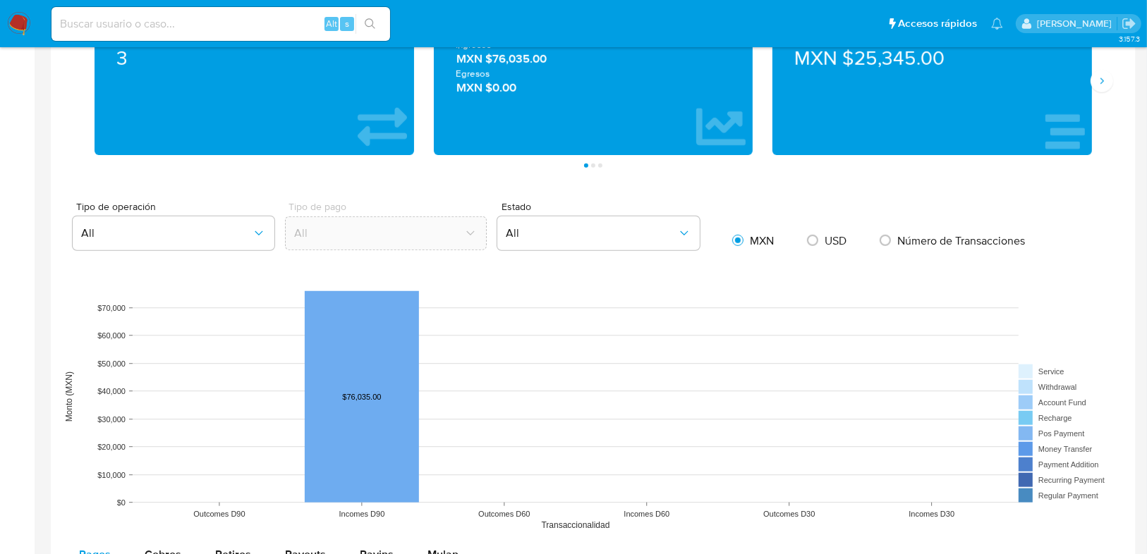
scroll to position [505, 0]
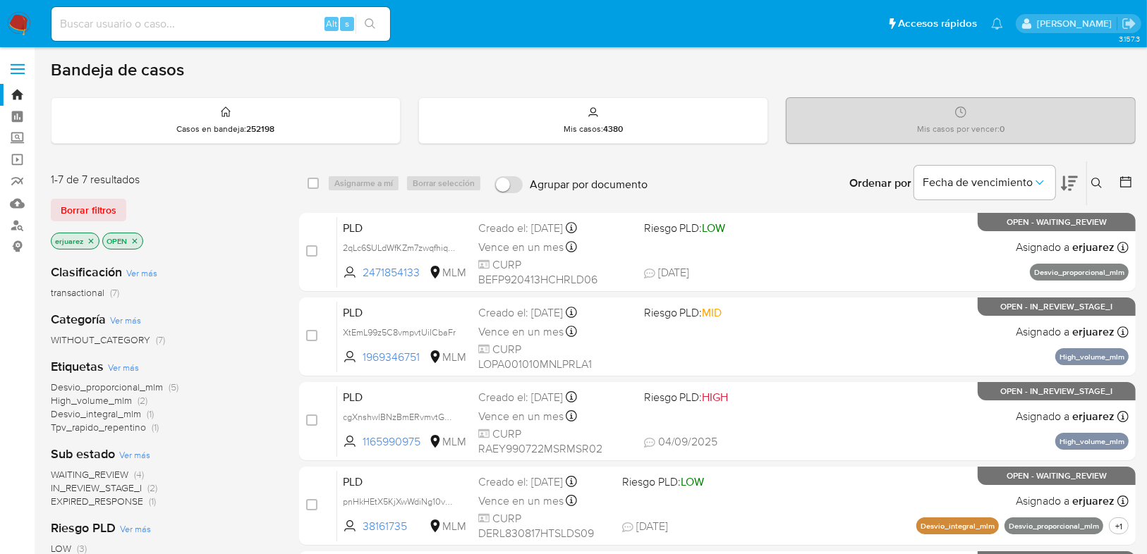
click at [123, 476] on span "WAITING_REVIEW" at bounding box center [90, 475] width 78 height 14
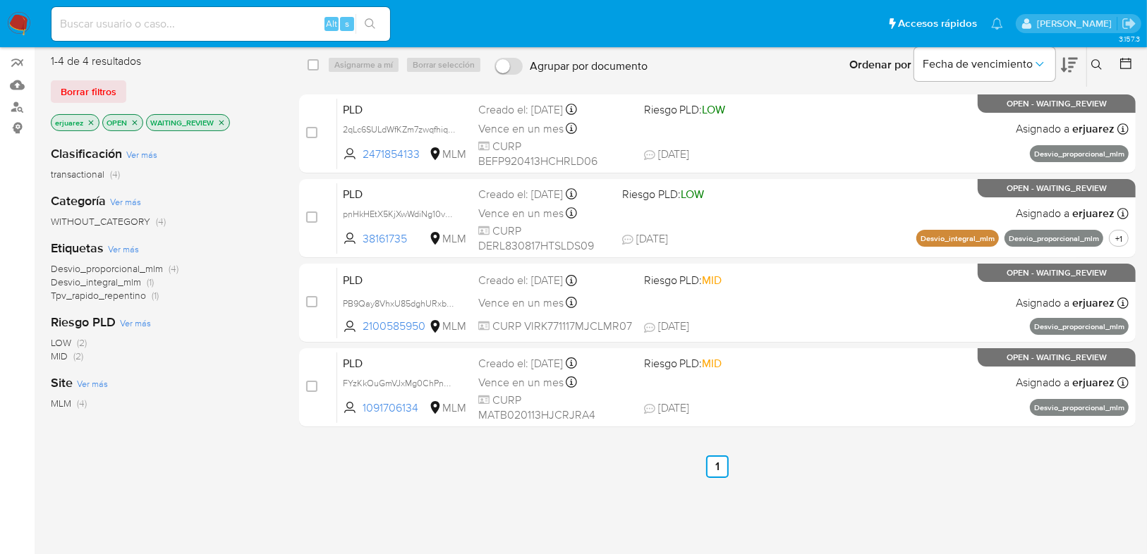
scroll to position [169, 0]
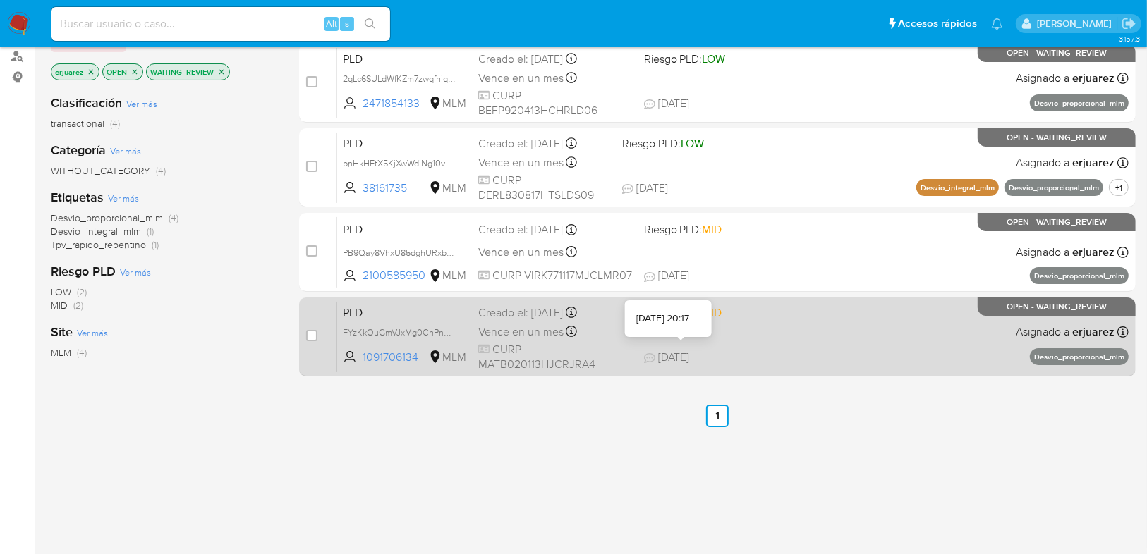
click at [696, 343] on div "PLD FYzKkOuGmVJxMg0ChPnGCuz3 1091706134 MLM Riesgo PLD: MID Creado el: 12/08/20…" at bounding box center [732, 336] width 791 height 71
click at [313, 336] on input "checkbox" at bounding box center [311, 335] width 11 height 11
checkbox input "true"
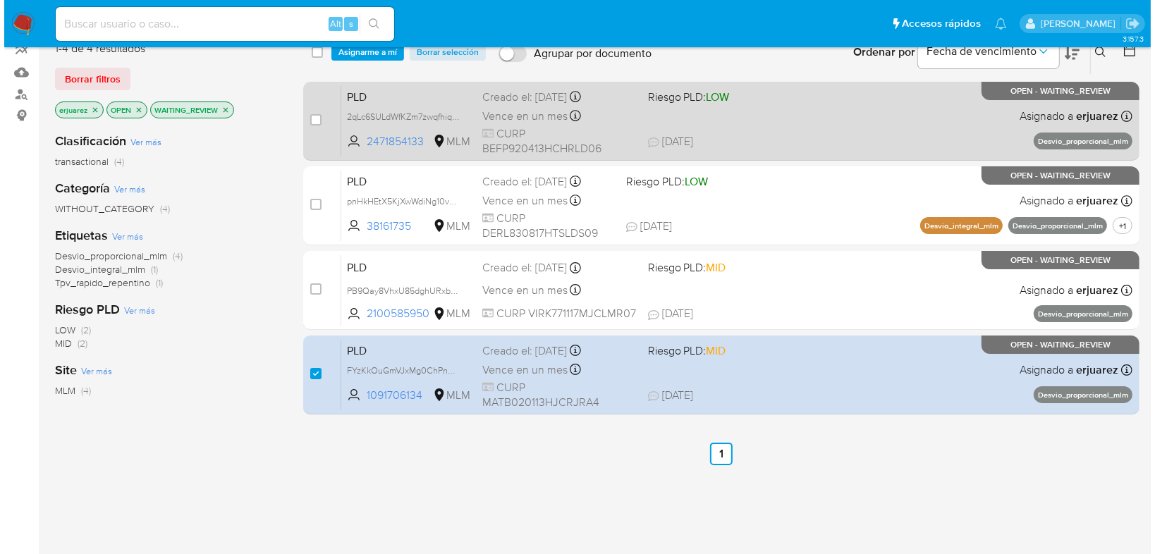
scroll to position [56, 0]
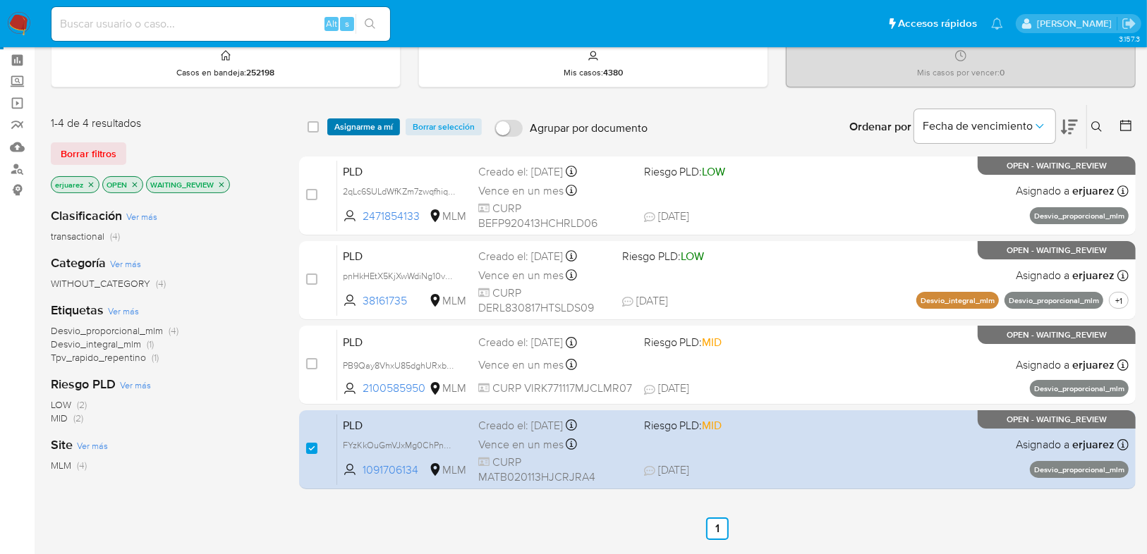
click at [362, 125] on span "Asignarme a mí" at bounding box center [363, 127] width 59 height 14
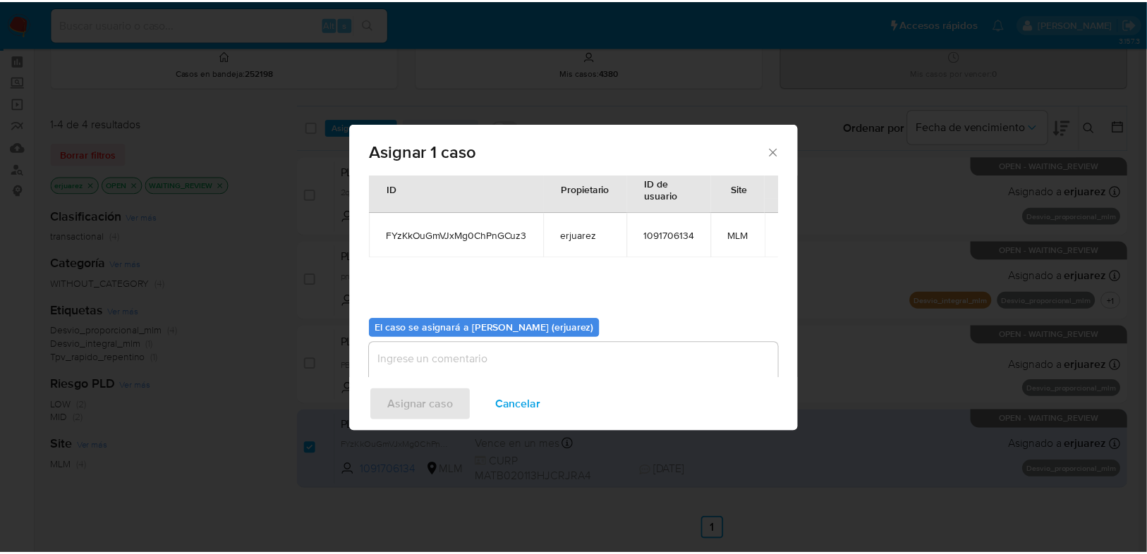
scroll to position [73, 0]
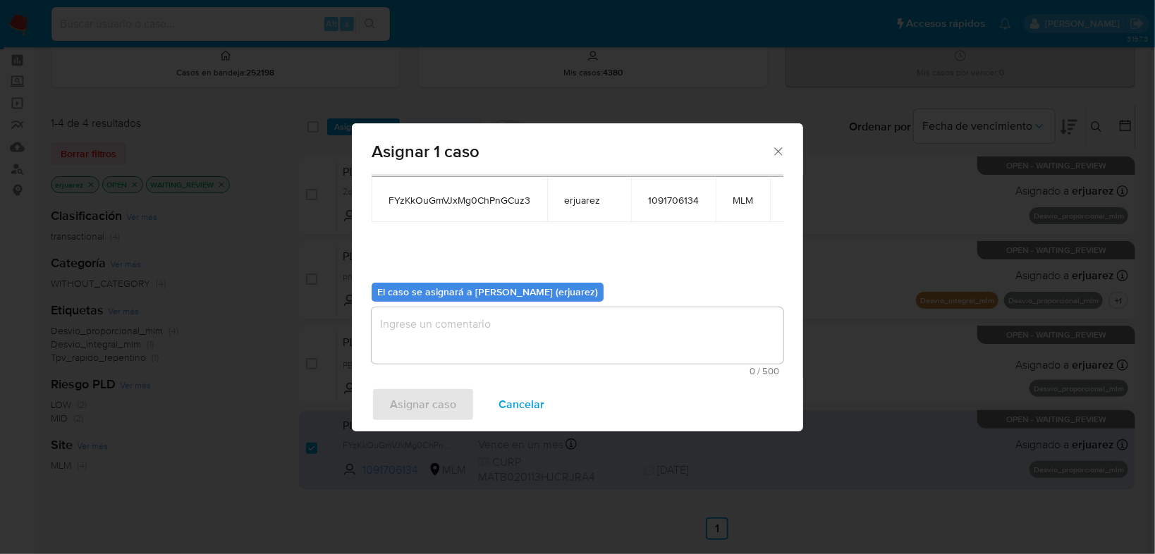
click at [447, 340] on textarea "assign-modal" at bounding box center [578, 335] width 412 height 56
type textarea "e"
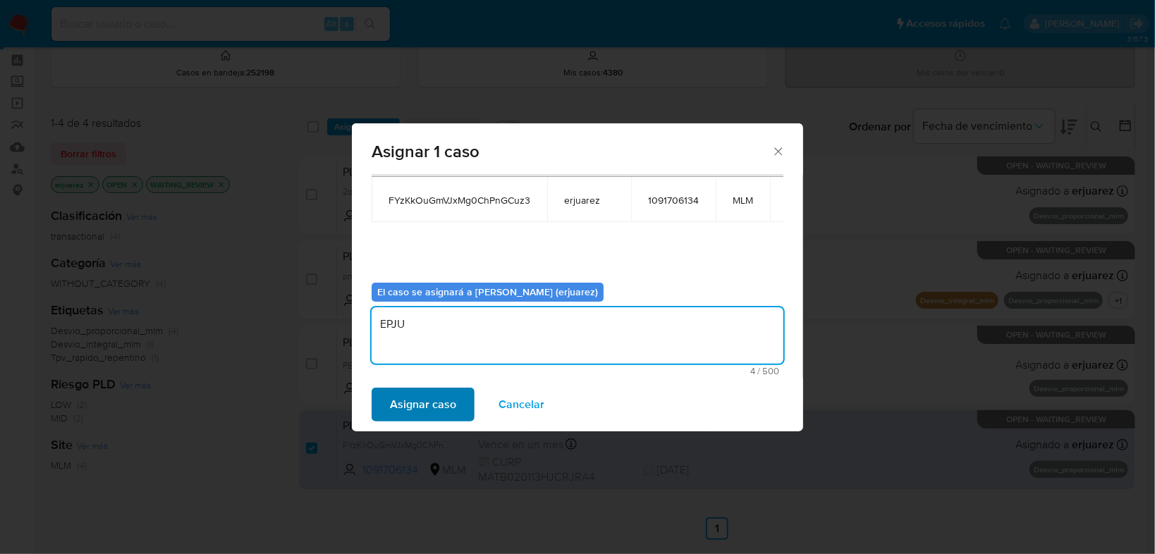
type textarea "EPJU"
click at [434, 396] on span "Asignar caso" at bounding box center [423, 404] width 66 height 31
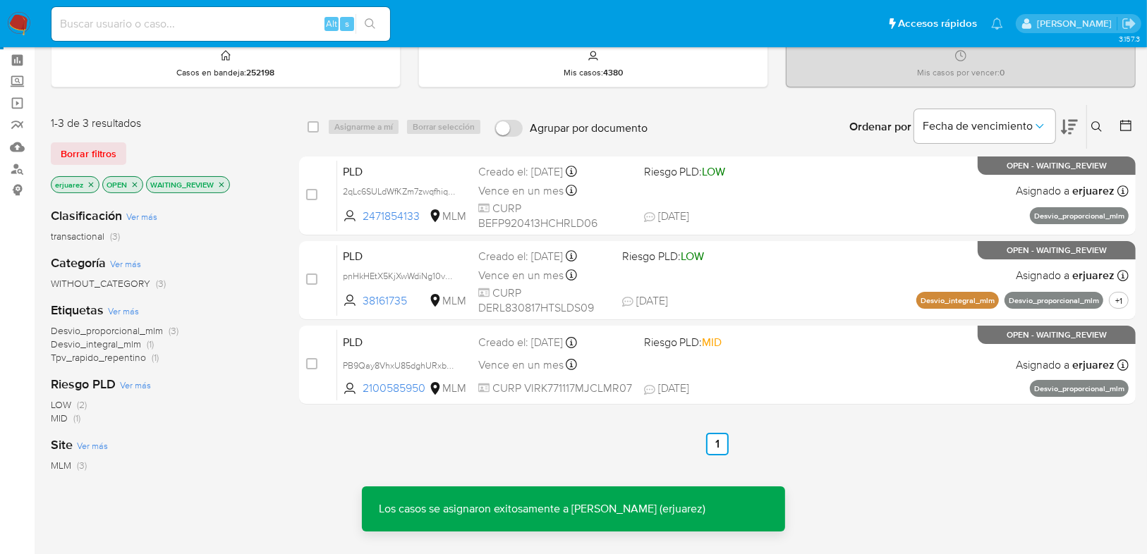
click at [221, 182] on icon "close-filter" at bounding box center [221, 184] width 5 height 5
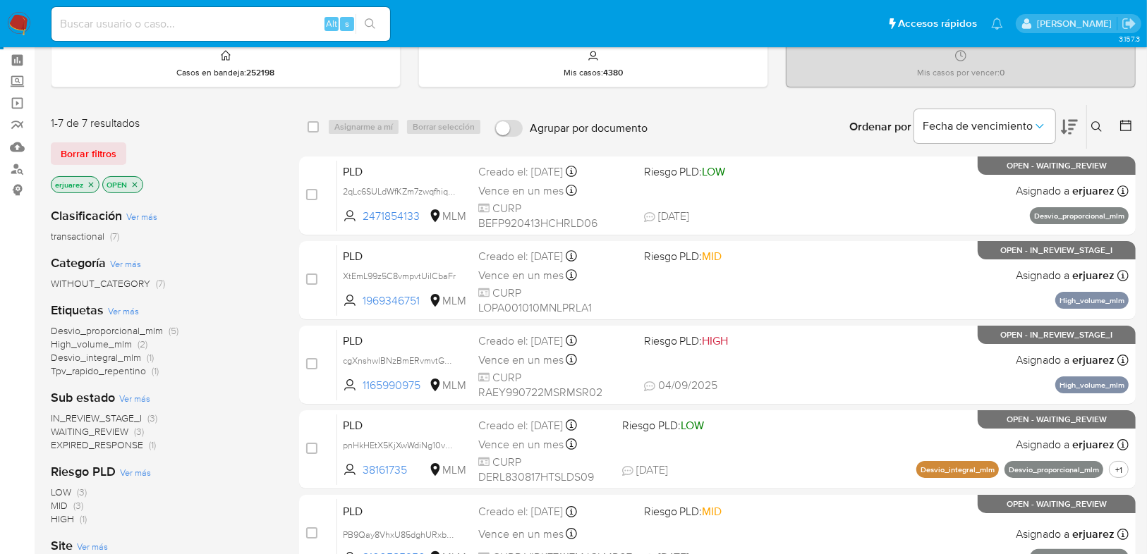
click at [75, 417] on span "IN_REVIEW_STAGE_I" at bounding box center [96, 418] width 91 height 14
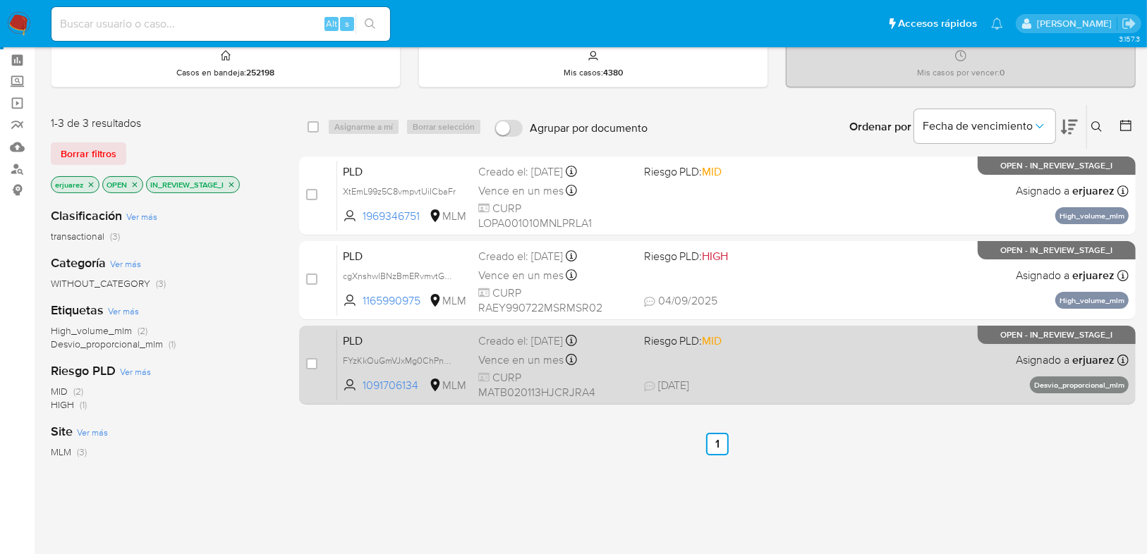
click at [740, 358] on div "PLD FYzKkOuGmVJxMg0ChPnGCuz3 1091706134 MLM Riesgo PLD: MID Creado el: 12/08/20…" at bounding box center [732, 364] width 791 height 71
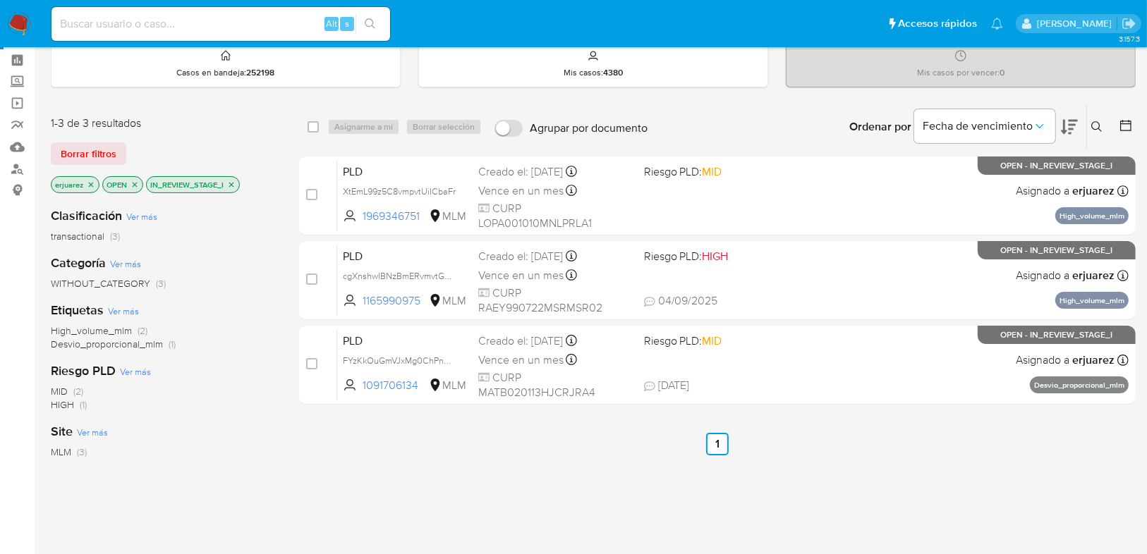
click at [10, 18] on img at bounding box center [19, 24] width 24 height 24
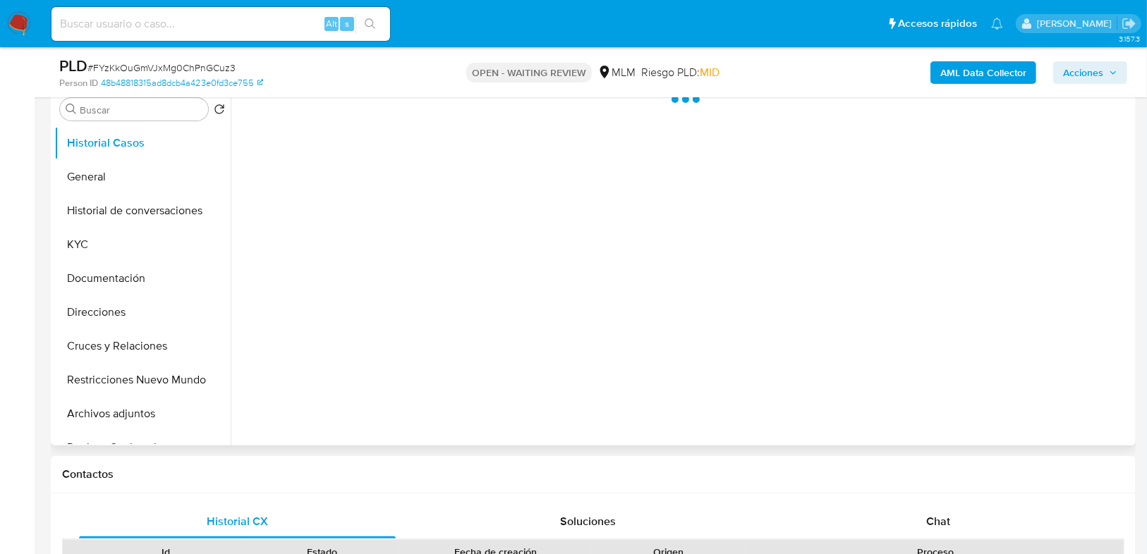
scroll to position [282, 0]
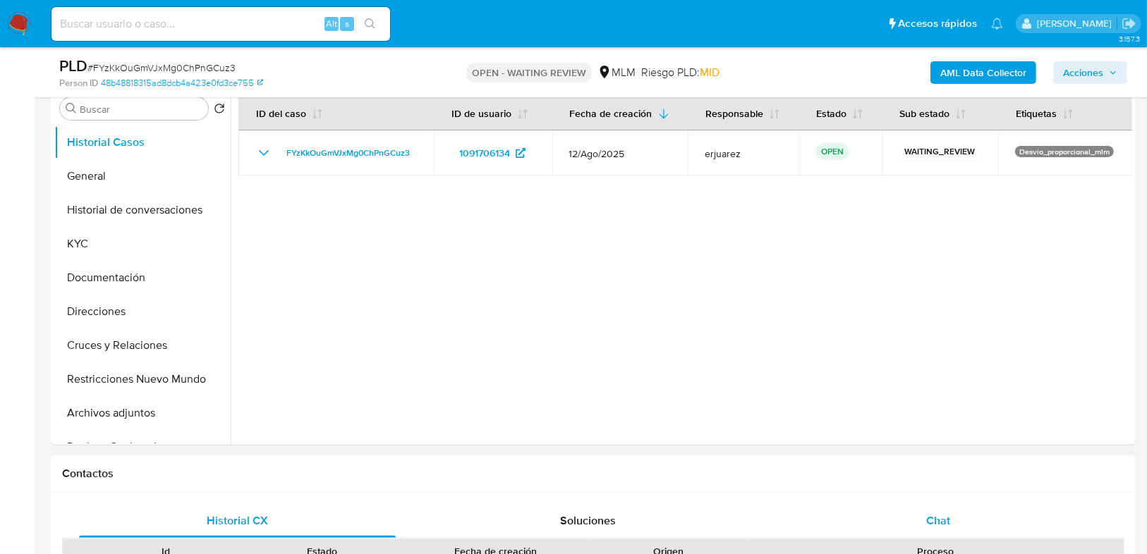
click at [932, 513] on span "Chat" at bounding box center [938, 521] width 24 height 16
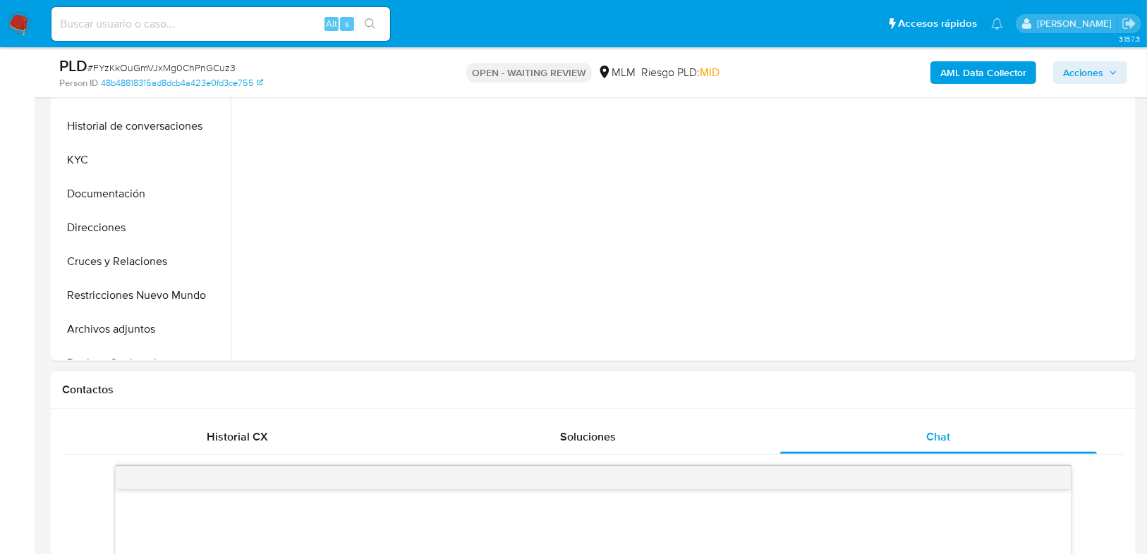
scroll to position [564, 0]
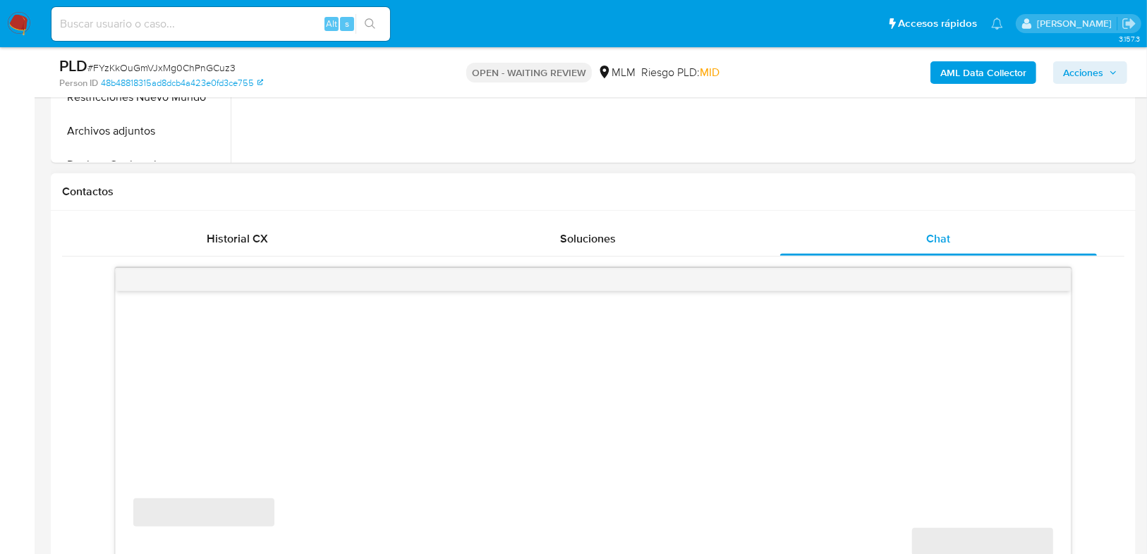
select select "10"
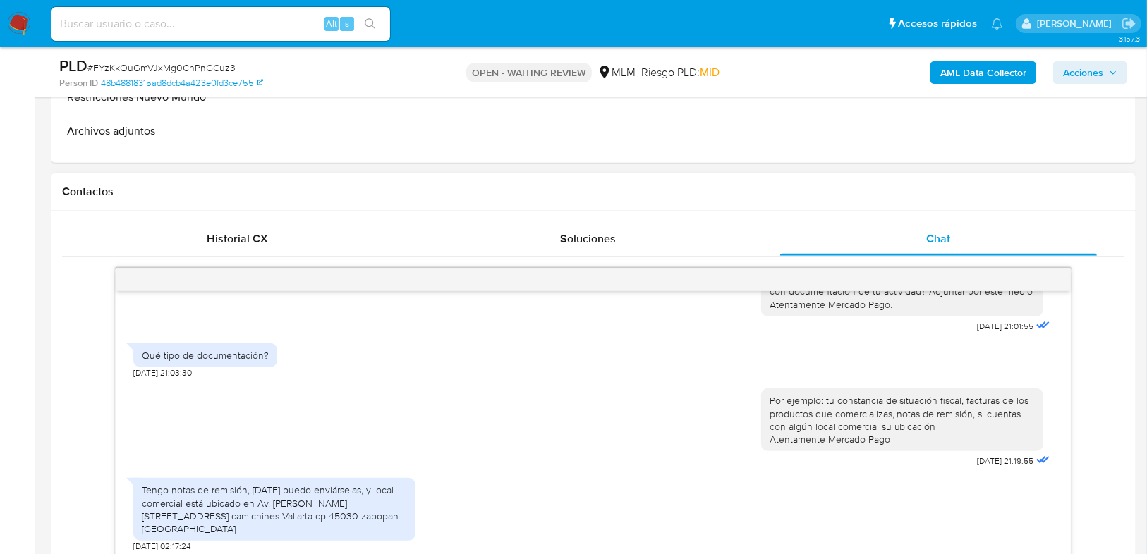
scroll to position [420, 0]
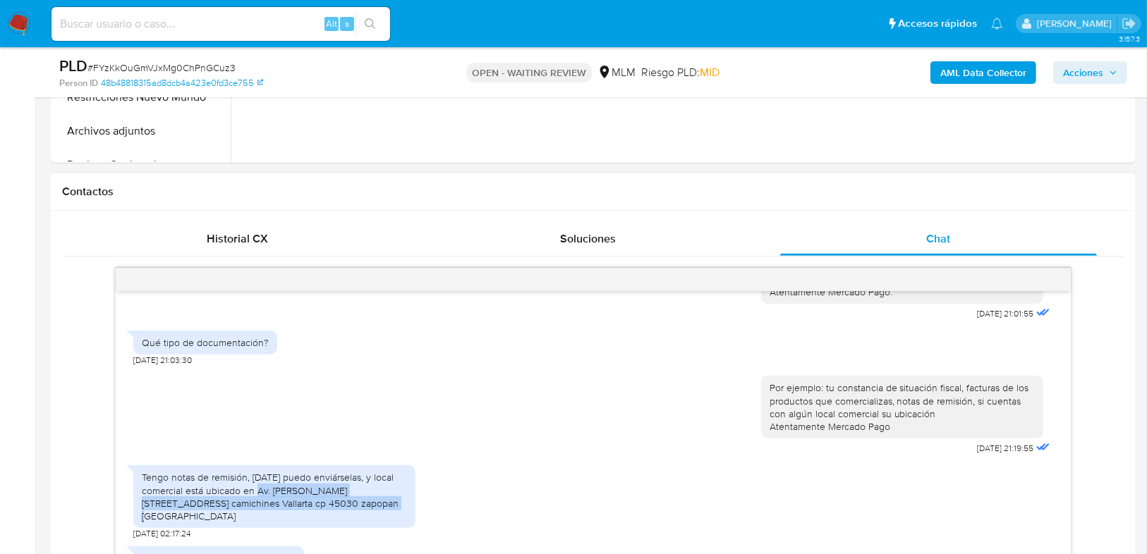
drag, startPoint x: 257, startPoint y: 477, endPoint x: 360, endPoint y: 496, distance: 104.7
click at [360, 496] on div "Tengo notas de remisión, [DATE] puedo enviárselas, y local comercial está ubica…" at bounding box center [274, 496] width 282 height 63
copy div "Av. Rafael sanzio 195, Col. camichines Vallarta cp 45030 zapopan Jalisco"
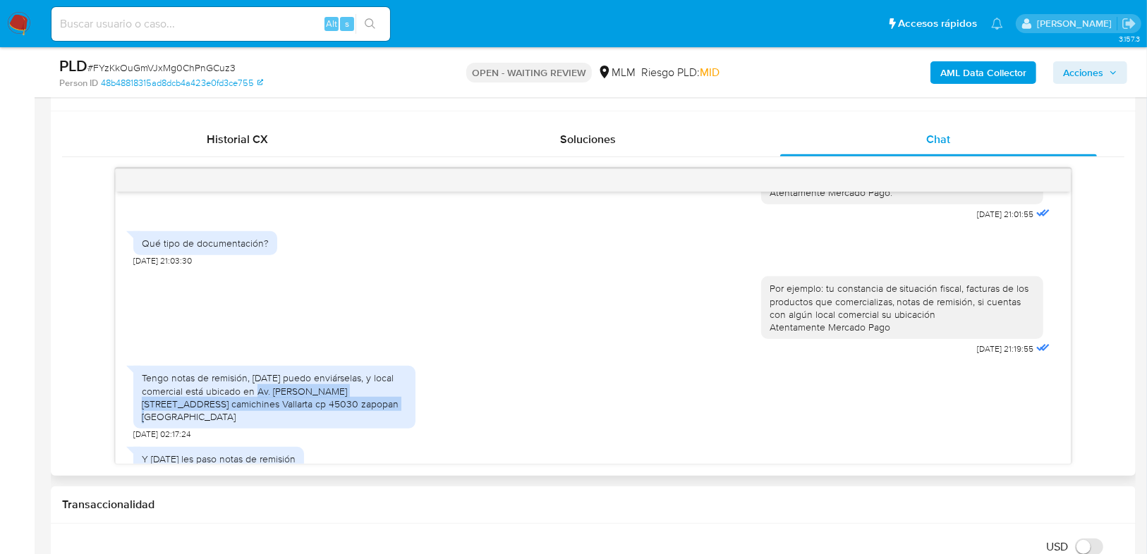
scroll to position [677, 0]
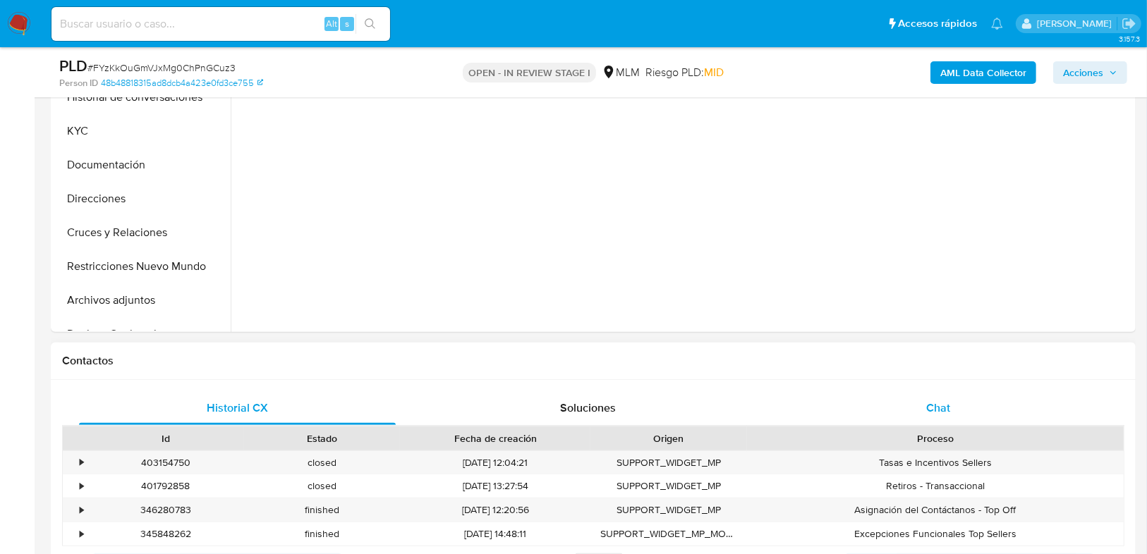
click at [937, 401] on span "Chat" at bounding box center [938, 408] width 24 height 16
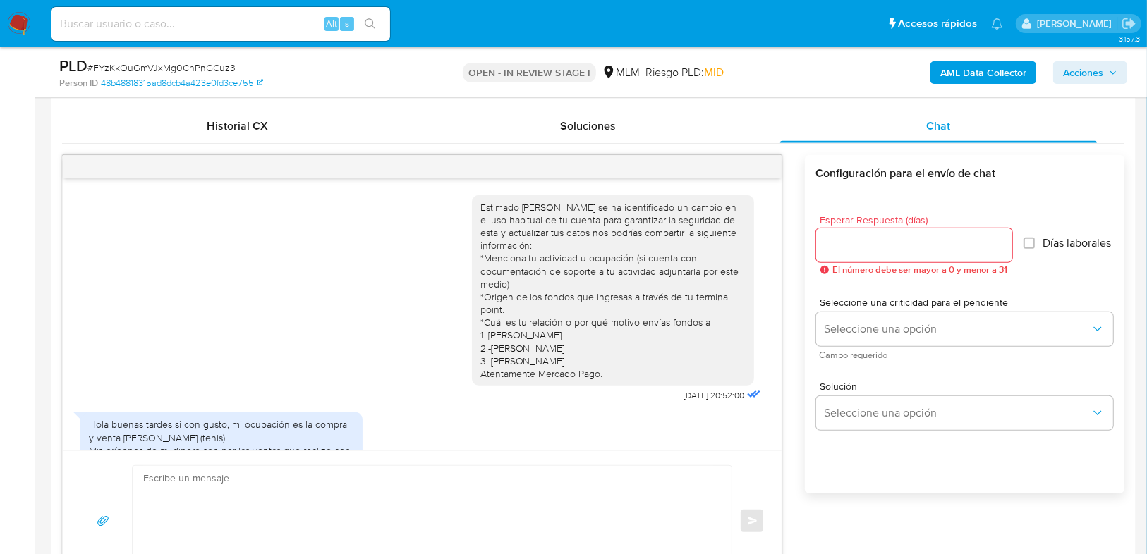
scroll to position [420, 0]
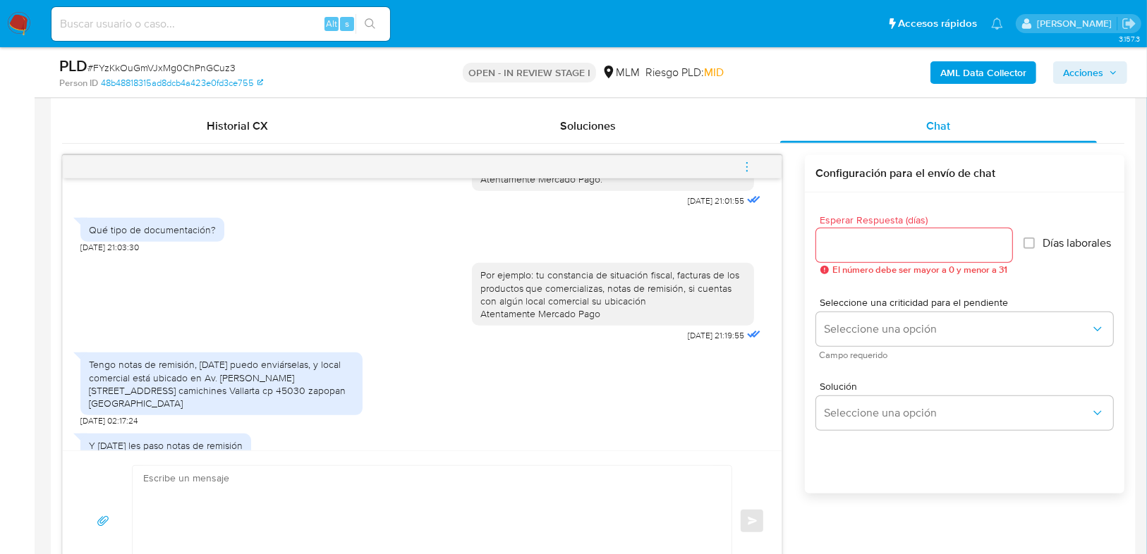
select select "10"
click at [252, 491] on textarea at bounding box center [428, 521] width 571 height 111
type textarea "q"
type textarea "Q"
drag, startPoint x: 845, startPoint y: 240, endPoint x: 850, endPoint y: 248, distance: 8.6
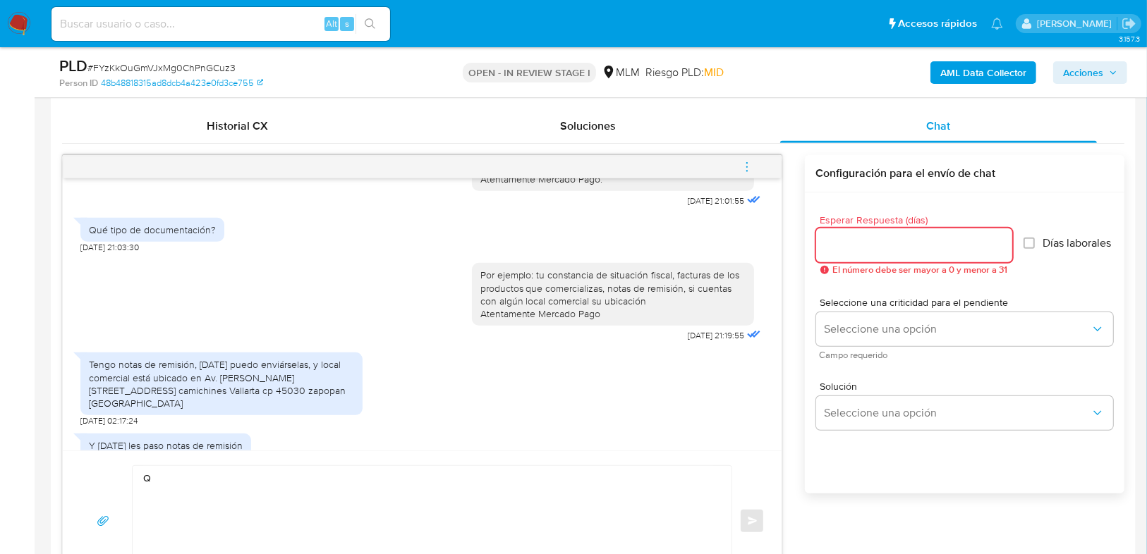
click at [846, 240] on input "Esperar Respuesta (días)" at bounding box center [914, 245] width 196 height 18
click at [850, 248] on input "Esperar Respuesta (días)" at bounding box center [914, 245] width 196 height 18
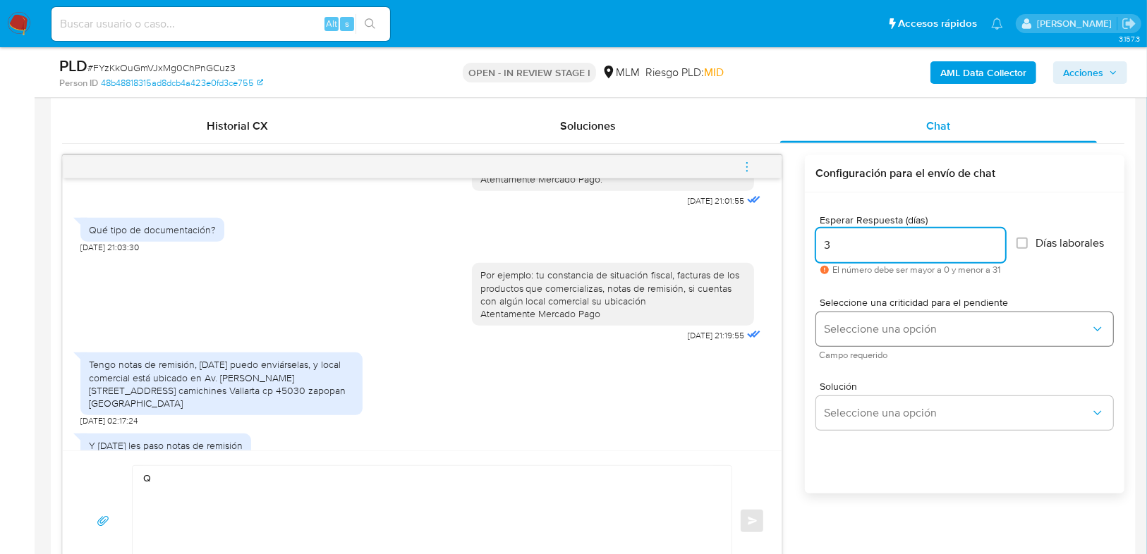
type input "3"
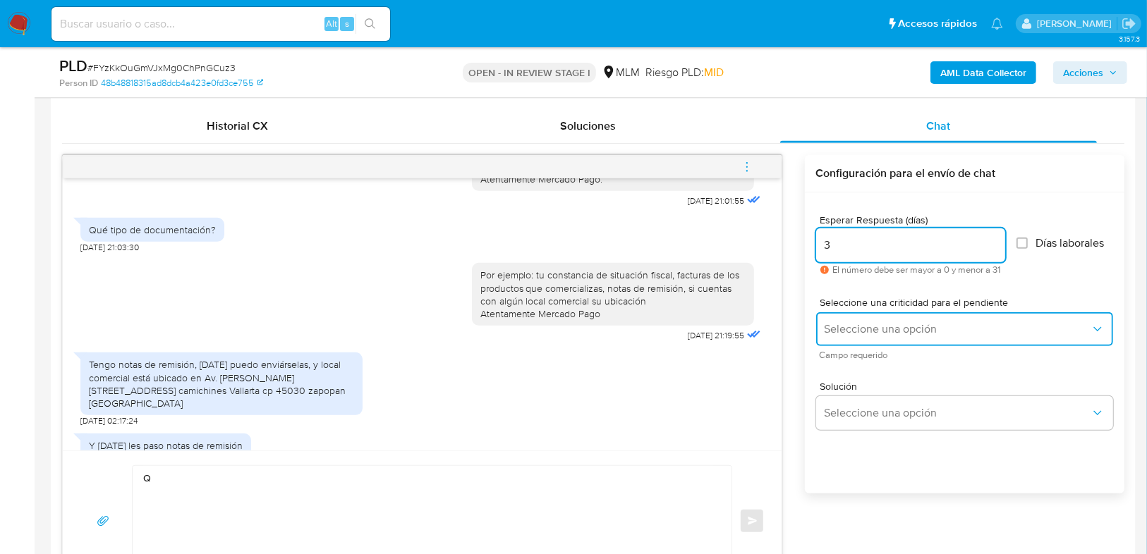
click at [848, 324] on span "Seleccione una opción" at bounding box center [957, 329] width 266 height 14
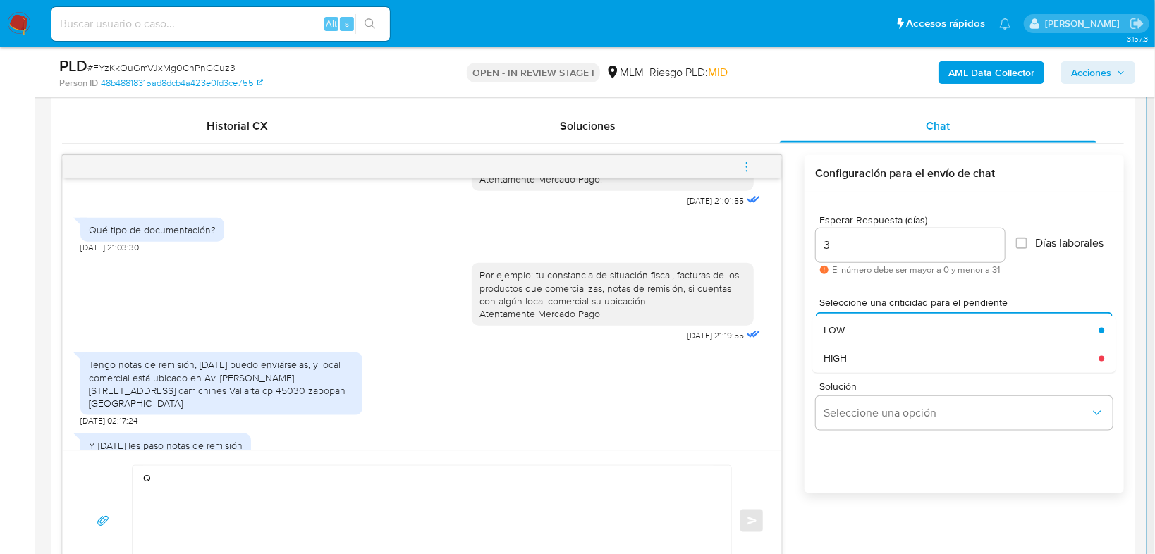
drag, startPoint x: 886, startPoint y: 363, endPoint x: 892, endPoint y: 382, distance: 19.4
click at [886, 364] on div "HIGH" at bounding box center [957, 358] width 267 height 28
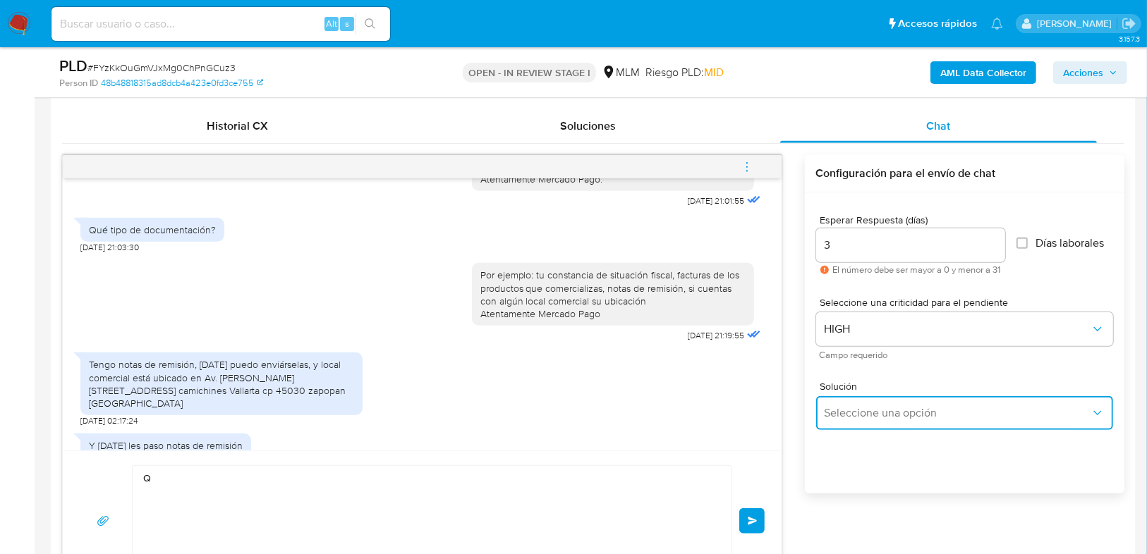
click at [903, 420] on button "Seleccione una opción" at bounding box center [964, 413] width 297 height 34
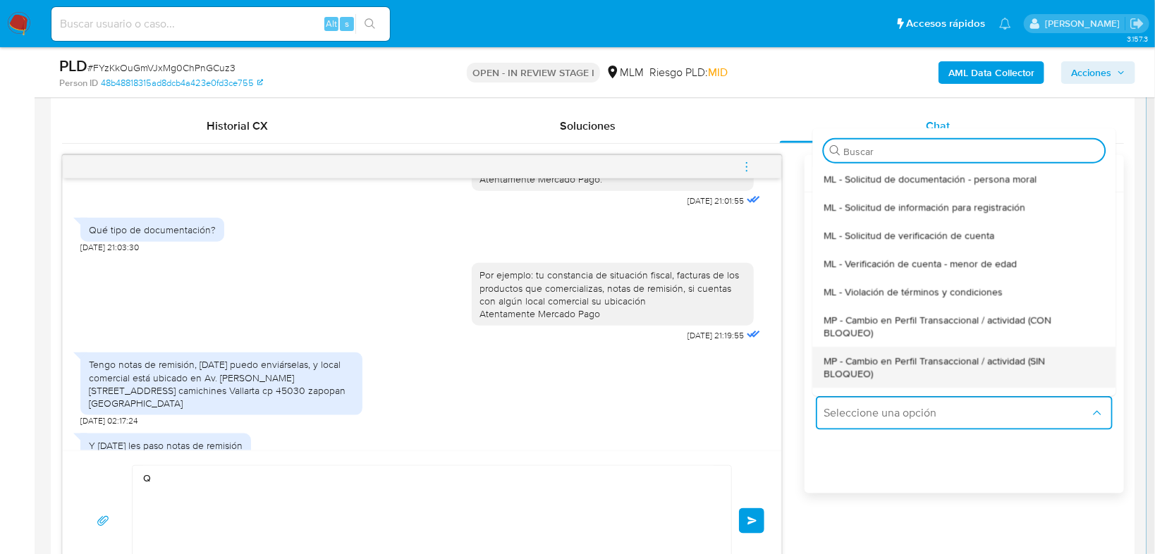
click at [980, 370] on span "MP - Cambio en Perfil Transaccional / actividad (SIN BLOQUEO)" at bounding box center [960, 367] width 272 height 25
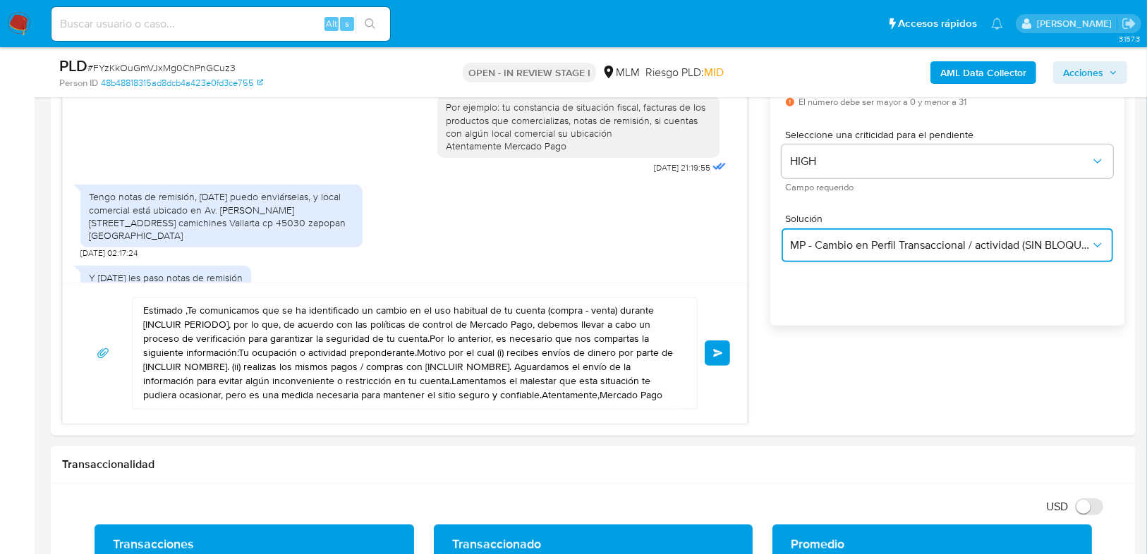
scroll to position [846, 0]
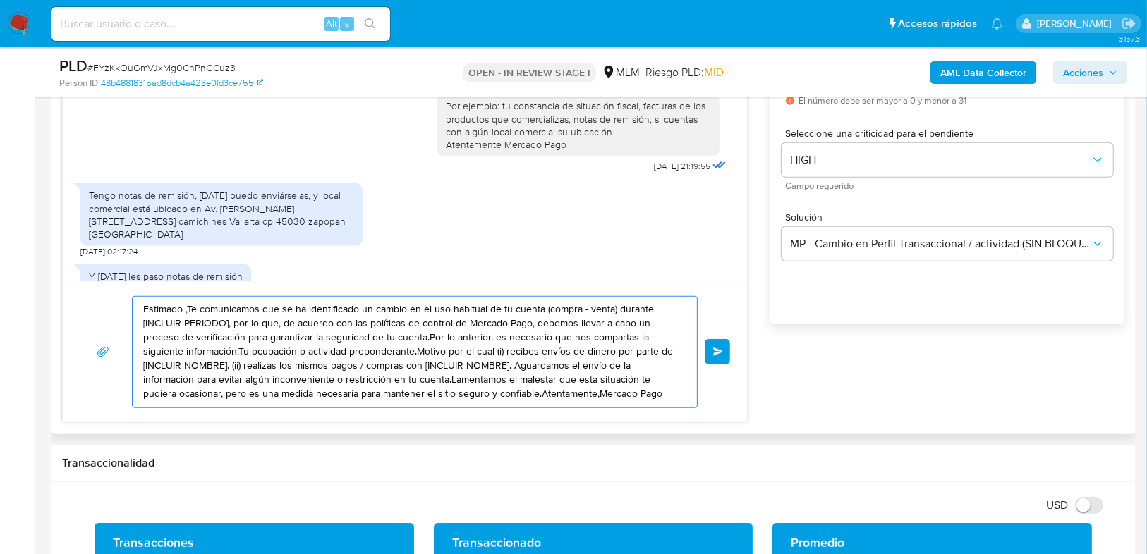
drag, startPoint x: 440, startPoint y: 350, endPoint x: 91, endPoint y: 280, distance: 356.1
click at [87, 281] on div "Estimado ,Te comunicamos que se ha identificado un cambio en el uso habitual de…" at bounding box center [405, 351] width 684 height 141
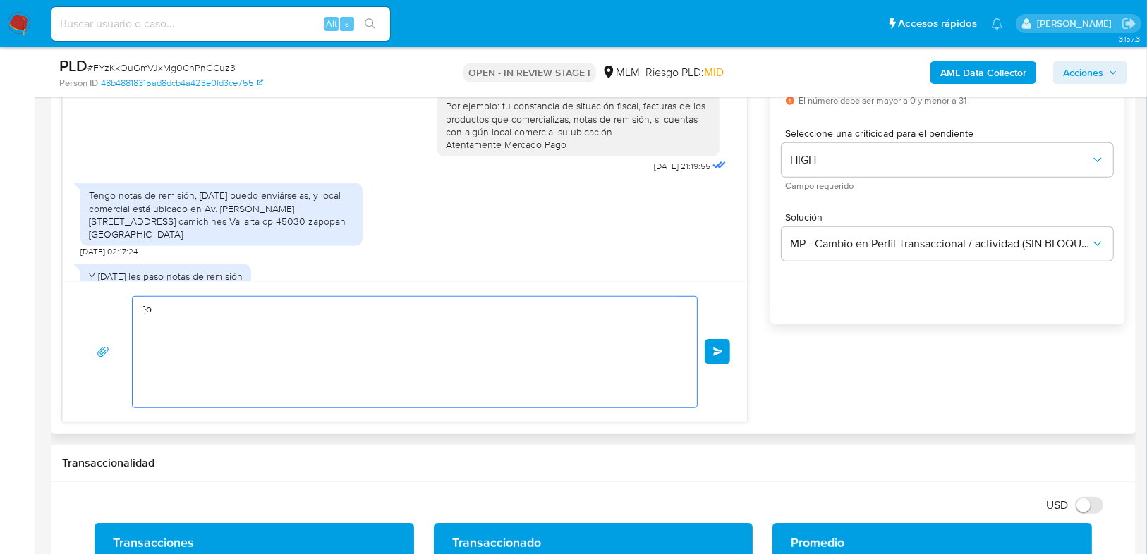
type textarea "o"
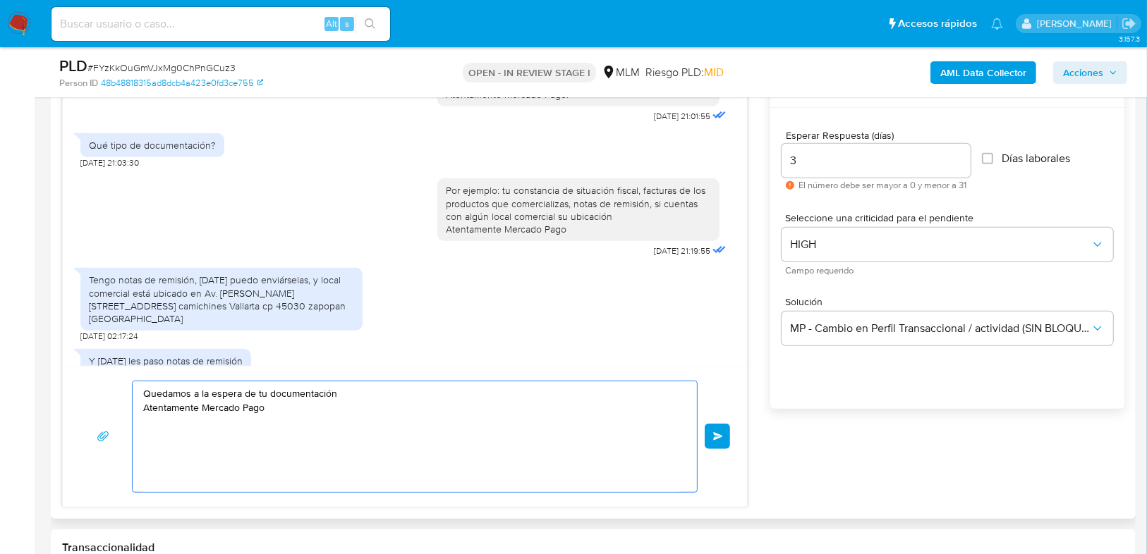
scroll to position [790, 0]
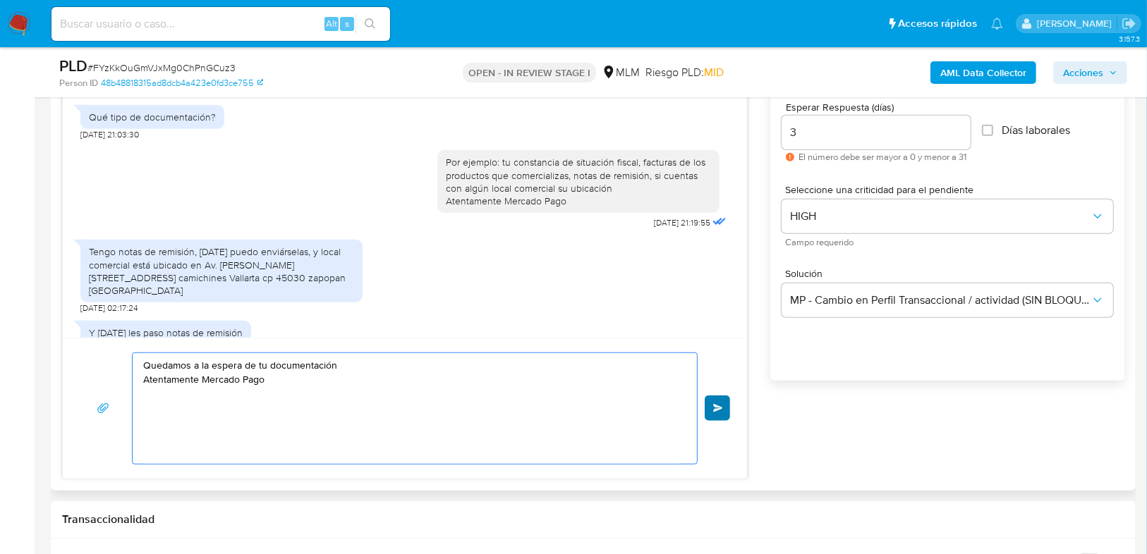
type textarea "Quedamos a la espera de tu documentación Atentamente Mercado Pago"
click at [704, 397] on button "Enviar" at bounding box center [716, 408] width 25 height 25
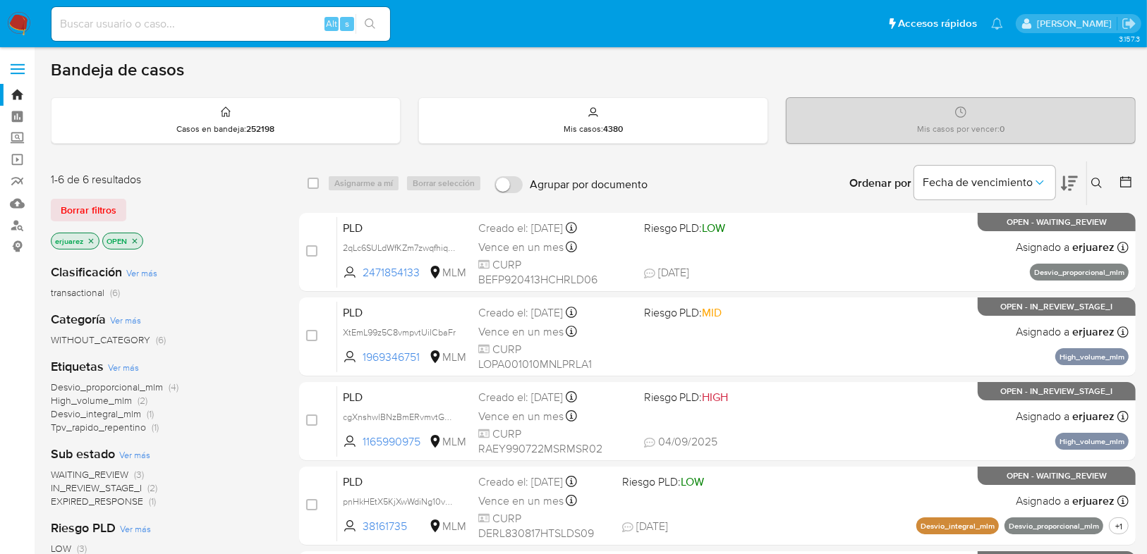
click at [109, 477] on span "WAITING_REVIEW" at bounding box center [90, 475] width 78 height 14
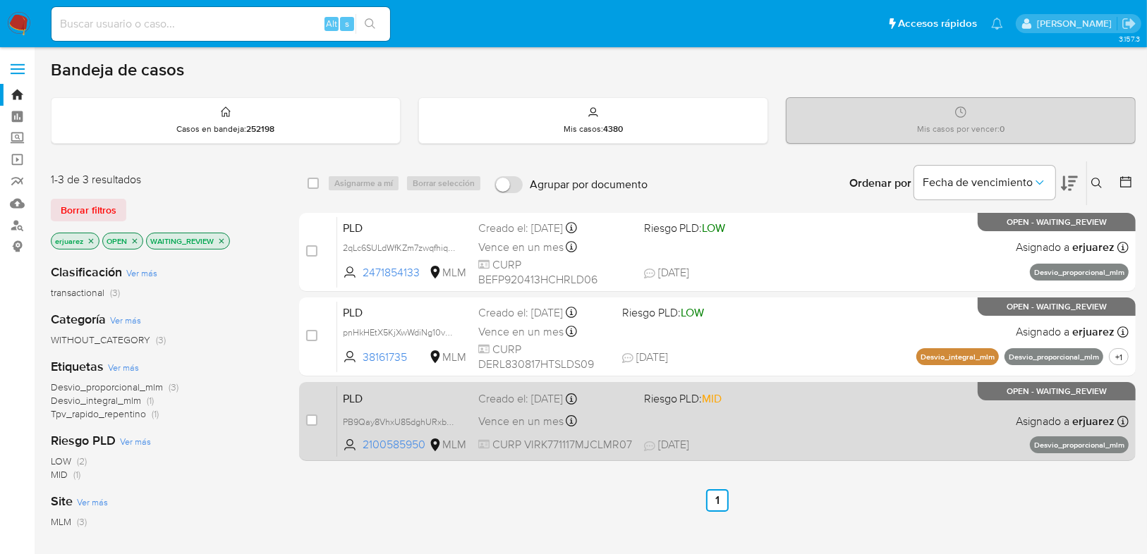
click at [662, 417] on div "PLD PB9Qay8VhxU85dghURxbepSY 2100585950 MLM Riesgo PLD: MID Creado el: [DATE] C…" at bounding box center [732, 421] width 791 height 71
click at [310, 420] on input "checkbox" at bounding box center [311, 420] width 11 height 11
checkbox input "true"
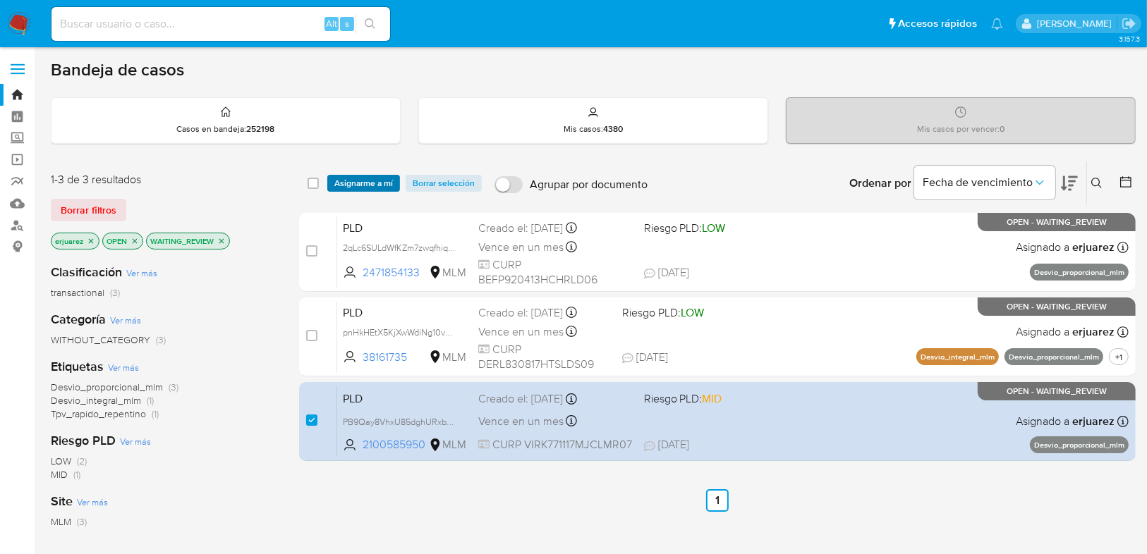
click at [355, 176] on span "Asignarme a mí" at bounding box center [363, 183] width 59 height 14
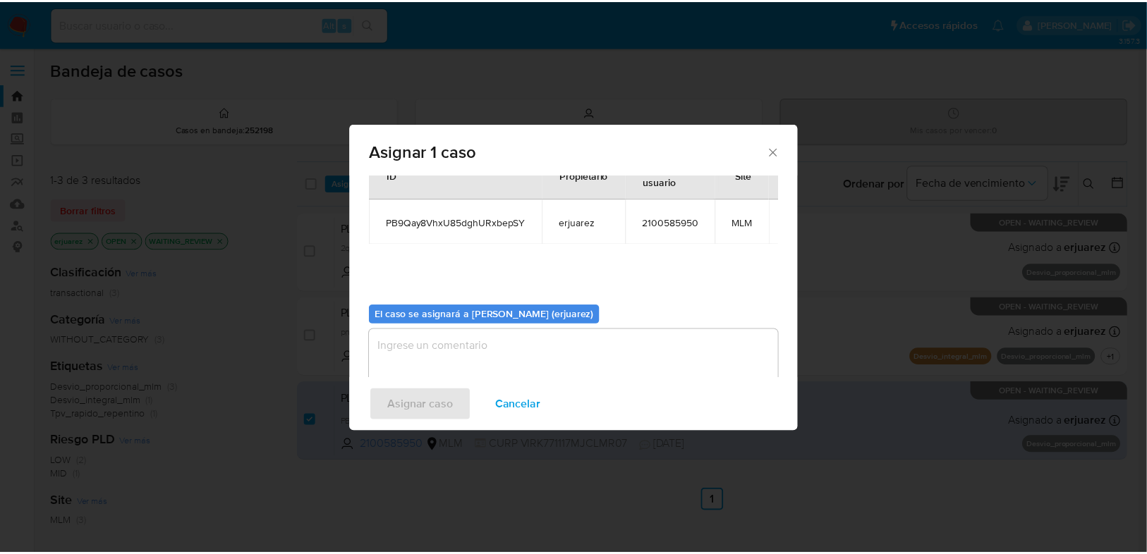
scroll to position [73, 0]
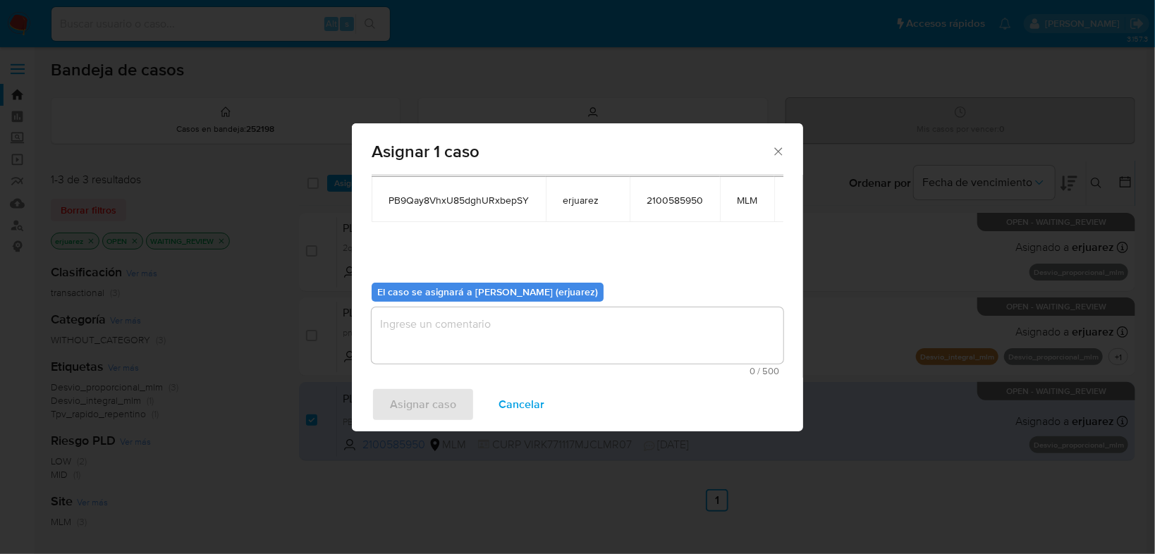
click at [435, 355] on textarea "assign-modal" at bounding box center [578, 335] width 412 height 56
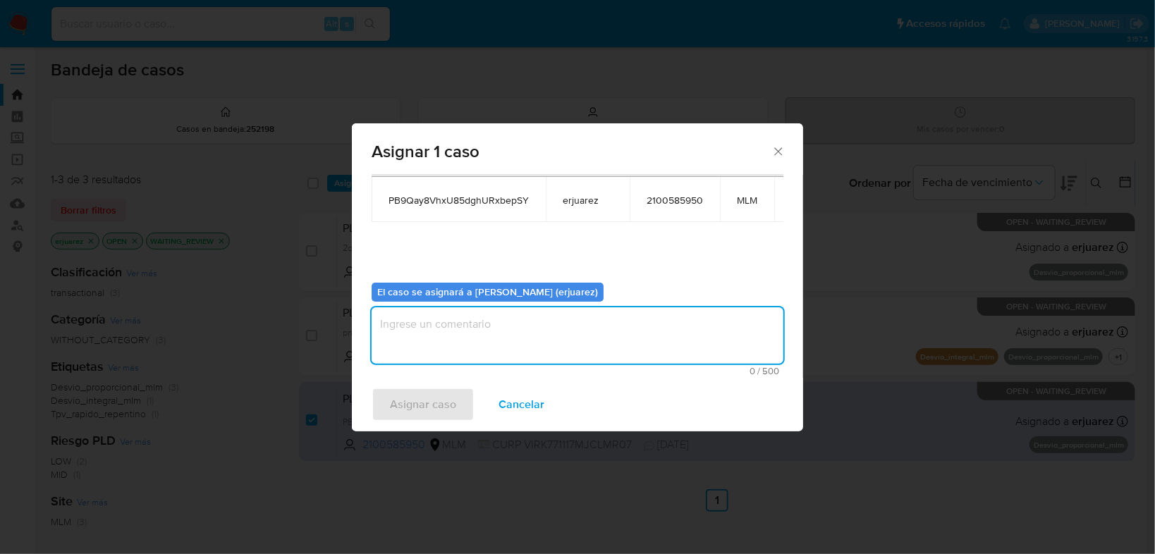
type textarea "d"
type textarea "EPJU"
click at [453, 399] on span "Asignar caso" at bounding box center [423, 404] width 66 height 31
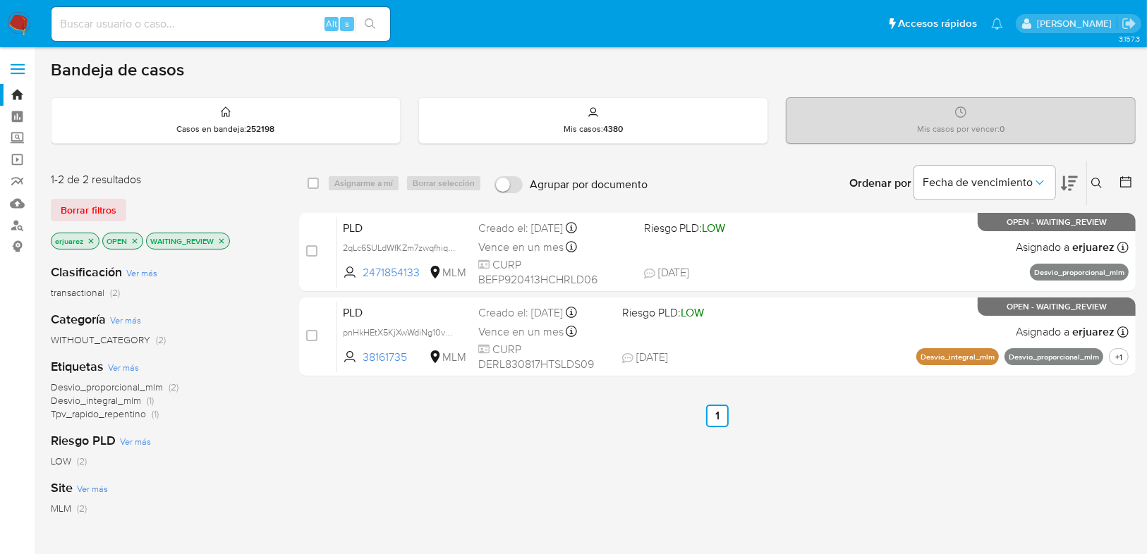
click at [221, 241] on icon "close-filter" at bounding box center [221, 241] width 8 height 8
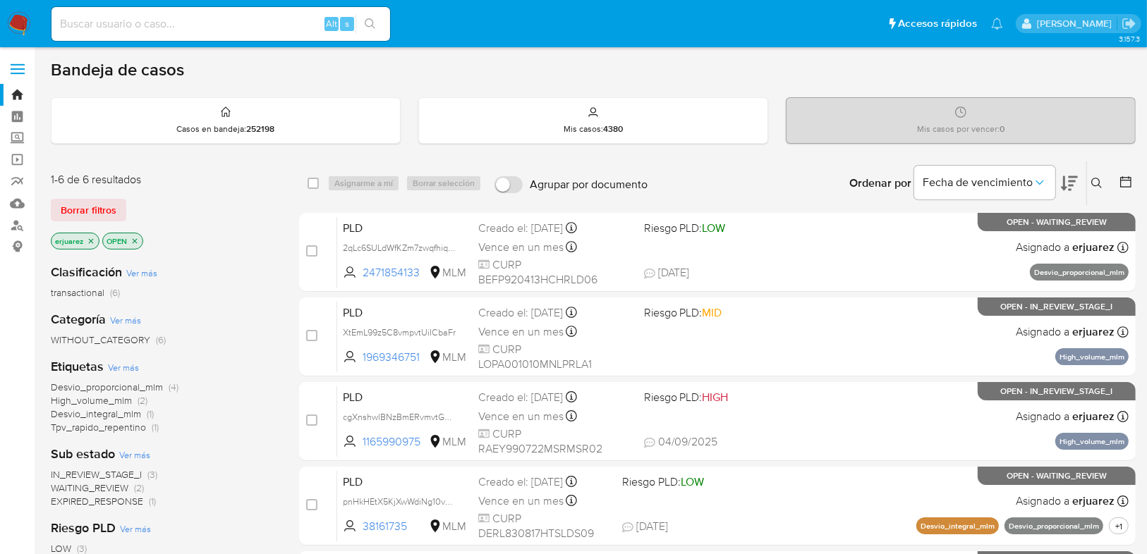
click at [90, 239] on icon "close-filter" at bounding box center [91, 241] width 8 height 8
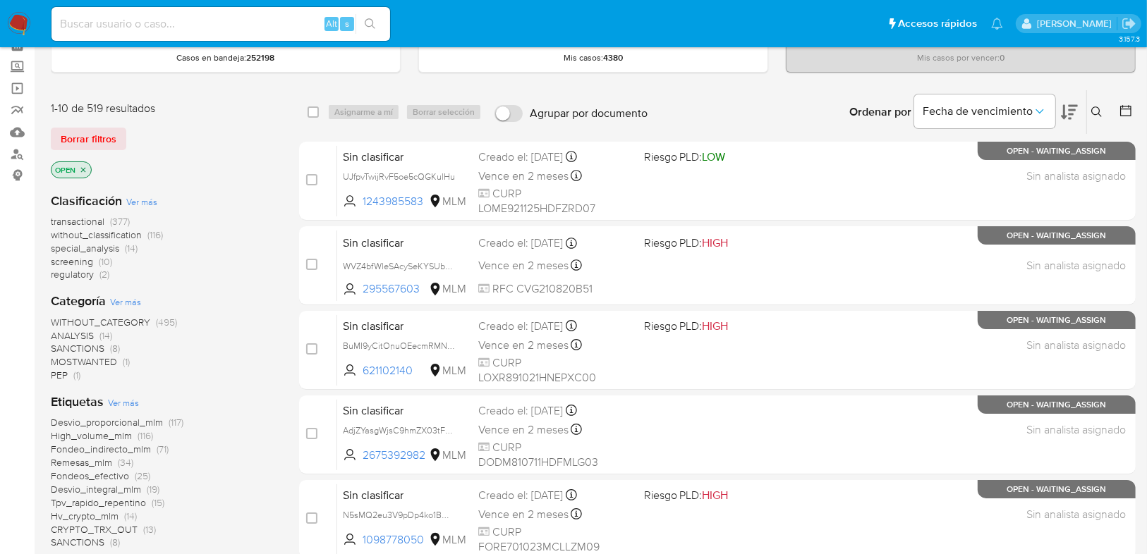
scroll to position [226, 0]
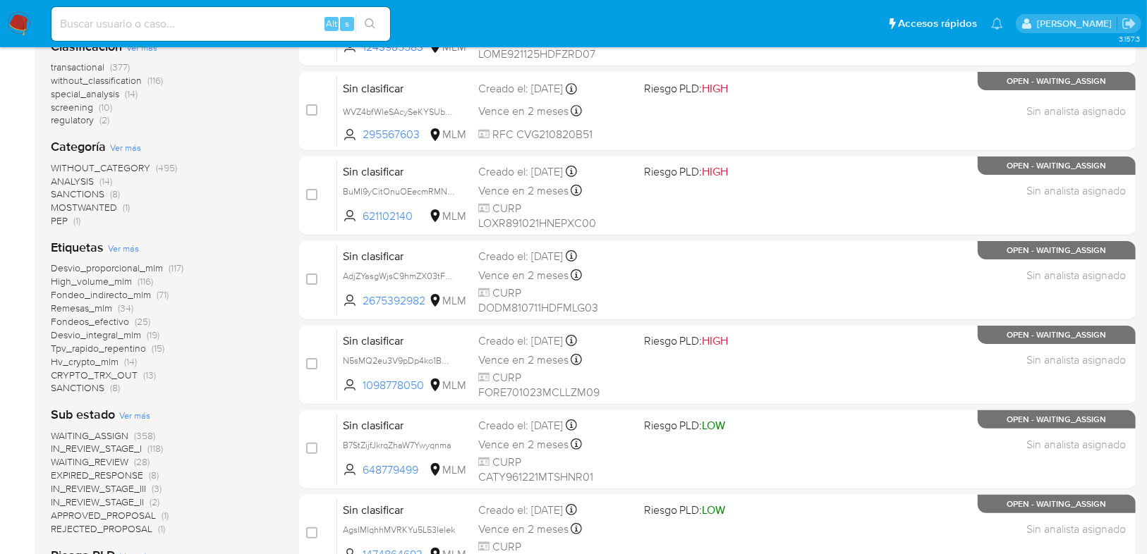
click at [25, 25] on img at bounding box center [19, 24] width 24 height 24
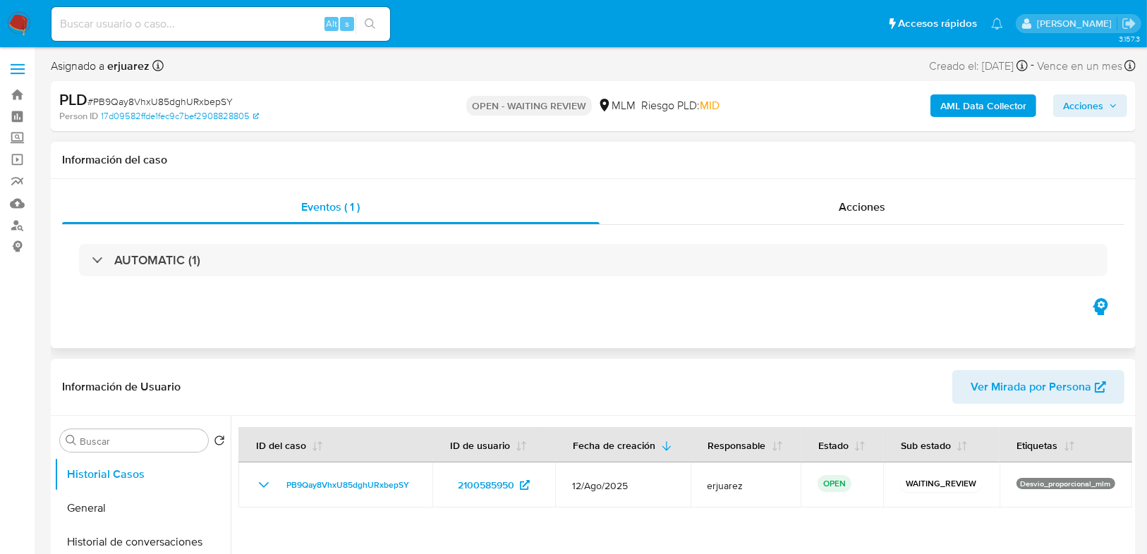
select select "10"
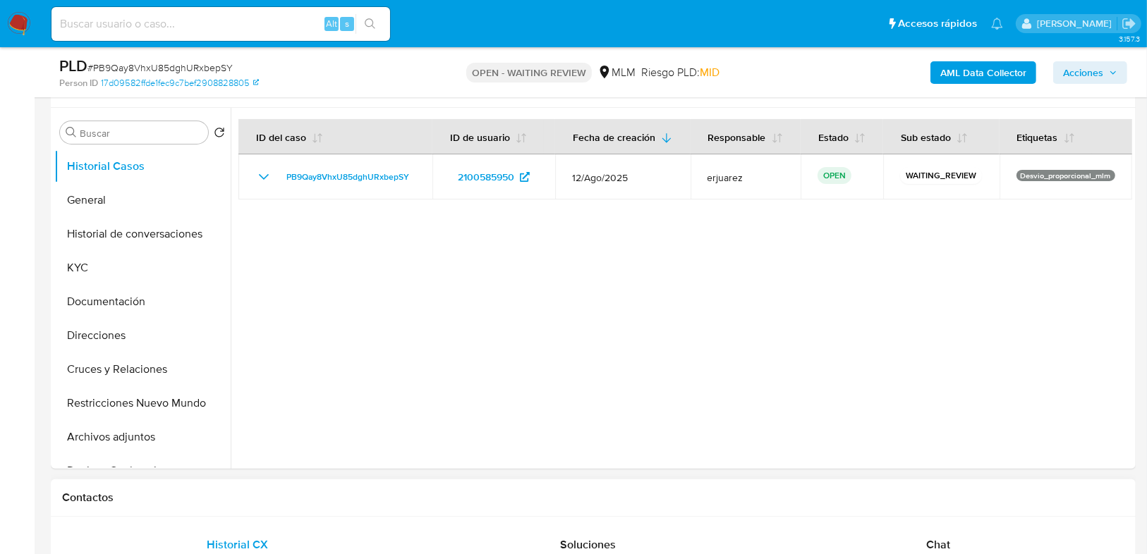
scroll to position [451, 0]
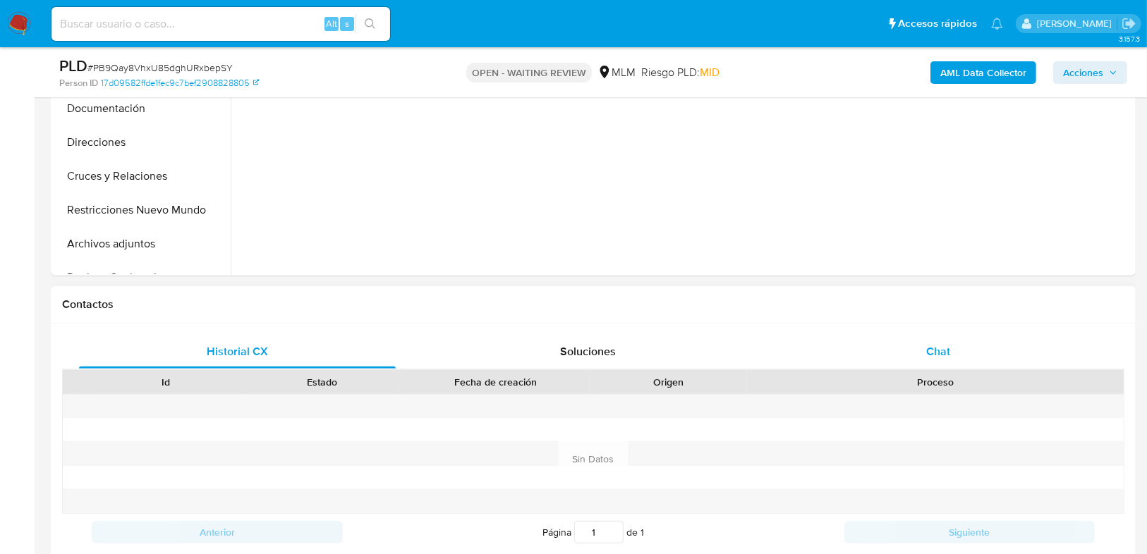
click at [927, 346] on span "Chat" at bounding box center [938, 351] width 24 height 16
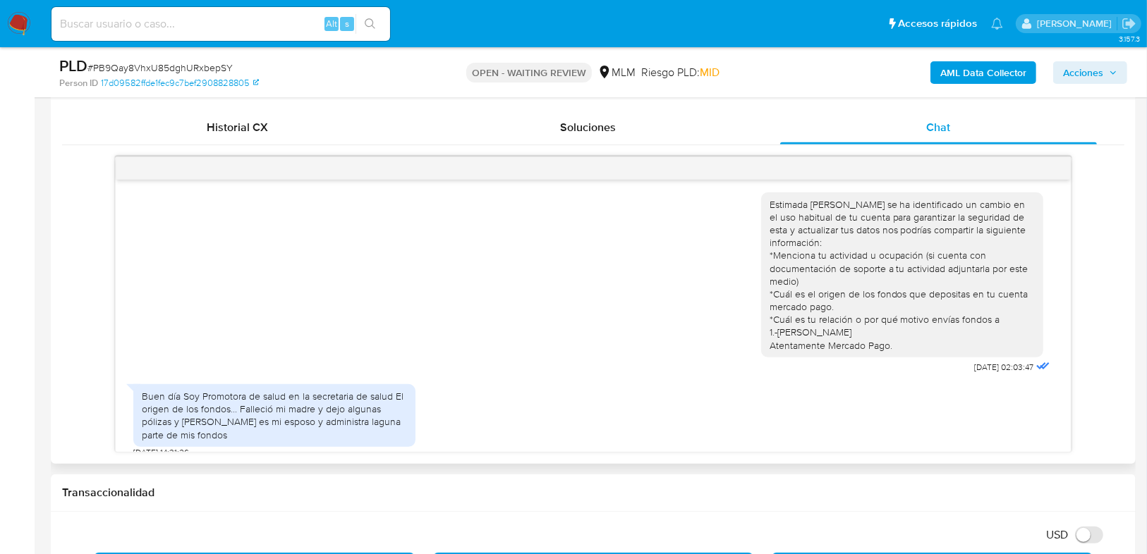
scroll to position [677, 0]
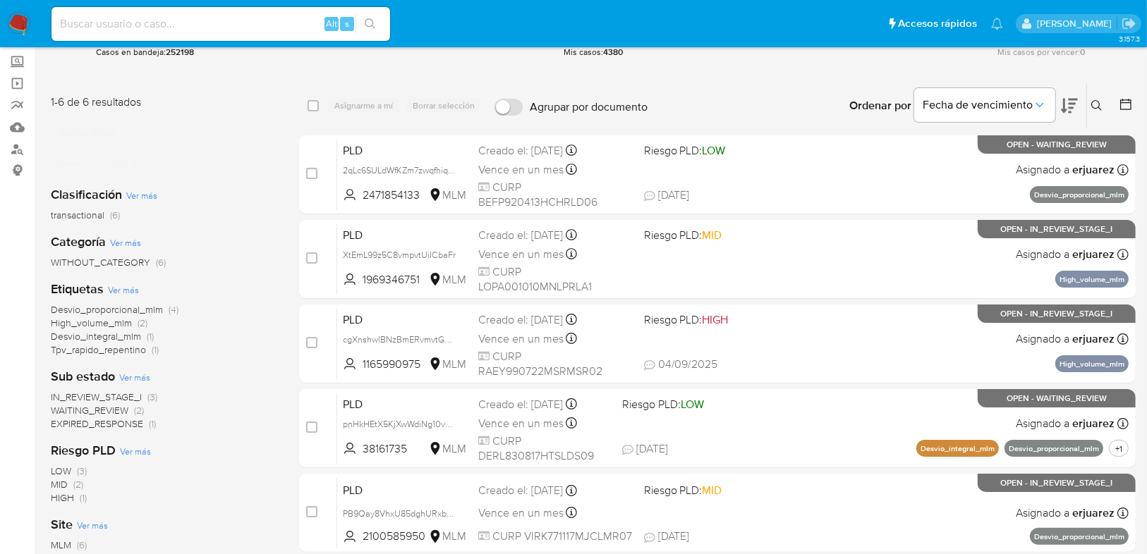
scroll to position [226, 0]
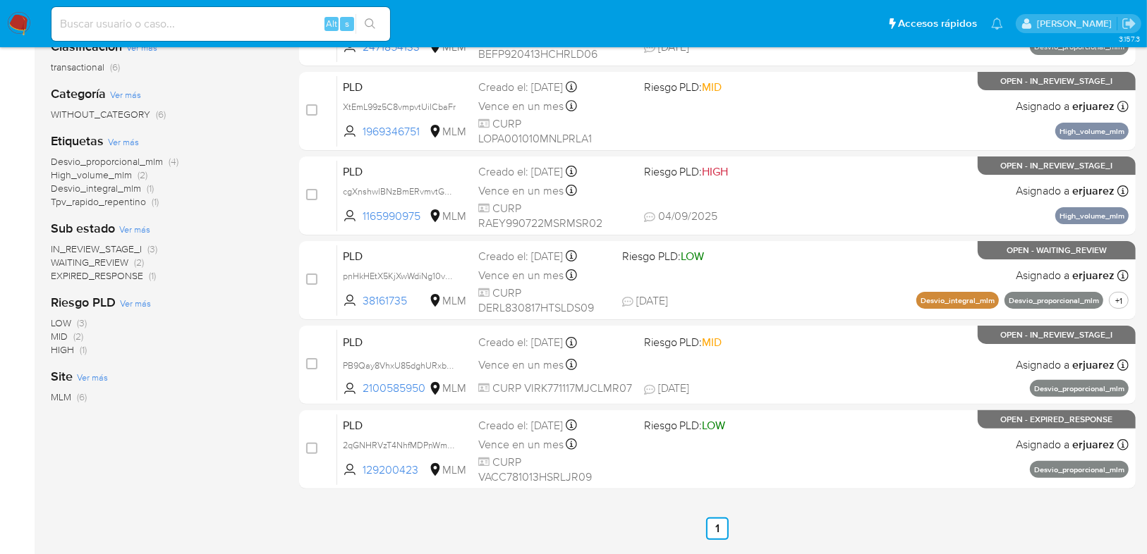
click at [118, 245] on span "IN_REVIEW_STAGE_I" at bounding box center [96, 249] width 91 height 14
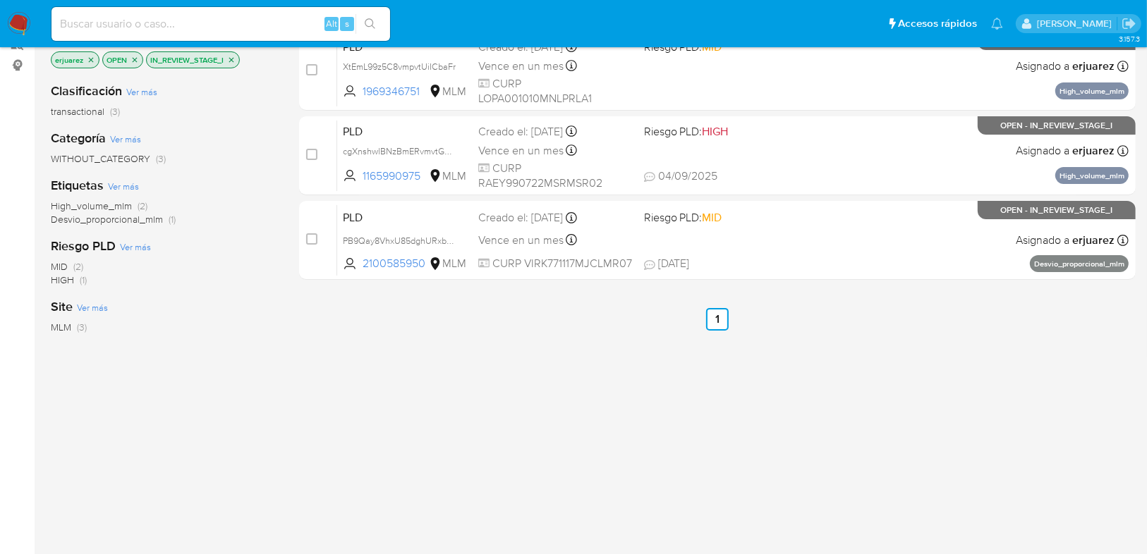
scroll to position [113, 0]
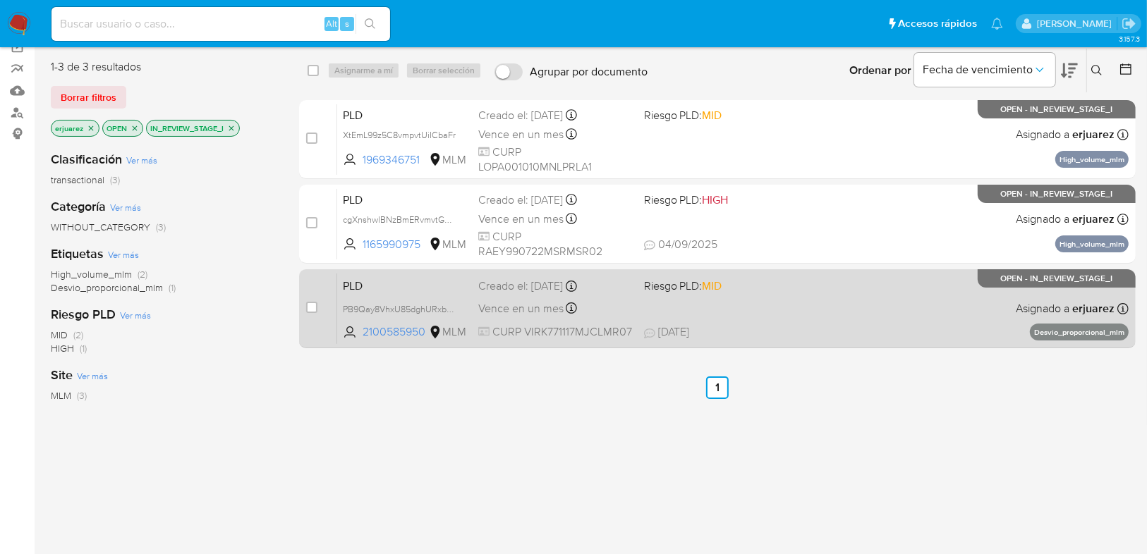
click at [786, 320] on div "PLD PB9Qay8VhxU85dghURxbepSY 2100585950 MLM Riesgo PLD: MID Creado el: 12/08/20…" at bounding box center [732, 308] width 791 height 71
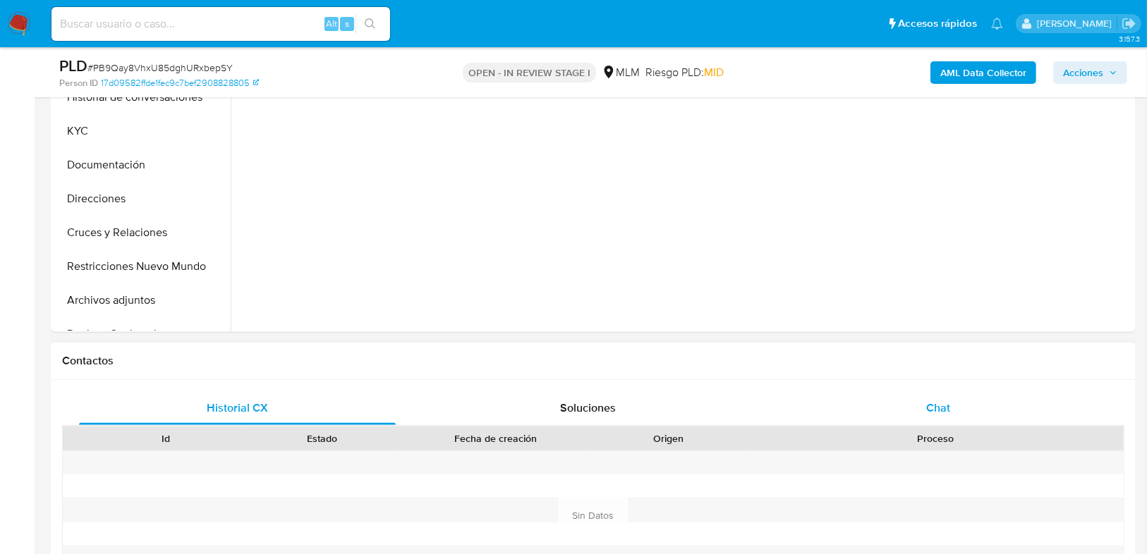
click at [917, 396] on div "Chat" at bounding box center [938, 408] width 317 height 34
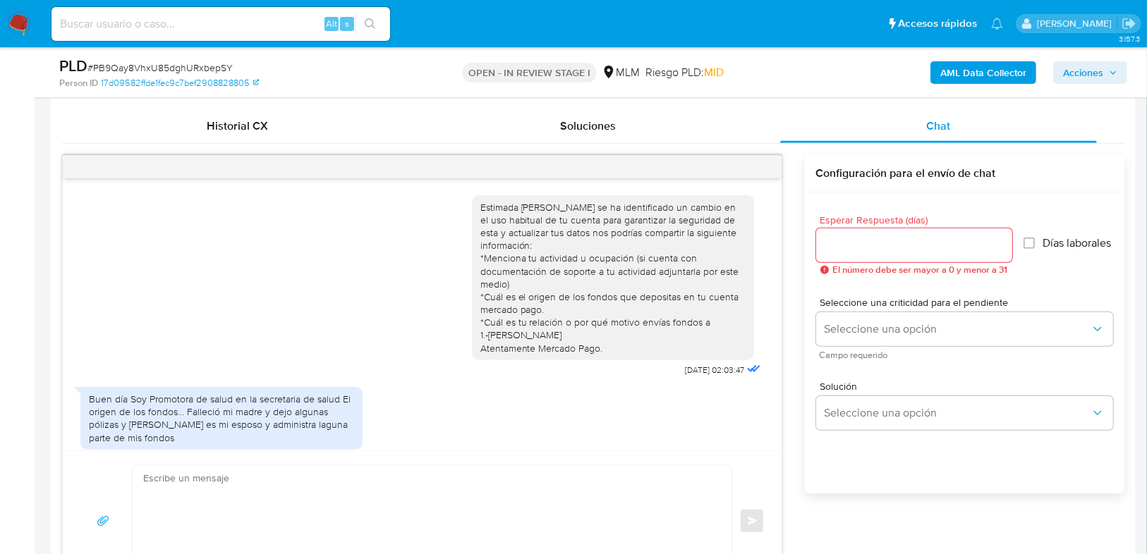
scroll to position [4, 0]
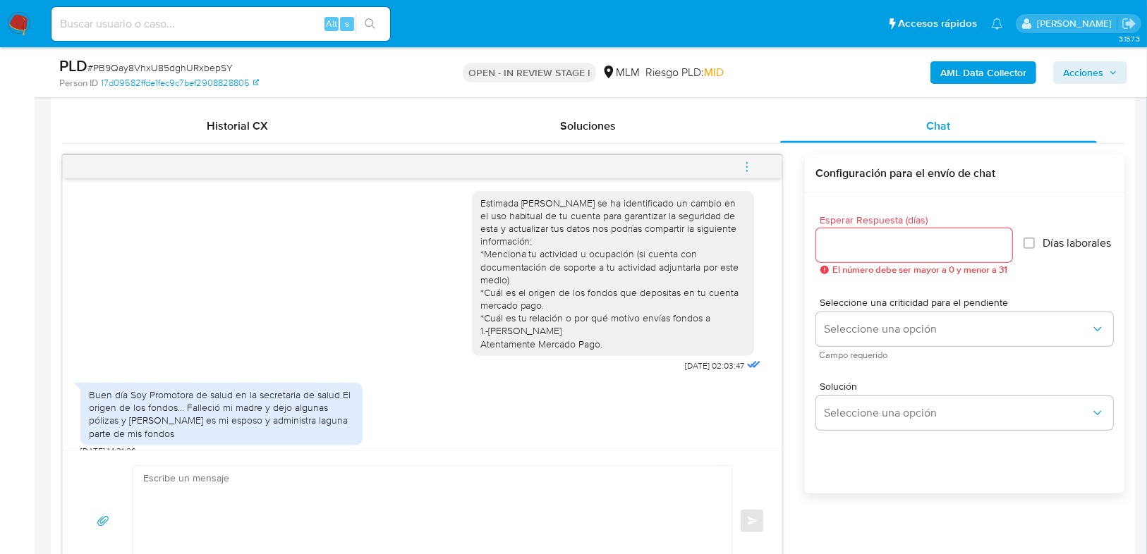
click at [862, 241] on input "Esperar Respuesta (días)" at bounding box center [914, 245] width 196 height 18
select select "10"
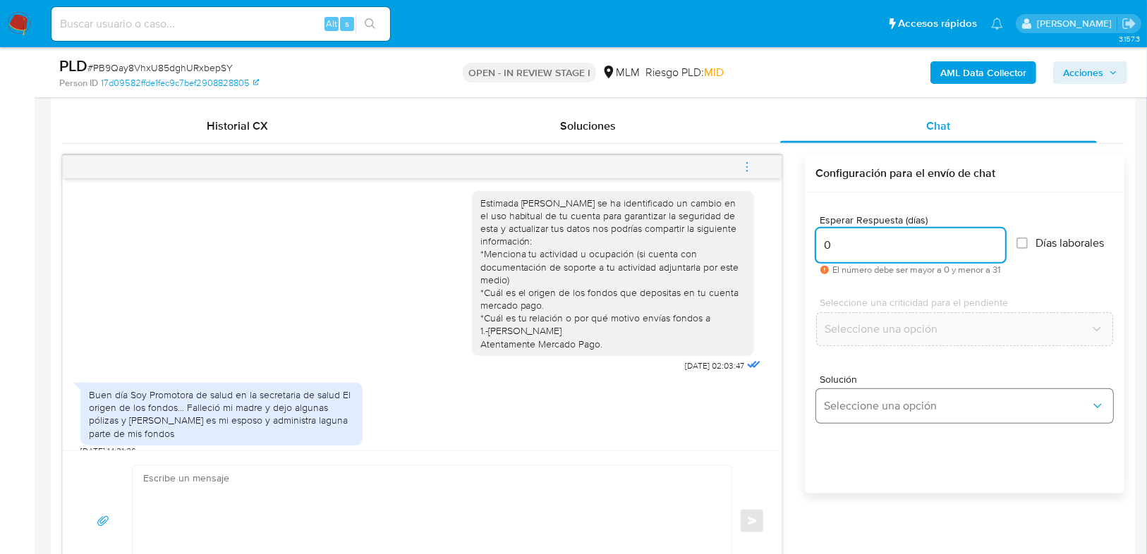
type input "0"
drag, startPoint x: 862, startPoint y: 395, endPoint x: 884, endPoint y: 390, distance: 21.7
click at [863, 395] on button "Seleccione una opción" at bounding box center [964, 406] width 297 height 34
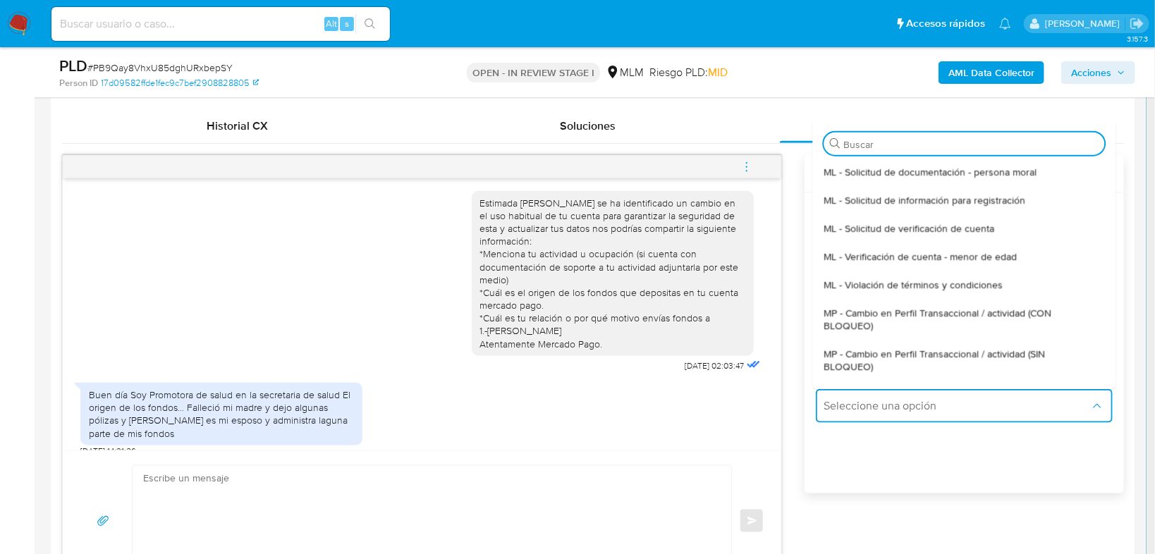
click at [964, 351] on span "MP - Cambio en Perfil Transaccional / actividad (SIN BLOQUEO)" at bounding box center [960, 360] width 272 height 25
type textarea "Estimado ,Te comunicamos que se ha identificado un cambio en el uso habitual de…"
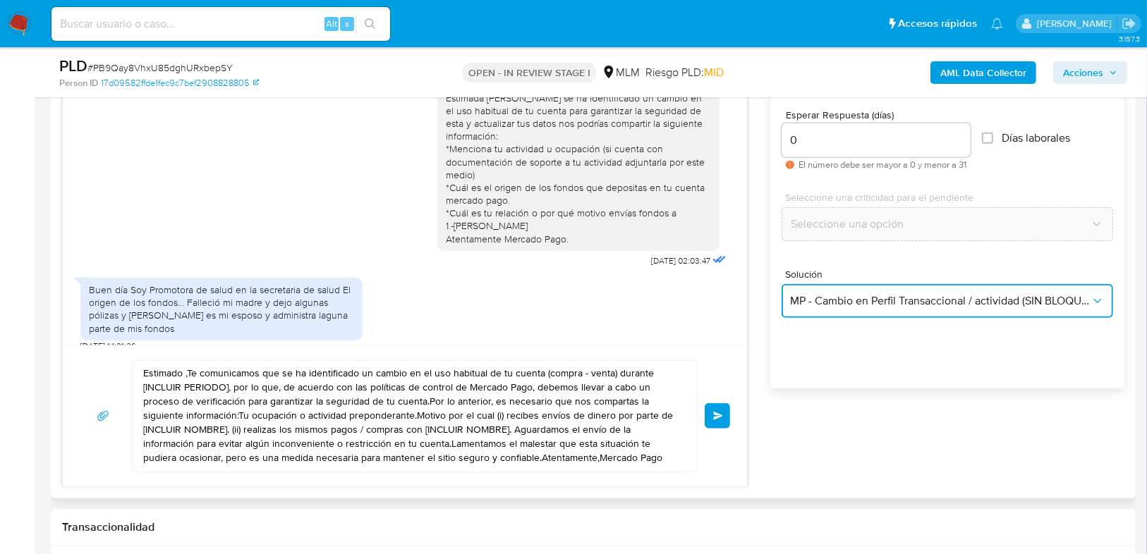
scroll to position [790, 0]
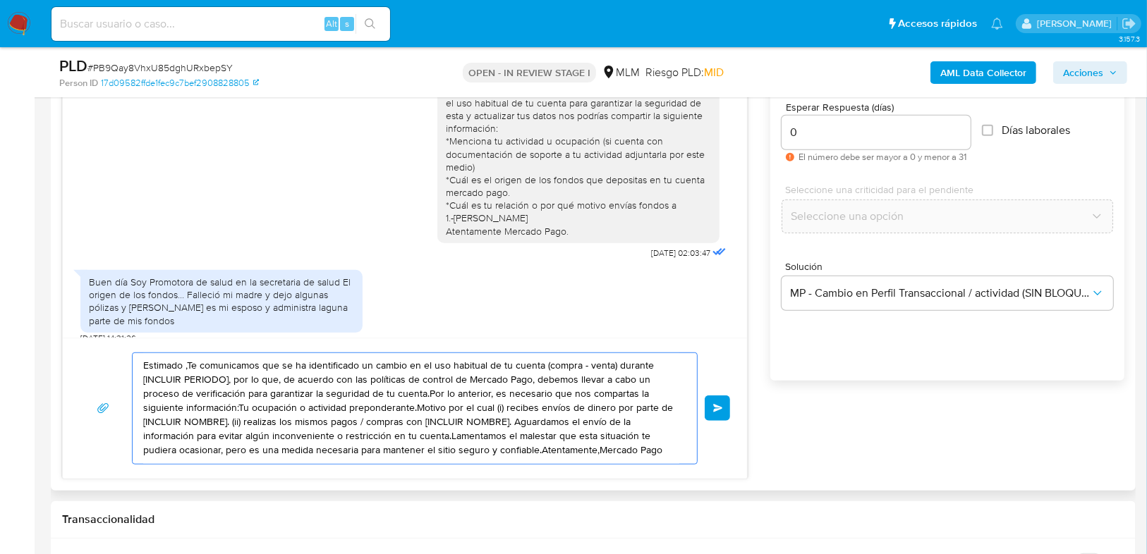
drag, startPoint x: 655, startPoint y: 451, endPoint x: 126, endPoint y: 362, distance: 536.2
click at [126, 362] on div "Estimado ,Te comunicamos que se ha identificado un cambio en el uso habitual de…" at bounding box center [405, 409] width 650 height 112
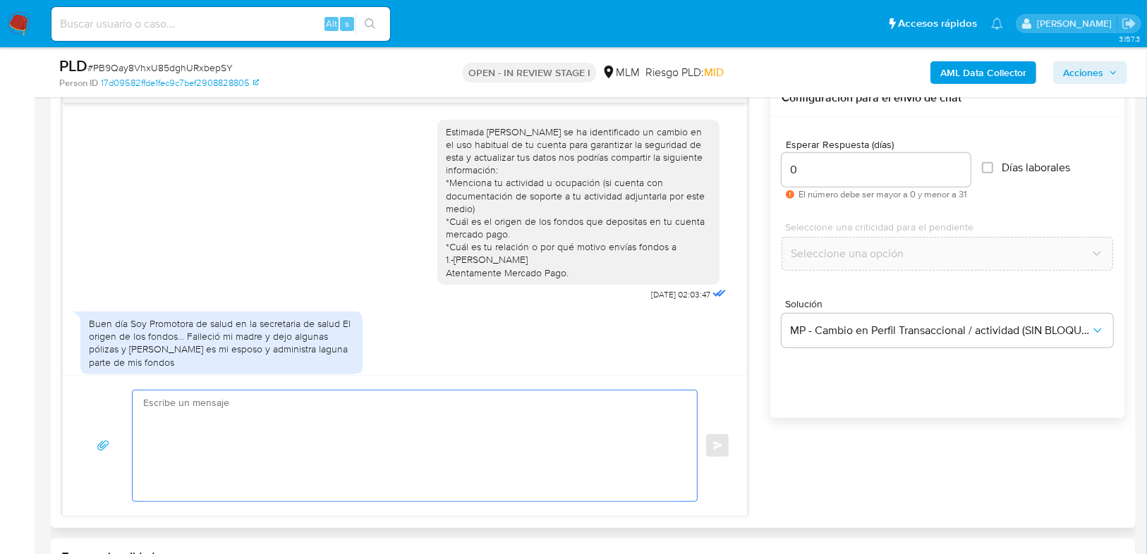
scroll to position [733, 0]
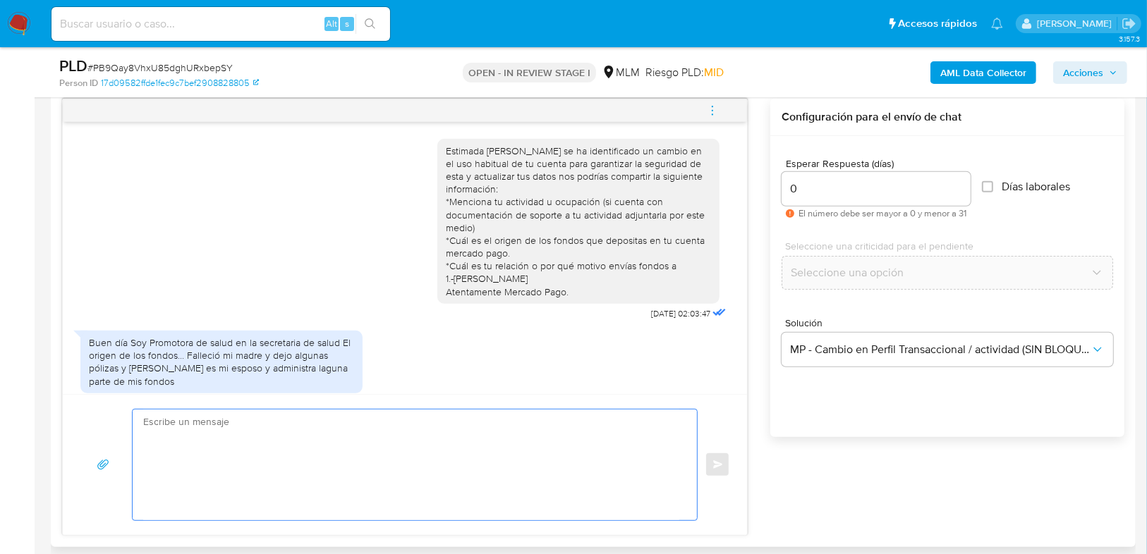
click at [360, 429] on textarea at bounding box center [411, 465] width 536 height 111
type textarea "h"
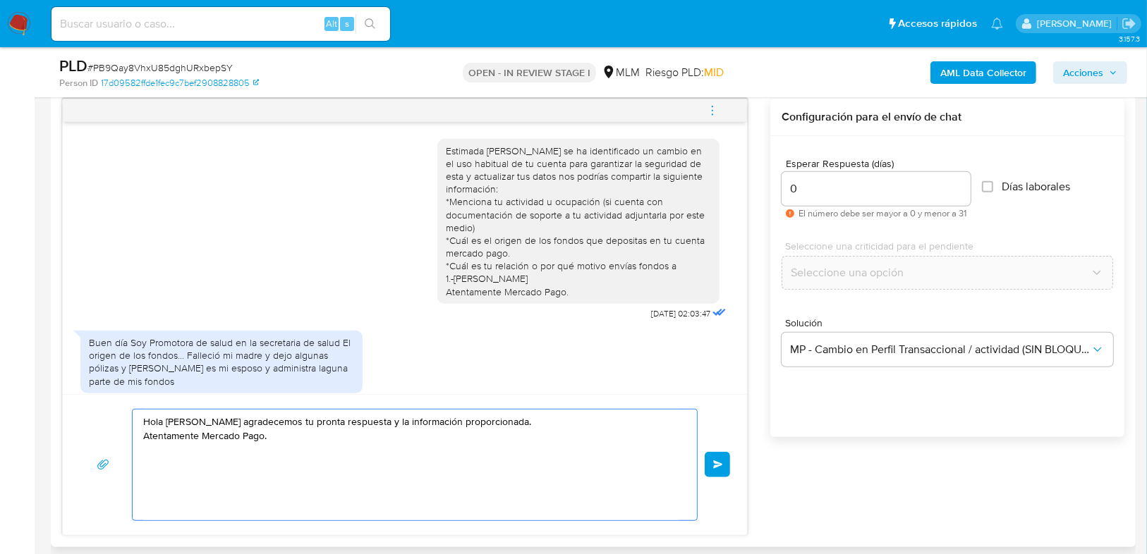
click at [486, 428] on textarea "Hola Karla agradecemos tu pronta respuesta y la información proporcionada. Aten…" at bounding box center [411, 465] width 536 height 111
click at [495, 422] on textarea "Hola Karla agradecemos tu pronta respuesta y la información proporcionada. Aten…" at bounding box center [411, 465] width 536 height 111
drag, startPoint x: 446, startPoint y: 422, endPoint x: 161, endPoint y: 434, distance: 285.2
click at [444, 422] on textarea "Hola Karla agradecemos tu pronta respuesta y la información proporcionada. Aten…" at bounding box center [411, 465] width 536 height 111
drag, startPoint x: 324, startPoint y: 423, endPoint x: 460, endPoint y: 413, distance: 136.5
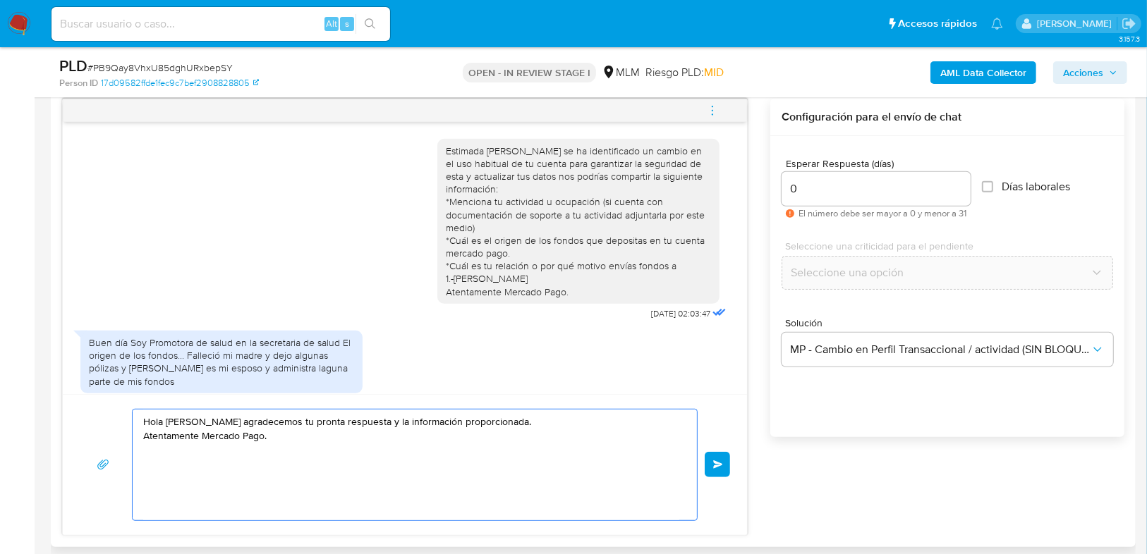
click at [423, 420] on textarea "Hola Karla agradecemos tu pronta respuesta y la información proporcionada. Aten…" at bounding box center [411, 465] width 536 height 111
click at [480, 422] on textarea "Hola Karla agradecemos tu pronta respuesta y la información proporcionada. Aten…" at bounding box center [411, 465] width 536 height 111
drag, startPoint x: 434, startPoint y: 438, endPoint x: 417, endPoint y: 437, distance: 16.3
click at [417, 437] on textarea "Hola Karla agradecemos tu pronta respuesta y la información proporcionada. ¿Cue…" at bounding box center [411, 465] width 536 height 111
click at [434, 439] on textarea "Hola Karla agradecemos tu pronta respuesta y la información proporcionada. ¿Cue…" at bounding box center [411, 465] width 536 height 111
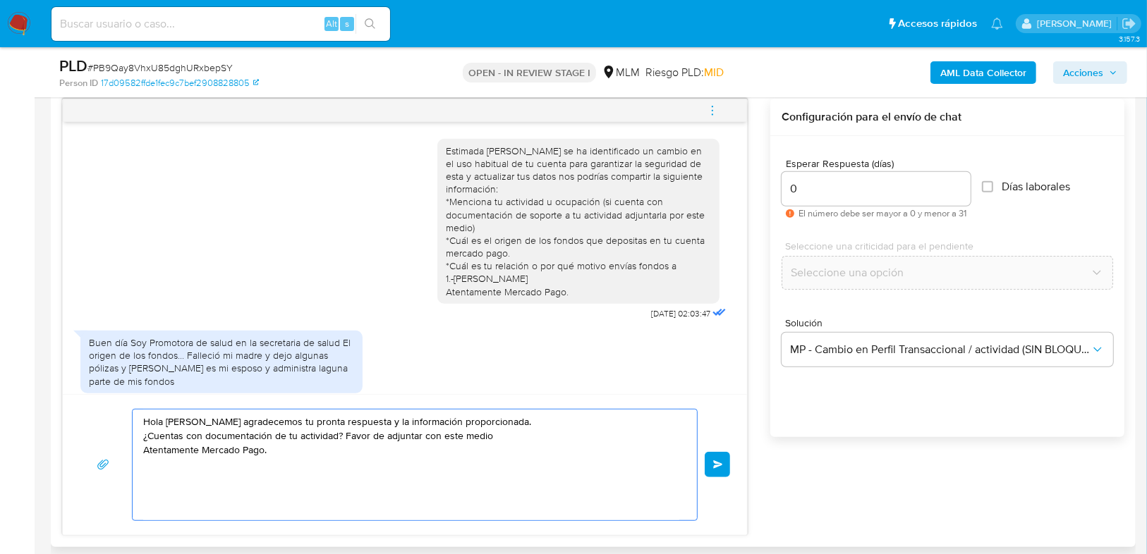
click at [439, 437] on textarea "Hola Karla agradecemos tu pronta respuesta y la información proporcionada. ¿Cue…" at bounding box center [411, 465] width 536 height 111
click at [286, 457] on textarea "Hola Karla agradecemos tu pronta respuesta y la información proporcionada. ¿Cue…" at bounding box center [411, 465] width 536 height 111
drag, startPoint x: 468, startPoint y: 432, endPoint x: 135, endPoint y: 435, distance: 332.2
click at [135, 435] on div "Hola Karla agradecemos tu pronta respuesta y la información proporcionada. ¿Cue…" at bounding box center [411, 465] width 557 height 111
drag, startPoint x: 226, startPoint y: 422, endPoint x: 93, endPoint y: 396, distance: 135.8
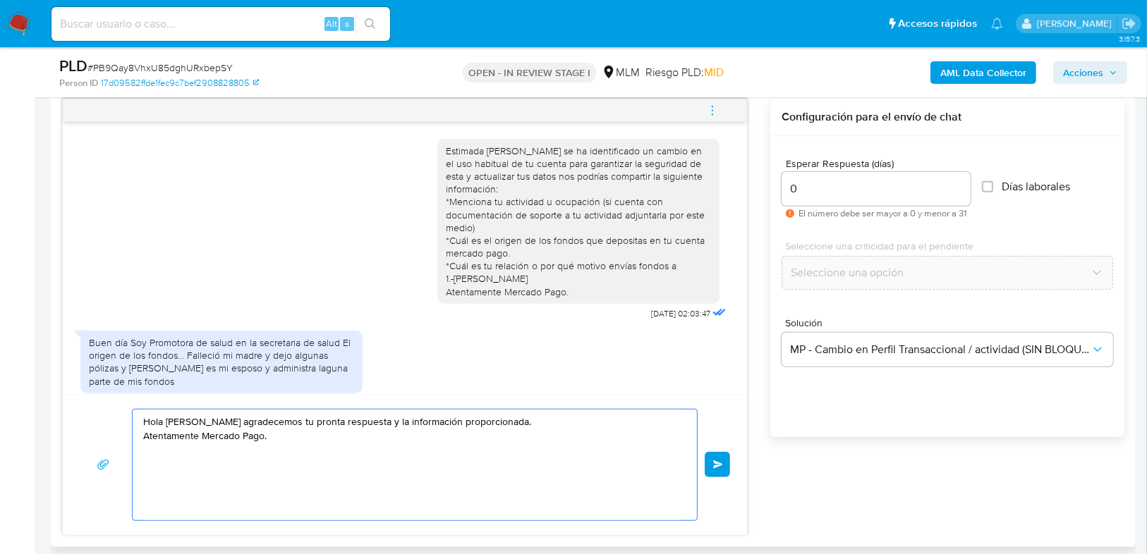
click at [93, 396] on div "Hola Karla agradecemos tu pronta respuesta y la información proporcionada. Aten…" at bounding box center [405, 464] width 684 height 141
drag, startPoint x: 705, startPoint y: 463, endPoint x: 331, endPoint y: 449, distance: 374.0
click at [381, 462] on div "Hola Karla agradecemos tu pronta respuesta y la información proporcionada. Aten…" at bounding box center [405, 465] width 650 height 112
click at [498, 418] on textarea "Hola Karla agradecemos tu pronta respuesta y la información proporcionada. Aten…" at bounding box center [411, 465] width 536 height 111
type textarea "Hola Karla agradecemos tu pronta respuesta y la información proporcionada. ¿Cue…"
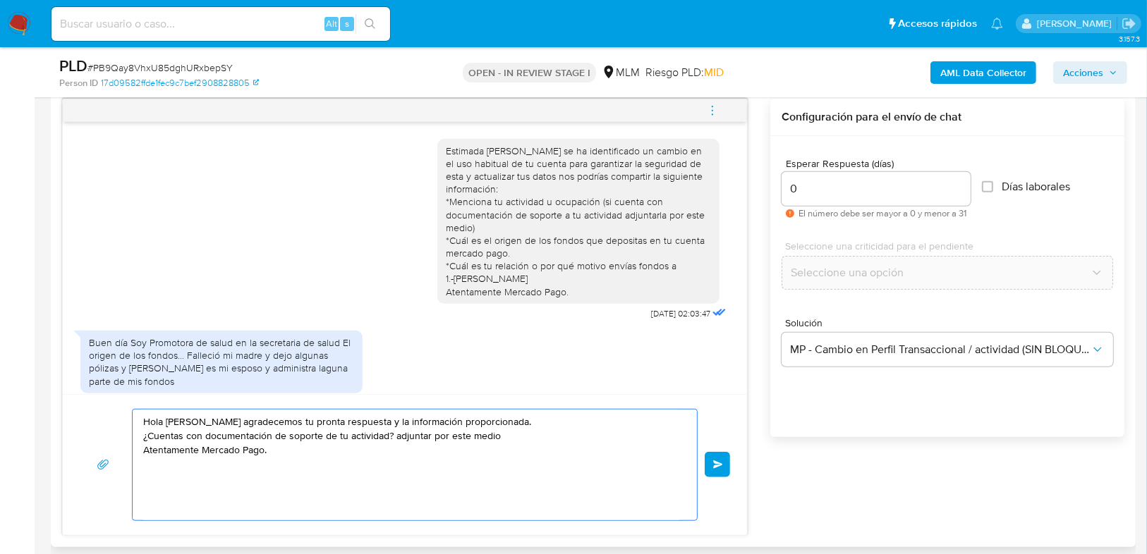
drag, startPoint x: 288, startPoint y: 443, endPoint x: 131, endPoint y: 410, distance: 160.0
click at [133, 410] on div "Hola Karla agradecemos tu pronta respuesta y la información proporcionada. ¿Cue…" at bounding box center [411, 465] width 557 height 111
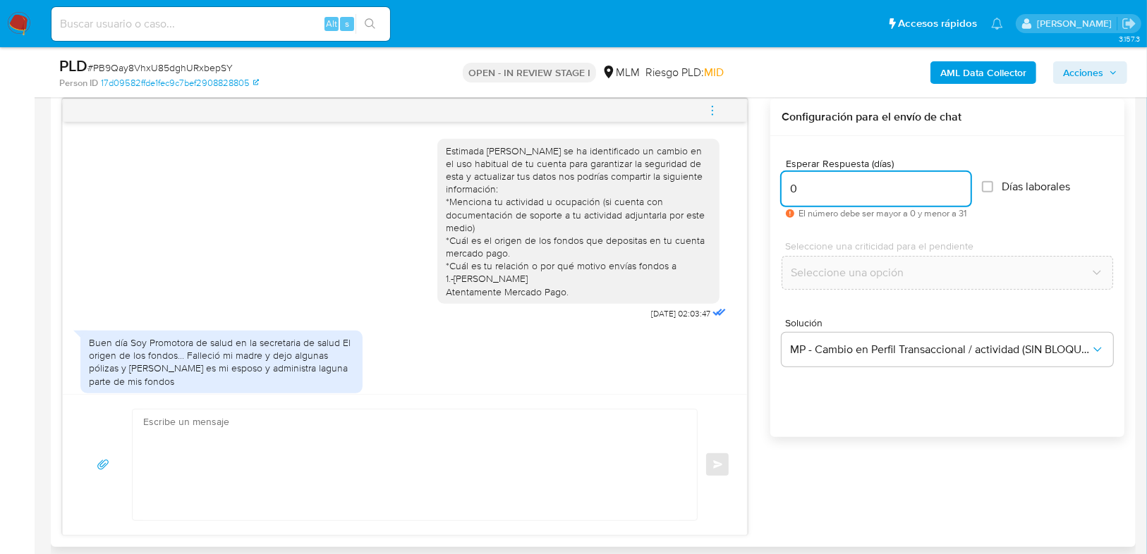
drag, startPoint x: 813, startPoint y: 192, endPoint x: 772, endPoint y: 197, distance: 41.3
click at [771, 194] on div "Esperar Respuesta (días) 0 El número debe ser mayor a 0 y menor a 31 Días labor…" at bounding box center [947, 305] width 354 height 338
type input "3"
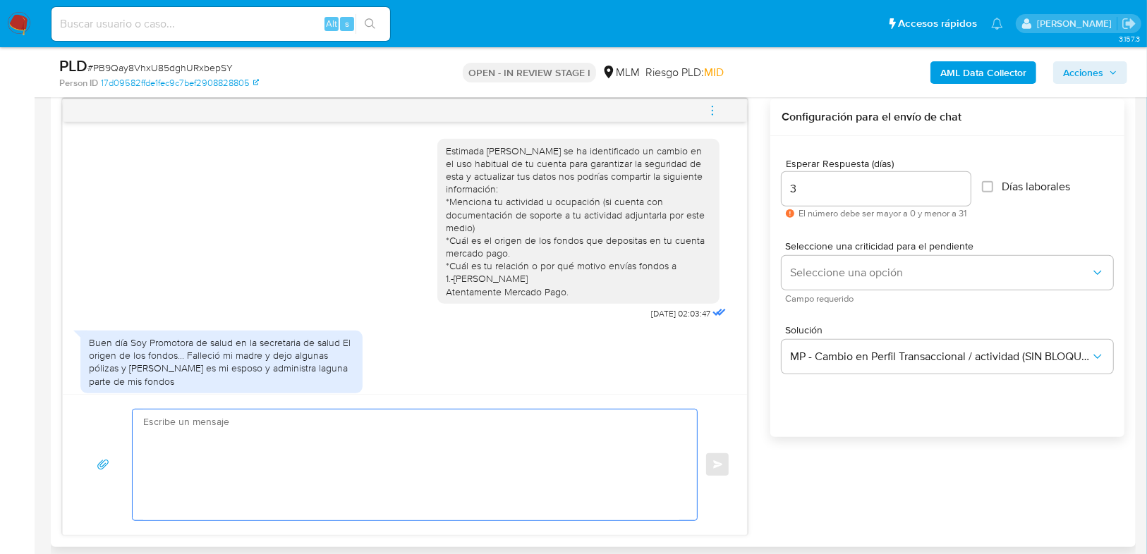
click at [221, 450] on textarea at bounding box center [411, 465] width 536 height 111
paste textarea "Hola Karla agradecemos tu pronta respuesta y la información proporcionada. ¿Cue…"
type textarea "Hola Karla agradecemos tu pronta respuesta y la información proporcionada. ¿Cue…"
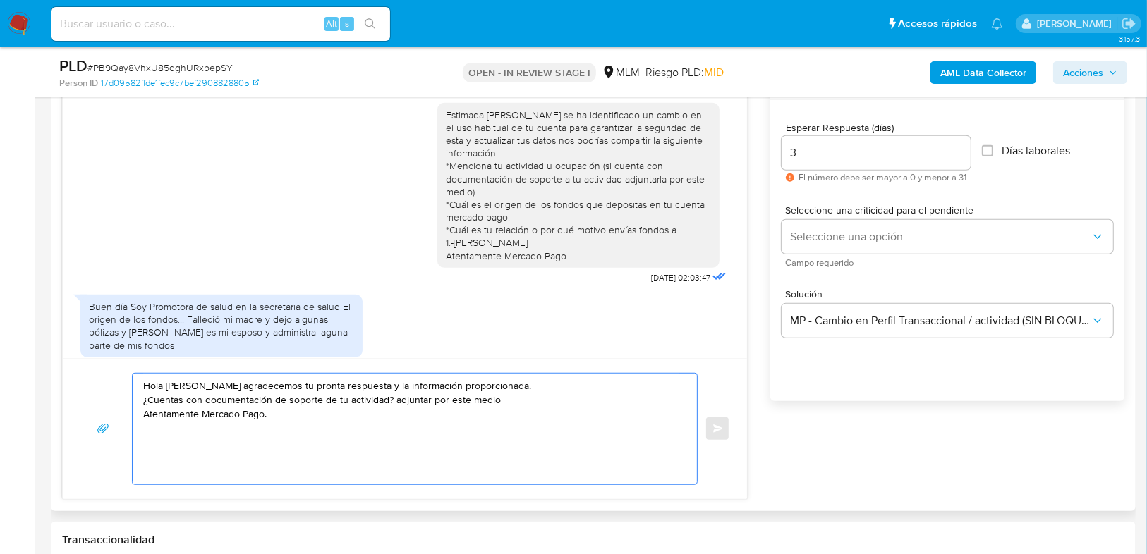
scroll to position [790, 0]
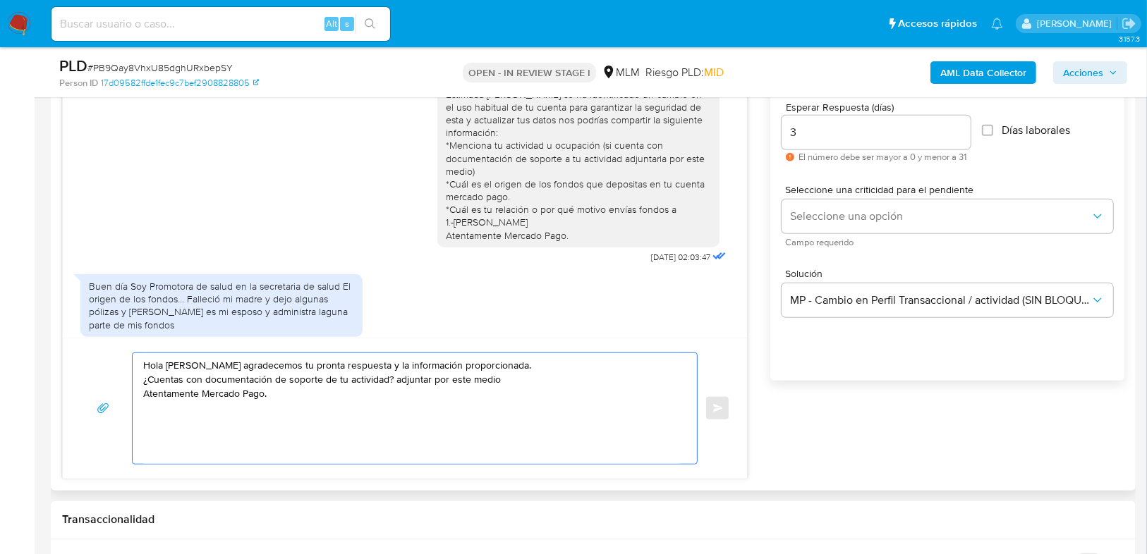
drag, startPoint x: 263, startPoint y: 441, endPoint x: 295, endPoint y: 405, distance: 48.4
click at [267, 438] on textarea "Hola Karla agradecemos tu pronta respuesta y la información proporcionada. ¿Cue…" at bounding box center [411, 408] width 536 height 111
drag, startPoint x: 135, startPoint y: 355, endPoint x: 665, endPoint y: 348, distance: 530.4
click at [102, 353] on div "Hola Karla agradecemos tu pronta respuesta y la información proporcionada. ¿Cue…" at bounding box center [405, 409] width 650 height 112
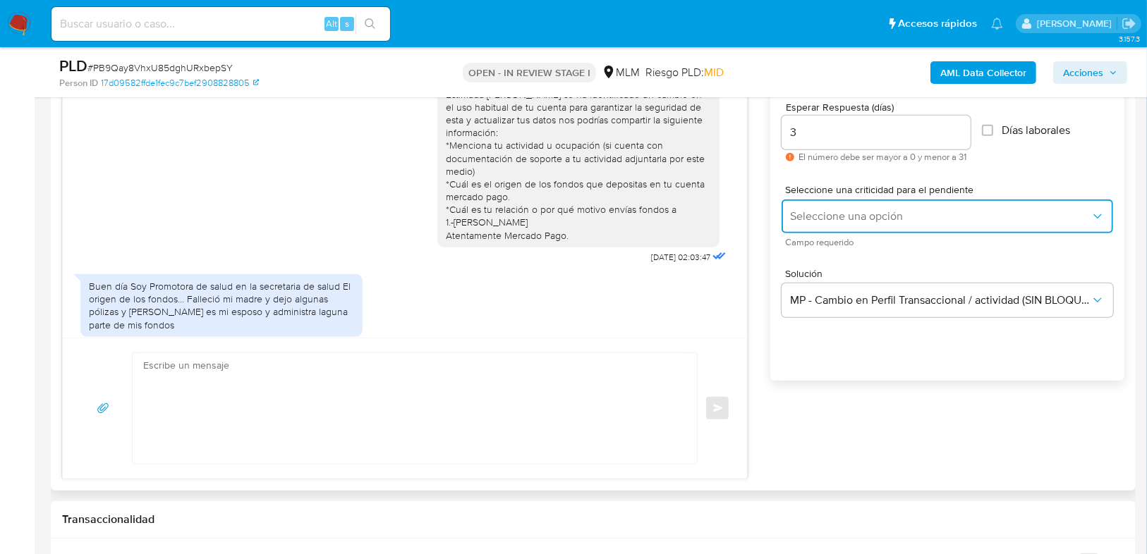
drag, startPoint x: 864, startPoint y: 212, endPoint x: 854, endPoint y: 267, distance: 55.2
click at [864, 213] on span "Seleccione una opción" at bounding box center [940, 216] width 300 height 14
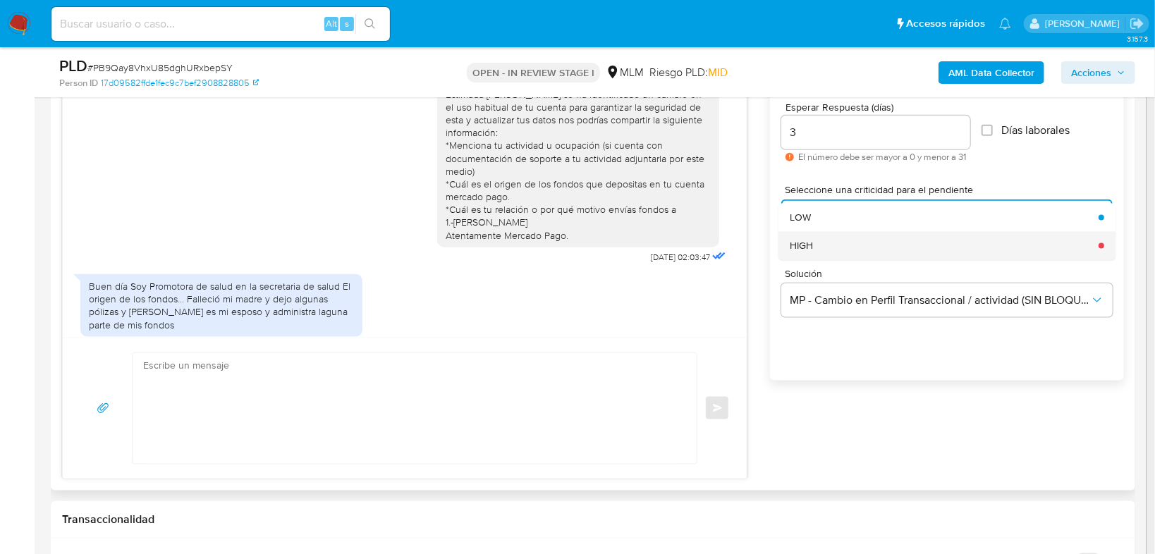
click at [846, 250] on div "HIGH" at bounding box center [940, 245] width 300 height 28
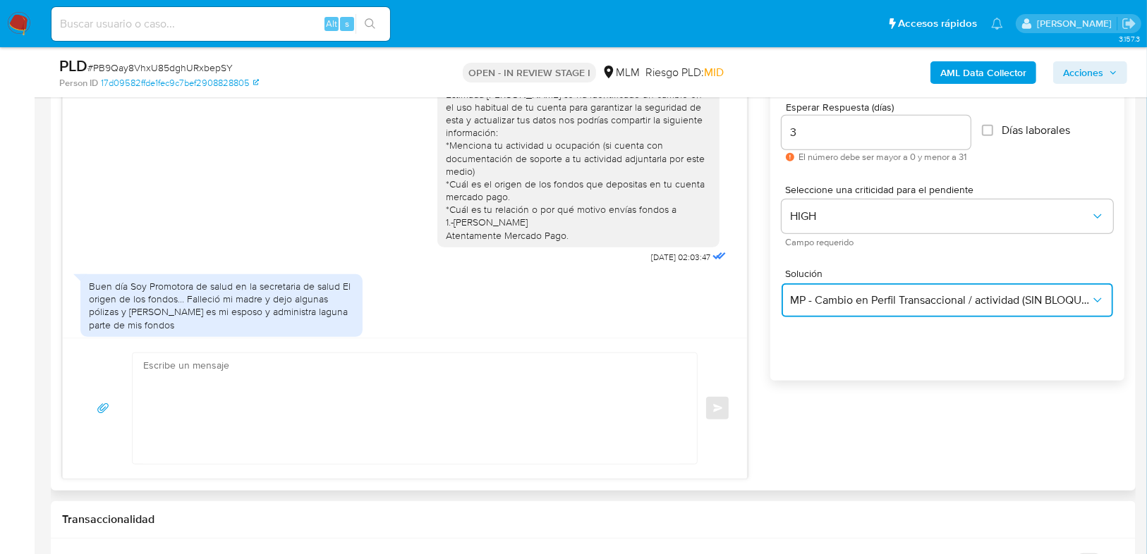
click at [818, 307] on button "MP - Cambio en Perfil Transaccional / actividad (SIN BLOQUEO)" at bounding box center [946, 300] width 331 height 34
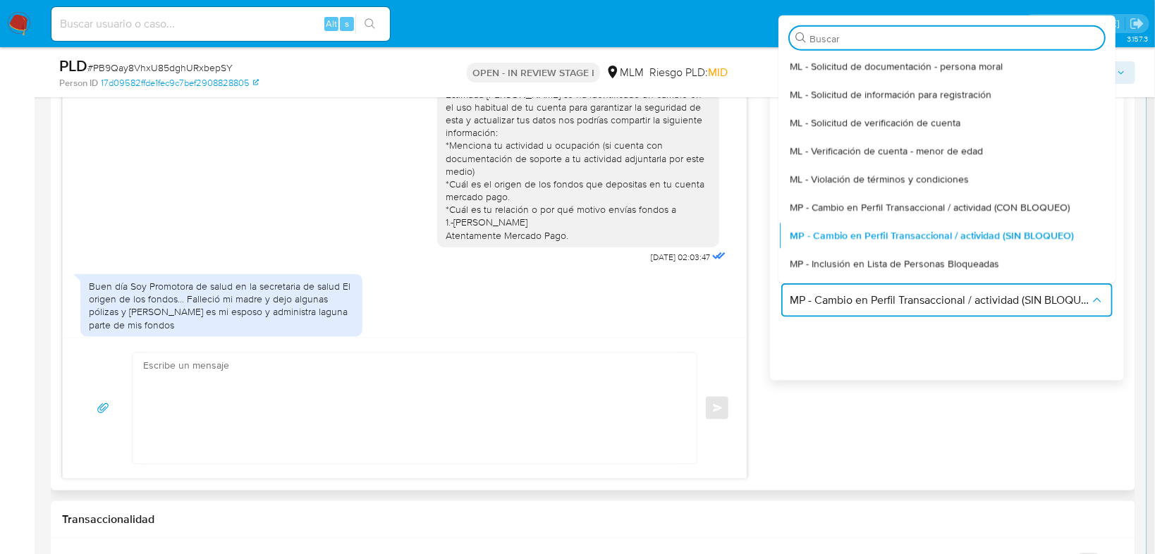
drag, startPoint x: 930, startPoint y: 228, endPoint x: 302, endPoint y: 401, distance: 651.5
click at [922, 229] on span "MP - Cambio en Perfil Transaccional / actividad (SIN BLOQUEO)" at bounding box center [932, 235] width 284 height 13
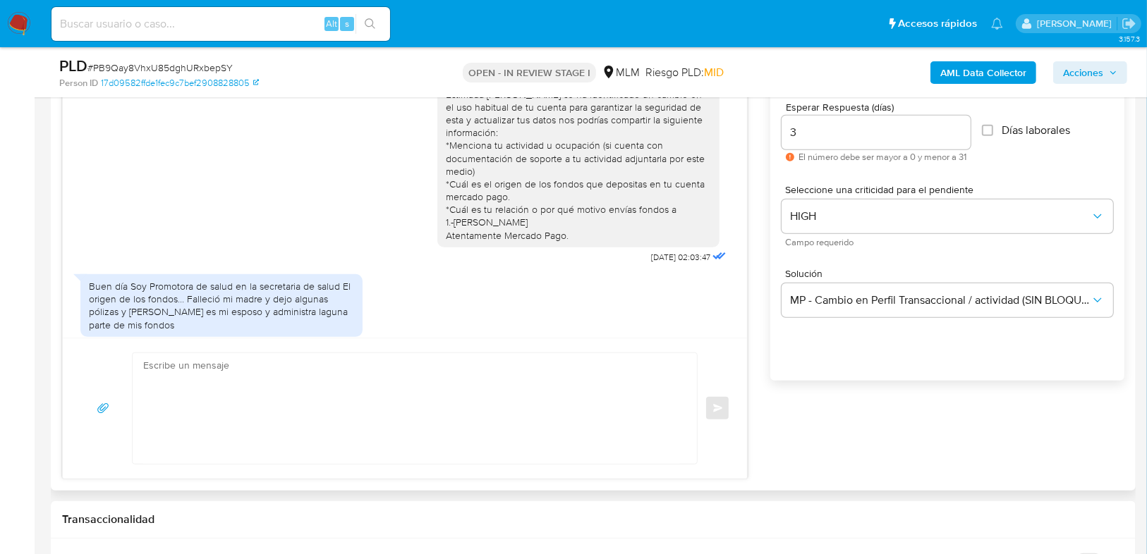
click at [279, 401] on textarea at bounding box center [411, 408] width 536 height 111
paste textarea "Hola Karla agradecemos tu pronta respuesta y la información proporcionada. ¿Cue…"
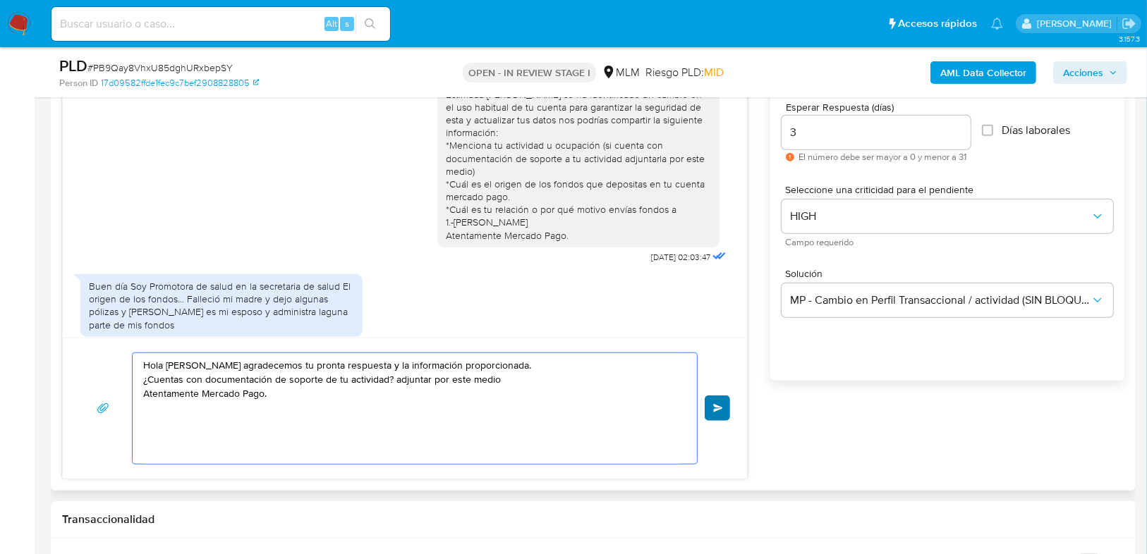
type textarea "Hola Karla agradecemos tu pronta respuesta y la información proporcionada. ¿Cue…"
click at [713, 399] on button "Enviar" at bounding box center [716, 408] width 25 height 25
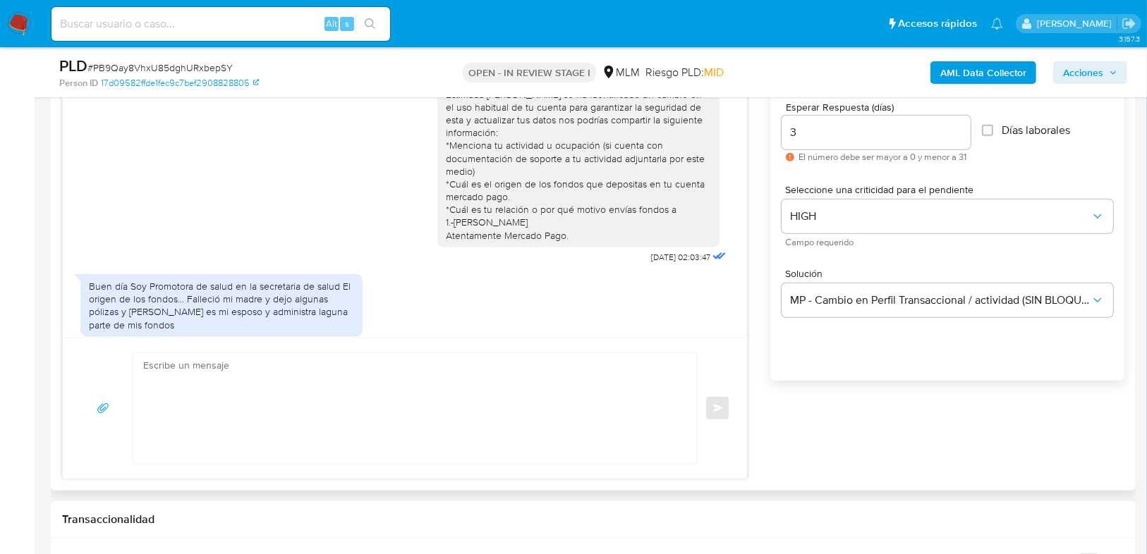
scroll to position [109, 0]
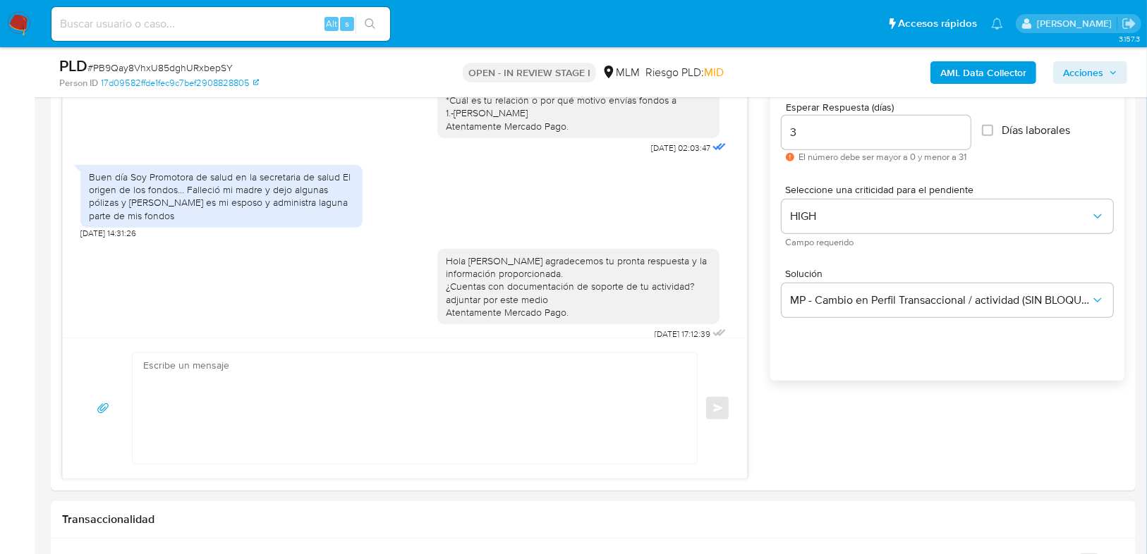
click at [17, 24] on img at bounding box center [19, 24] width 24 height 24
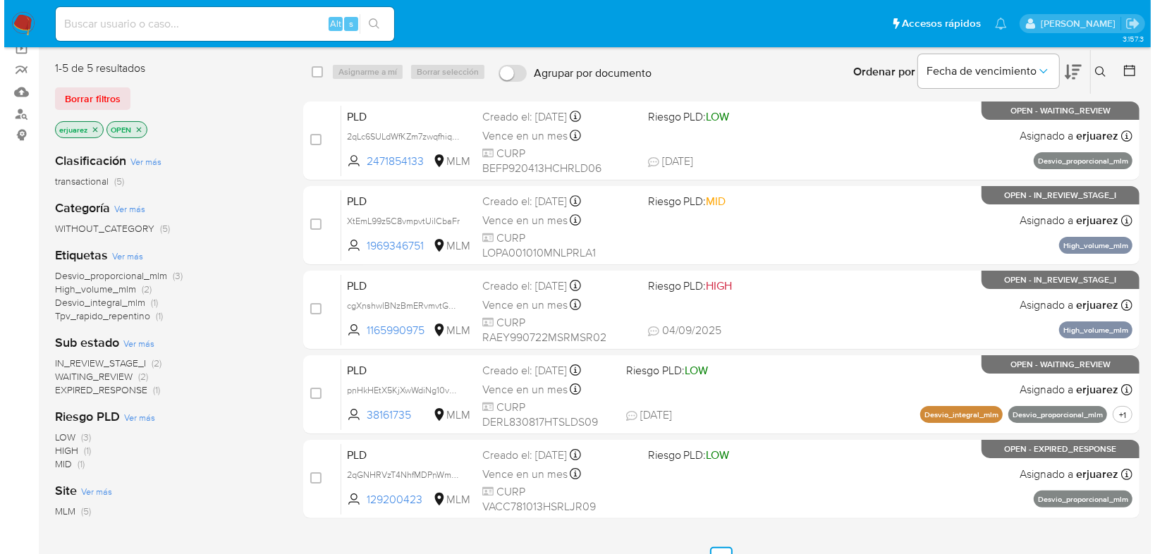
scroll to position [113, 0]
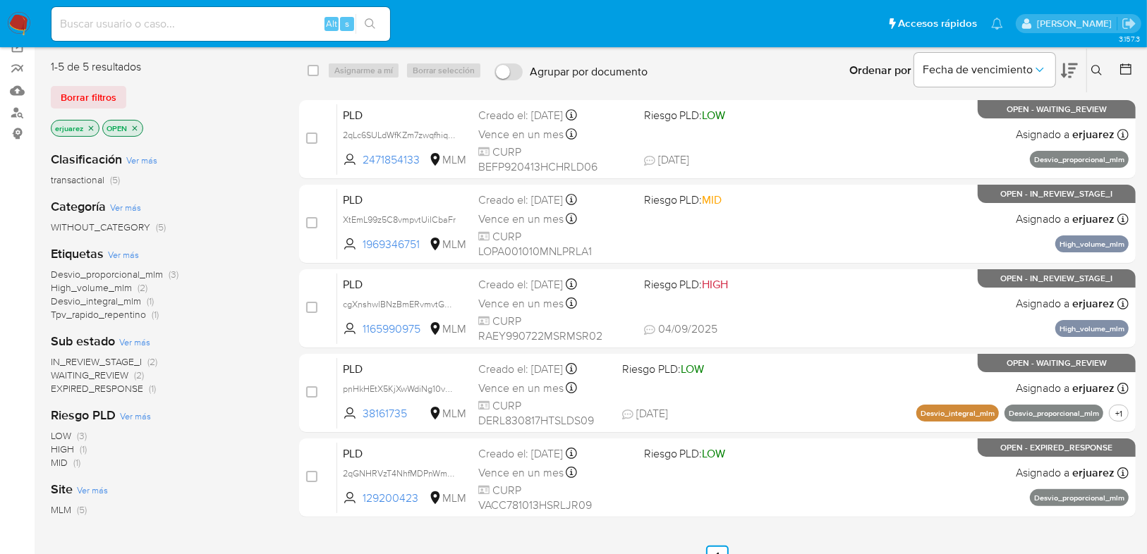
click at [102, 375] on span "WAITING_REVIEW" at bounding box center [90, 375] width 78 height 14
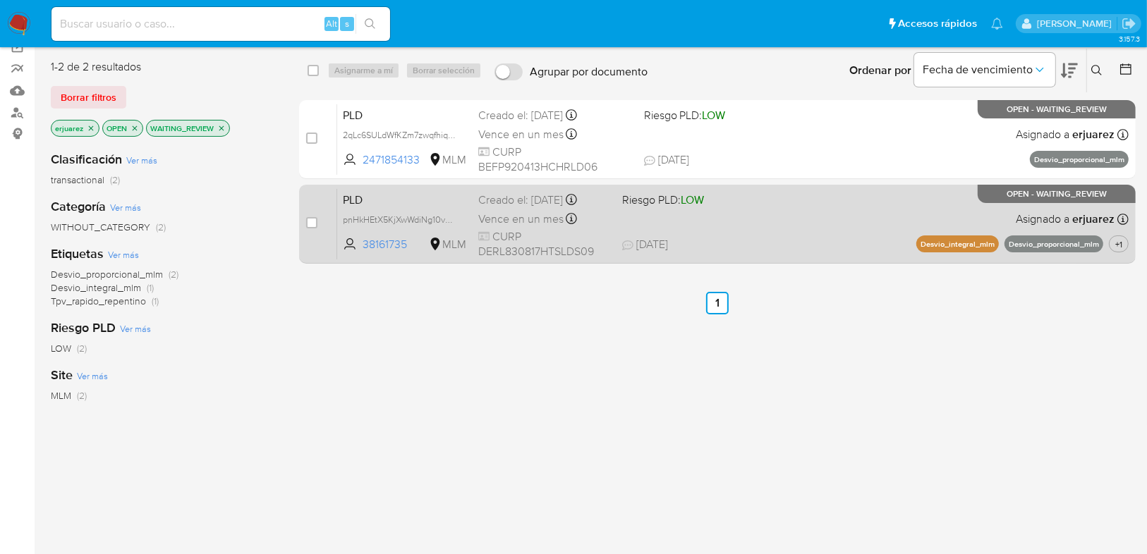
click at [783, 237] on span "[DATE] [DATE] 19:50" at bounding box center [760, 245] width 277 height 16
drag, startPoint x: 316, startPoint y: 224, endPoint x: 317, endPoint y: 212, distance: 11.3
click at [316, 224] on input "checkbox" at bounding box center [311, 222] width 11 height 11
checkbox input "true"
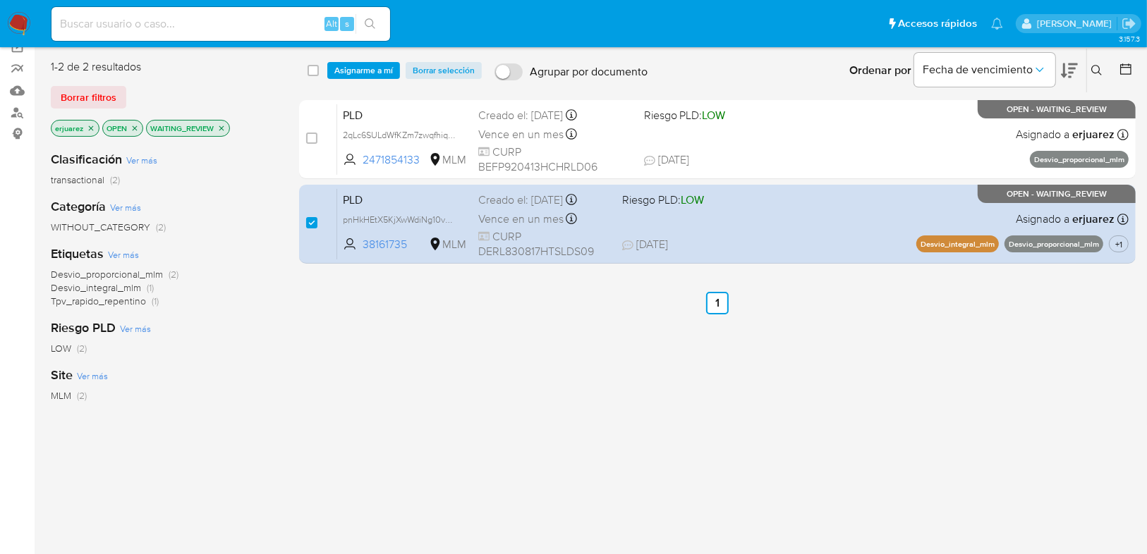
click at [358, 58] on div "select-all-cases-checkbox Asignarme a mí Borrar selección Agrupar por documento…" at bounding box center [717, 71] width 836 height 44
click at [359, 71] on span "Asignarme a mí" at bounding box center [363, 70] width 59 height 14
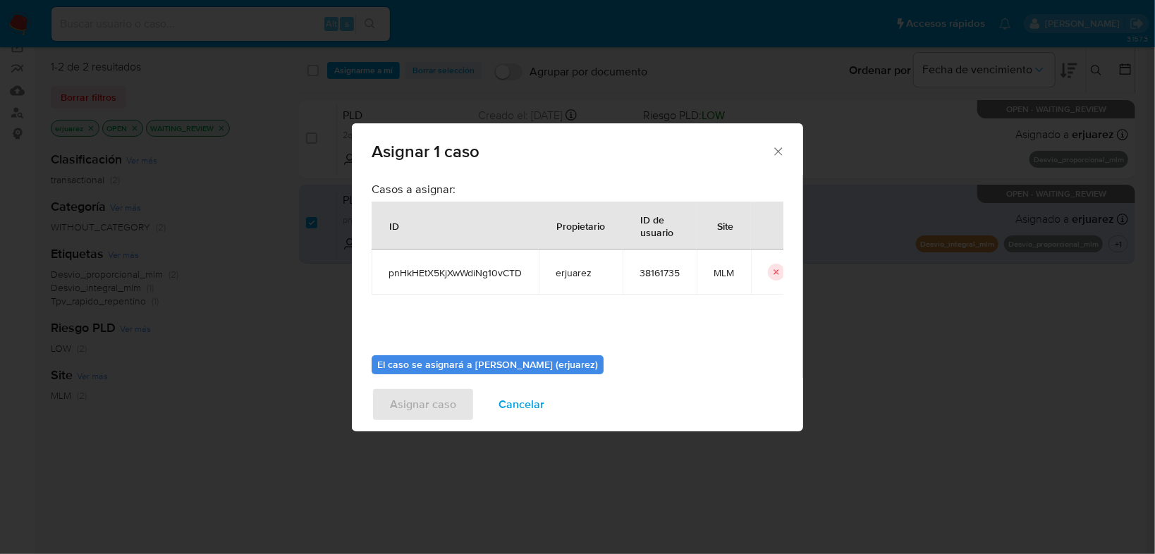
click at [779, 154] on icon "Cerrar ventana" at bounding box center [778, 152] width 14 height 14
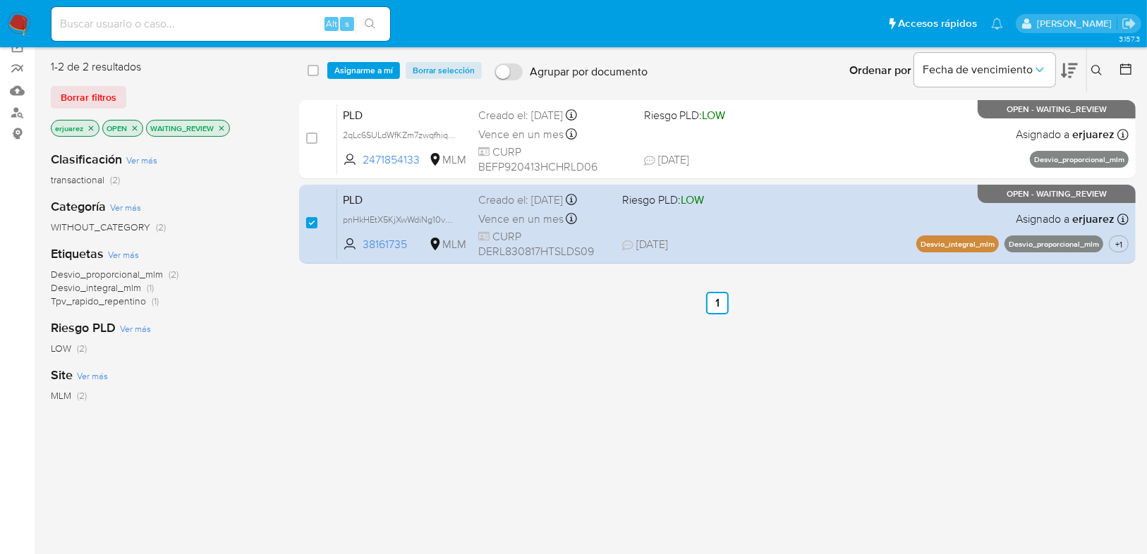
click at [369, 75] on span "Asignarme a mí" at bounding box center [363, 70] width 59 height 14
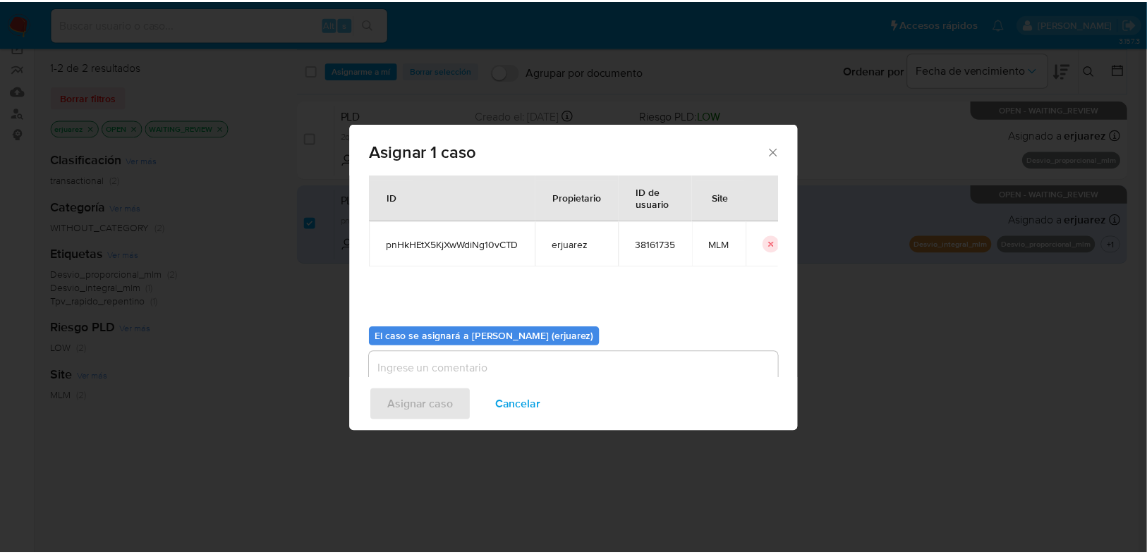
scroll to position [73, 0]
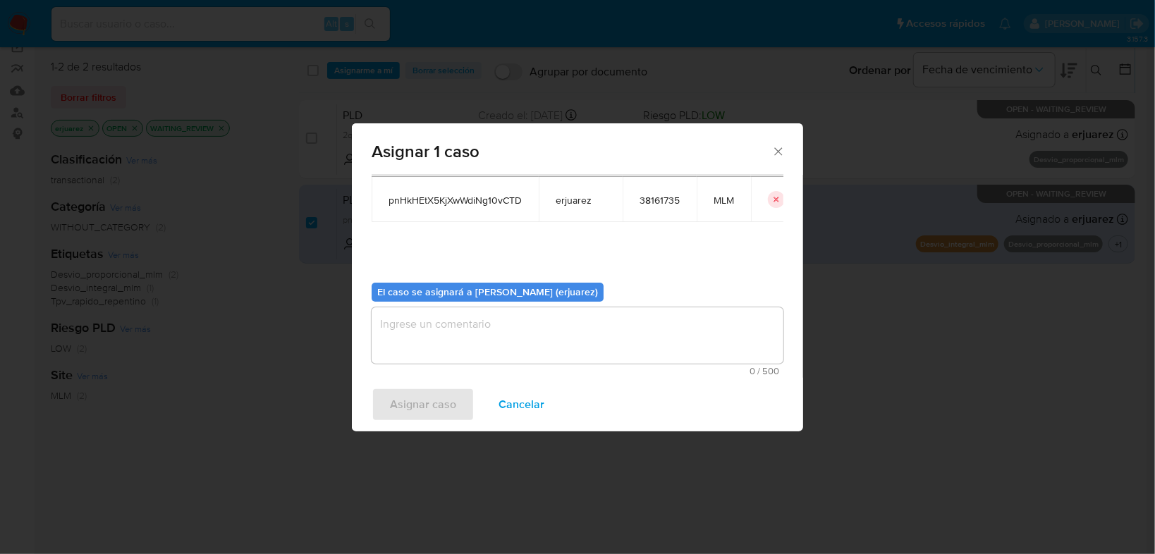
click at [418, 373] on span "0 / 500" at bounding box center [577, 371] width 403 height 9
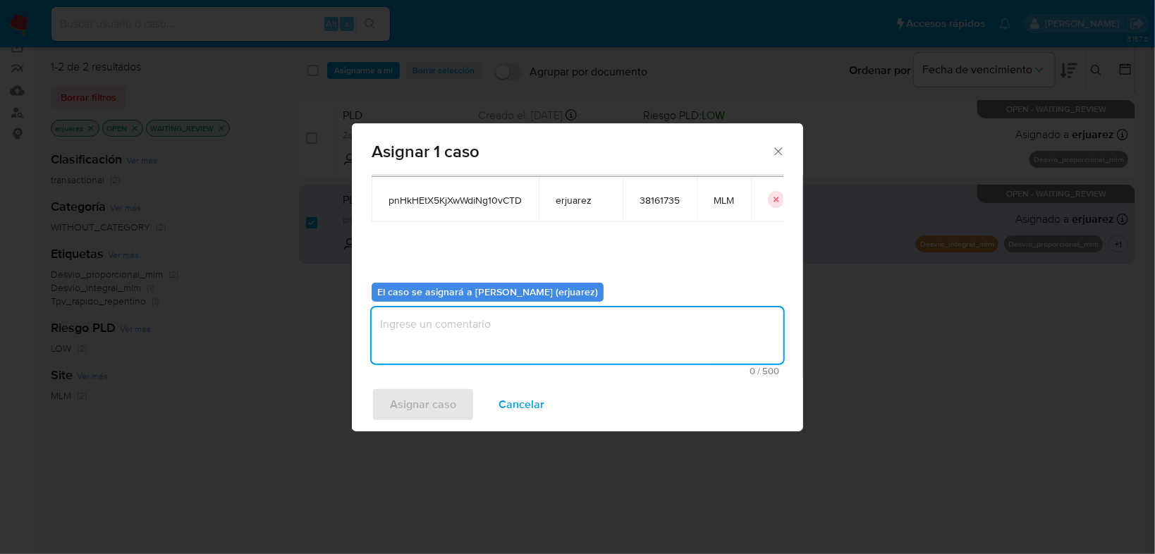
drag, startPoint x: 420, startPoint y: 343, endPoint x: 427, endPoint y: 350, distance: 10.0
click at [420, 342] on textarea "assign-modal" at bounding box center [578, 335] width 412 height 56
type textarea "e"
type textarea "EPJU"
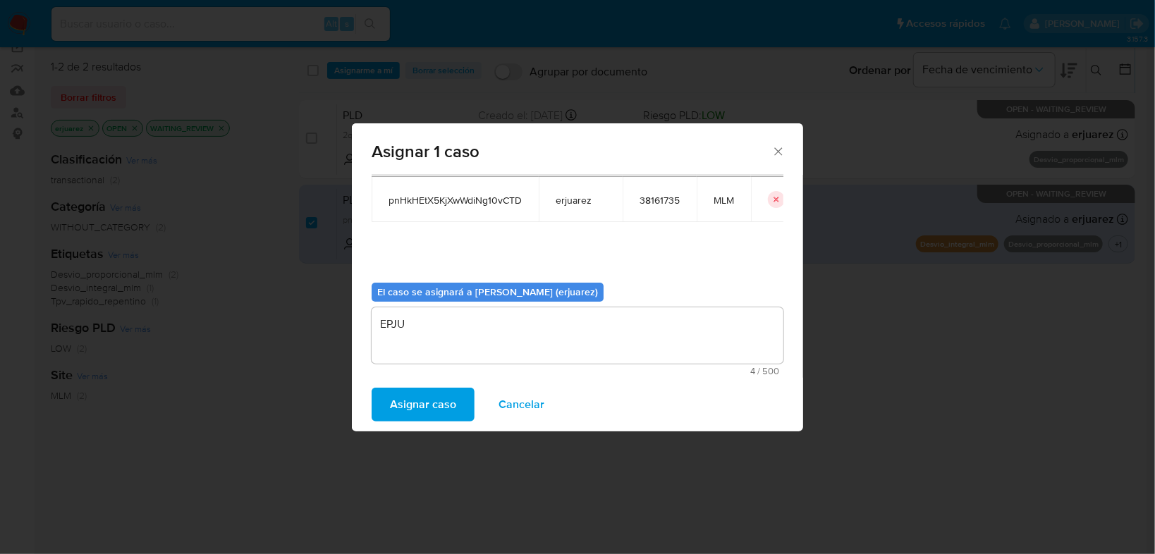
click at [425, 412] on span "Asignar caso" at bounding box center [423, 404] width 66 height 31
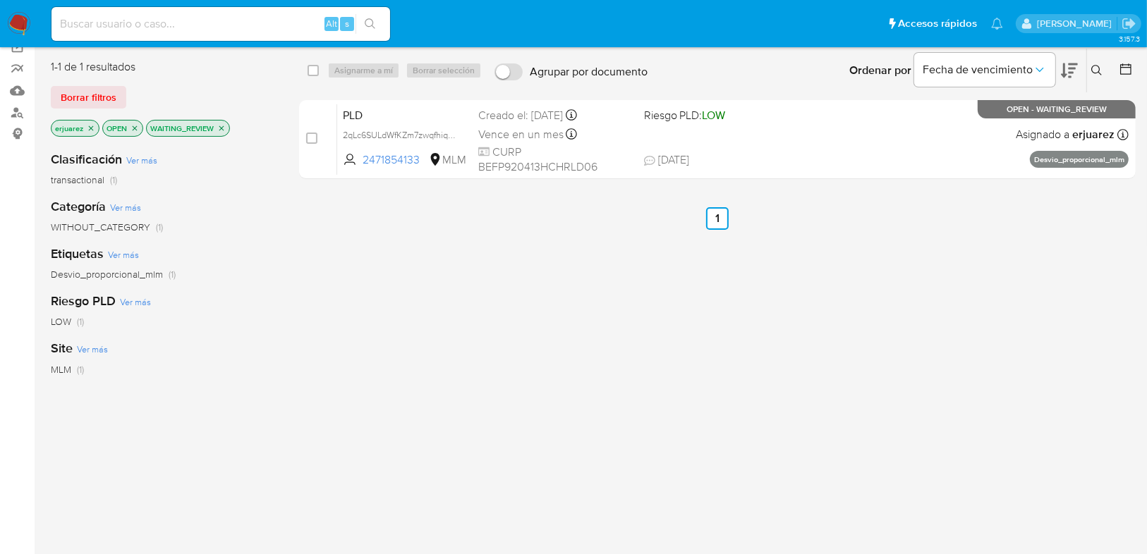
click at [5, 20] on nav "Pausado Ver notificaciones Alt s Accesos rápidos Presiona las siguientes teclas…" at bounding box center [573, 23] width 1147 height 47
click at [18, 25] on img at bounding box center [19, 24] width 24 height 24
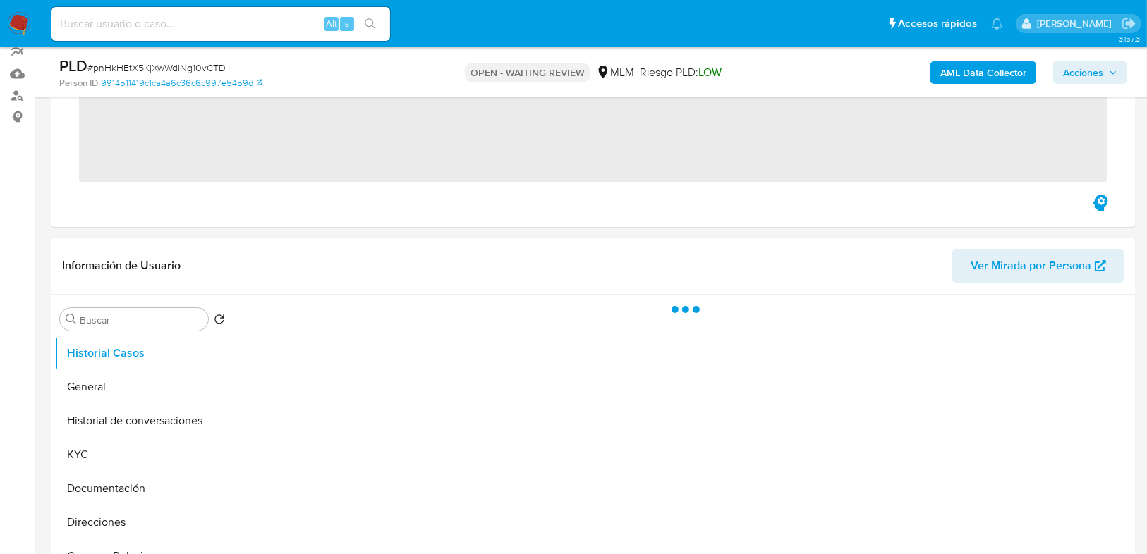
scroll to position [338, 0]
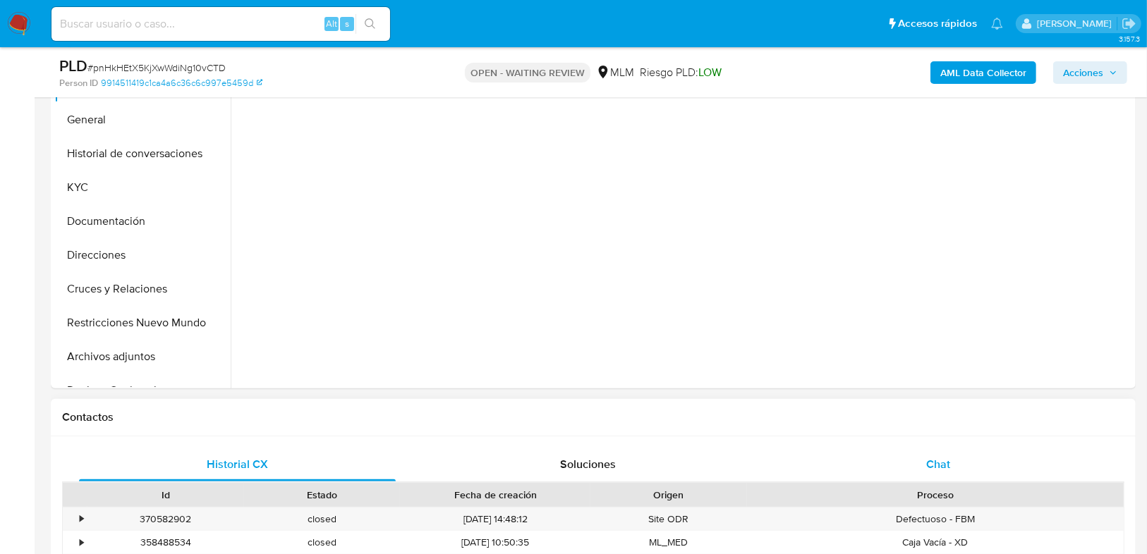
click at [912, 460] on div "Chat" at bounding box center [938, 465] width 317 height 34
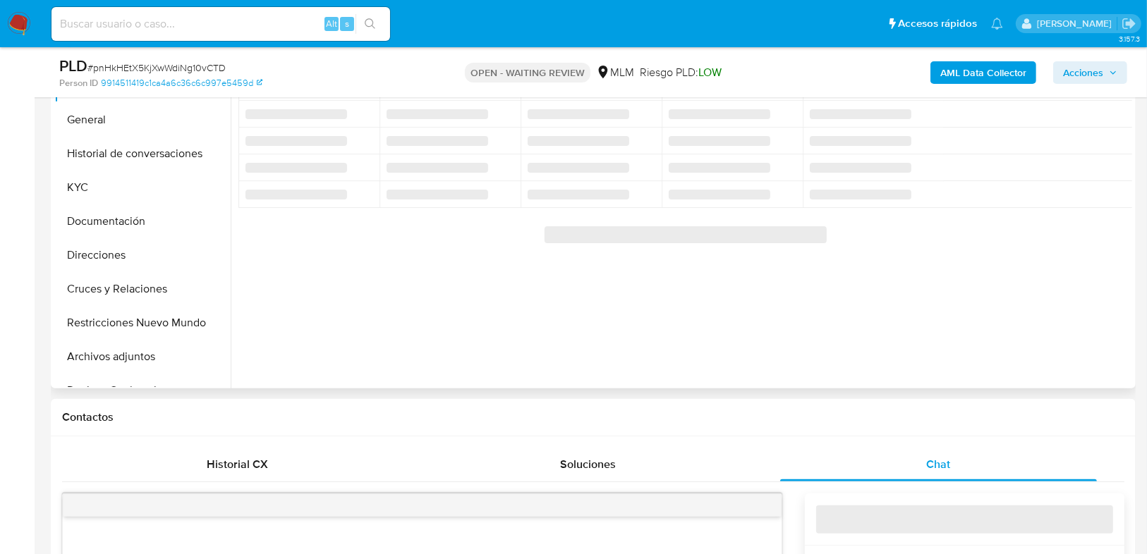
scroll to position [733, 0]
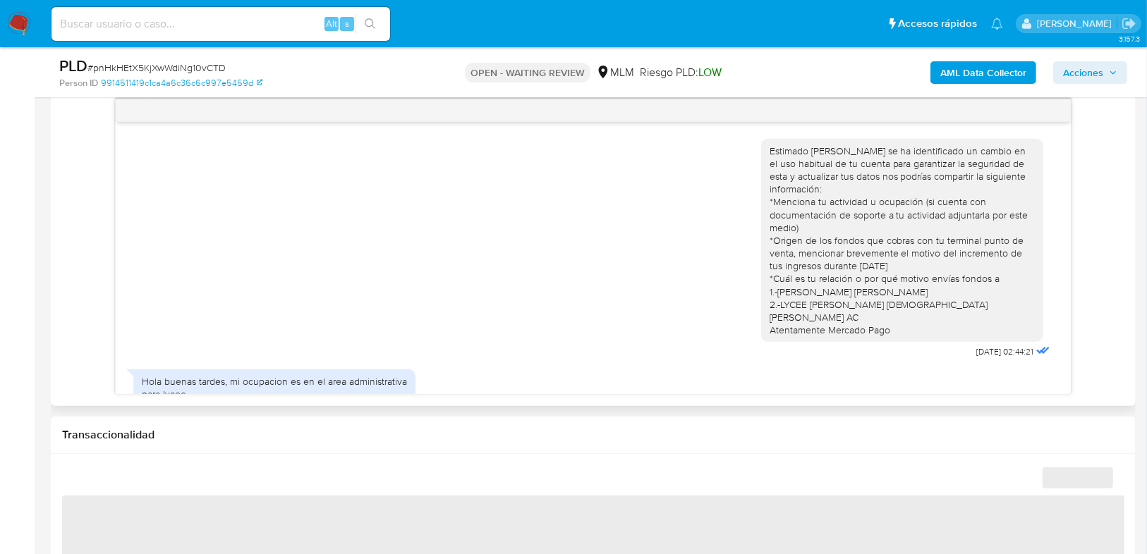
select select "10"
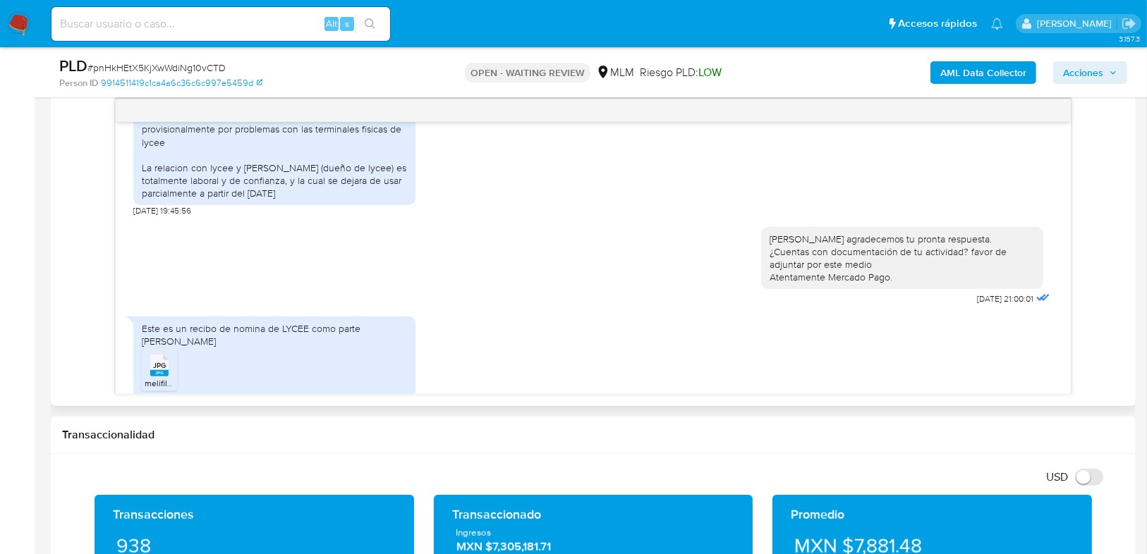
scroll to position [303, 0]
click at [152, 370] on rect at bounding box center [159, 373] width 18 height 6
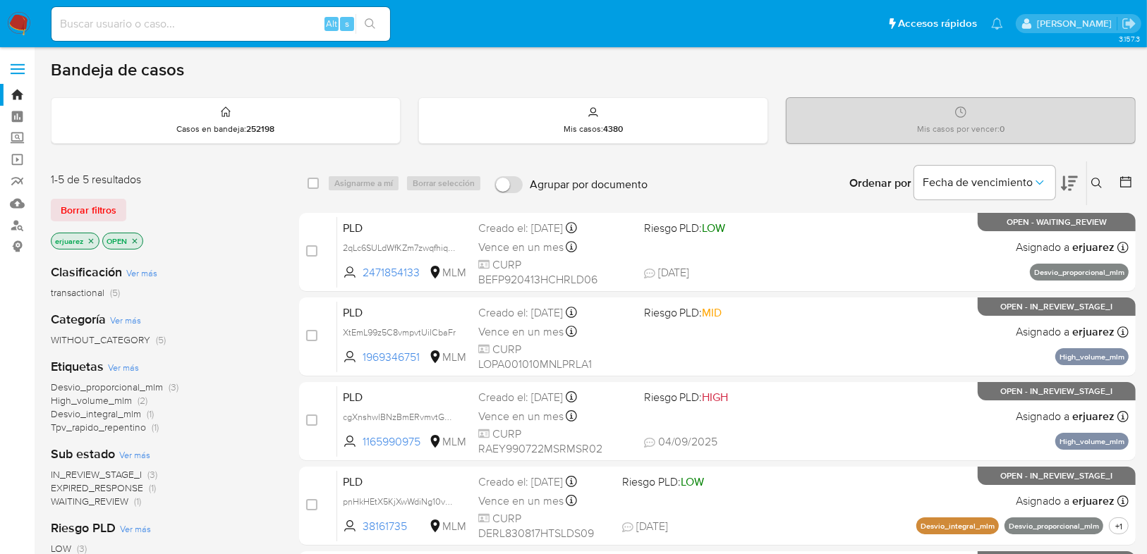
click at [268, 434] on div "Clasificación Ver más transactional (5) Categoría Ver más WITHOUT_CATEGORY (5) …" at bounding box center [164, 492] width 226 height 480
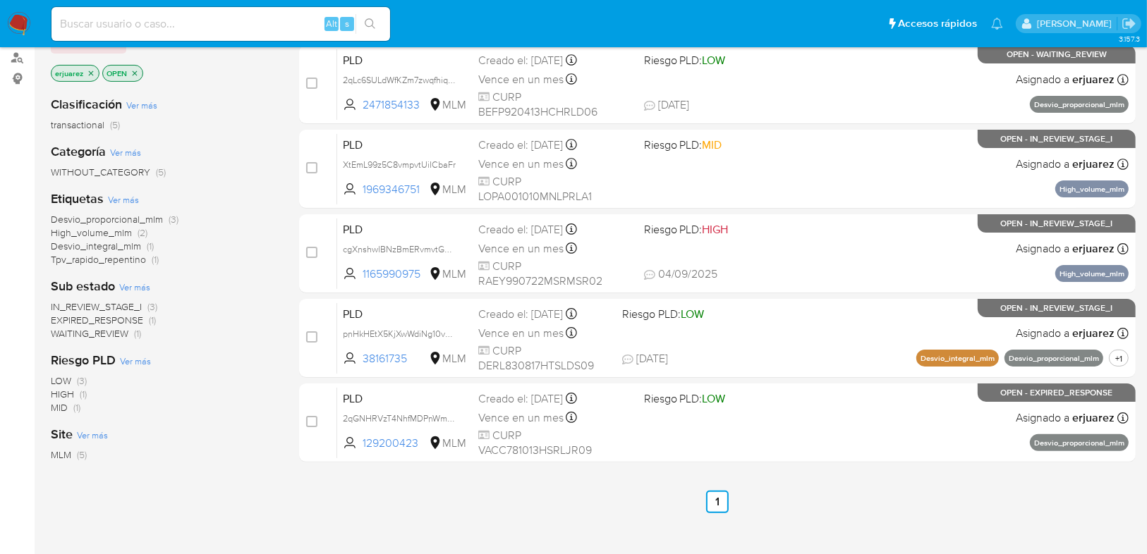
scroll to position [169, 0]
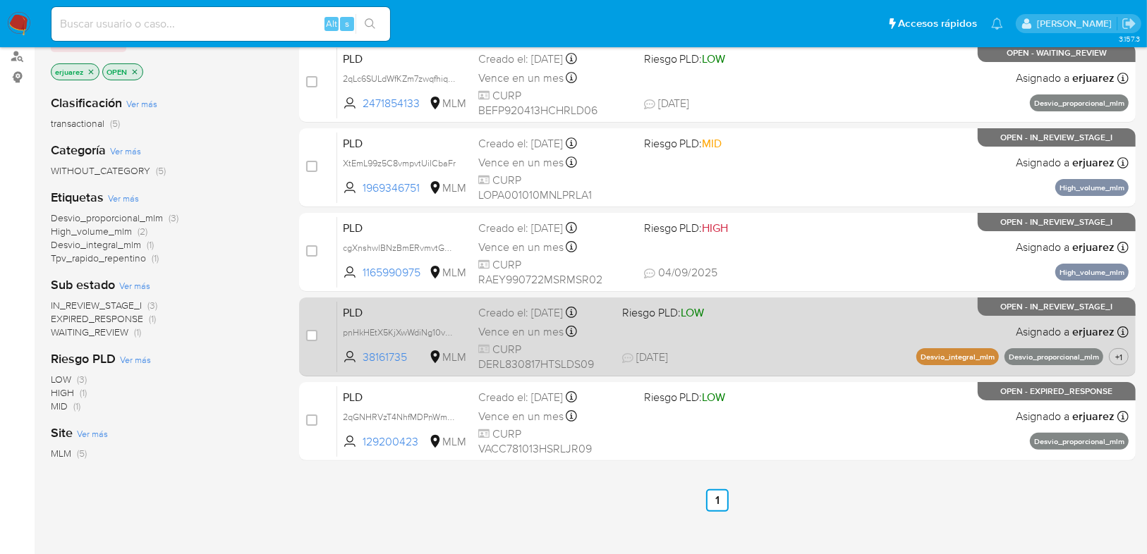
click at [710, 338] on div "PLD pnHkHEtX5KjXwWdiNg10vCTD 38161735 MLM Riesgo PLD: LOW Creado el: [DATE] Cre…" at bounding box center [732, 336] width 791 height 71
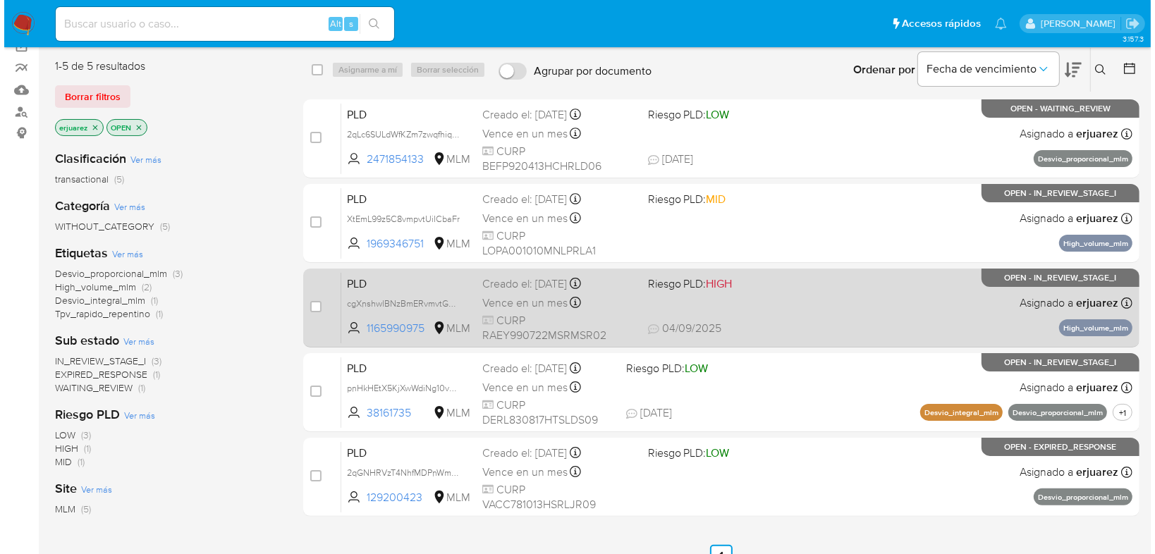
scroll to position [56, 0]
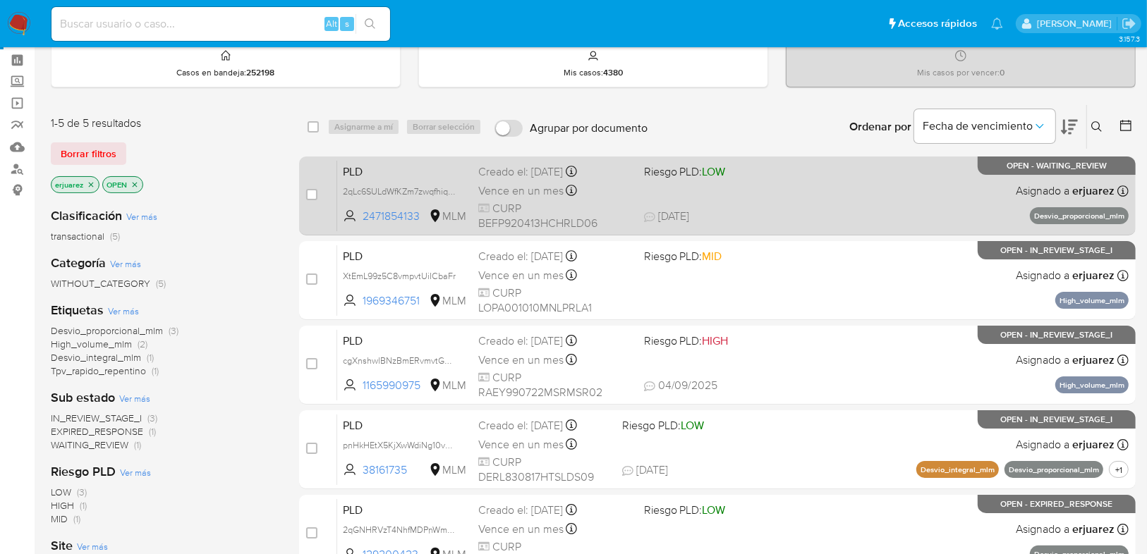
click at [606, 204] on span "CURP BEFP920413HCHRLD06" at bounding box center [555, 216] width 154 height 30
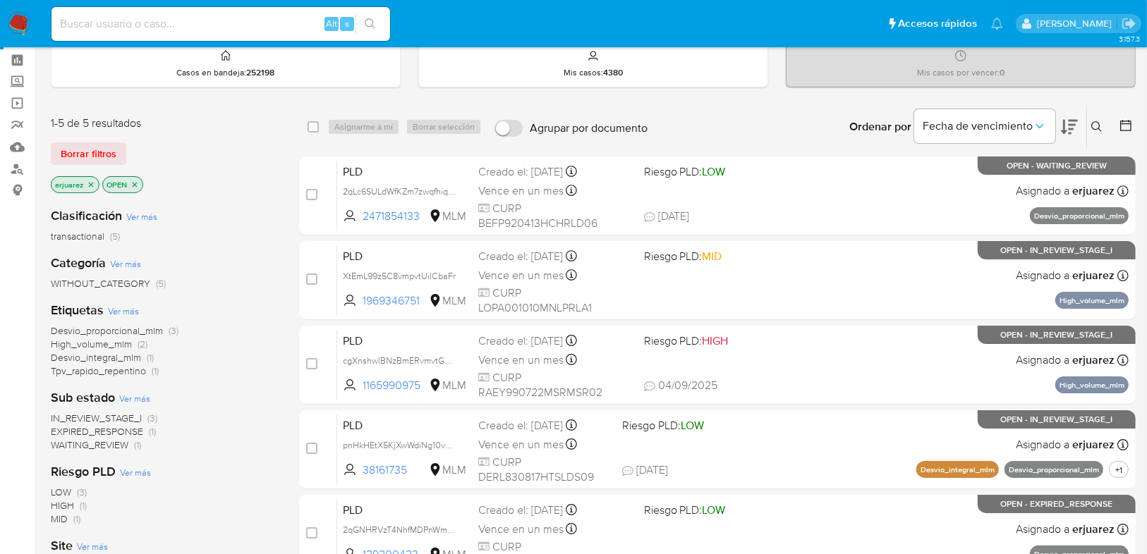
click at [123, 446] on span "WAITING_REVIEW" at bounding box center [90, 445] width 78 height 14
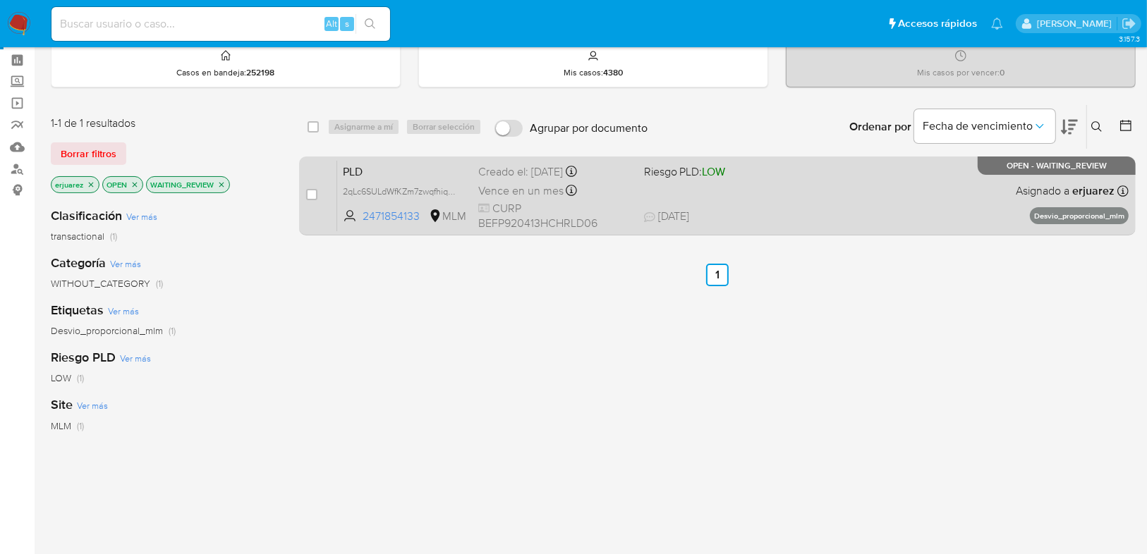
click at [303, 193] on div "case-item-checkbox No es posible asignar el caso PLD 2qLc6SULdWfKZm7zwqfhiqEz 2…" at bounding box center [717, 196] width 836 height 79
click at [310, 199] on input "checkbox" at bounding box center [311, 194] width 11 height 11
checkbox input "true"
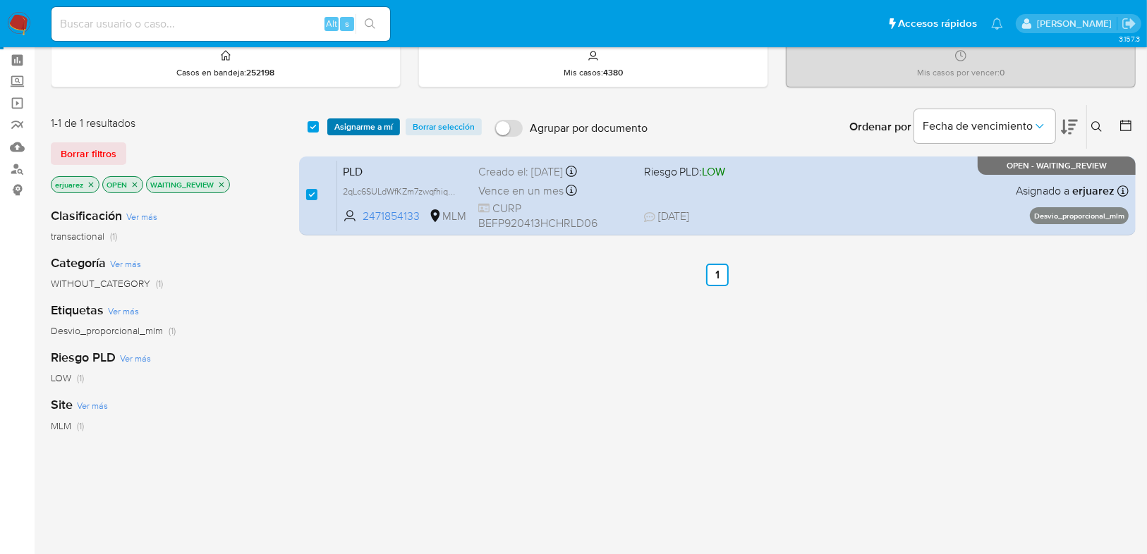
click at [355, 125] on span "Asignarme a mí" at bounding box center [363, 127] width 59 height 14
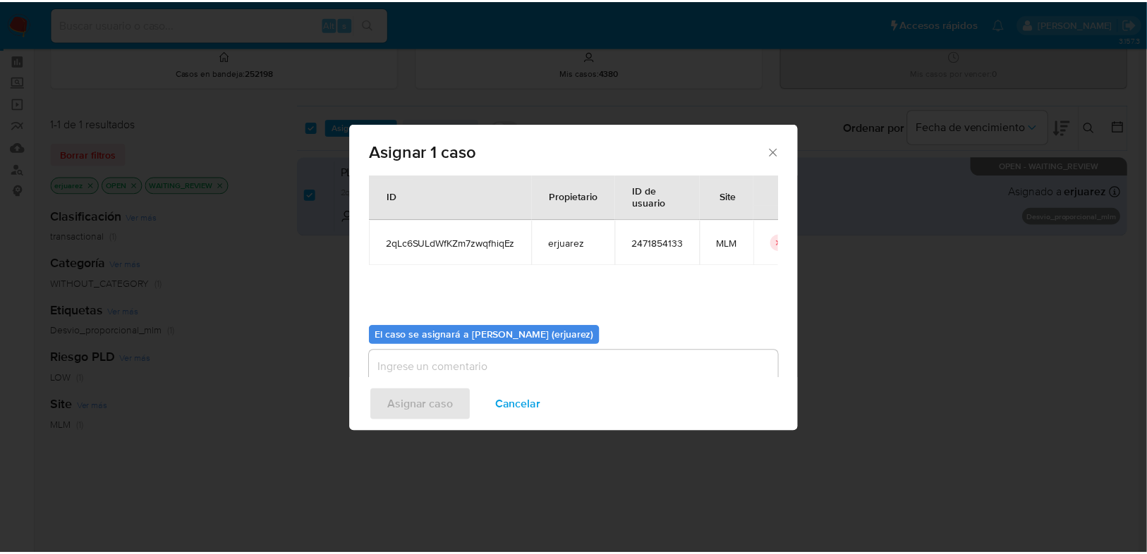
scroll to position [73, 0]
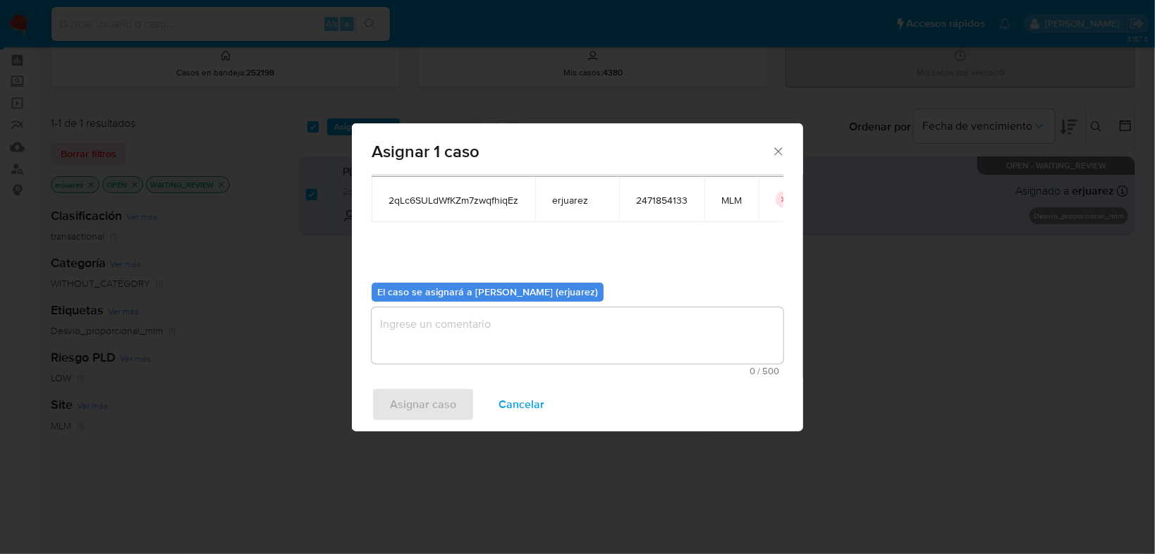
click at [466, 327] on textarea "assign-modal" at bounding box center [578, 335] width 412 height 56
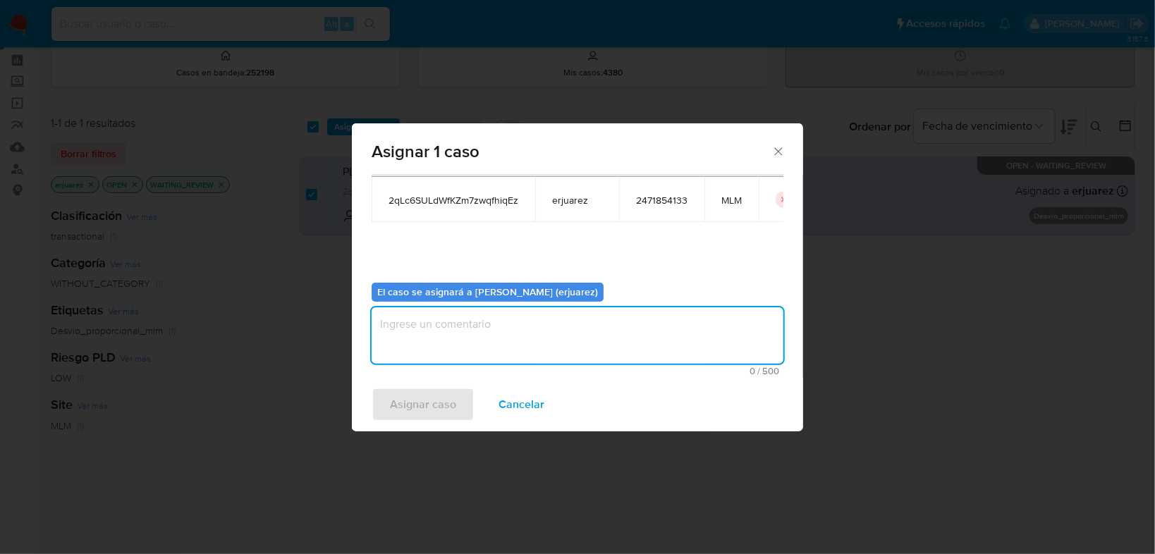
type textarea "e"
type textarea "EPJU"
click at [403, 415] on span "Asignar caso" at bounding box center [423, 404] width 66 height 31
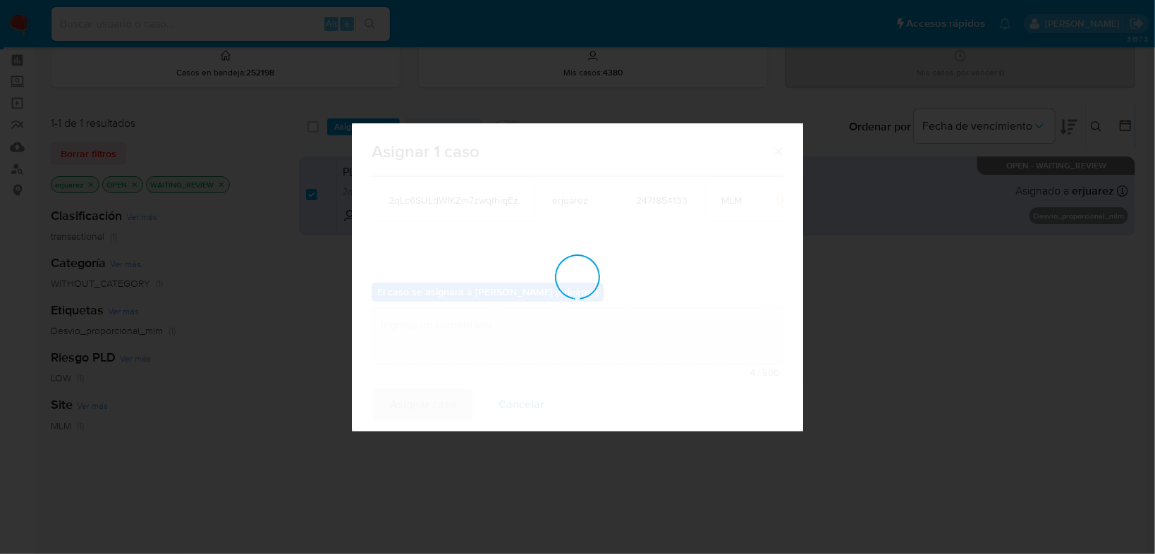
checkbox input "false"
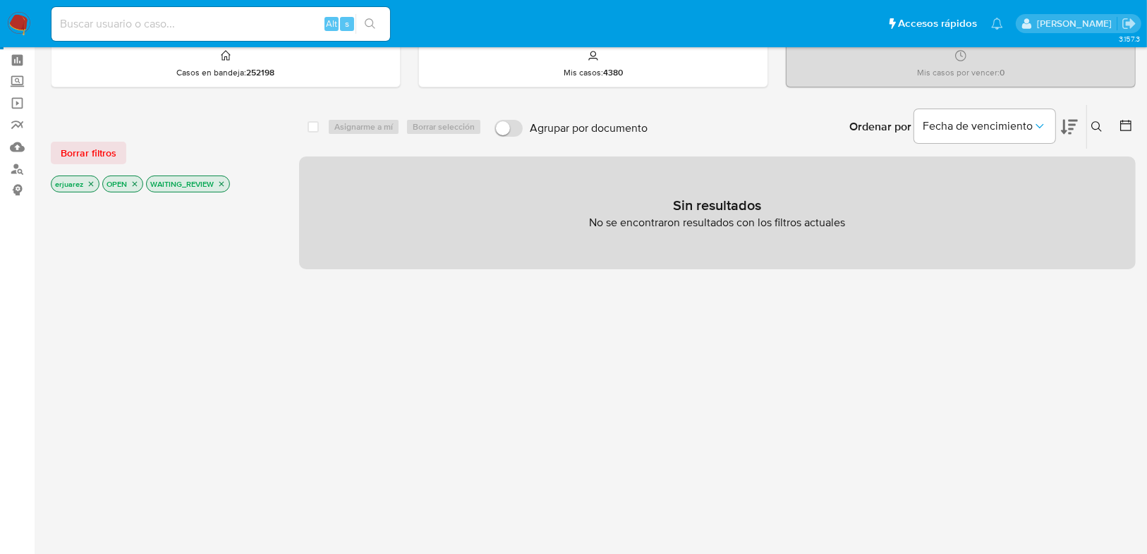
click at [217, 181] on icon "close-filter" at bounding box center [221, 184] width 8 height 8
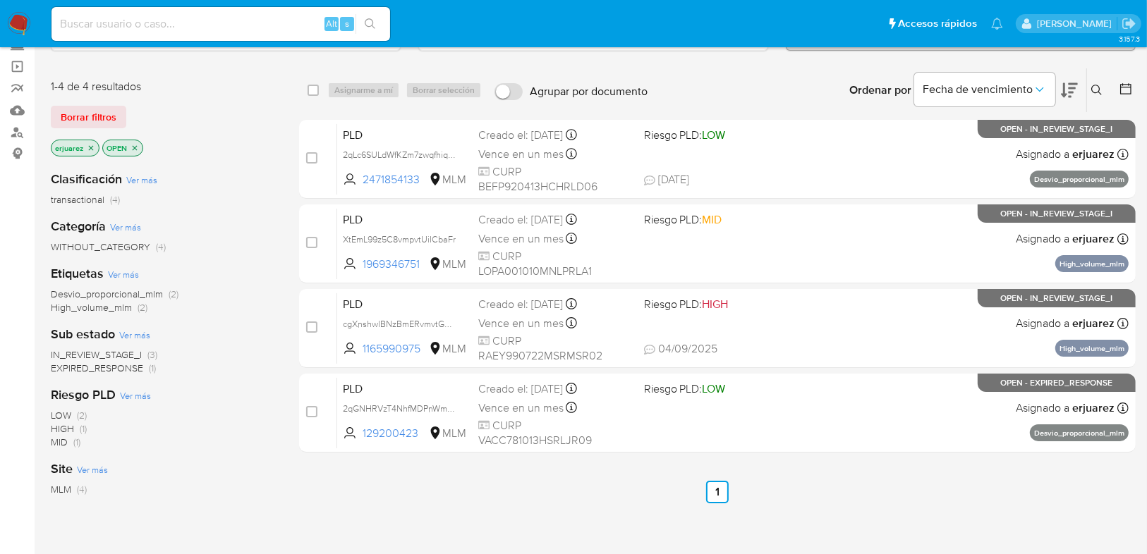
scroll to position [113, 0]
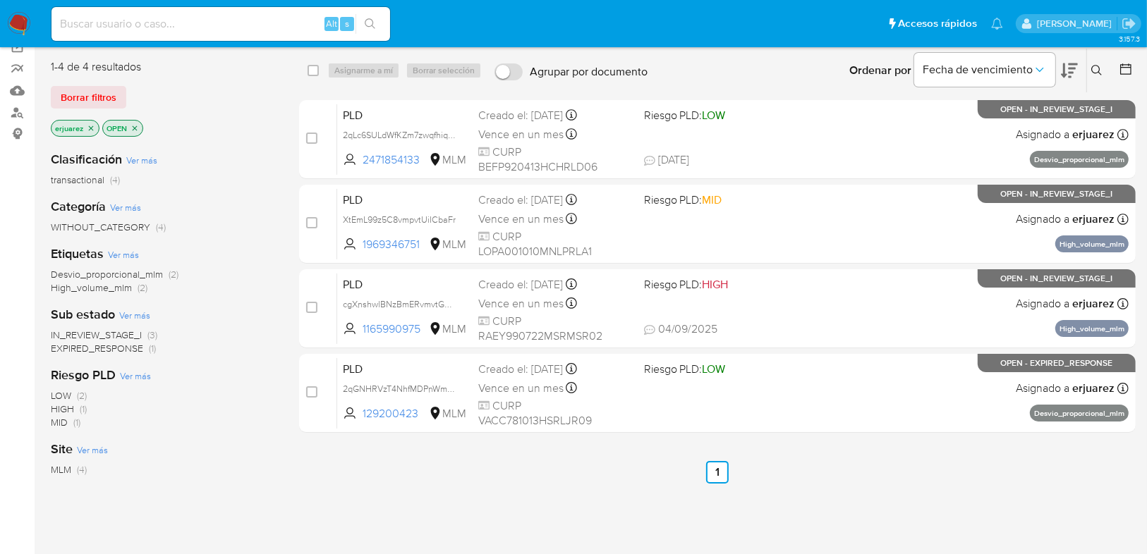
click at [113, 338] on span "IN_REVIEW_STAGE_I" at bounding box center [96, 335] width 91 height 14
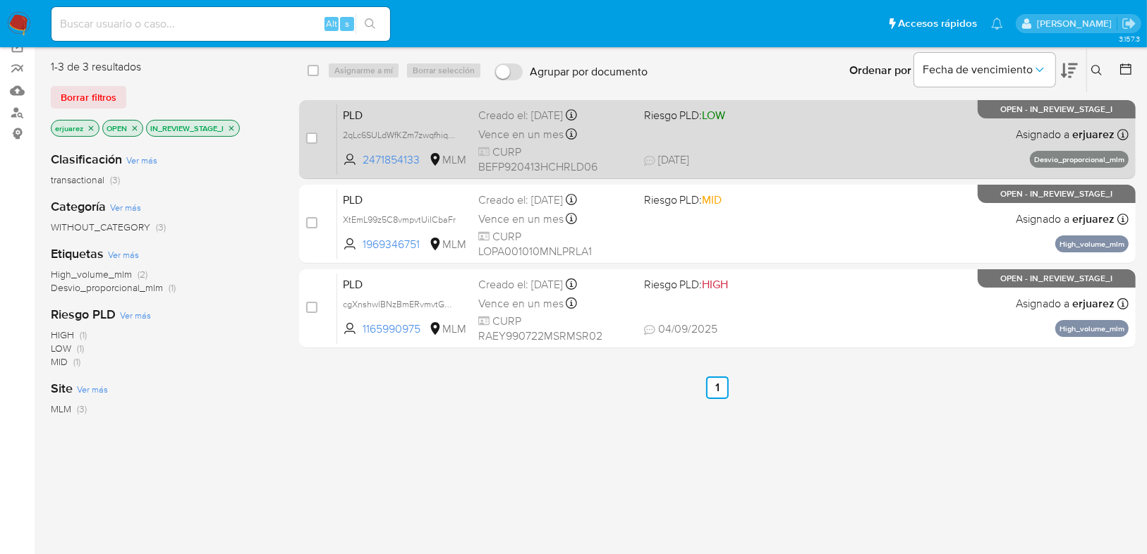
click at [578, 142] on div "Vence en un mes Vence el 11/10/2025 02:09:53" at bounding box center [555, 134] width 154 height 19
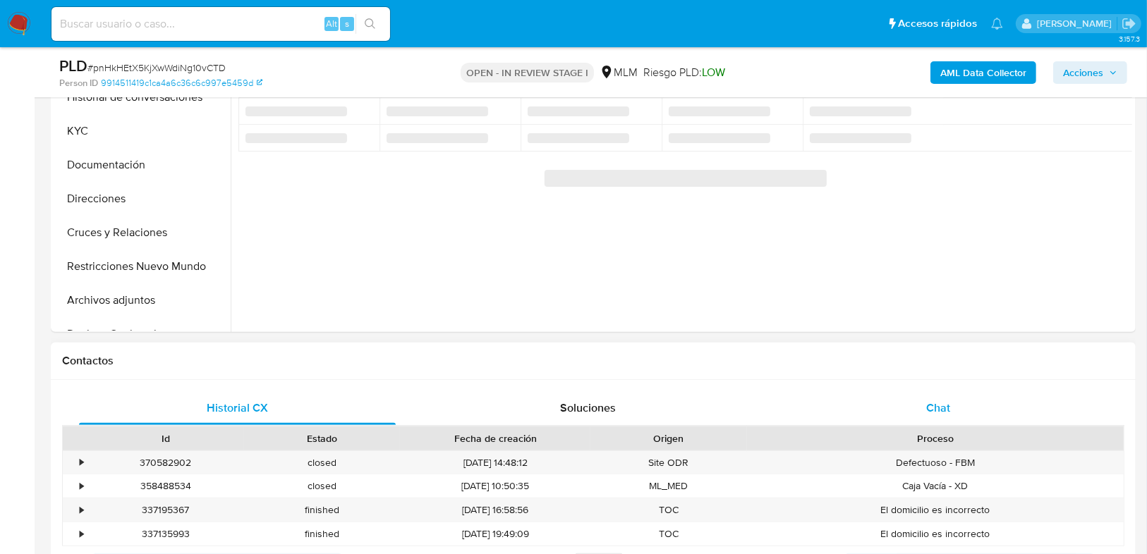
click at [930, 409] on span "Chat" at bounding box center [938, 408] width 24 height 16
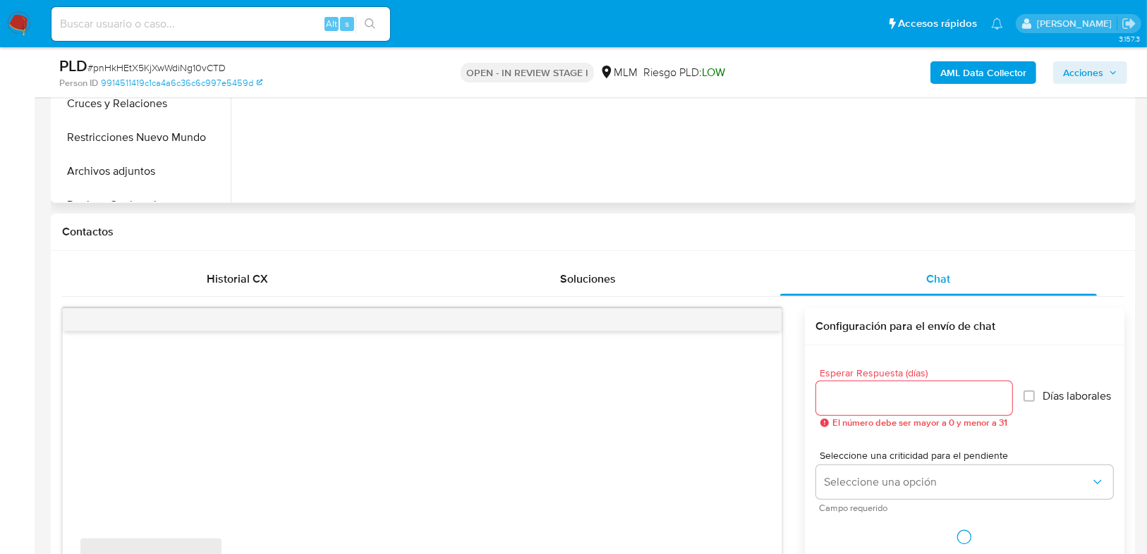
scroll to position [677, 0]
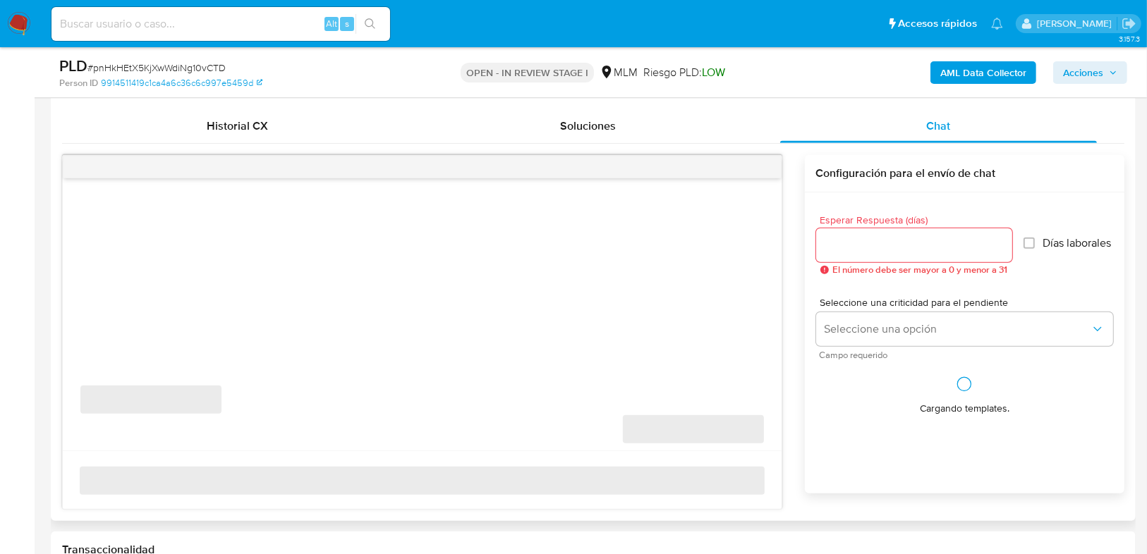
select select "10"
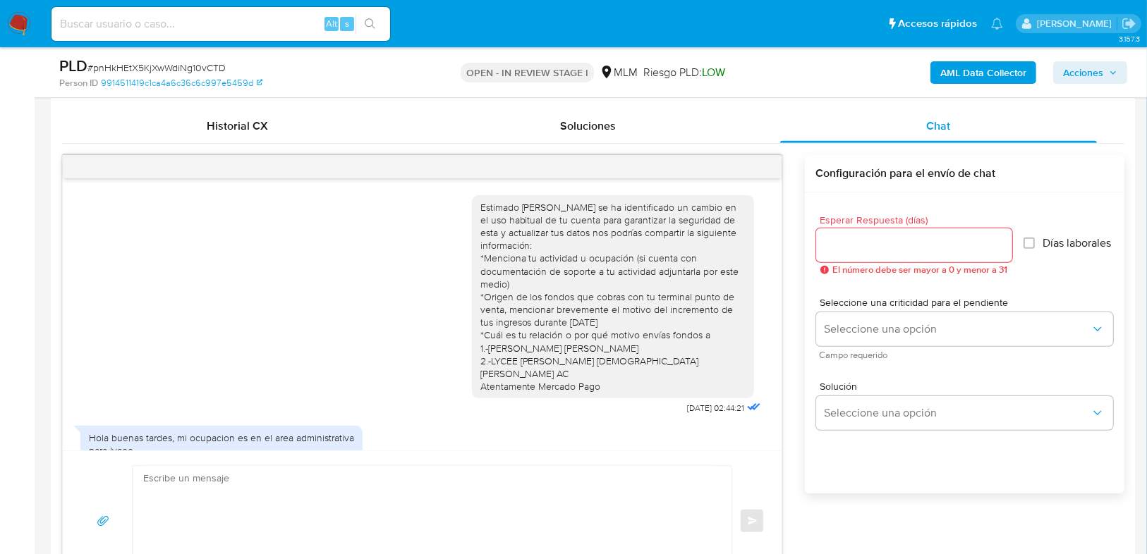
scroll to position [303, 0]
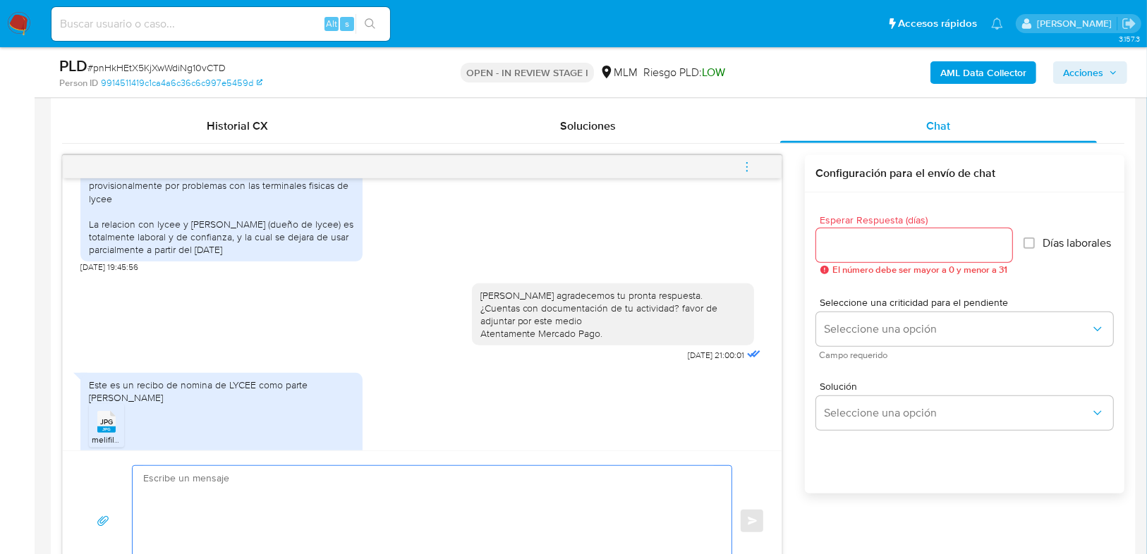
click at [202, 492] on textarea at bounding box center [428, 521] width 571 height 111
paste textarea "Agradecemos tu tiempo y documentación proporcionada. Te recordamos que esto fue…"
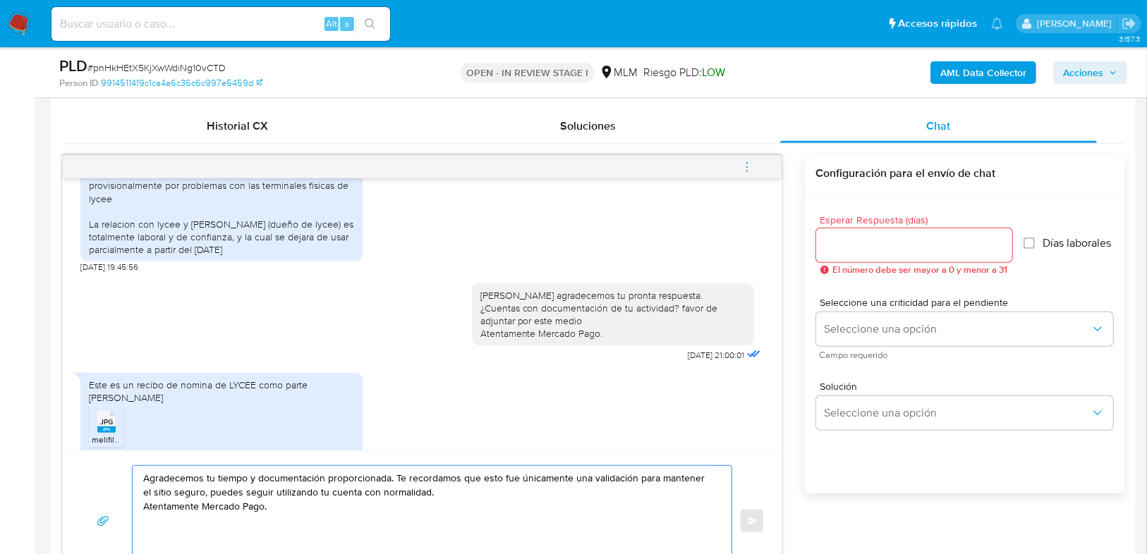
drag, startPoint x: 433, startPoint y: 488, endPoint x: 458, endPoint y: 495, distance: 26.3
click at [435, 489] on textarea "Agradecemos tu tiempo y documentación proporcionada. Te recordamos que esto fue…" at bounding box center [428, 521] width 571 height 111
drag, startPoint x: 458, startPoint y: 495, endPoint x: 200, endPoint y: 492, distance: 258.1
click at [200, 492] on textarea "Agradecemos tu tiempo y documentación proporcionada. Te recordamos que esto fue…" at bounding box center [428, 521] width 571 height 111
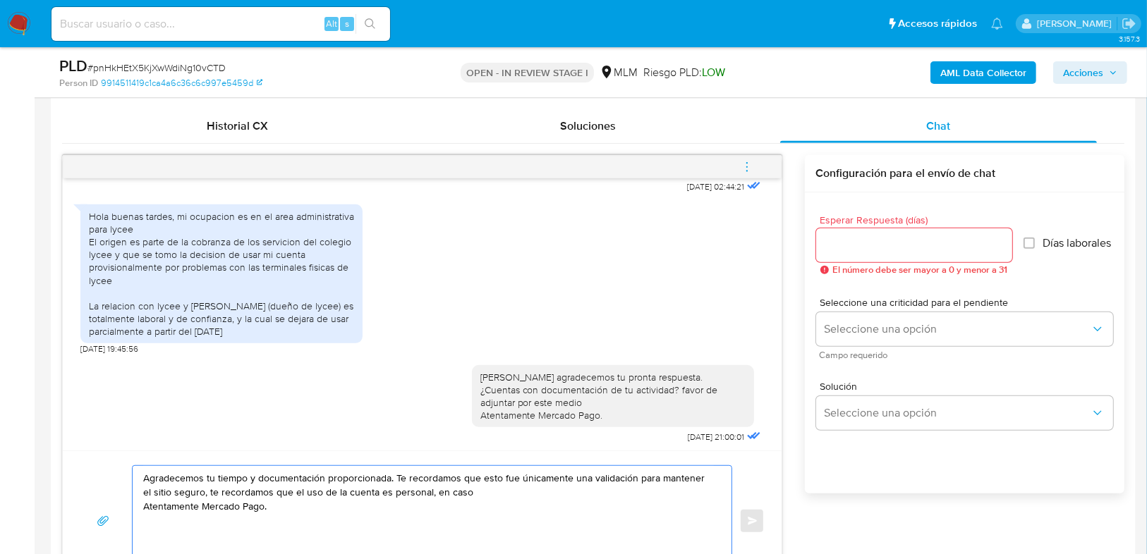
scroll to position [190, 0]
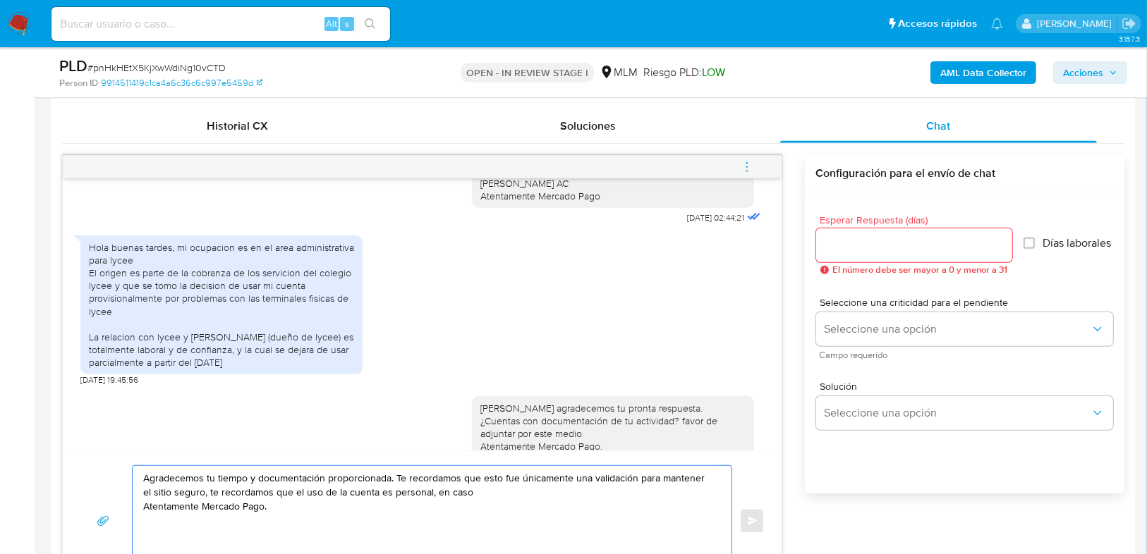
drag, startPoint x: 348, startPoint y: 525, endPoint x: 355, endPoint y: 506, distance: 20.3
click at [347, 525] on textarea "Agradecemos tu tiempo y documentación proporcionada. Te recordamos que esto fue…" at bounding box center [428, 521] width 571 height 111
click at [355, 505] on textarea "Agradecemos tu tiempo y documentación proporcionada. Te recordamos que esto fue…" at bounding box center [428, 521] width 571 height 111
drag, startPoint x: 468, startPoint y: 484, endPoint x: 197, endPoint y: 492, distance: 271.6
click at [197, 492] on textarea "Agradecemos tu tiempo y documentación proporcionada. Te recordamos que esto fue…" at bounding box center [428, 521] width 571 height 111
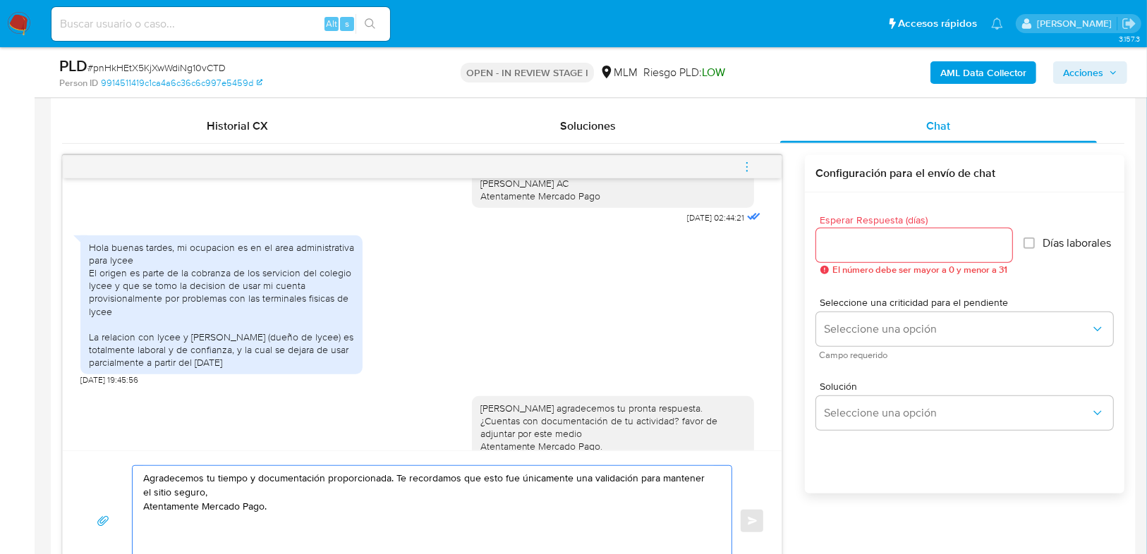
paste textarea "de acuerdo a los TyC´s el uso de la cuenta en nombre de terceros esta prohibido…"
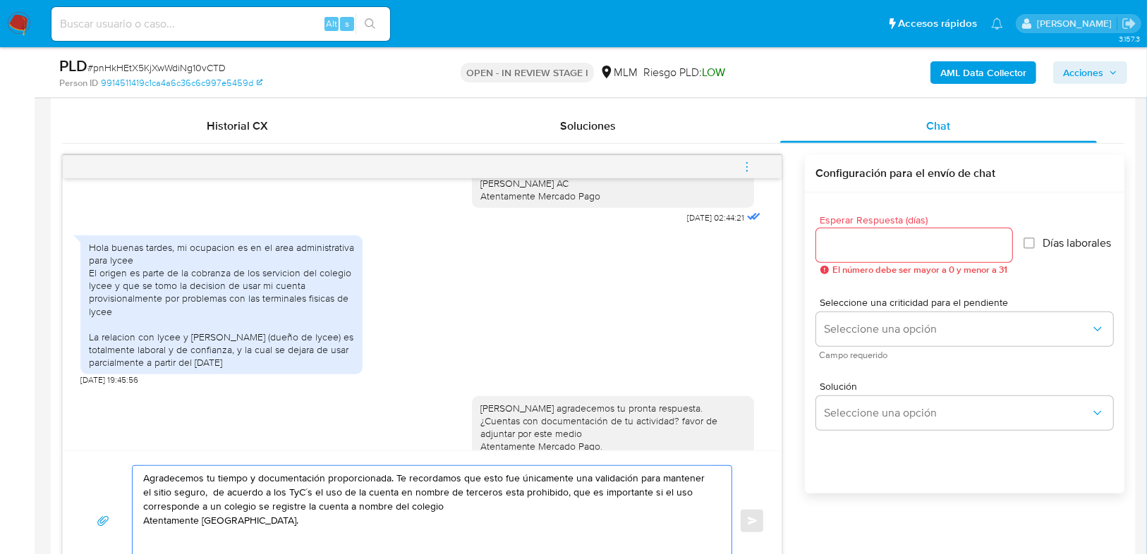
click at [200, 495] on textarea "Agradecemos tu tiempo y documentación proporcionada. Te recordamos que esto fue…" at bounding box center [428, 521] width 571 height 111
drag, startPoint x: 202, startPoint y: 494, endPoint x: 331, endPoint y: 494, distance: 129.8
click at [331, 494] on textarea "Agradecemos tu tiempo y documentación proporcionada. Te recordamos que esto fue…" at bounding box center [428, 521] width 571 height 111
click at [302, 489] on textarea "Agradecemos tu tiempo y documentación proporcionada. Te recordamos que esto fue…" at bounding box center [428, 521] width 571 height 111
drag, startPoint x: 299, startPoint y: 492, endPoint x: 277, endPoint y: 491, distance: 21.9
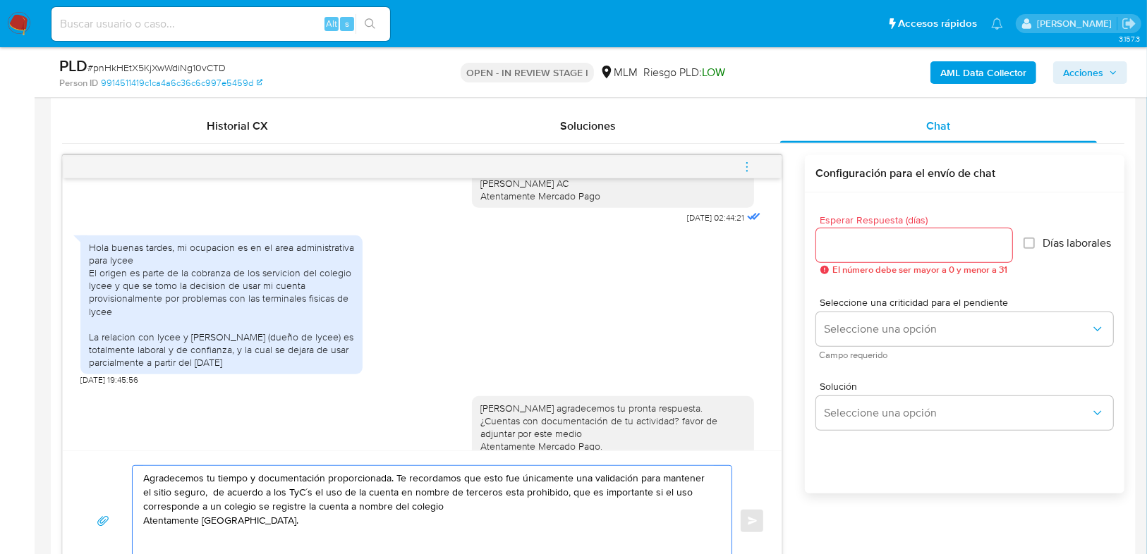
click at [277, 491] on textarea "Agradecemos tu tiempo y documentación proporcionada. Te recordamos que esto fue…" at bounding box center [428, 521] width 571 height 111
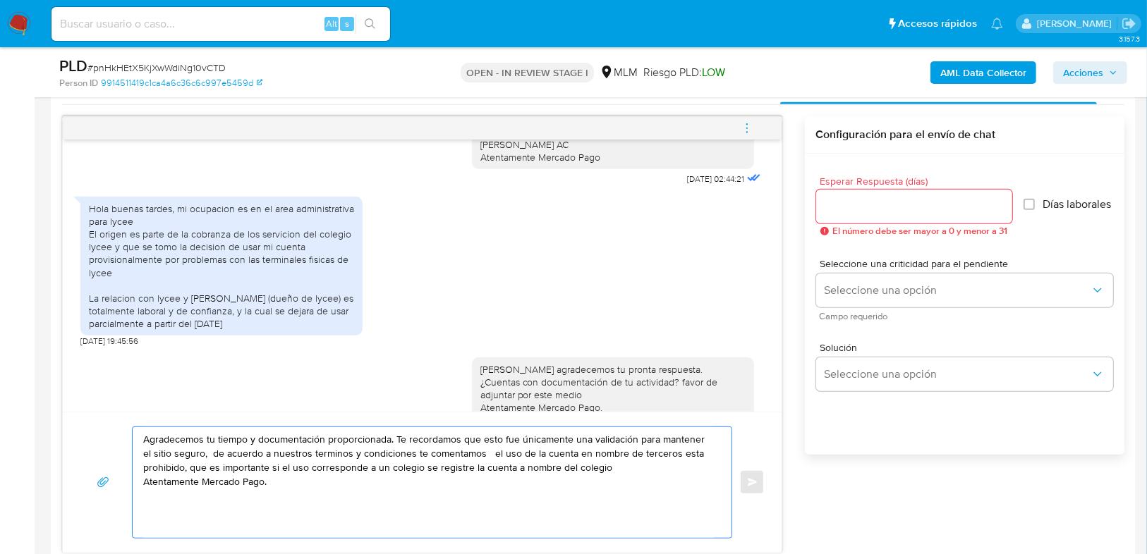
scroll to position [733, 0]
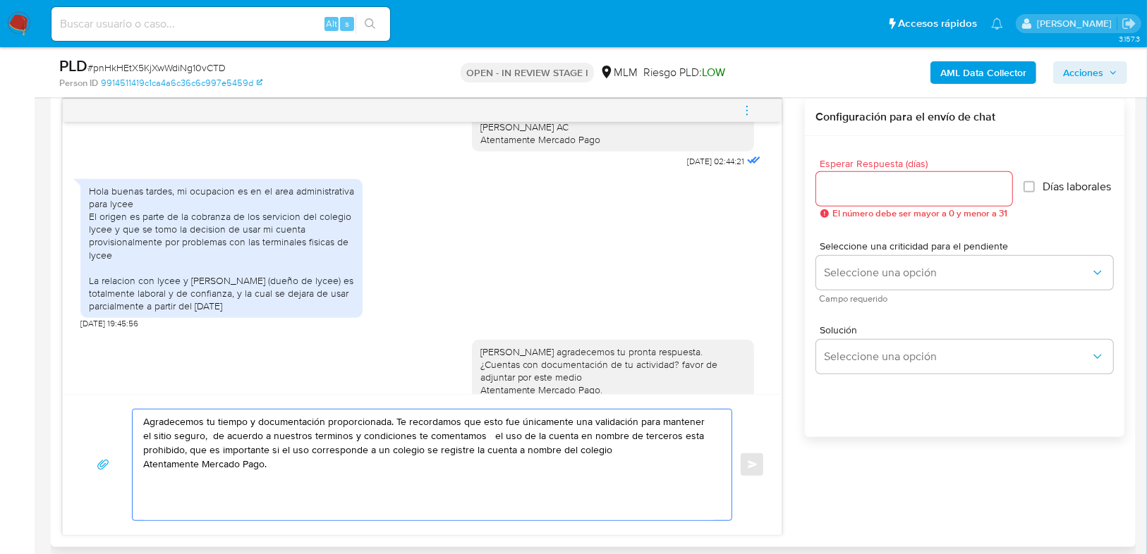
drag, startPoint x: 418, startPoint y: 423, endPoint x: 477, endPoint y: 425, distance: 59.3
click at [477, 425] on textarea "Agradecemos tu tiempo y documentación proporcionada. Te recordamos que esto fue…" at bounding box center [428, 465] width 571 height 111
click at [144, 425] on textarea "Agradecemos tu tiempo y documentación proporcionada. Esto fue únicamente una va…" at bounding box center [428, 465] width 571 height 111
click at [391, 425] on textarea "Agradecemos tu tiempo y documentación proporcionada. Esto fue únicamente una va…" at bounding box center [428, 465] width 571 height 111
drag, startPoint x: 395, startPoint y: 418, endPoint x: 698, endPoint y: 425, distance: 303.3
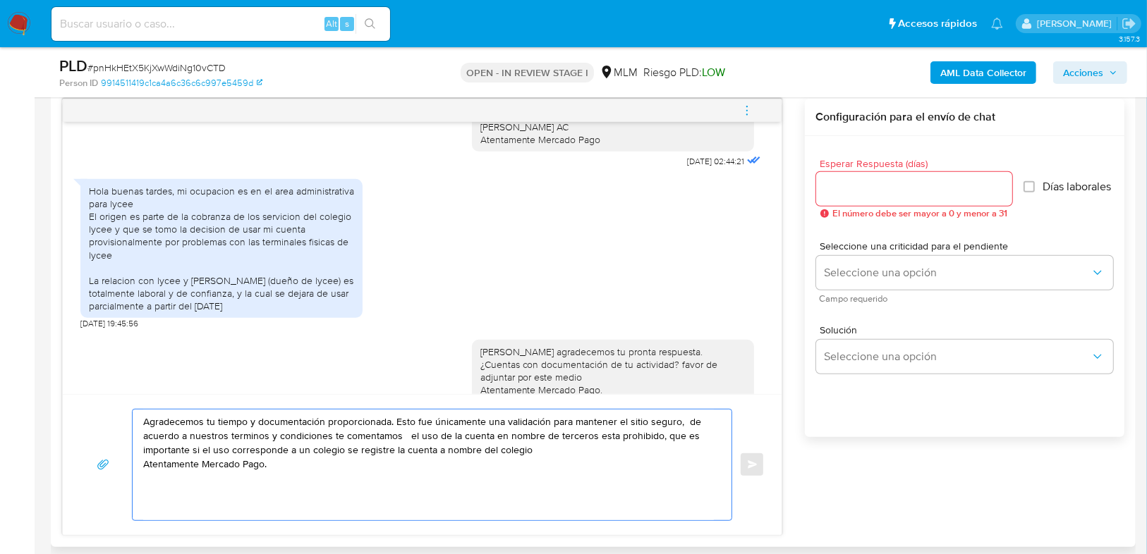
click at [698, 425] on textarea "Agradecemos tu tiempo y documentación proporcionada. Esto fue únicamente una va…" at bounding box center [428, 465] width 571 height 111
click at [272, 438] on textarea "Agradecemos tu tiempo y documentación proporcionada , entendemos la situación s…" at bounding box center [428, 465] width 571 height 111
click at [274, 436] on textarea "Agradecemos tu tiempo y documentación proporcionada , entendemos la situación s…" at bounding box center [428, 465] width 571 height 111
click at [272, 440] on textarea "Agradecemos tu tiempo y documentación proporcionada , entendemos la situación s…" at bounding box center [428, 465] width 571 height 111
drag, startPoint x: 211, startPoint y: 436, endPoint x: 267, endPoint y: 437, distance: 55.7
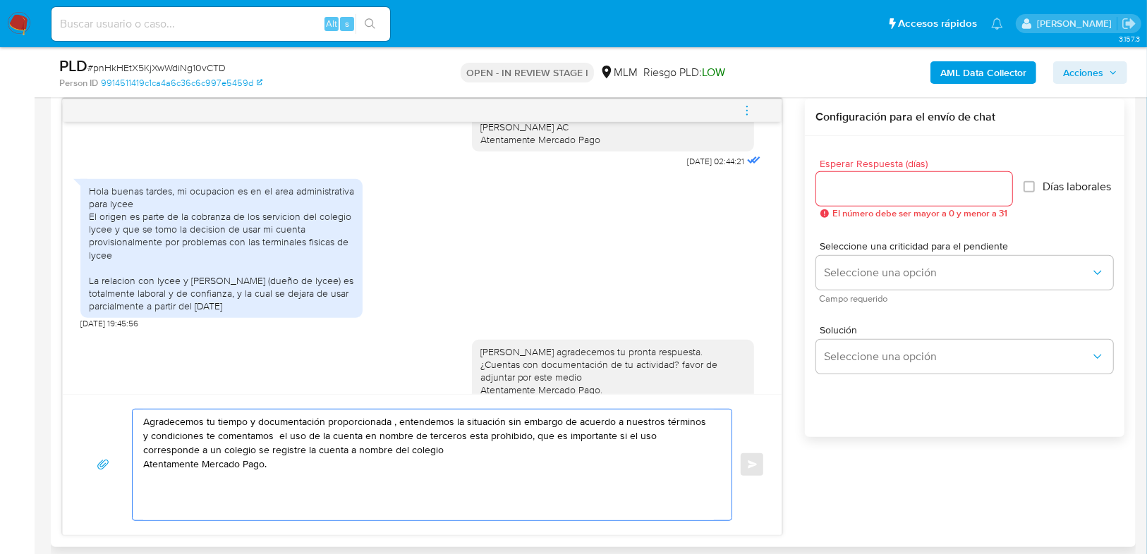
click at [267, 437] on textarea "Agradecemos tu tiempo y documentación proporcionada , entendemos la situación s…" at bounding box center [428, 465] width 571 height 111
click at [494, 449] on textarea "Agradecemos tu tiempo y documentación proporcionada , entendemos la situación s…" at bounding box center [428, 465] width 571 height 111
drag, startPoint x: 519, startPoint y: 439, endPoint x: 535, endPoint y: 439, distance: 16.2
click at [535, 439] on textarea "Agradecemos tu tiempo y documentación proporcionada , entendemos la situación s…" at bounding box center [428, 465] width 571 height 111
click at [533, 436] on textarea "Agradecemos tu tiempo y documentación proporcionada , entendemos la situación s…" at bounding box center [428, 465] width 571 height 111
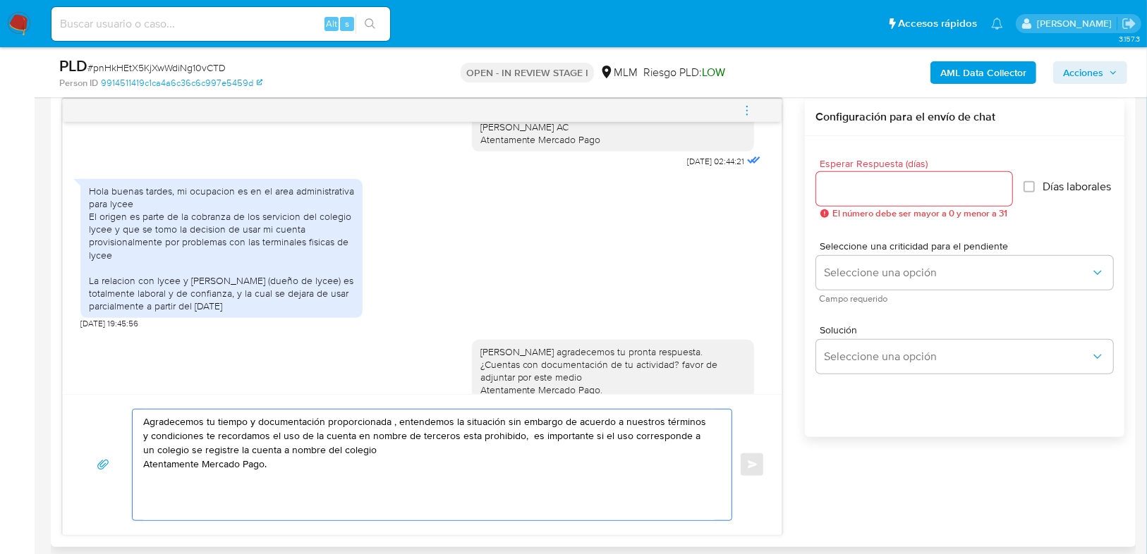
click at [581, 437] on textarea "Agradecemos tu tiempo y documentación proporcionada , entendemos la situación s…" at bounding box center [428, 465] width 571 height 111
drag, startPoint x: 288, startPoint y: 468, endPoint x: 133, endPoint y: 416, distance: 163.7
click at [133, 416] on div "Agradecemos tu tiempo y documentación proporcionada , entendemos la situación s…" at bounding box center [429, 465] width 592 height 111
click at [584, 453] on textarea "Agradecemos tu tiempo y documentación proporcionada , entendemos la situación s…" at bounding box center [428, 465] width 571 height 111
drag, startPoint x: 703, startPoint y: 437, endPoint x: 714, endPoint y: 437, distance: 11.3
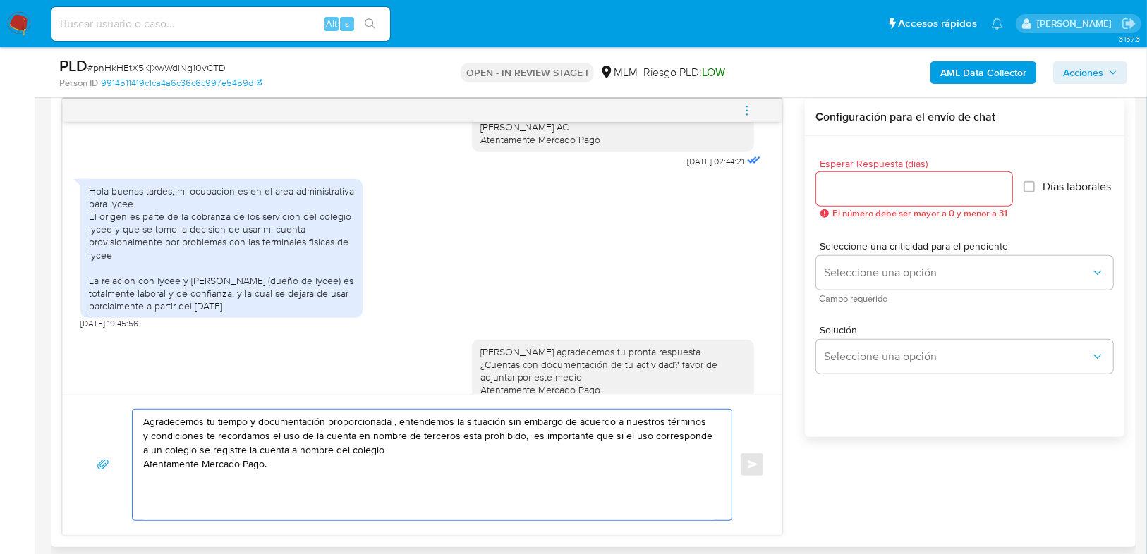
click at [714, 437] on div "Agradecemos tu tiempo y documentación proporcionada , entendemos la situación s…" at bounding box center [429, 465] width 592 height 111
click at [644, 434] on textarea "Agradecemos tu tiempo y documentación proporcionada , entendemos la situación s…" at bounding box center [428, 465] width 571 height 111
click at [640, 437] on textarea "Agradecemos tu tiempo y documentación proporcionada , entendemos la situación s…" at bounding box center [428, 465] width 571 height 111
drag, startPoint x: 633, startPoint y: 435, endPoint x: 654, endPoint y: 439, distance: 21.6
click at [633, 435] on textarea "Agradecemos tu tiempo y documentación proporcionada , entendemos la situación s…" at bounding box center [428, 465] width 571 height 111
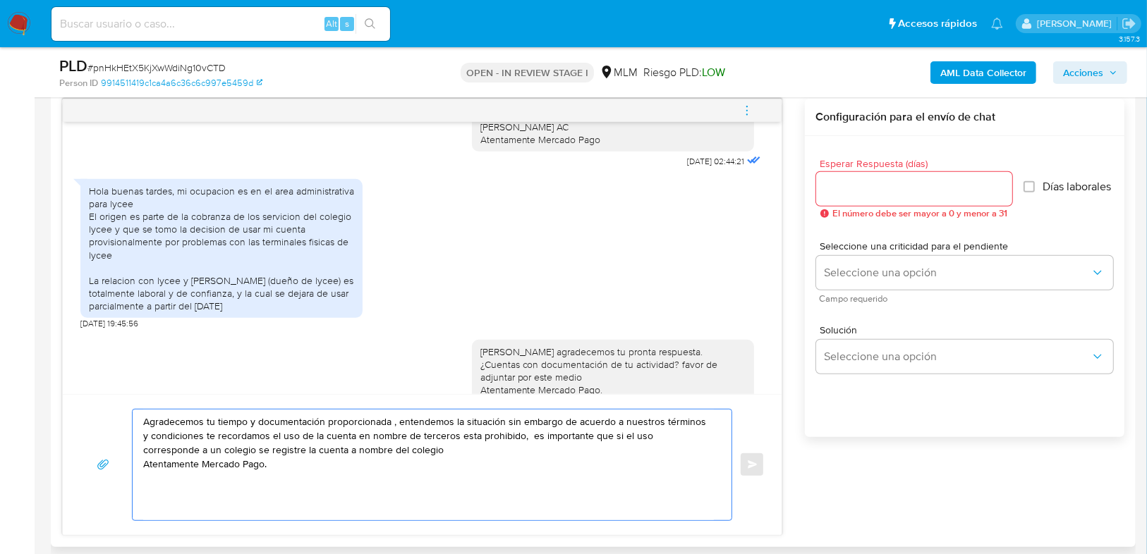
click at [387, 452] on textarea "Agradecemos tu tiempo y documentación proporcionada , entendemos la situación s…" at bounding box center [428, 465] width 571 height 111
drag, startPoint x: 640, startPoint y: 435, endPoint x: 186, endPoint y: 450, distance: 454.4
click at [186, 450] on textarea "Agradecemos tu tiempo y documentación proporcionada , entendemos la situación s…" at bounding box center [428, 465] width 571 height 111
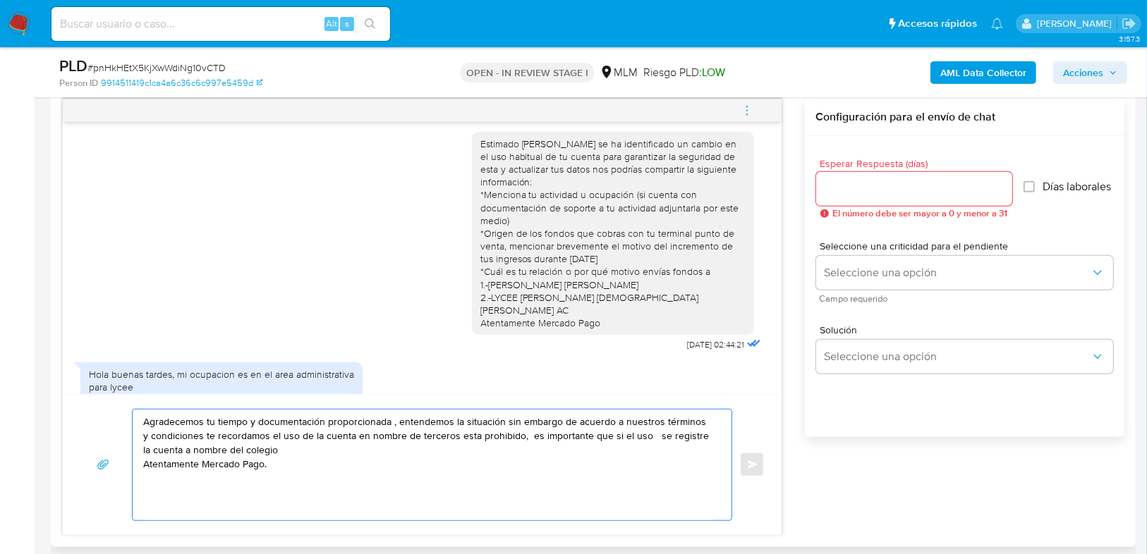
scroll to position [0, 0]
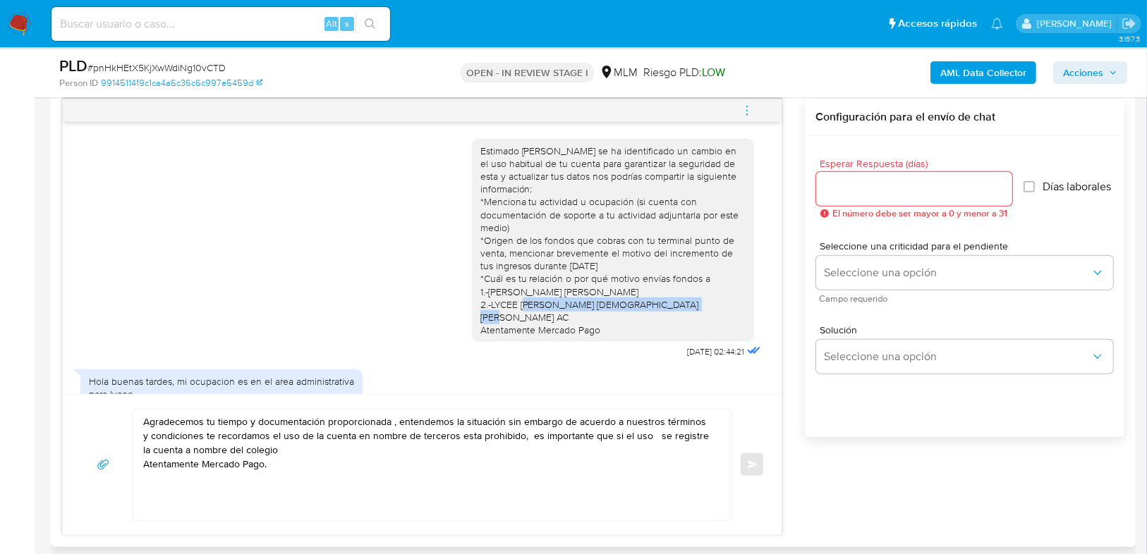
drag, startPoint x: 484, startPoint y: 304, endPoint x: 680, endPoint y: 297, distance: 196.2
click at [680, 297] on div "Estimado Luis Manuel se ha identificado un cambio en el uso habitual de tu cuen…" at bounding box center [612, 241] width 265 height 193
copy div "LYCEE FRANCO MEXICAIN JULES VERNE AC"
drag, startPoint x: 630, startPoint y: 458, endPoint x: 637, endPoint y: 440, distance: 19.4
click at [630, 457] on textarea "Agradecemos tu tiempo y documentación proporcionada , entendemos la situación s…" at bounding box center [428, 465] width 571 height 111
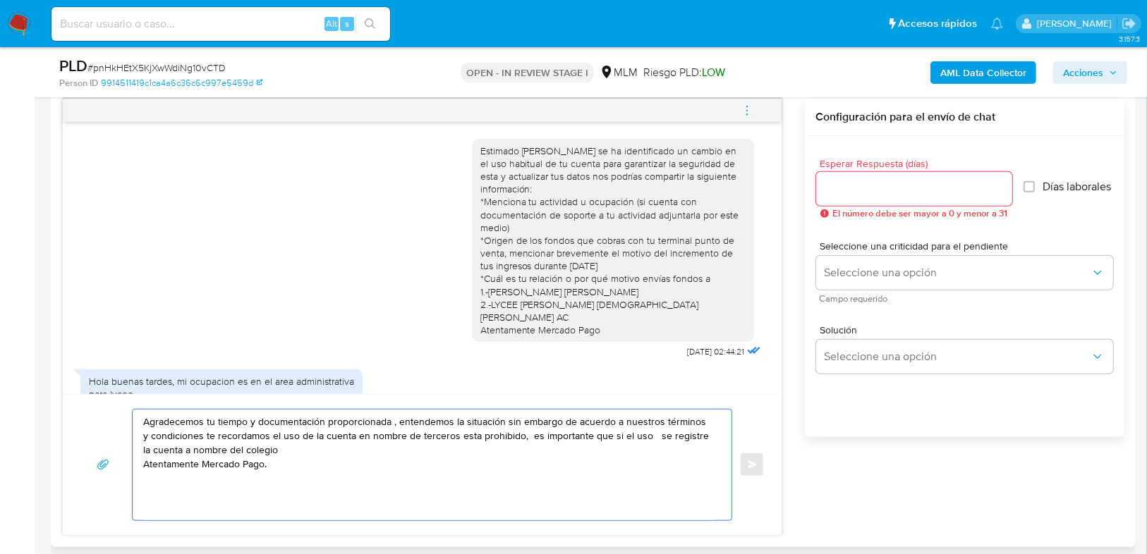
click at [638, 437] on textarea "Agradecemos tu tiempo y documentación proporcionada , entendemos la situación s…" at bounding box center [428, 465] width 571 height 111
paste textarea "LYCEE FRANCO MEXICAIN JULES VERNE AC"
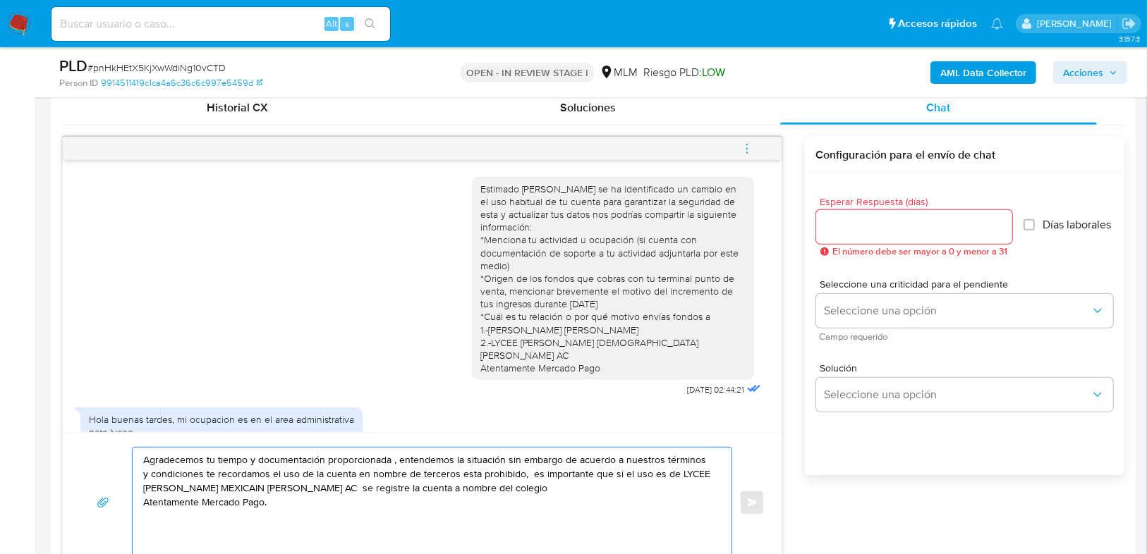
scroll to position [677, 0]
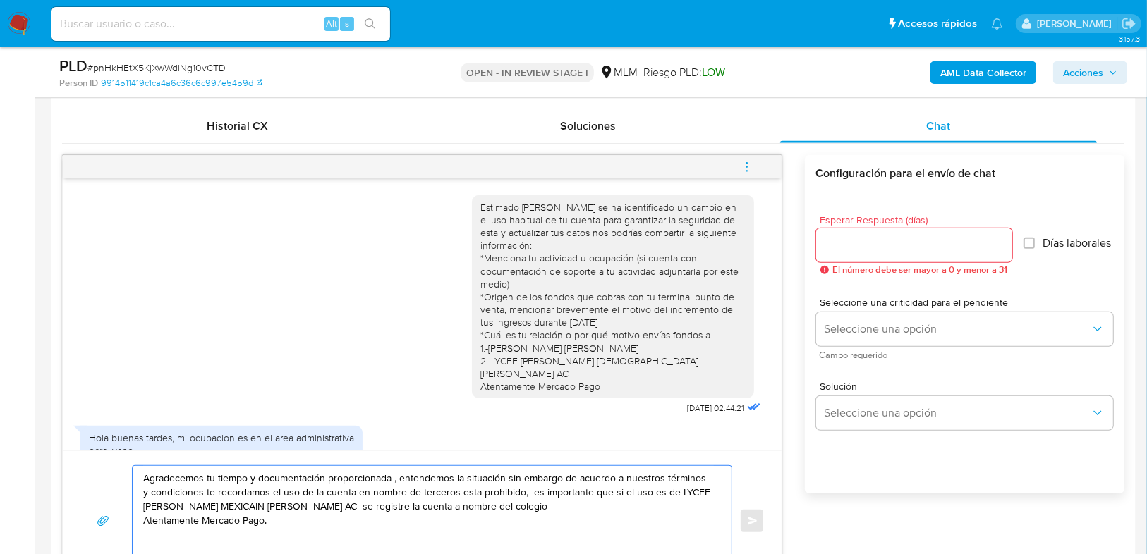
drag, startPoint x: 292, startPoint y: 525, endPoint x: 126, endPoint y: 470, distance: 174.4
click at [126, 470] on div "Agradecemos tu tiempo y documentación proporcionada , entendemos la situación s…" at bounding box center [422, 521] width 685 height 112
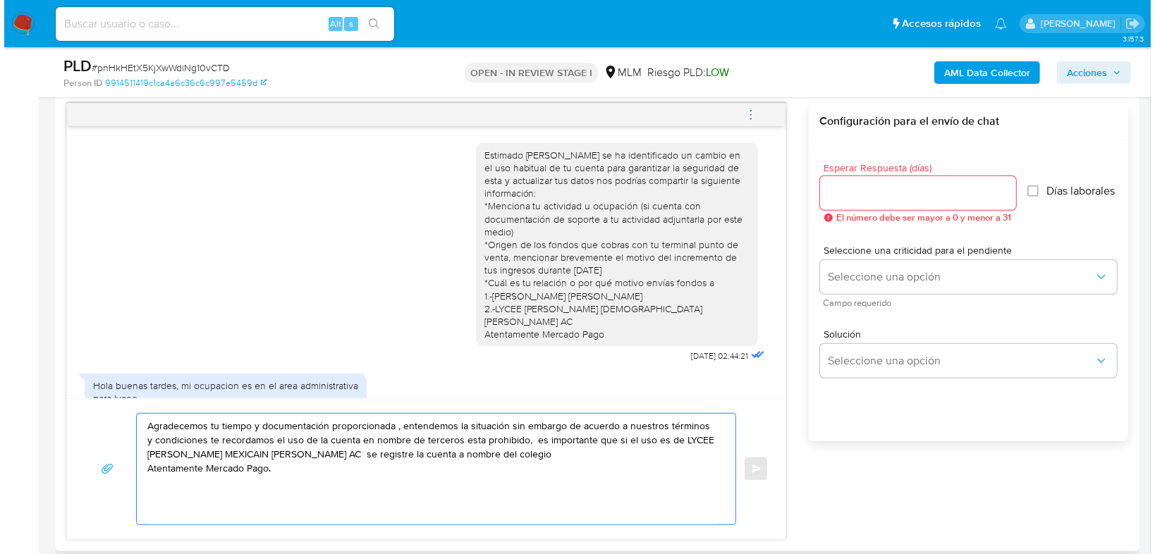
scroll to position [790, 0]
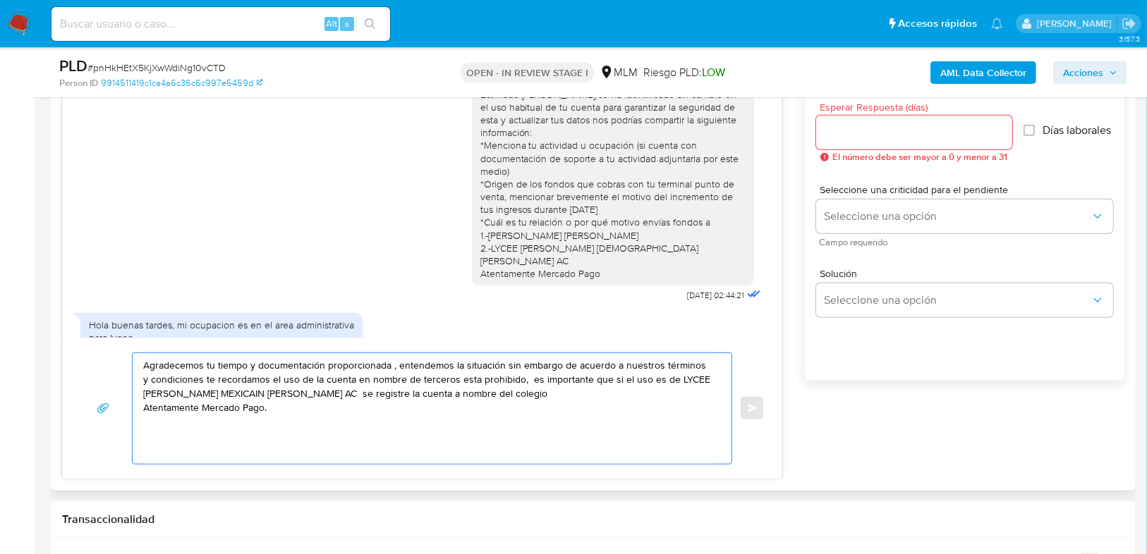
click at [258, 381] on textarea "Agradecemos tu tiempo y documentación proporcionada , entendemos la situación s…" at bounding box center [428, 408] width 571 height 111
type textarea "Agradecemos tu tiempo y documentación proporcionada , entendemos la situación s…"
drag, startPoint x: 543, startPoint y: 379, endPoint x: 611, endPoint y: 403, distance: 72.5
click at [611, 403] on textarea "Agradecemos tu tiempo y documentación proporcionada , entendemos la situación s…" at bounding box center [428, 408] width 571 height 111
click at [448, 431] on textarea "Agradecemos tu tiempo y documentación proporcionada , entendemos la situación s…" at bounding box center [428, 408] width 571 height 111
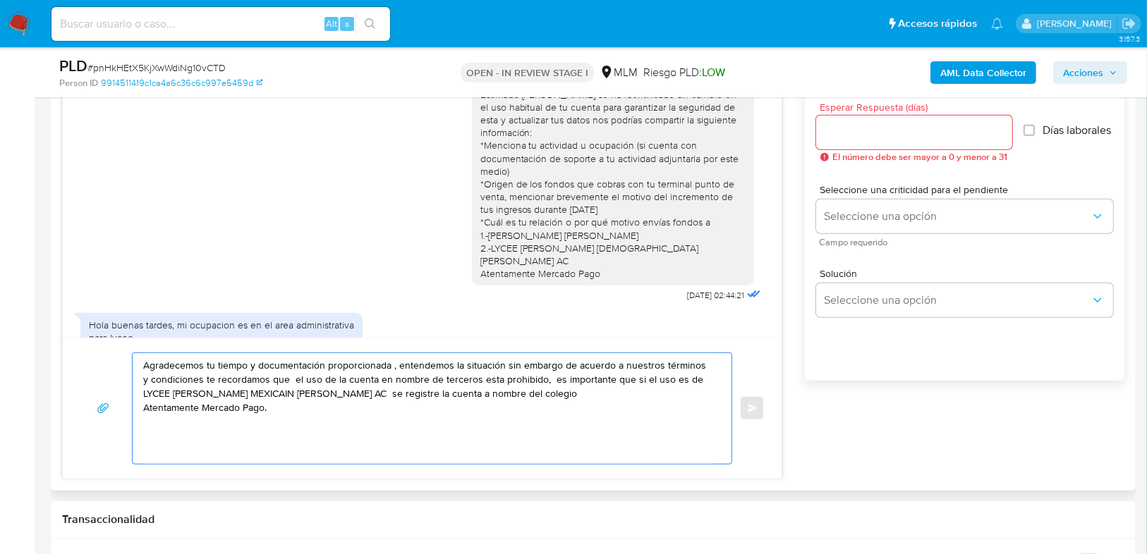
drag, startPoint x: 396, startPoint y: 413, endPoint x: 111, endPoint y: 348, distance: 292.4
click at [111, 348] on div "Agradecemos tu tiempo y documentación proporcionada , entendemos la situación s…" at bounding box center [422, 408] width 719 height 141
drag, startPoint x: 404, startPoint y: 418, endPoint x: 340, endPoint y: 425, distance: 64.5
click at [403, 418] on textarea "Agradecemos tu tiempo y documentación proporcionada , entendemos la situación s…" at bounding box center [428, 408] width 571 height 111
click at [338, 425] on textarea "Agradecemos tu tiempo y documentación proporcionada , entendemos la situación s…" at bounding box center [428, 408] width 571 height 111
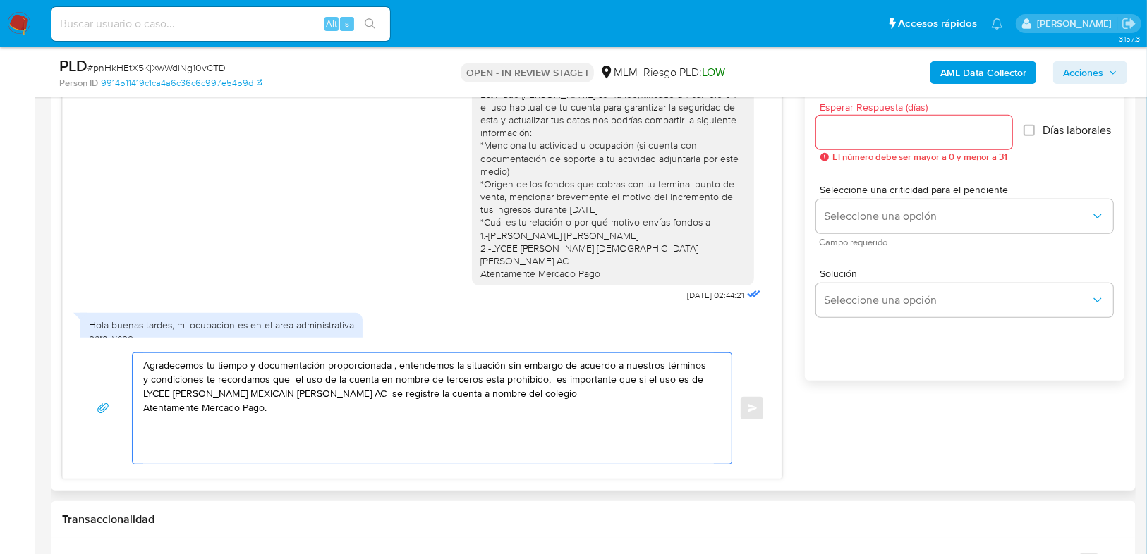
drag, startPoint x: 336, startPoint y: 418, endPoint x: 77, endPoint y: 338, distance: 271.7
click at [77, 338] on div "Agradecemos tu tiempo y documentación proporcionada , entendemos la situación s…" at bounding box center [422, 408] width 719 height 141
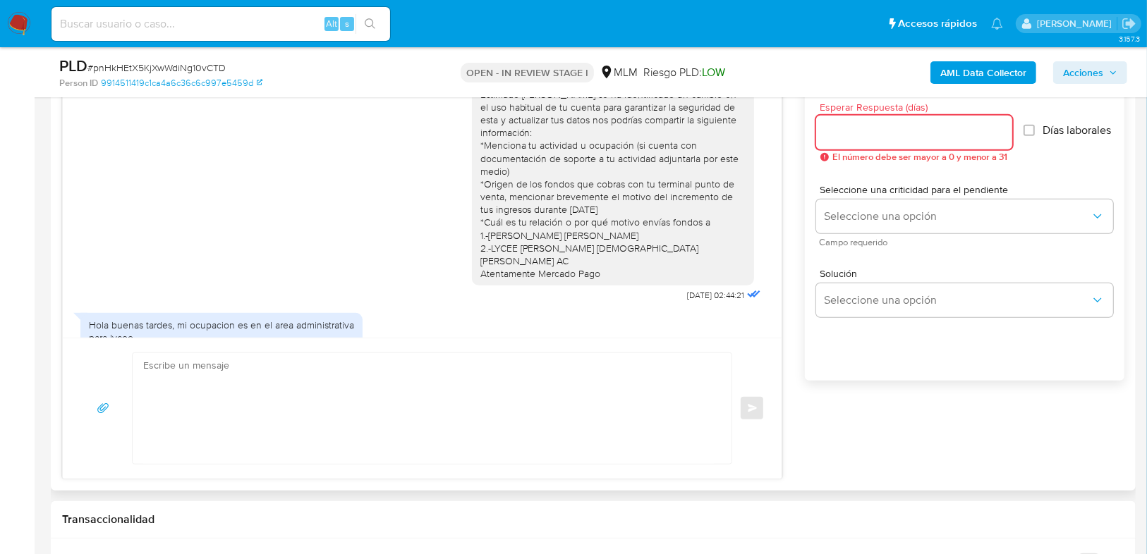
click at [873, 133] on input "Esperar Respuesta (días)" at bounding box center [914, 132] width 196 height 18
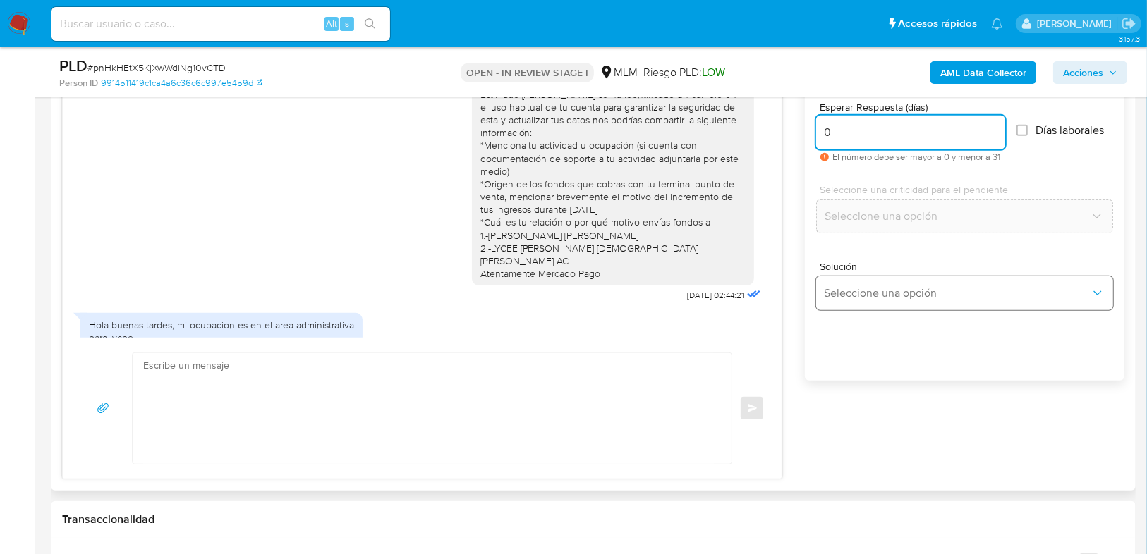
type input "0"
drag, startPoint x: 851, startPoint y: 294, endPoint x: 937, endPoint y: 295, distance: 85.3
click at [853, 294] on span "Seleccione una opción" at bounding box center [957, 293] width 266 height 14
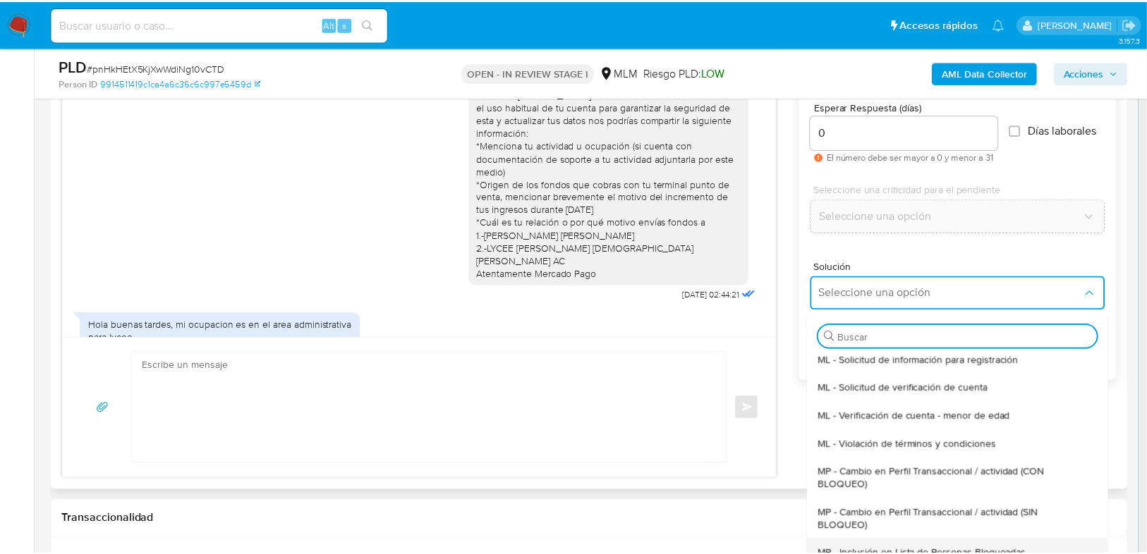
scroll to position [113, 0]
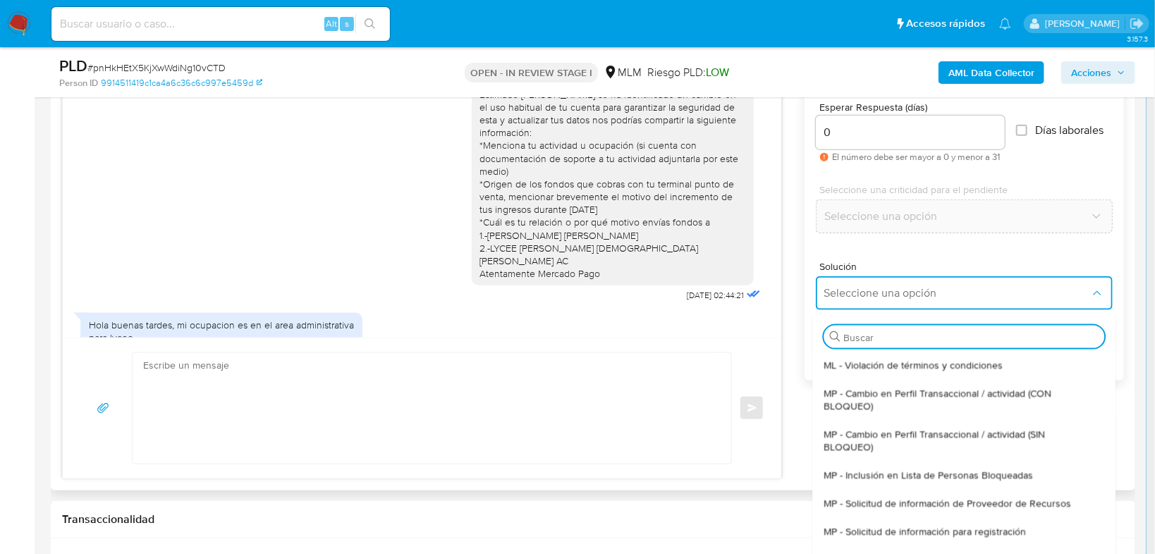
drag, startPoint x: 968, startPoint y: 441, endPoint x: 633, endPoint y: 418, distance: 335.0
click at [967, 440] on span "MP - Cambio en Perfil Transaccional / actividad (SIN BLOQUEO)" at bounding box center [960, 440] width 272 height 25
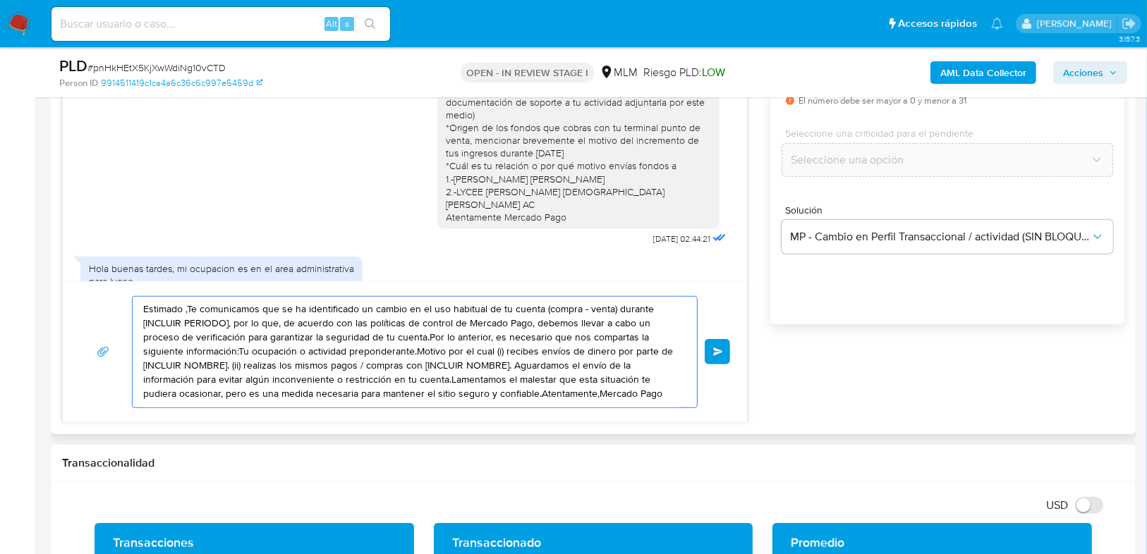
scroll to position [0, 0]
drag, startPoint x: 655, startPoint y: 397, endPoint x: 1006, endPoint y: 284, distance: 368.9
click at [142, 296] on div "Estimado ,Te comunicamos que se ha identificado un cambio en el uso habitual de…" at bounding box center [405, 352] width 650 height 112
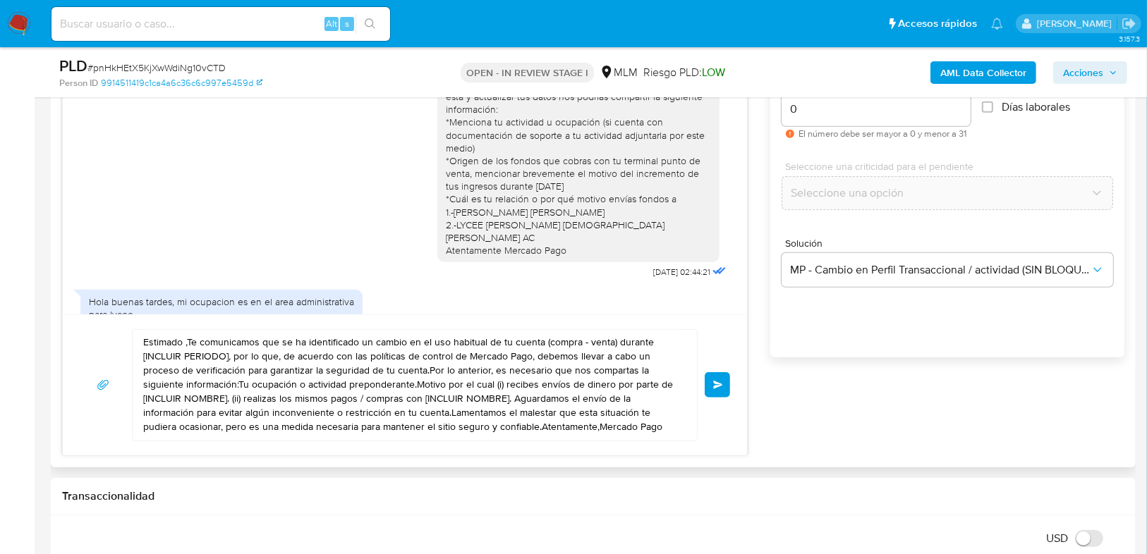
scroll to position [959, 0]
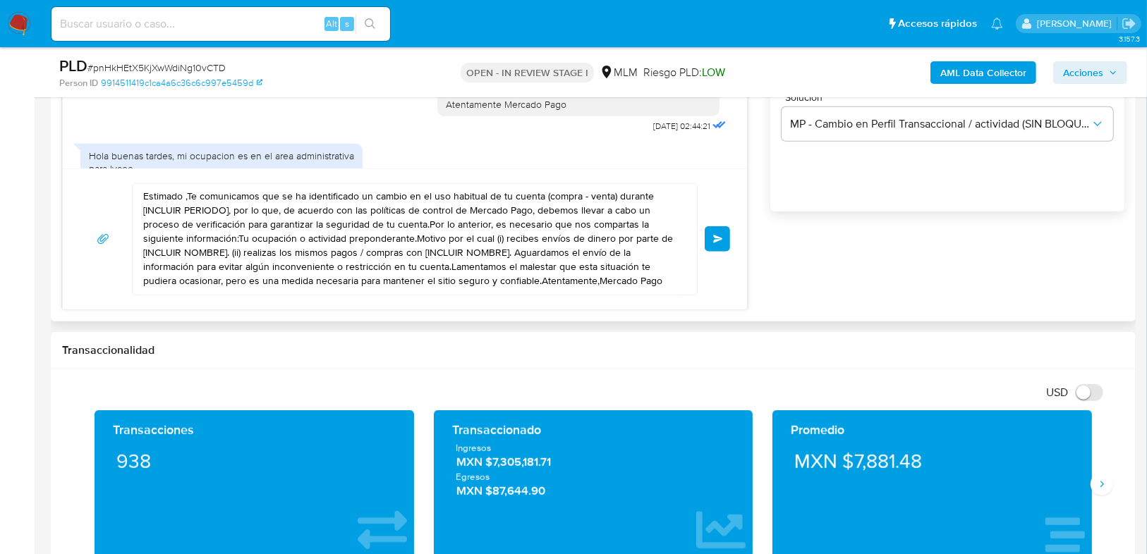
drag, startPoint x: 135, startPoint y: 155, endPoint x: 142, endPoint y: 175, distance: 21.0
click at [136, 155] on div "Hola buenas tardes, mi ocupacion es en el area administrativa para lycee El ori…" at bounding box center [221, 214] width 265 height 128
drag, startPoint x: 145, startPoint y: 196, endPoint x: 644, endPoint y: 309, distance: 511.9
click at [644, 309] on div "Historial CX Soluciones Chat Id Estado Fecha de creación Origen Proceso • 37058…" at bounding box center [593, 69] width 1085 height 506
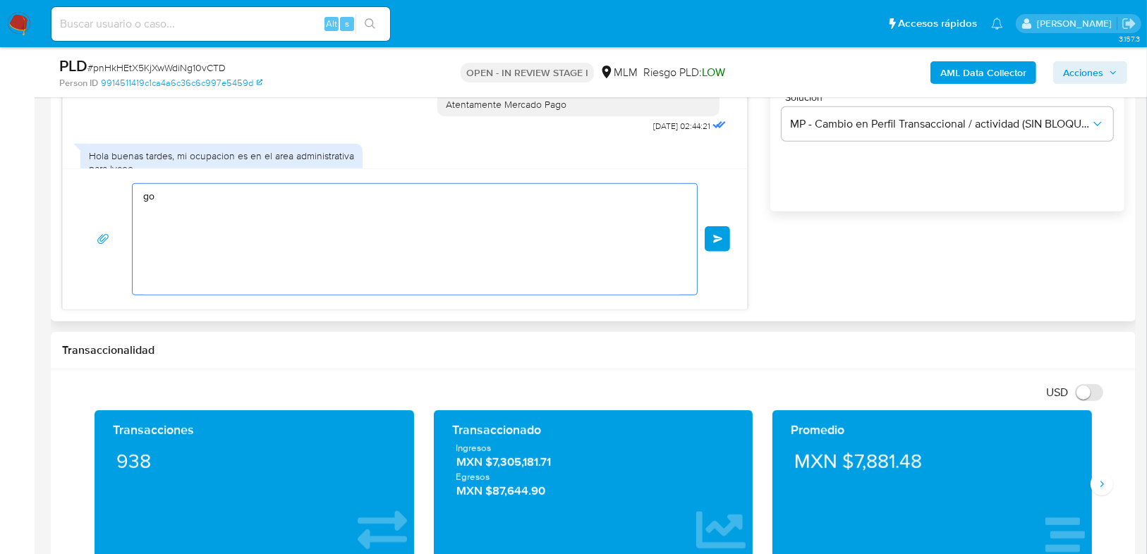
drag, startPoint x: 123, startPoint y: 194, endPoint x: 110, endPoint y: 194, distance: 12.7
click at [110, 194] on div "go Enviar" at bounding box center [405, 239] width 650 height 112
paste textarea "Agradecemos tu tiempo y documentación proporcionada , entendemos la situación s…"
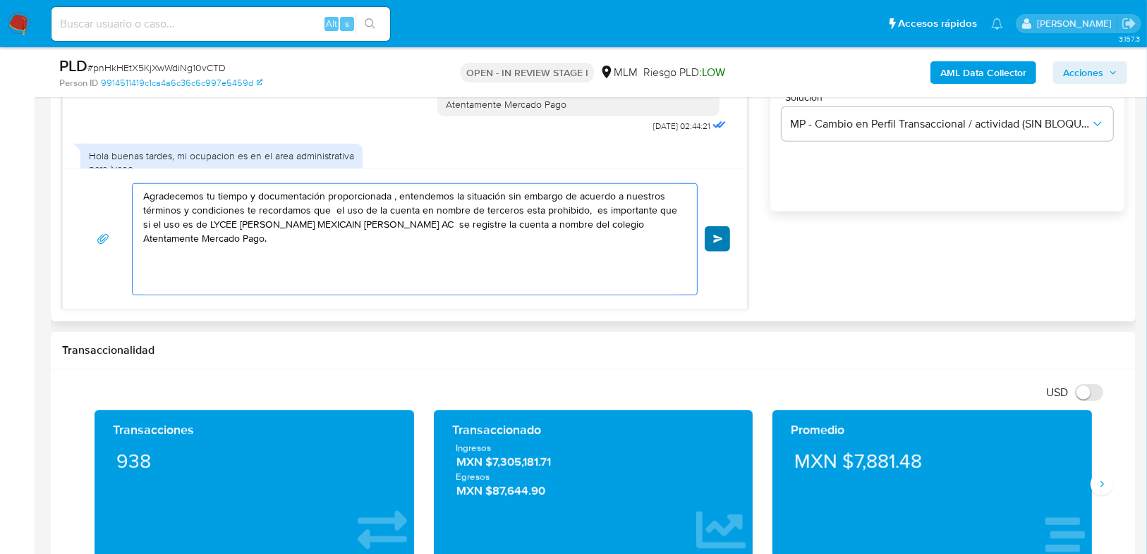
type textarea "Agradecemos tu tiempo y documentación proporcionada , entendemos la situación s…"
click at [721, 235] on span "Enviar" at bounding box center [718, 239] width 10 height 8
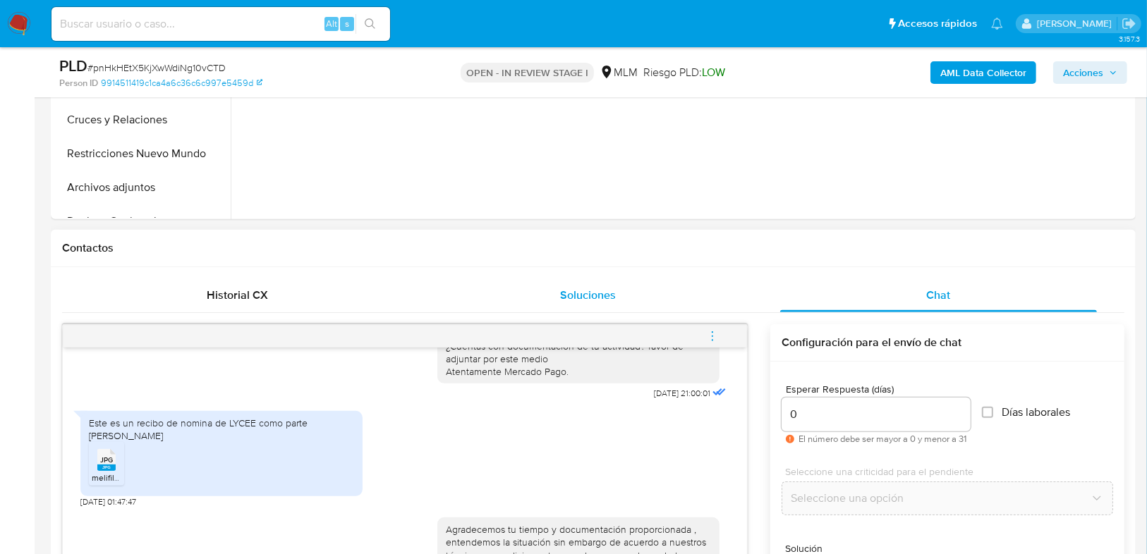
scroll to position [508, 0]
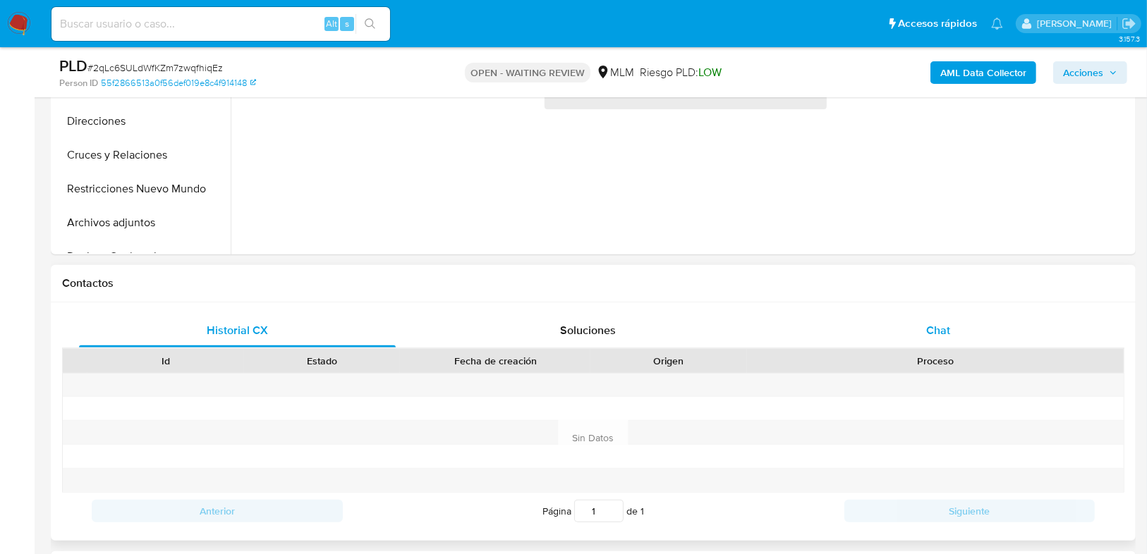
scroll to position [508, 0]
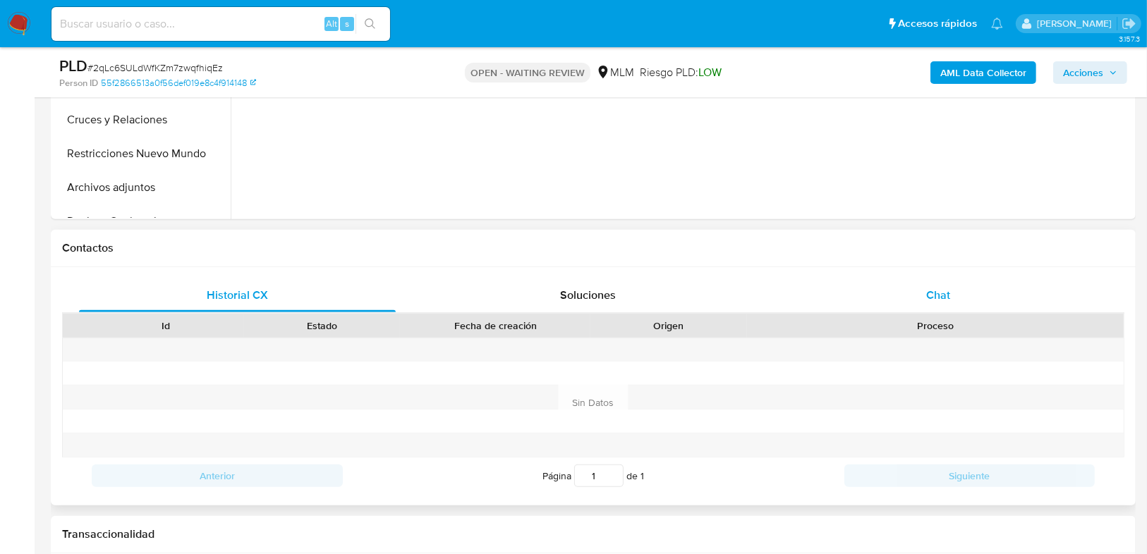
click at [938, 289] on span "Chat" at bounding box center [938, 295] width 24 height 16
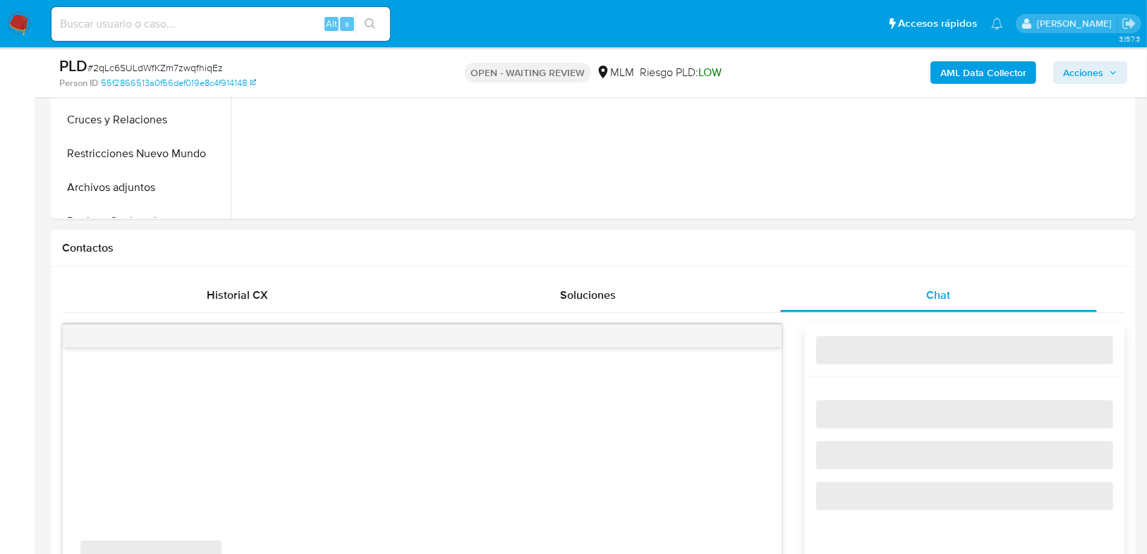
select select "10"
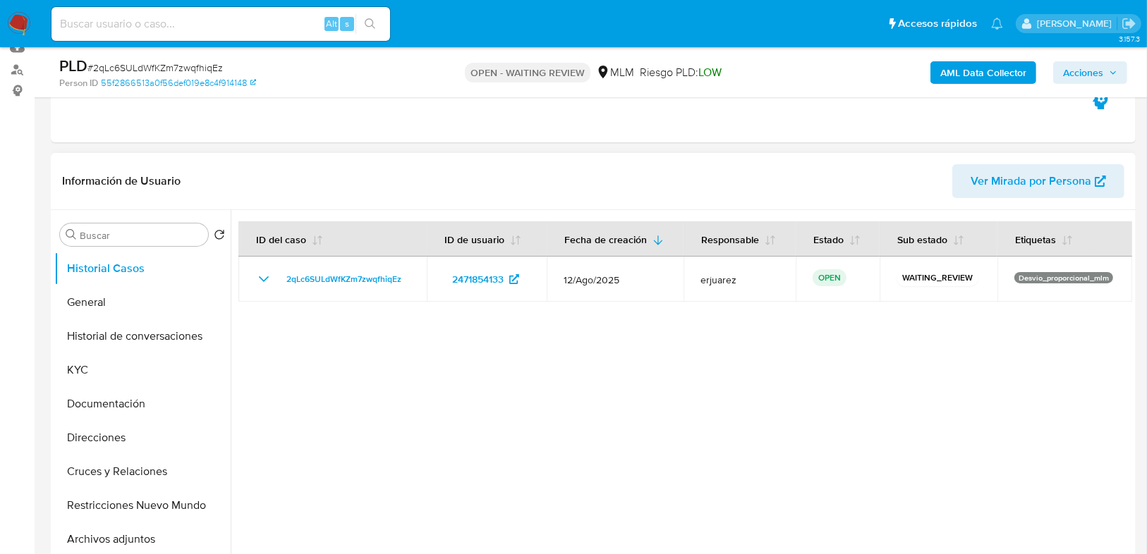
scroll to position [56, 0]
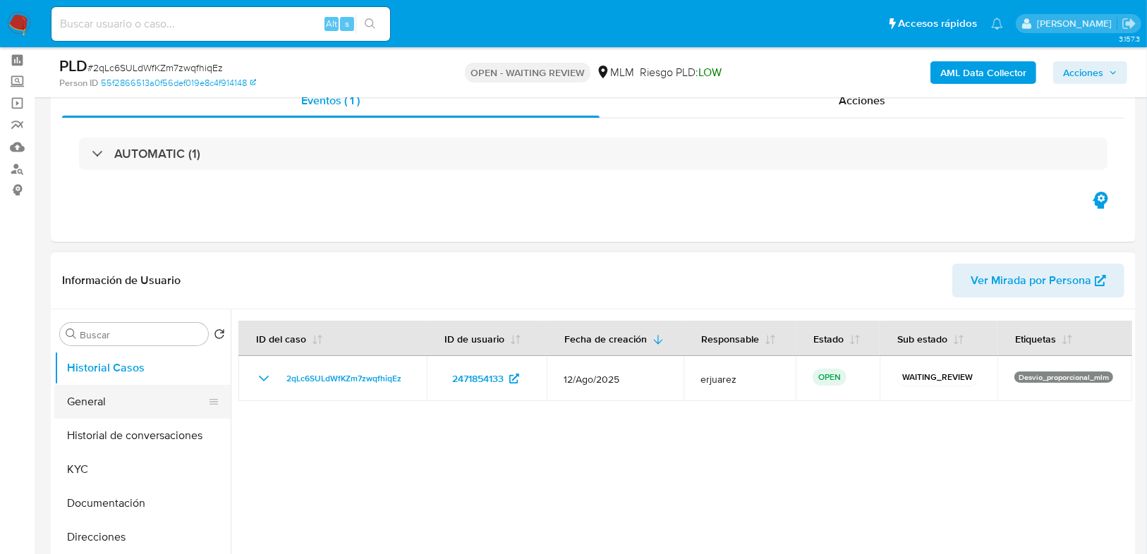
click at [107, 401] on button "General" at bounding box center [136, 402] width 165 height 34
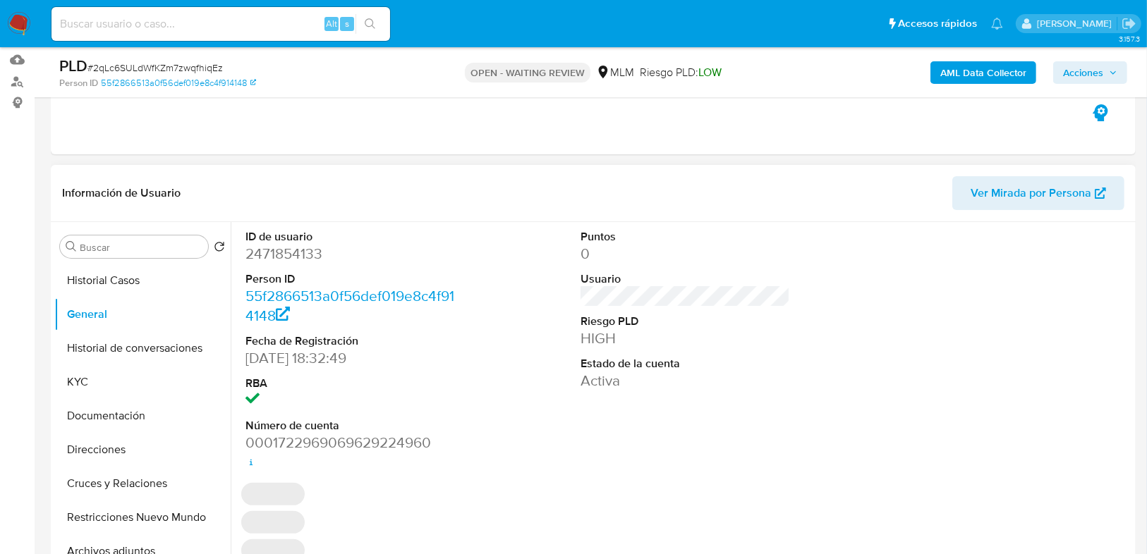
scroll to position [226, 0]
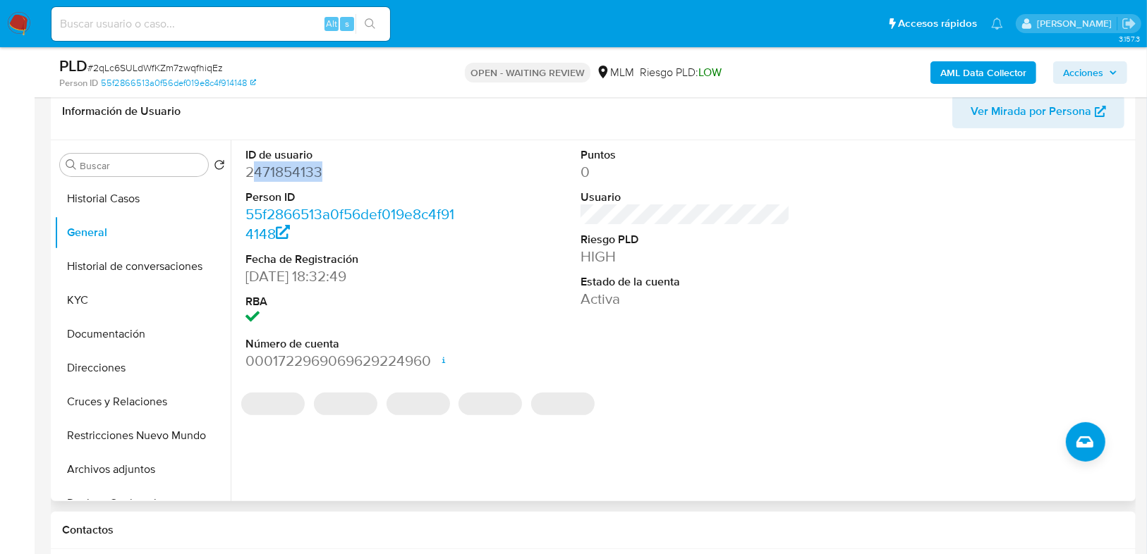
drag, startPoint x: 321, startPoint y: 176, endPoint x: 245, endPoint y: 171, distance: 76.3
click at [247, 169] on dd "2471854133" at bounding box center [349, 172] width 209 height 20
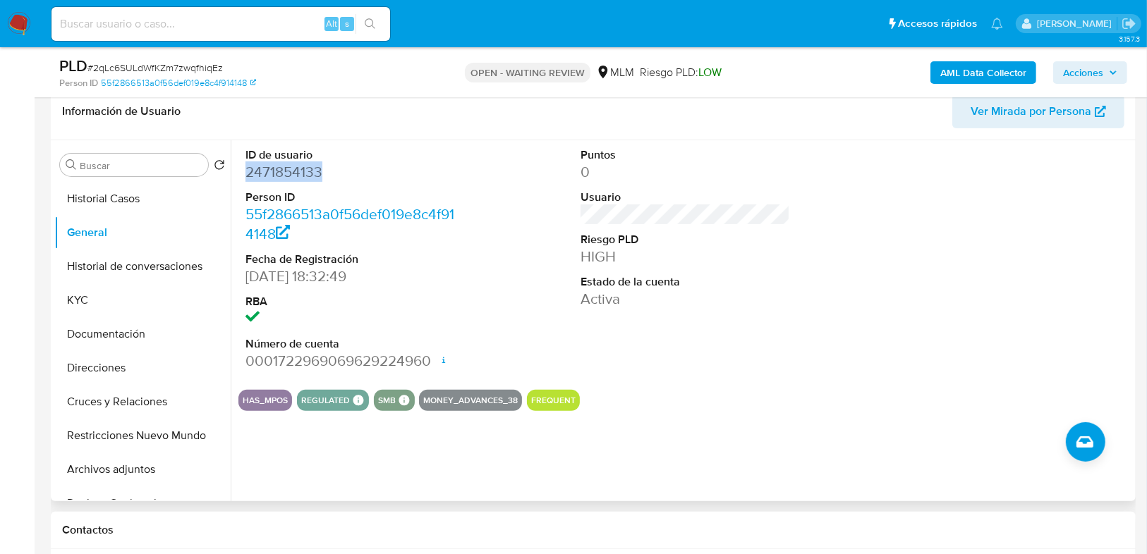
click at [324, 173] on dd "2471854133" at bounding box center [349, 172] width 209 height 20
click at [325, 176] on dd "2471854133" at bounding box center [349, 172] width 209 height 20
drag, startPoint x: 324, startPoint y: 173, endPoint x: 241, endPoint y: 173, distance: 82.5
click at [241, 173] on div "ID de usuario 2471854133 Person ID 55f2866513a0f56def019e8c4f914148 Fecha de Re…" at bounding box center [350, 259] width 224 height 238
copy dd "2471854133"
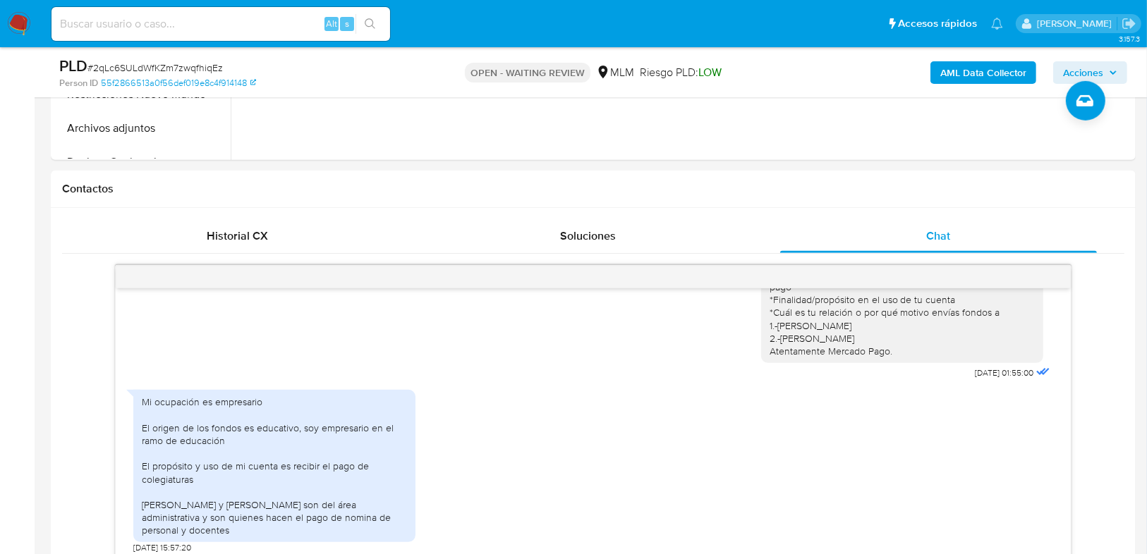
scroll to position [846, 0]
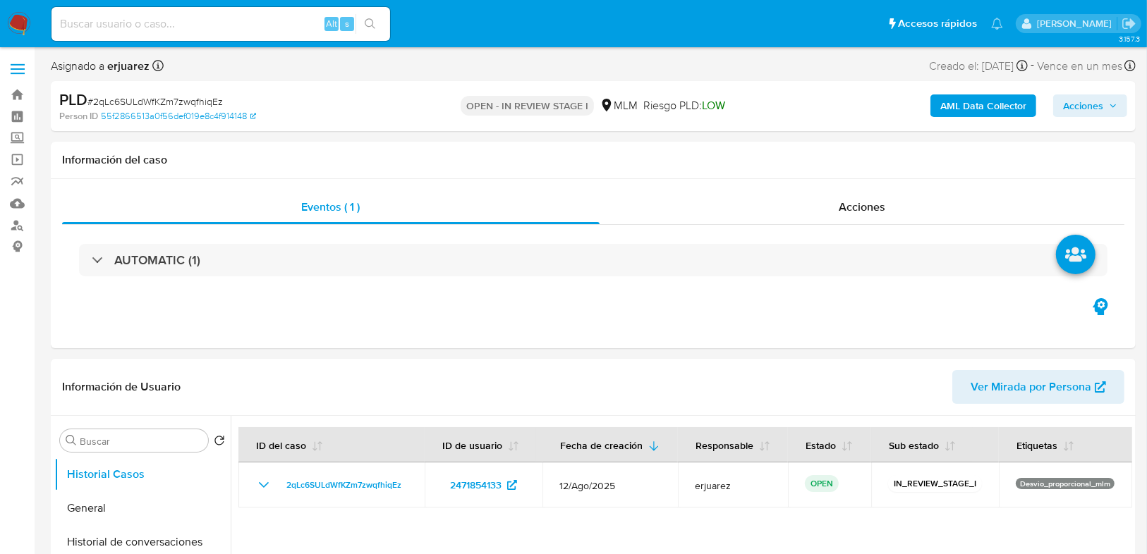
select select "10"
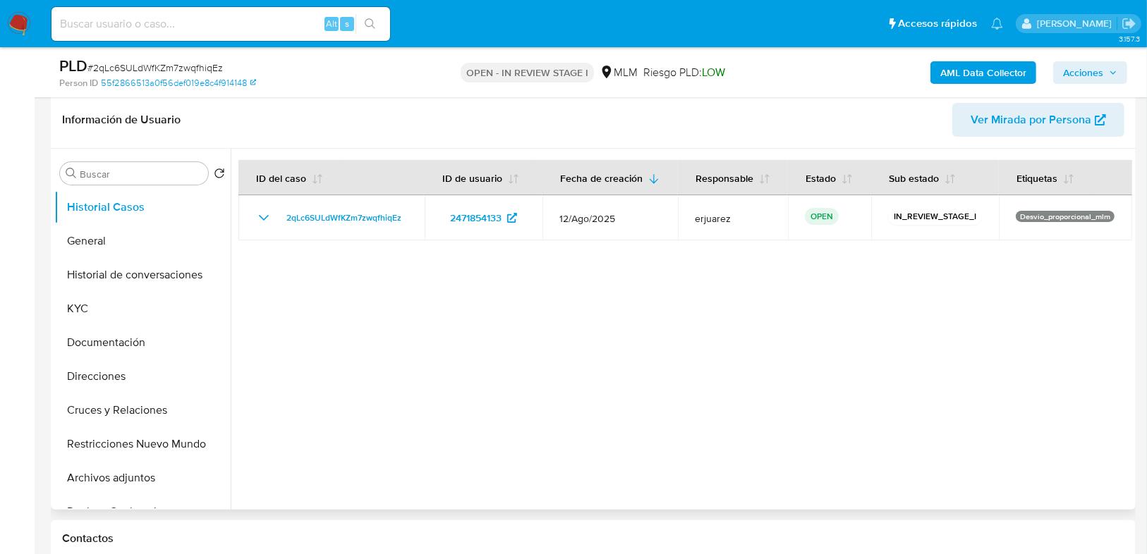
scroll to position [282, 0]
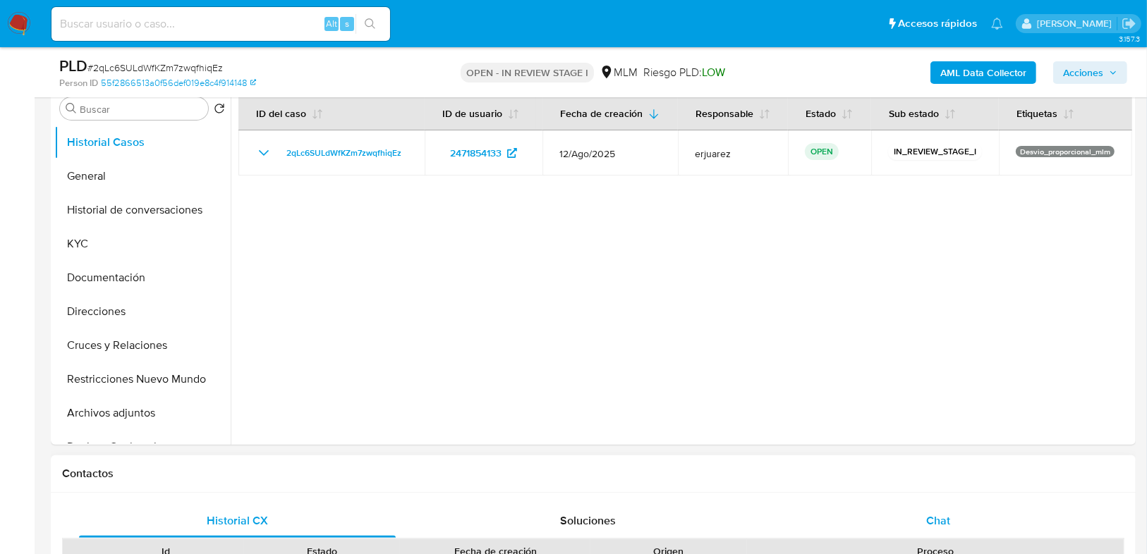
click at [918, 508] on div "Chat" at bounding box center [938, 521] width 317 height 34
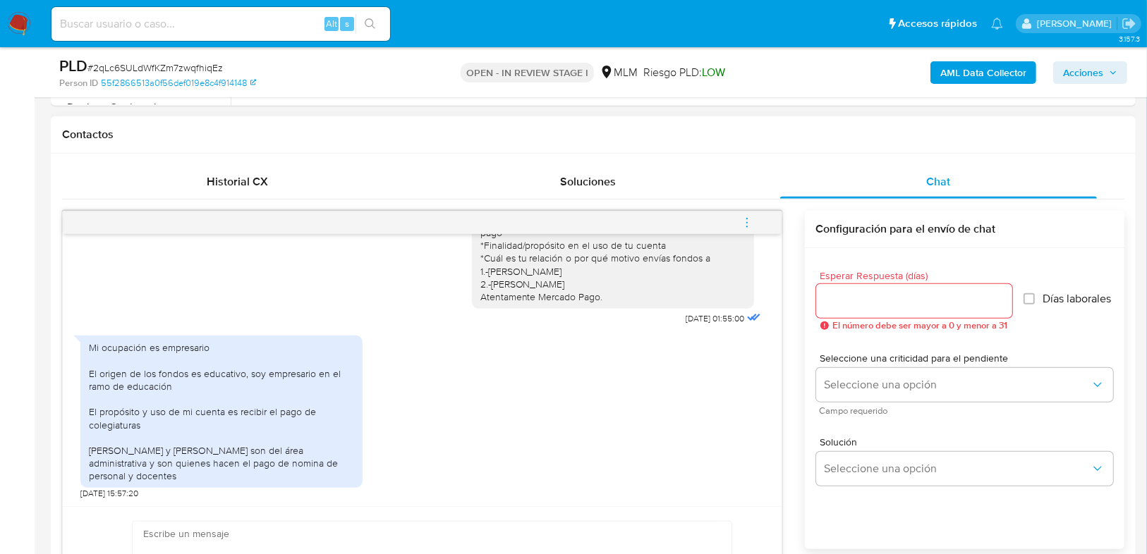
scroll to position [790, 0]
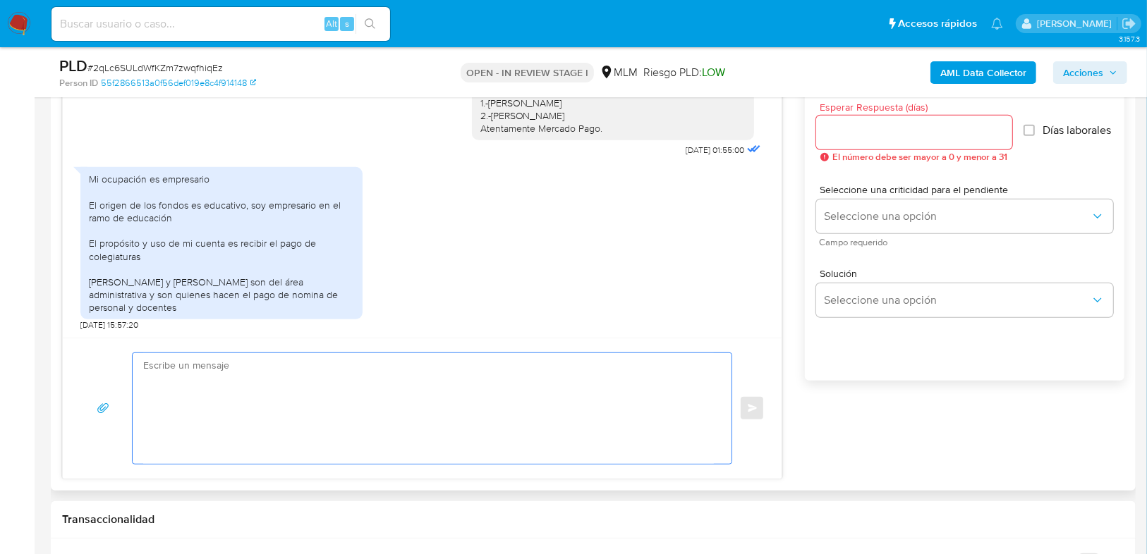
click at [270, 405] on textarea at bounding box center [428, 408] width 571 height 111
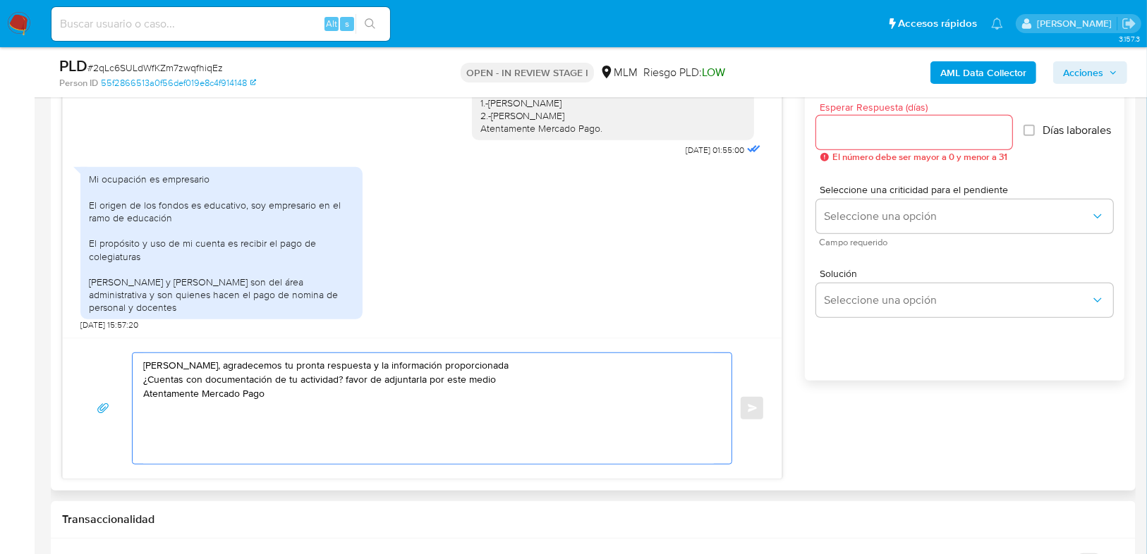
type textarea "[PERSON_NAME], agradecemos tu pronta respuesta y la información proporcionada ¿…"
drag, startPoint x: 302, startPoint y: 403, endPoint x: 129, endPoint y: 354, distance: 179.7
click at [129, 354] on div "[PERSON_NAME], agradecemos tu pronta respuesta y la información proporcionada ¿…" at bounding box center [422, 409] width 685 height 112
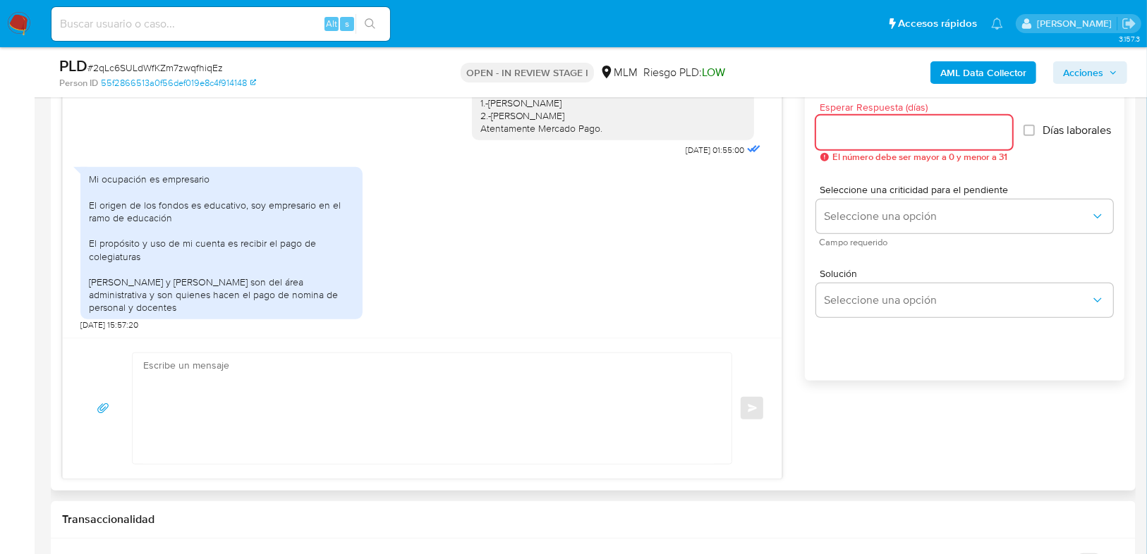
click at [846, 121] on div at bounding box center [914, 133] width 196 height 34
type input "3"
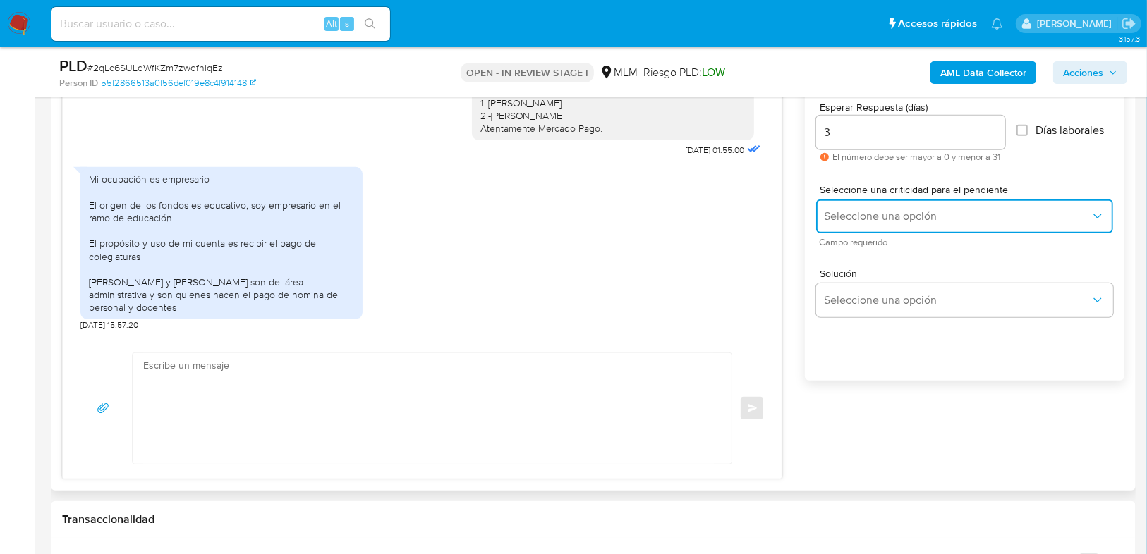
click at [874, 224] on button "Seleccione una opción" at bounding box center [964, 217] width 297 height 34
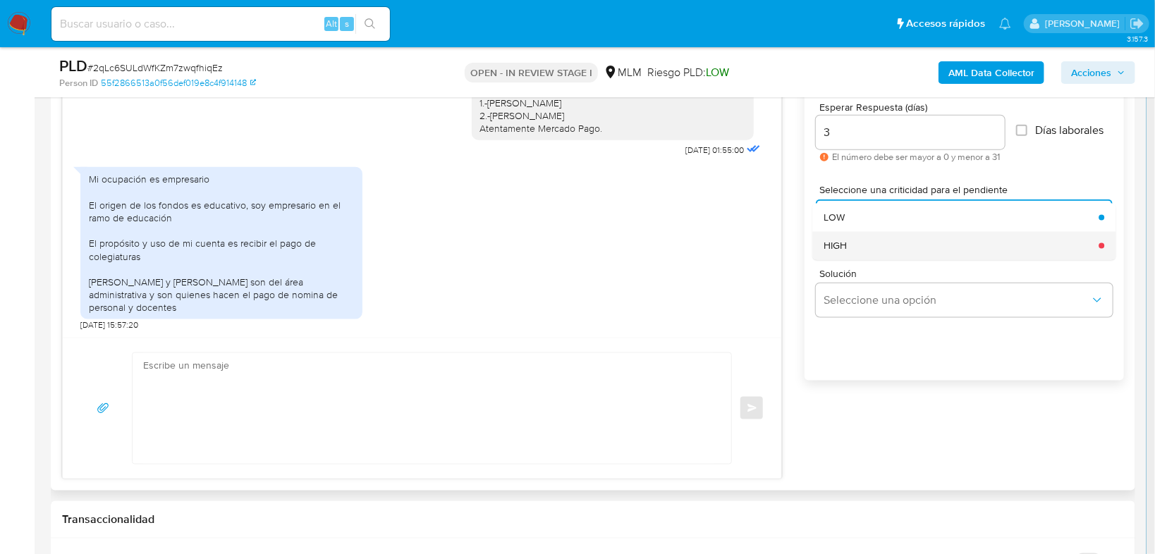
click at [854, 242] on div "HIGH" at bounding box center [957, 245] width 267 height 28
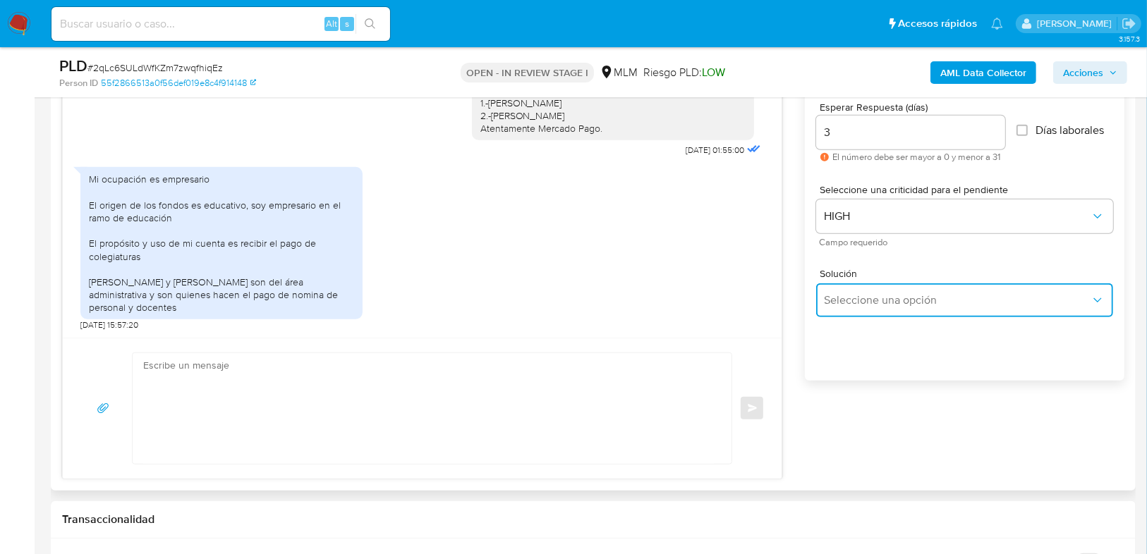
click at [874, 309] on button "Seleccione una opción" at bounding box center [964, 300] width 297 height 34
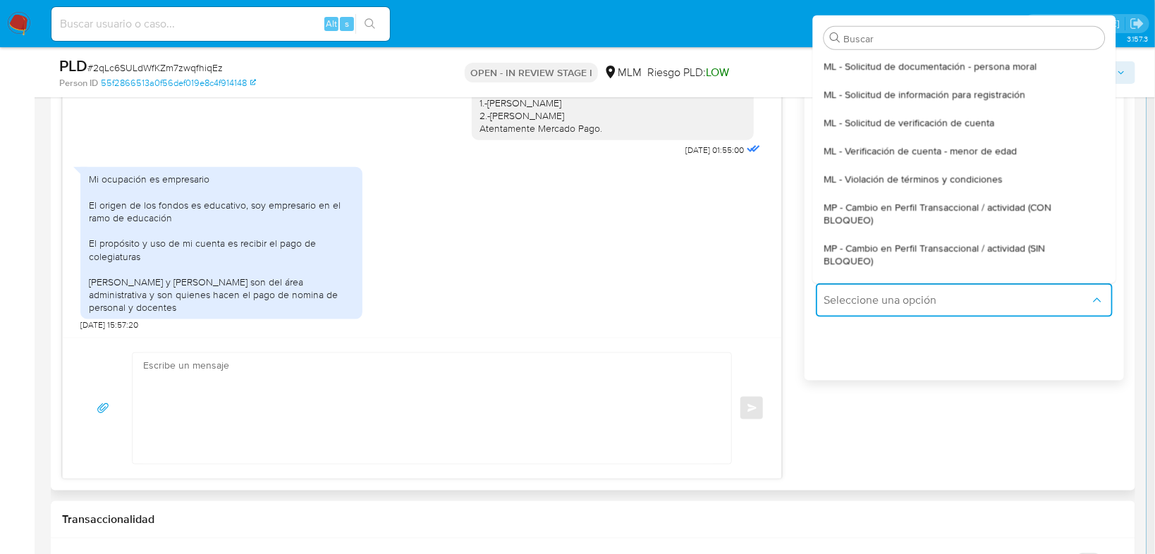
drag, startPoint x: 969, startPoint y: 250, endPoint x: 242, endPoint y: 352, distance: 734.2
click at [968, 251] on span "MP - Cambio en Perfil Transaccional / actividad (SIN BLOQUEO)" at bounding box center [960, 254] width 272 height 25
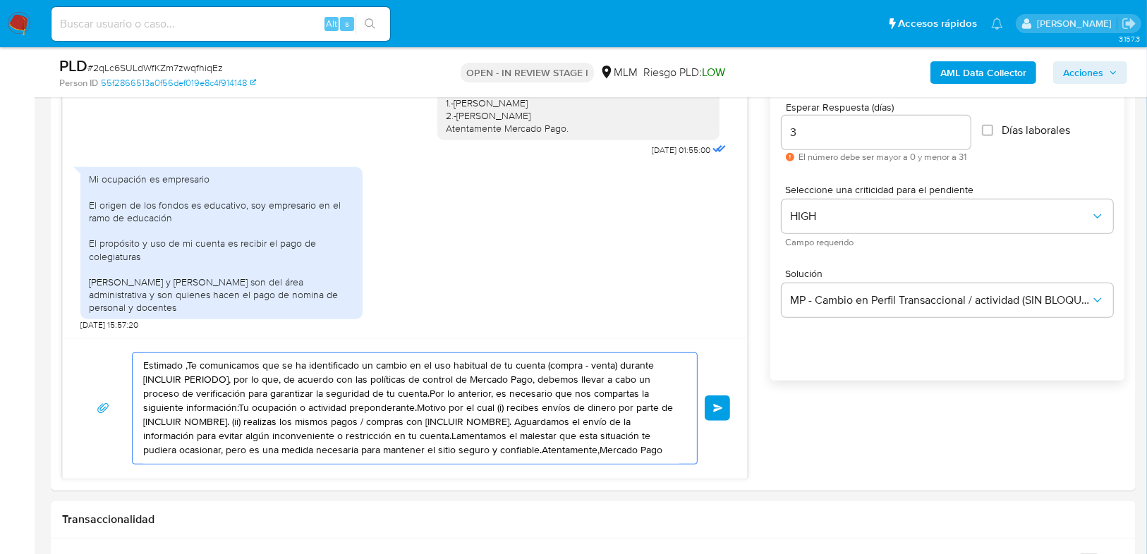
drag, startPoint x: 661, startPoint y: 446, endPoint x: 29, endPoint y: 305, distance: 647.4
paste textarea "[PERSON_NAME], agradecemos tu pronta respuesta y la información proporcionada ¿…"
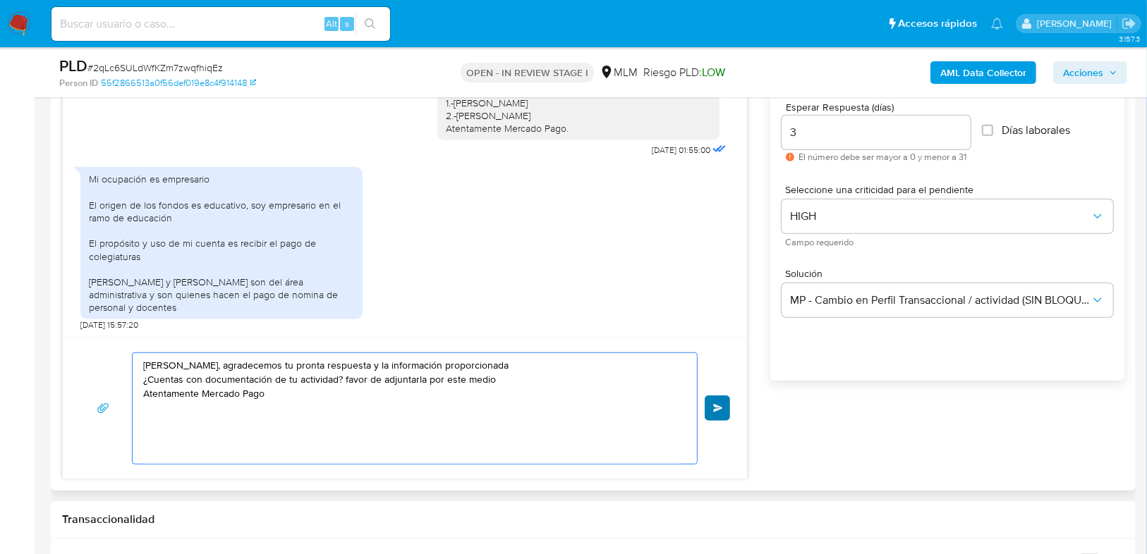
type textarea "[PERSON_NAME], agradecemos tu pronta respuesta y la información proporcionada ¿…"
click at [710, 408] on button "Enviar" at bounding box center [716, 408] width 25 height 25
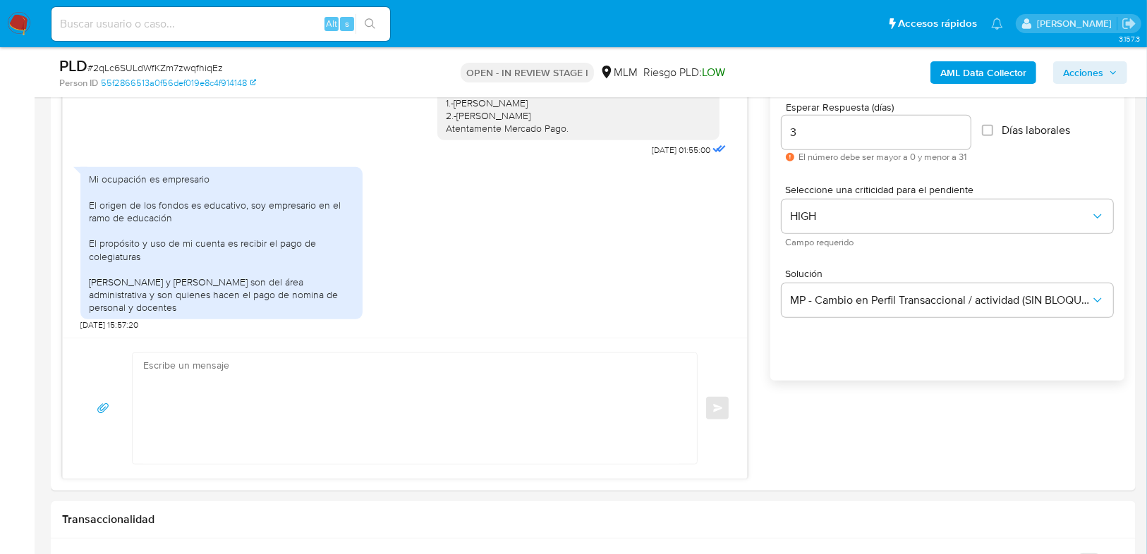
scroll to position [238, 0]
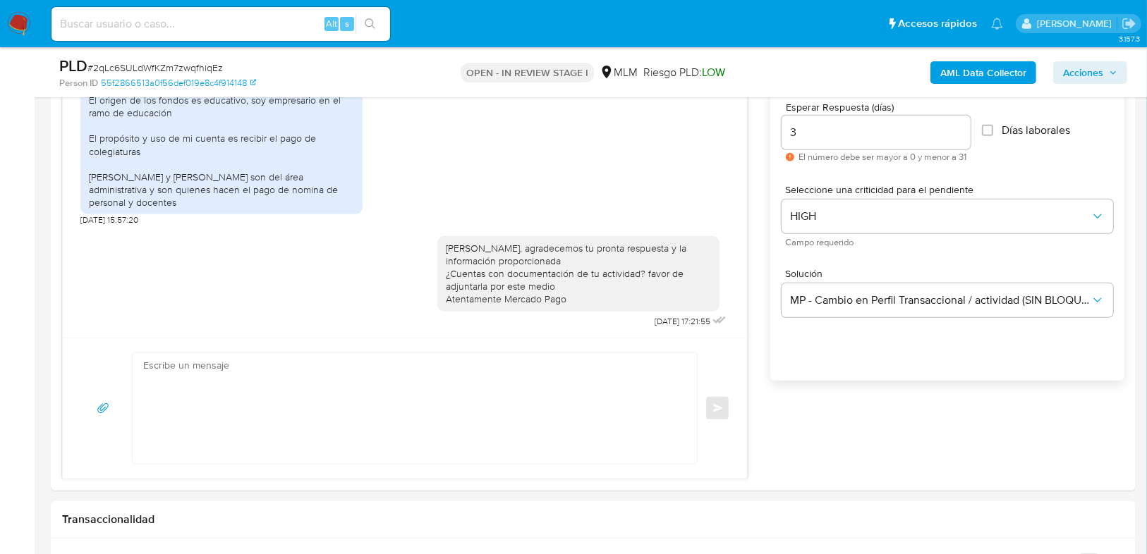
click at [16, 27] on img at bounding box center [19, 24] width 24 height 24
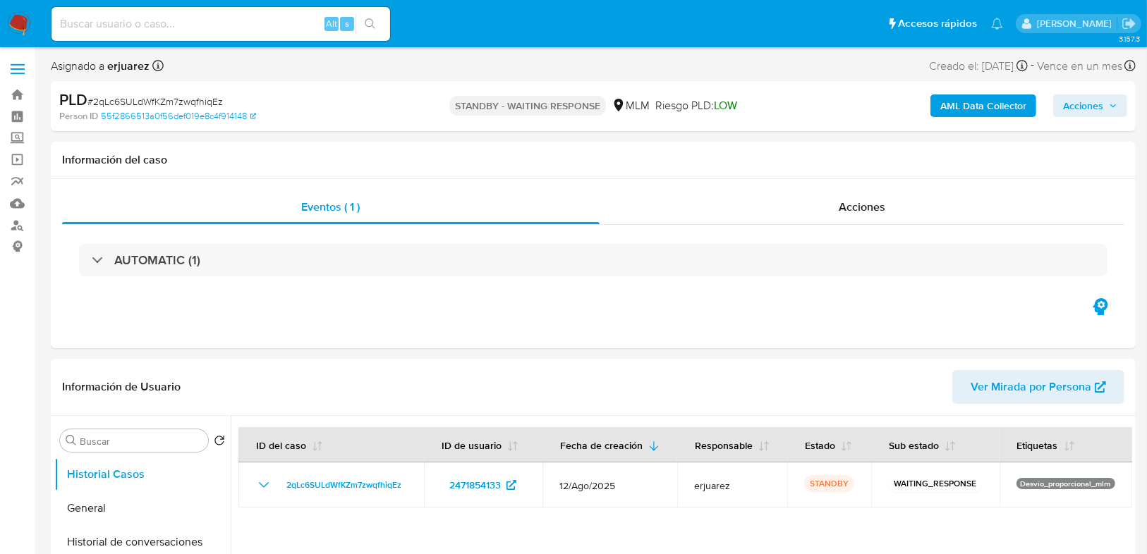
select select "10"
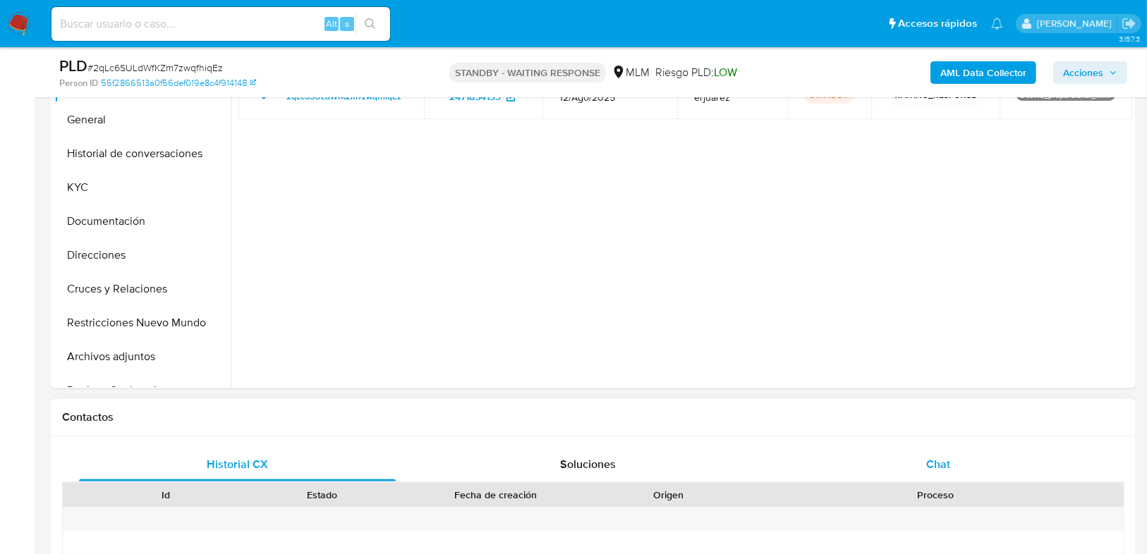
click at [940, 464] on span "Chat" at bounding box center [938, 464] width 24 height 16
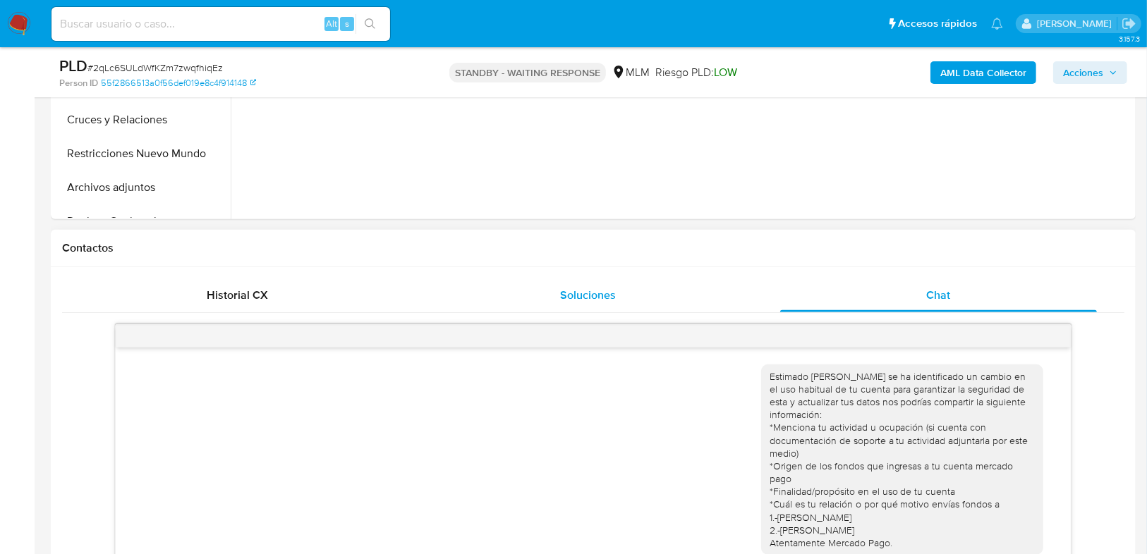
scroll to position [238, 0]
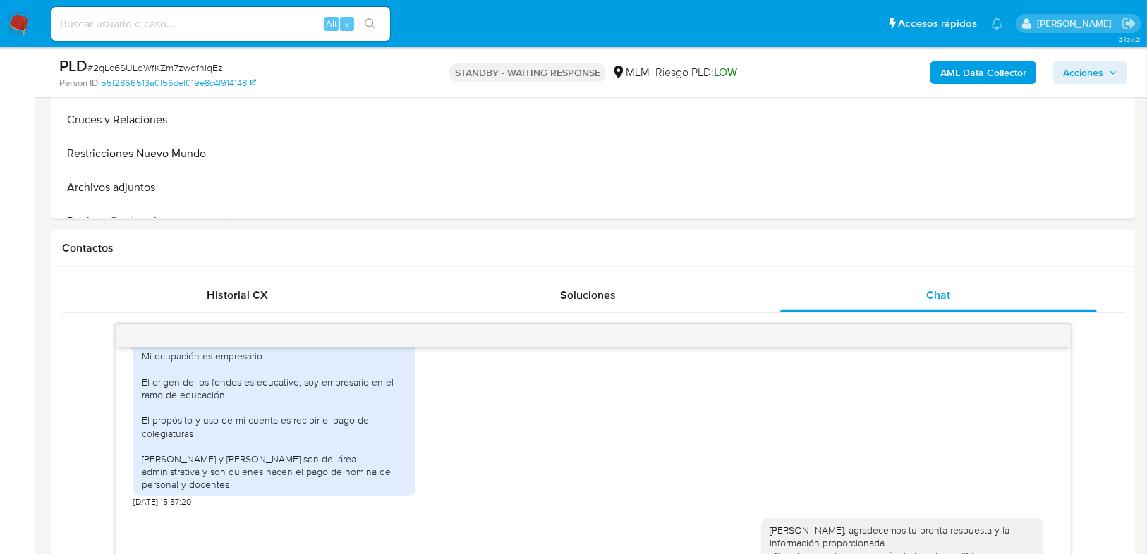
click at [13, 22] on img at bounding box center [19, 24] width 24 height 24
